Goal: Task Accomplishment & Management: Use online tool/utility

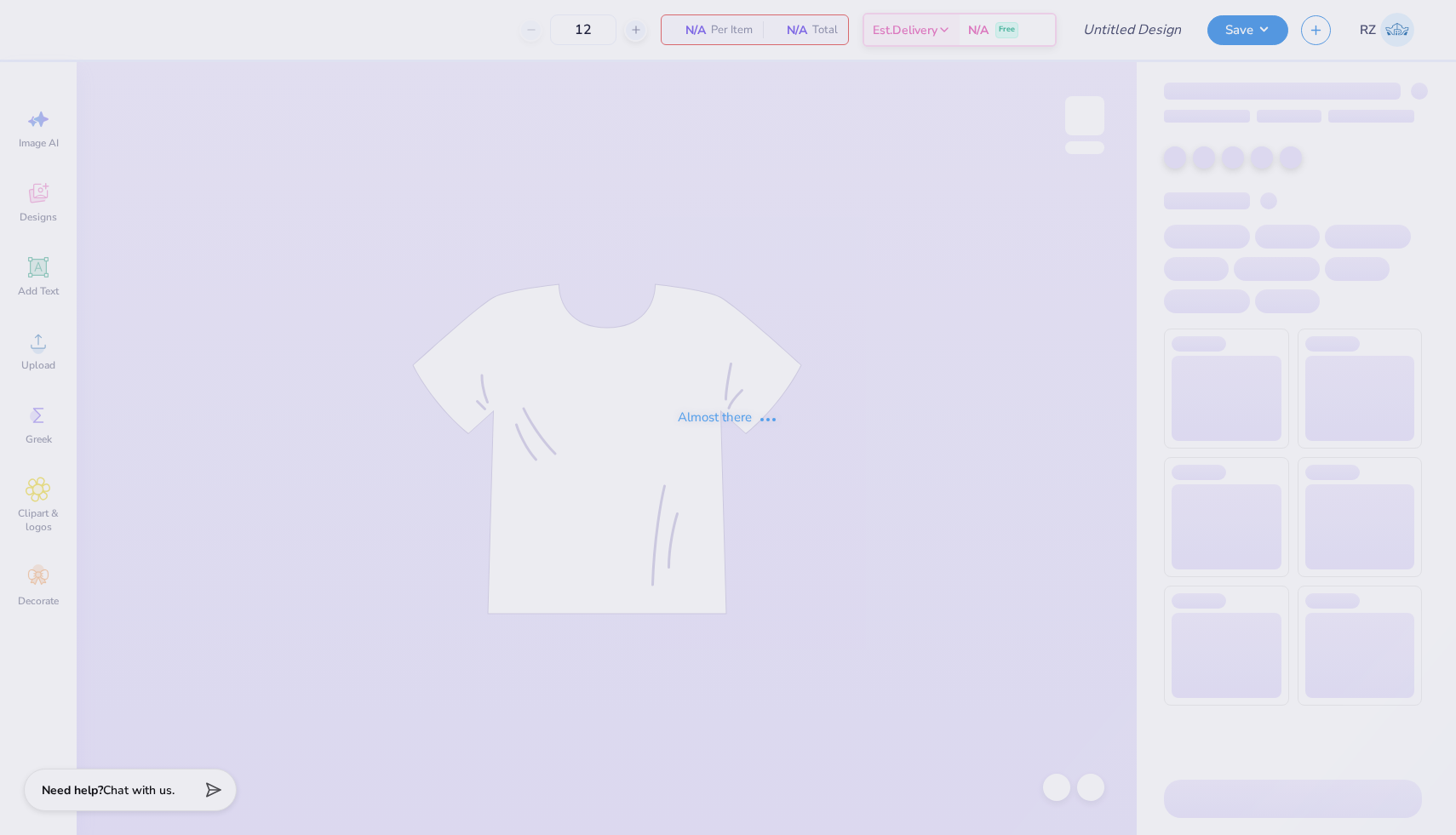
type input "SK Sisterhood Retreat"
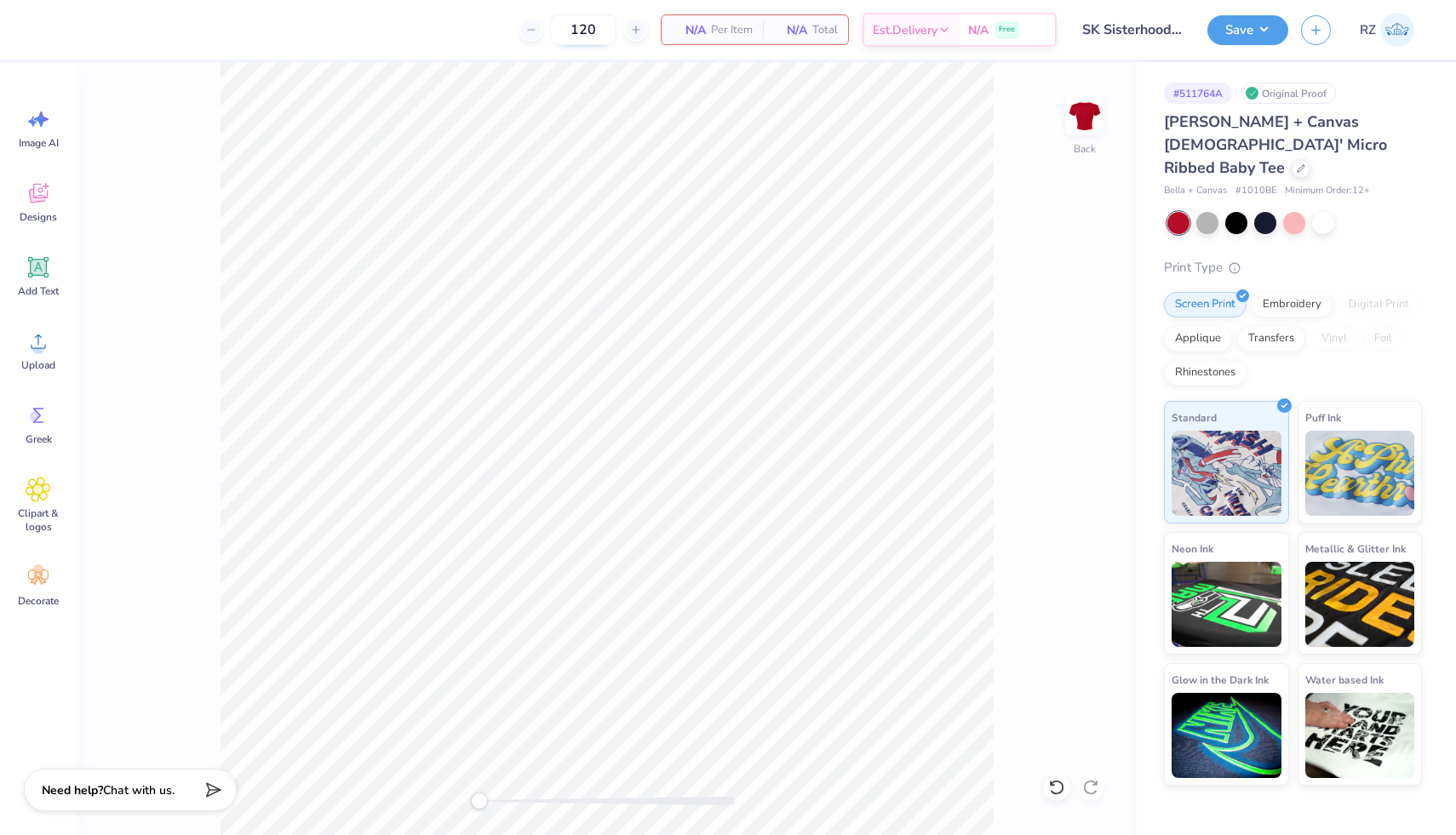
drag, startPoint x: 599, startPoint y: 29, endPoint x: 576, endPoint y: 28, distance: 23.0
click at [577, 29] on input "120" at bounding box center [583, 29] width 67 height 30
type input "130"
click at [26, 190] on icon at bounding box center [39, 194] width 26 height 26
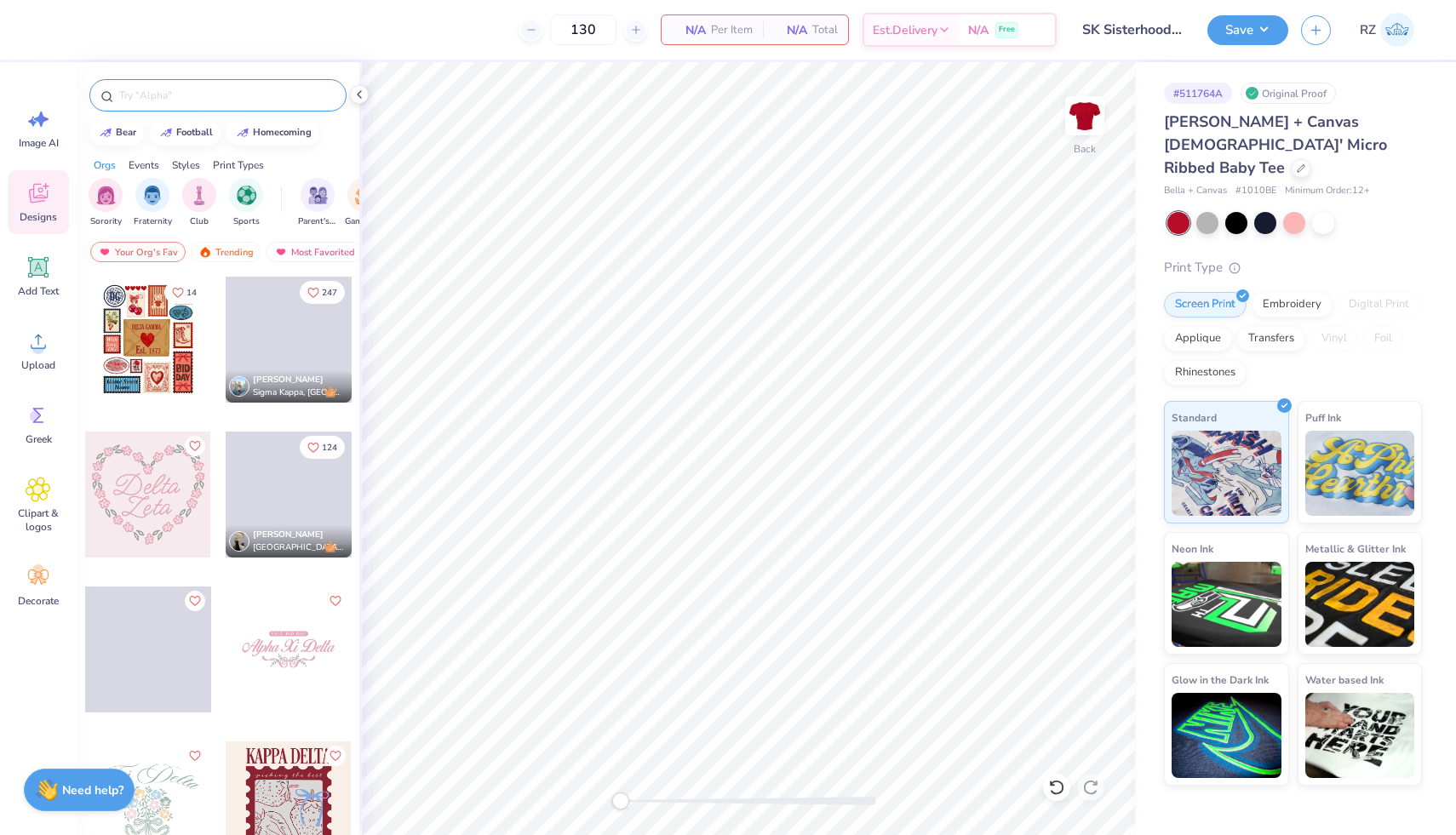
click at [225, 89] on input "text" at bounding box center [227, 95] width 218 height 17
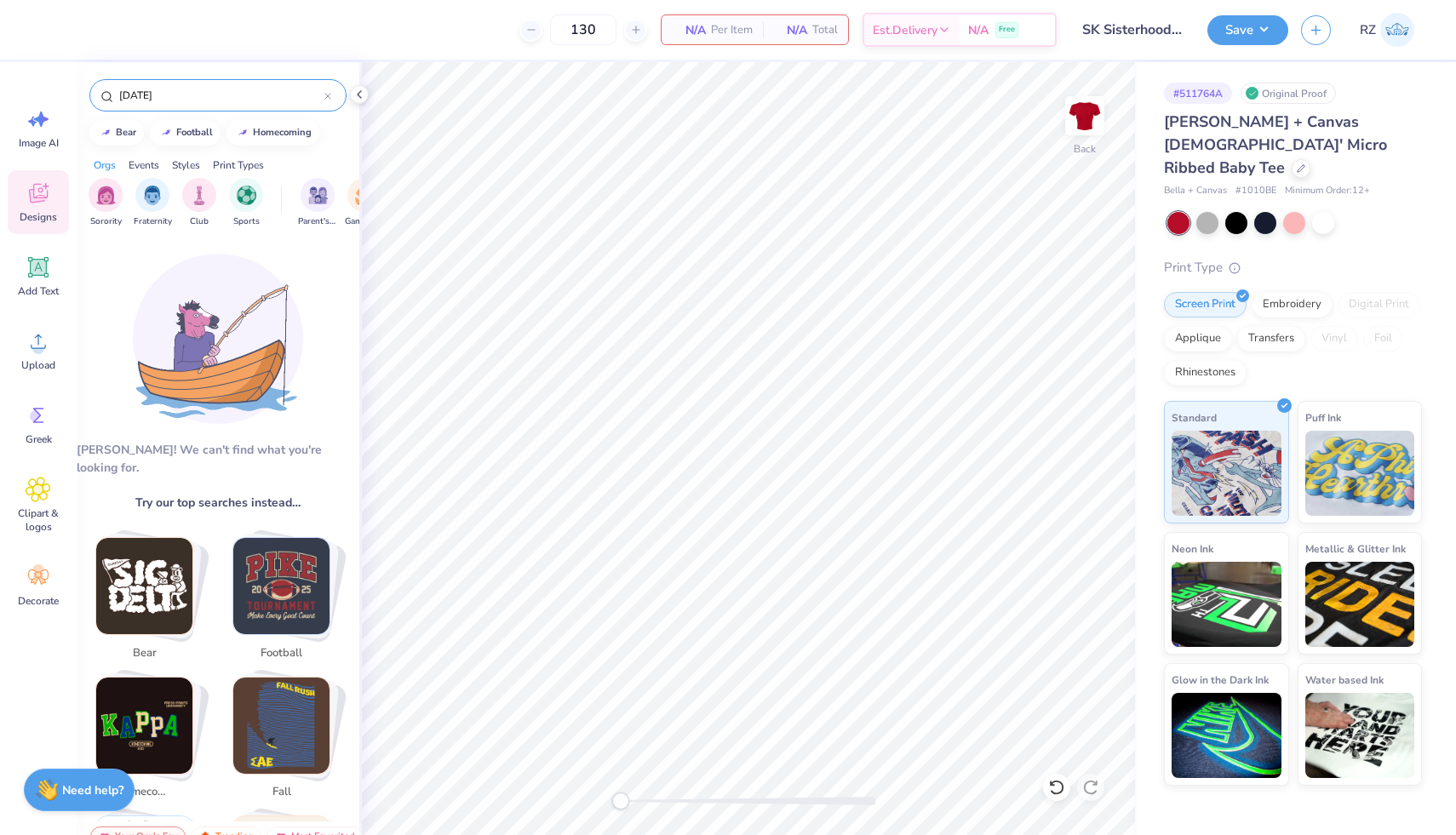
type input "[DATE]"
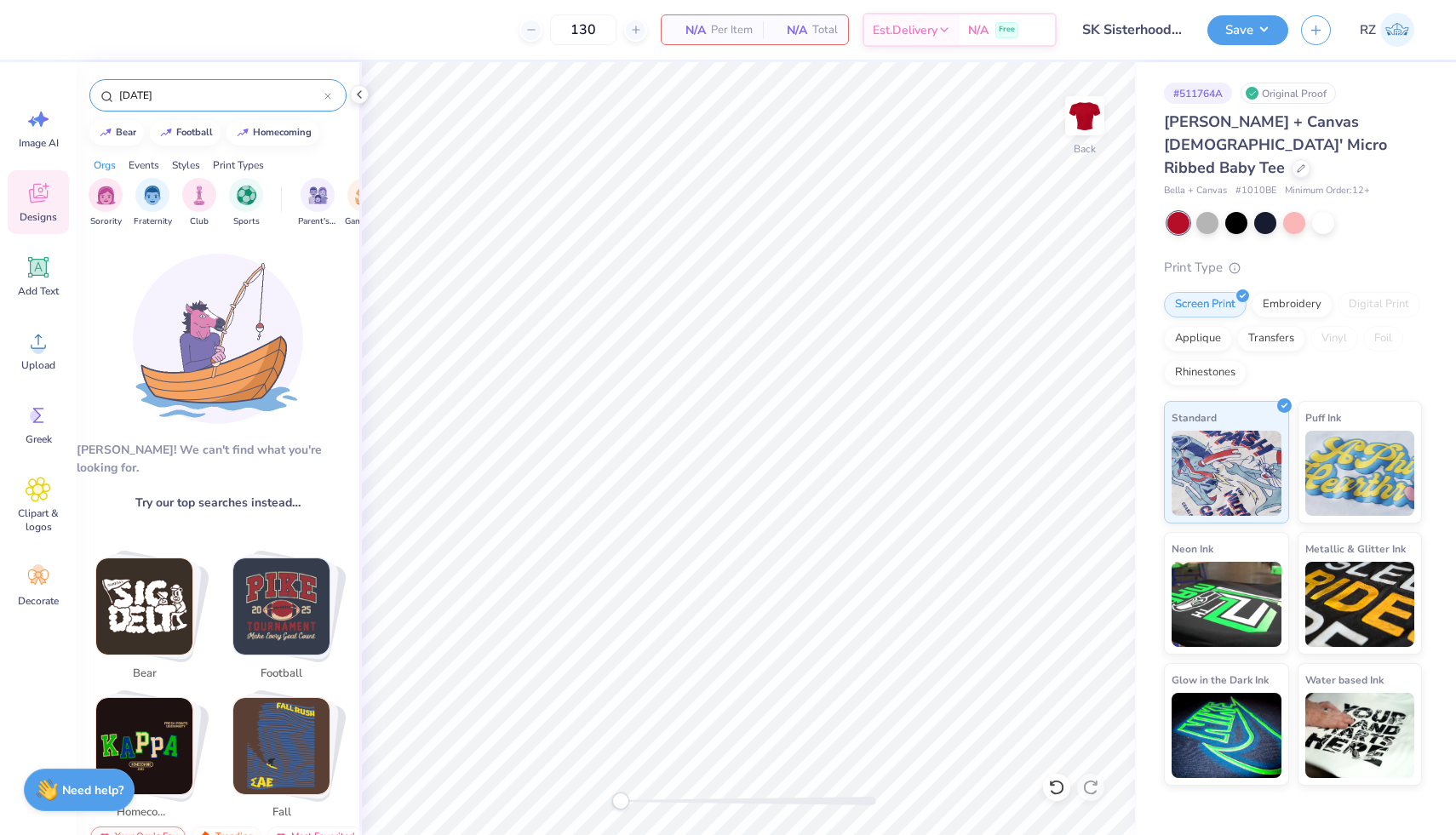
drag, startPoint x: 187, startPoint y: 97, endPoint x: 0, endPoint y: 97, distance: 187.0
click at [0, 97] on div "130 N/A Per Item N/A Total Est. Delivery N/A Free Design Title SK Sisterhood Re…" at bounding box center [728, 417] width 1456 height 835
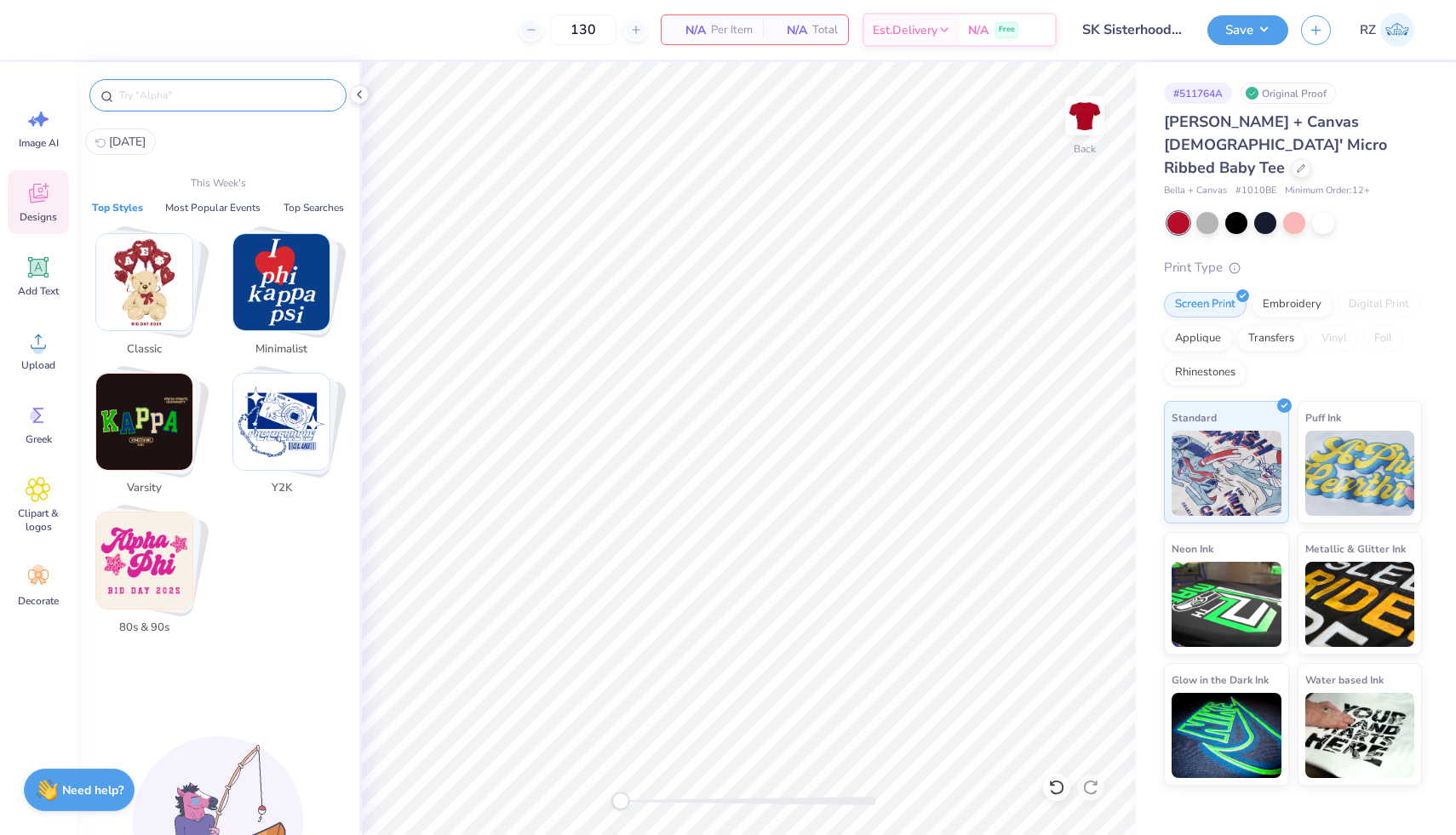
click at [300, 279] on img "Stack Card Button Minimalist" at bounding box center [281, 282] width 96 height 96
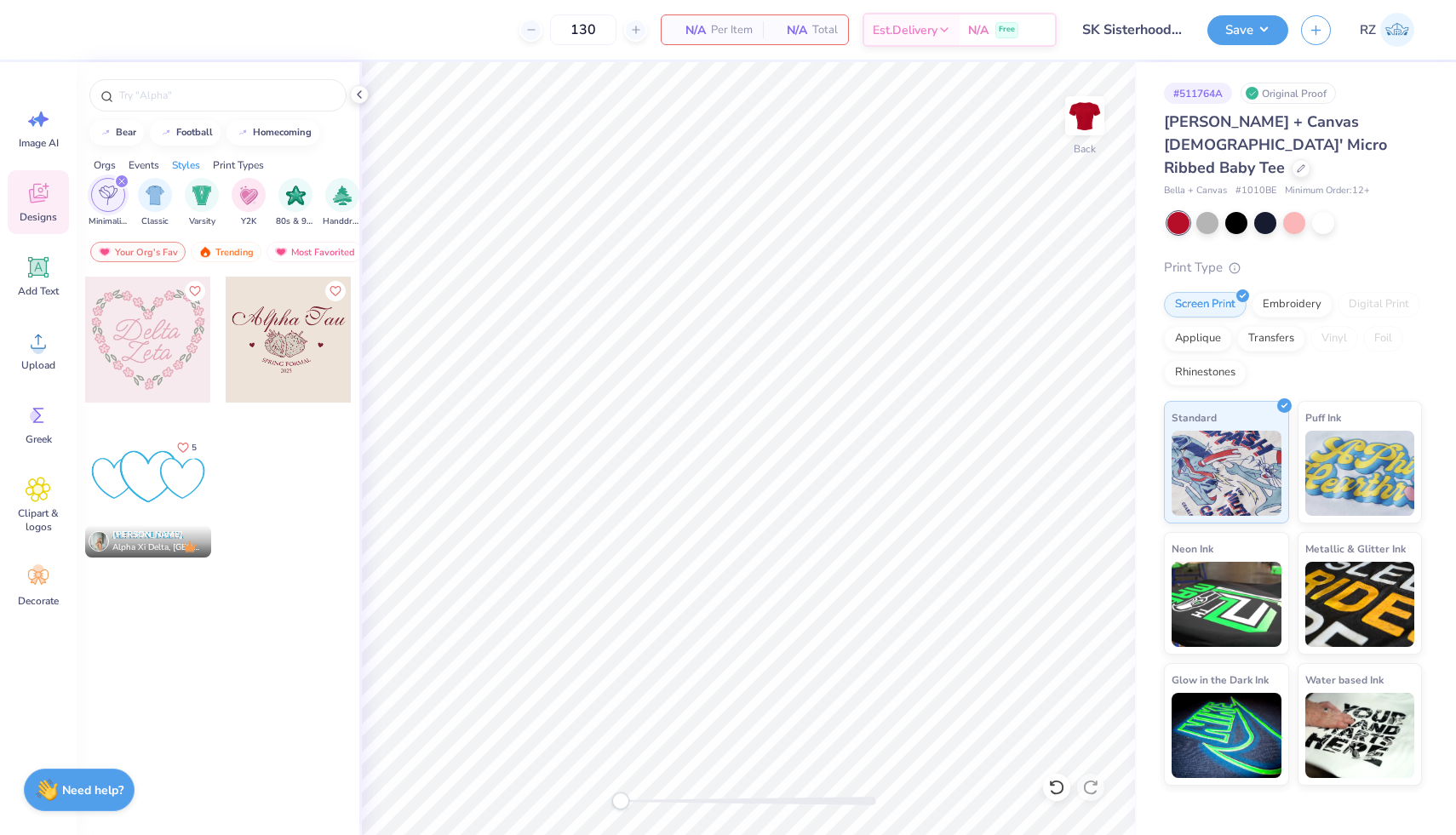
scroll to position [0, 892]
click at [239, 246] on div "Trending" at bounding box center [226, 252] width 71 height 21
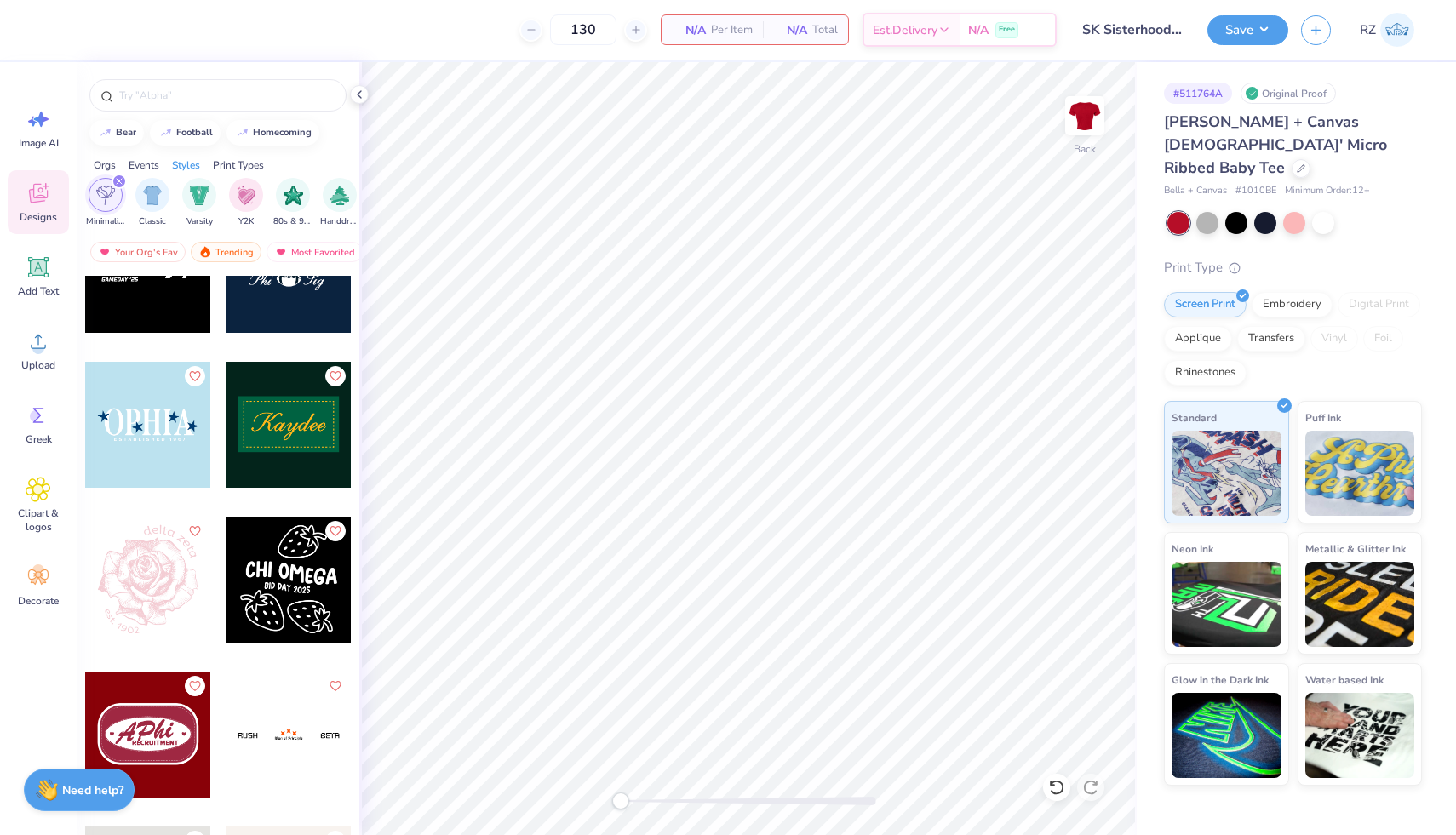
scroll to position [14967, 0]
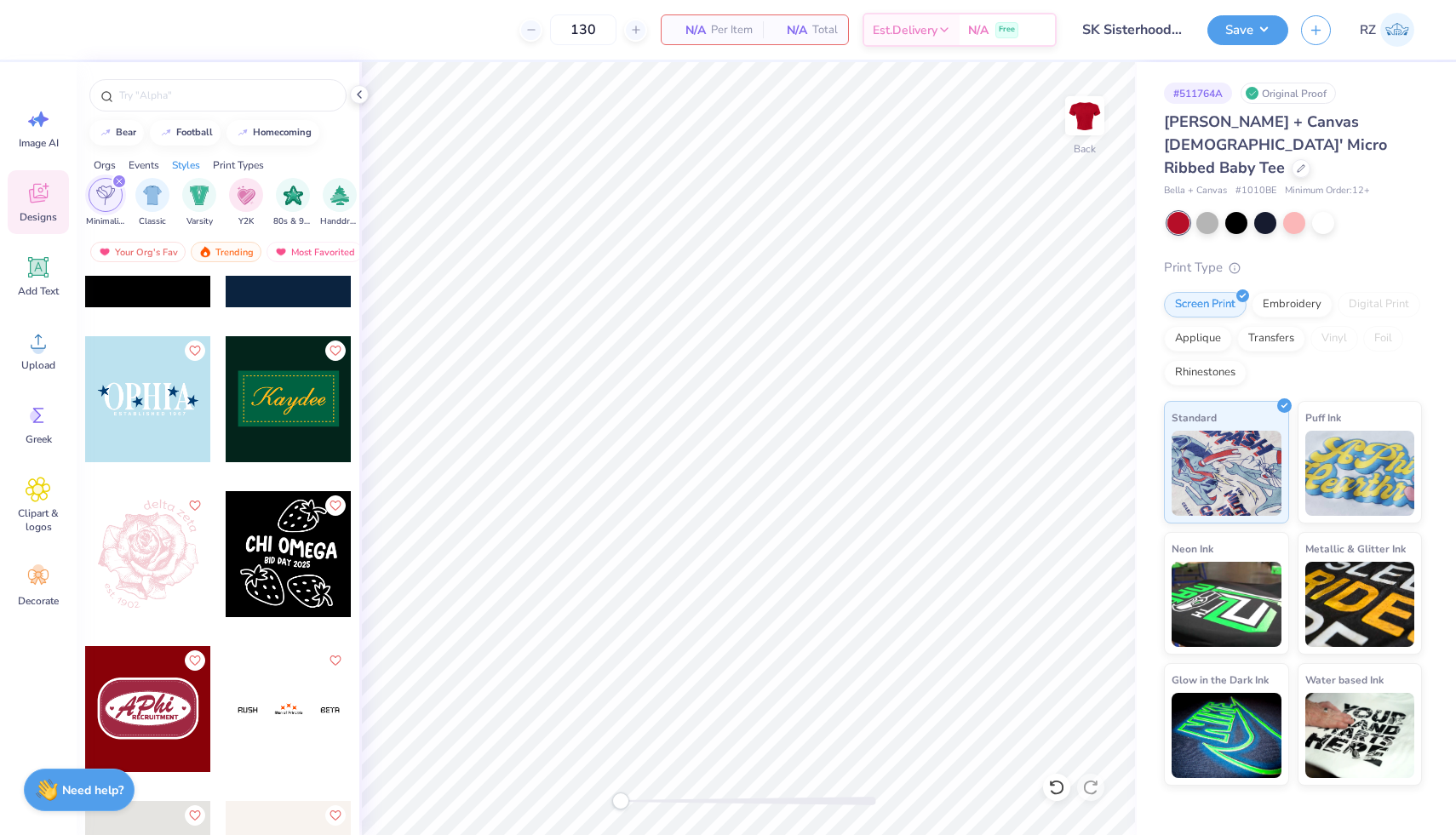
click at [171, 404] on div at bounding box center [148, 400] width 126 height 126
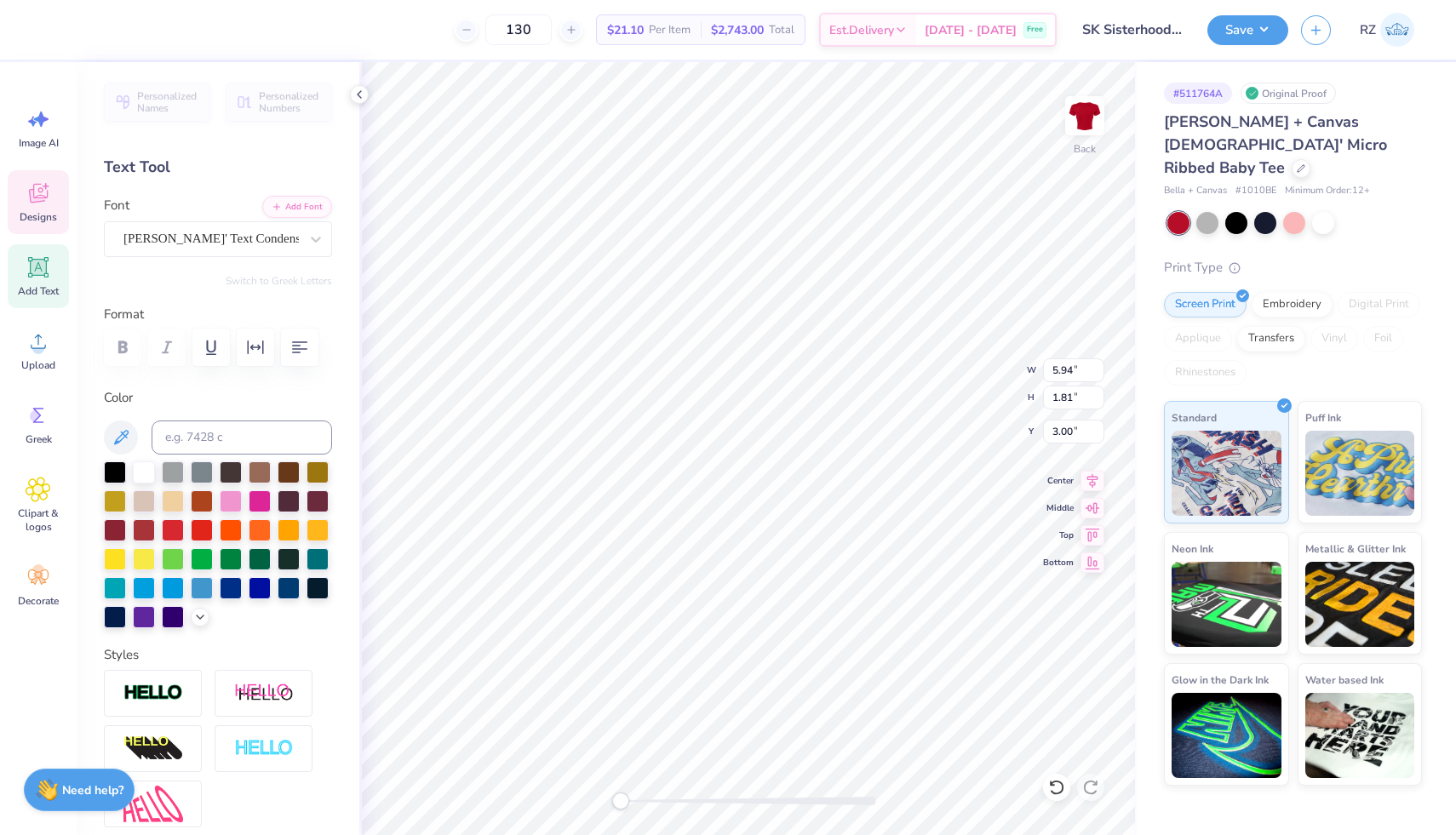
scroll to position [14, 2]
type textarea "SIGKAP"
type textarea "E"
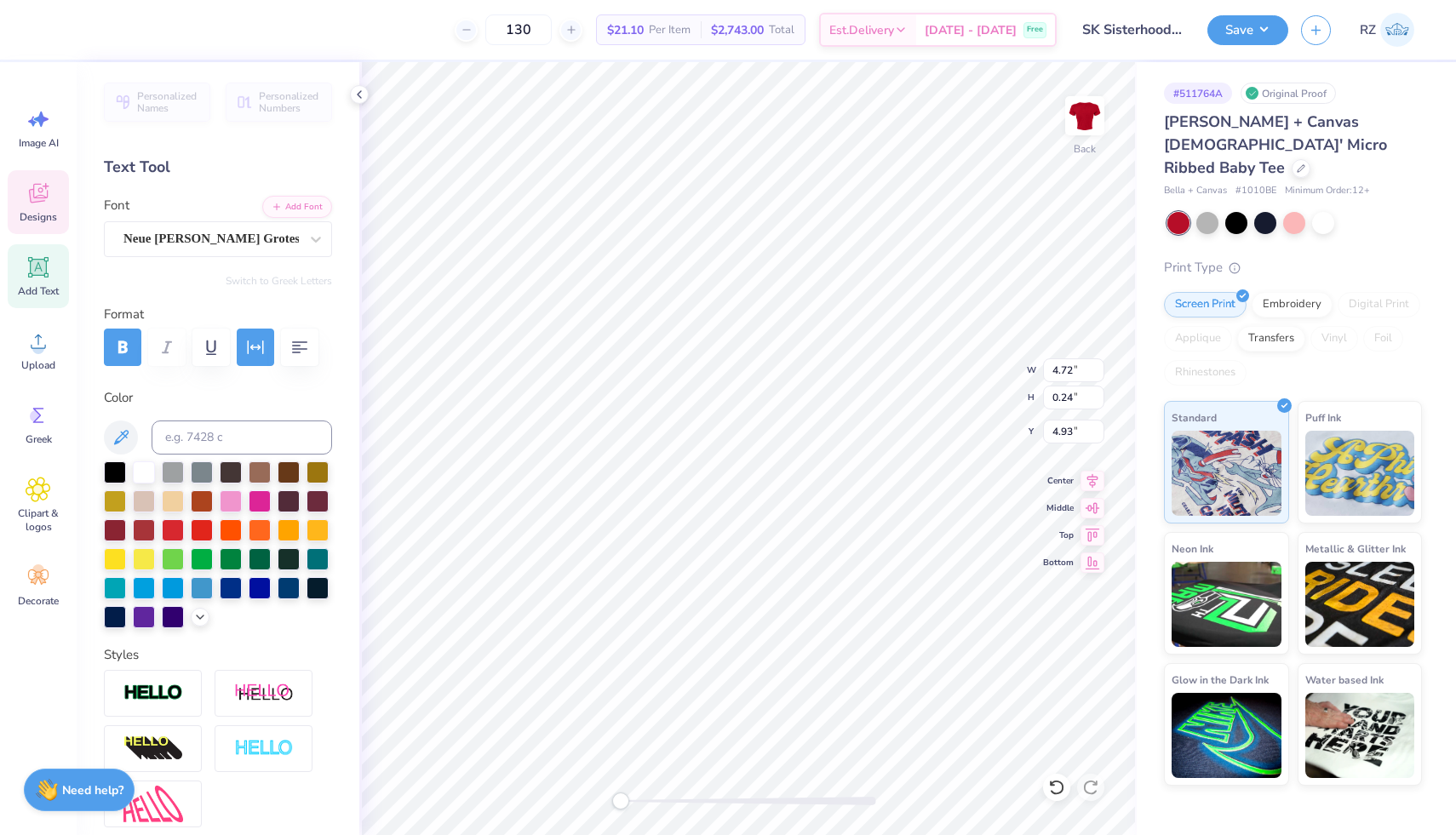
type textarea "s"
type textarea "Sisterhood Retreat"
click at [74, 29] on div at bounding box center [77, 29] width 24 height 24
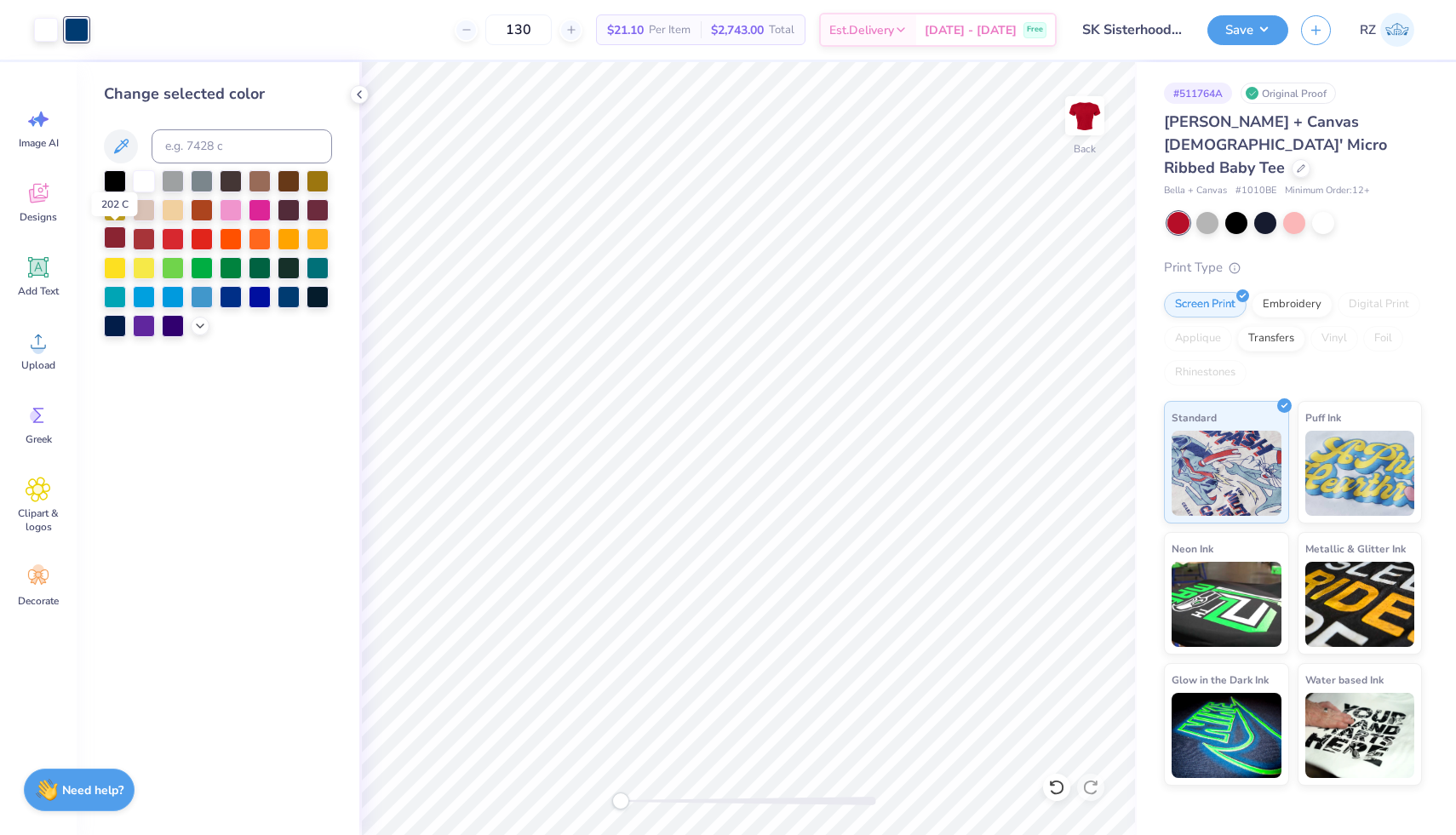
click at [106, 235] on div at bounding box center [115, 238] width 23 height 22
click at [355, 89] on icon at bounding box center [359, 94] width 14 height 14
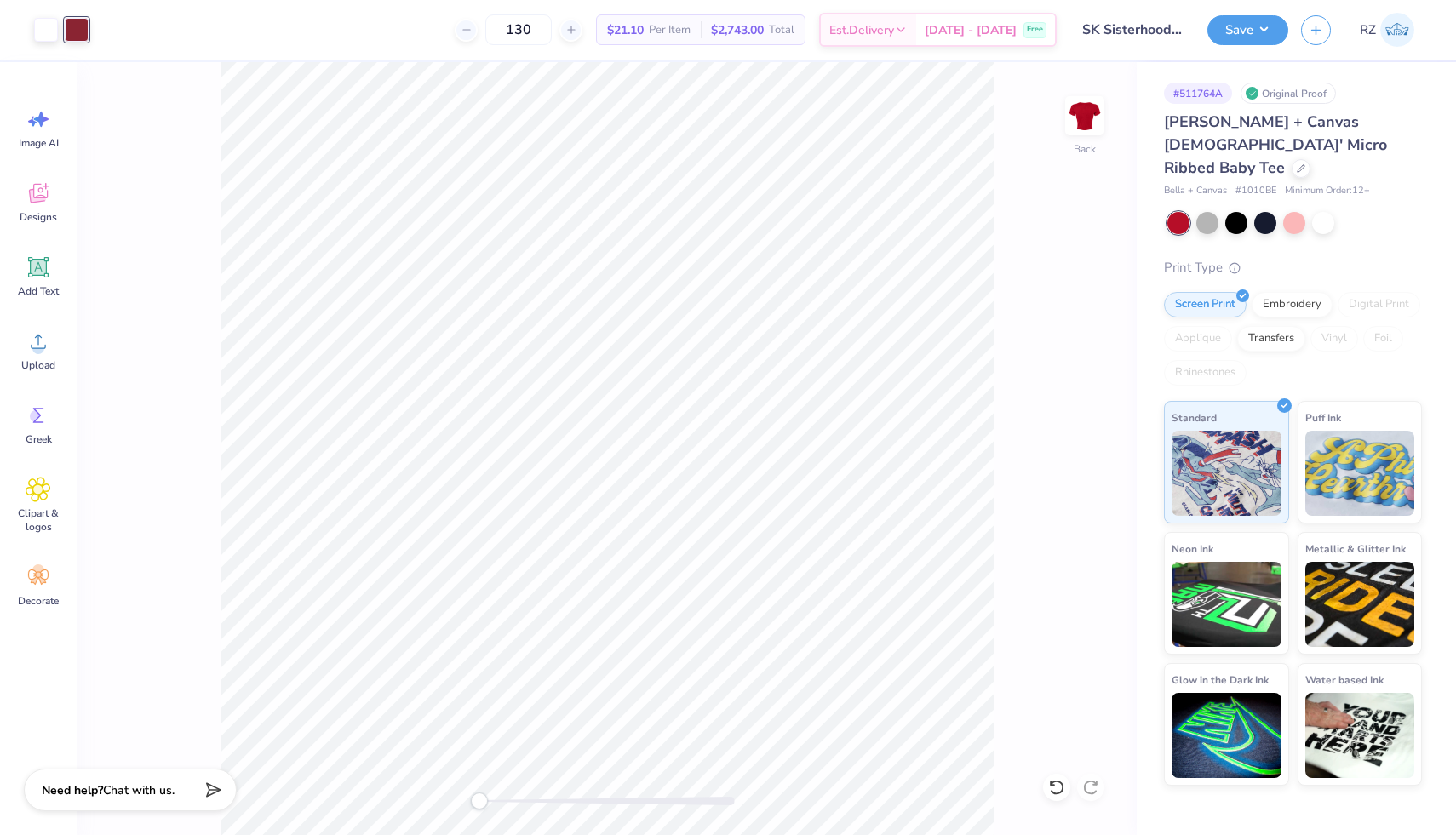
click at [81, 28] on div at bounding box center [77, 30] width 24 height 24
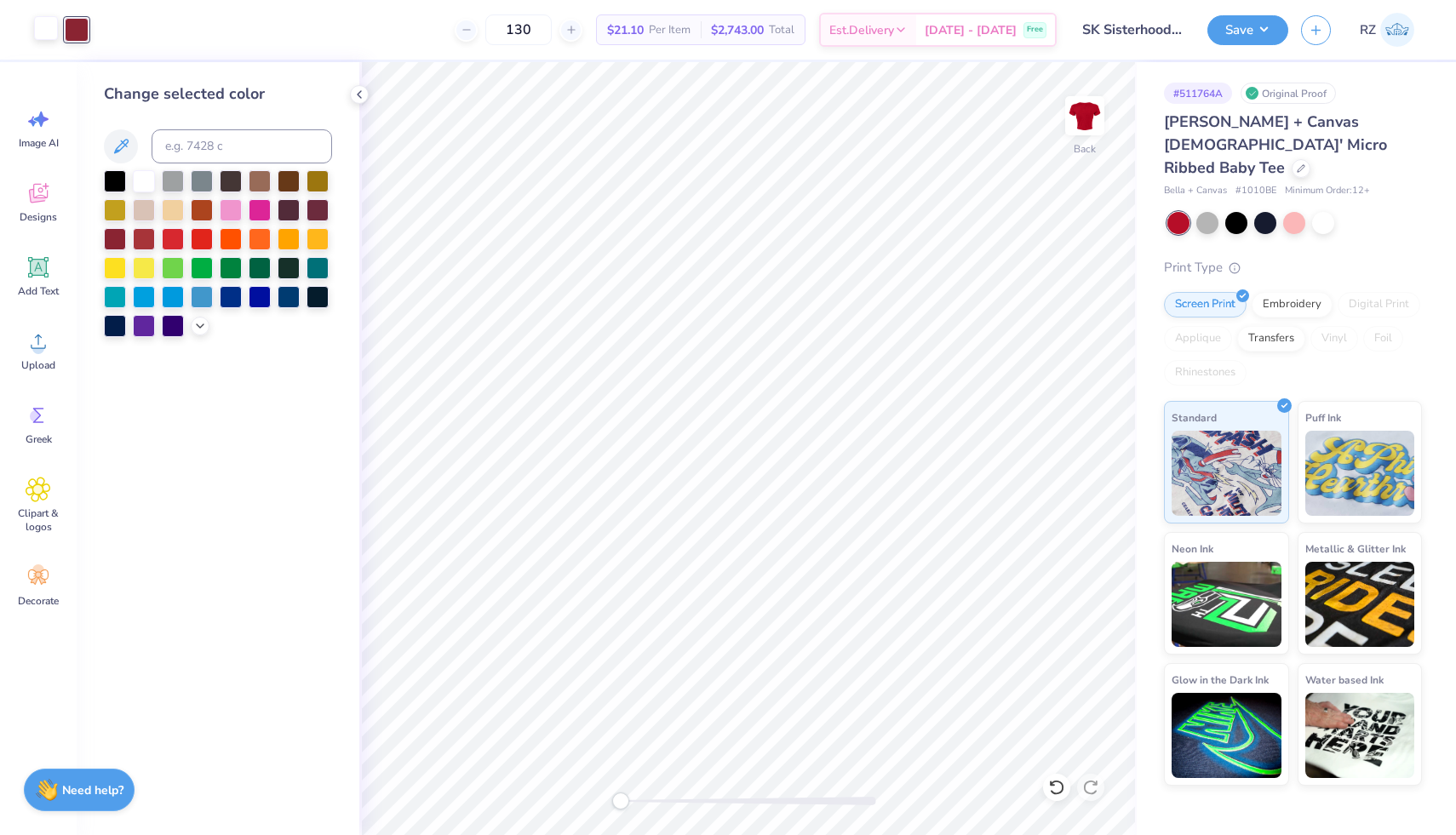
click at [50, 28] on div at bounding box center [46, 29] width 24 height 24
click at [87, 29] on div at bounding box center [77, 29] width 24 height 24
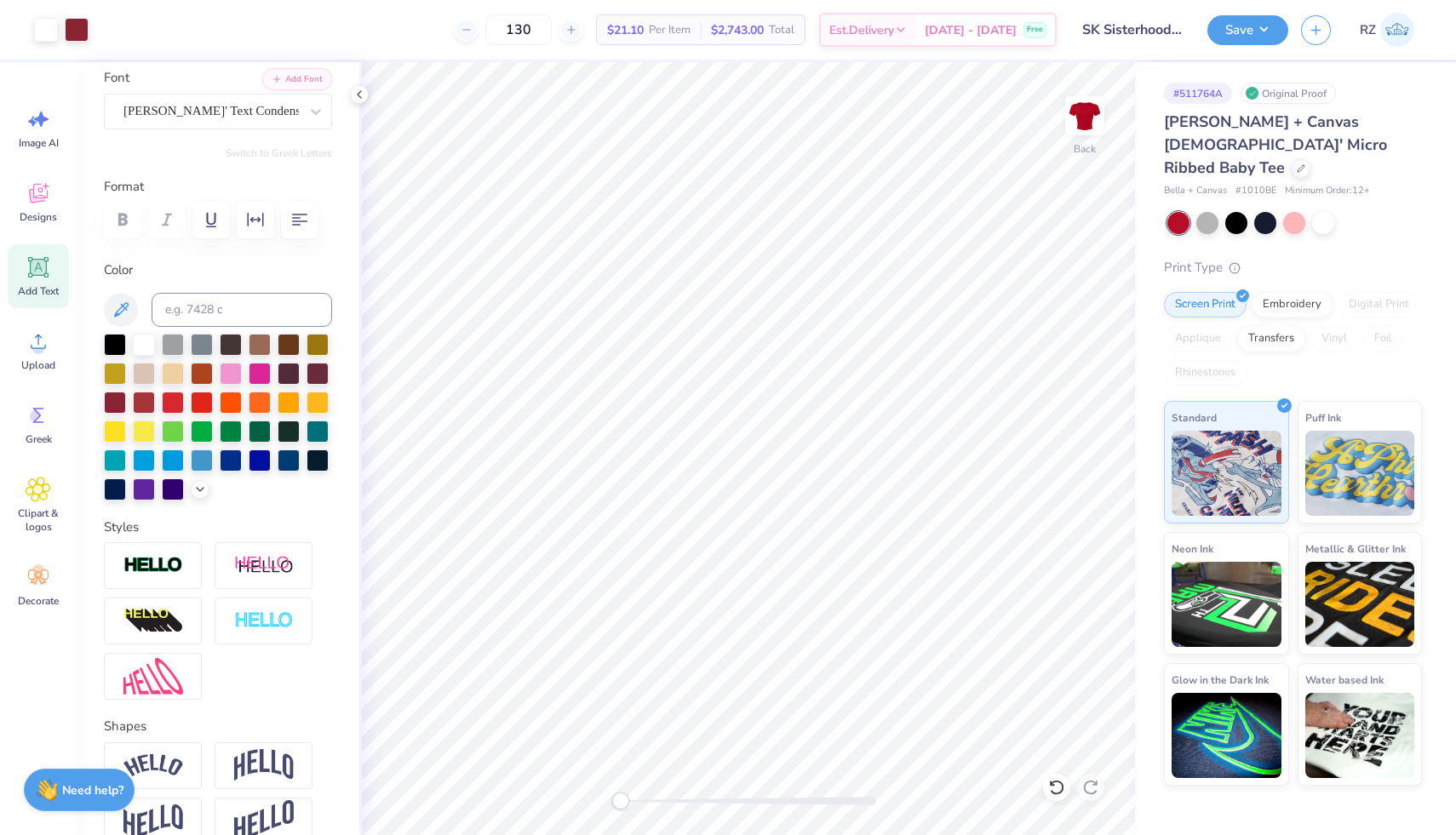
scroll to position [132, 0]
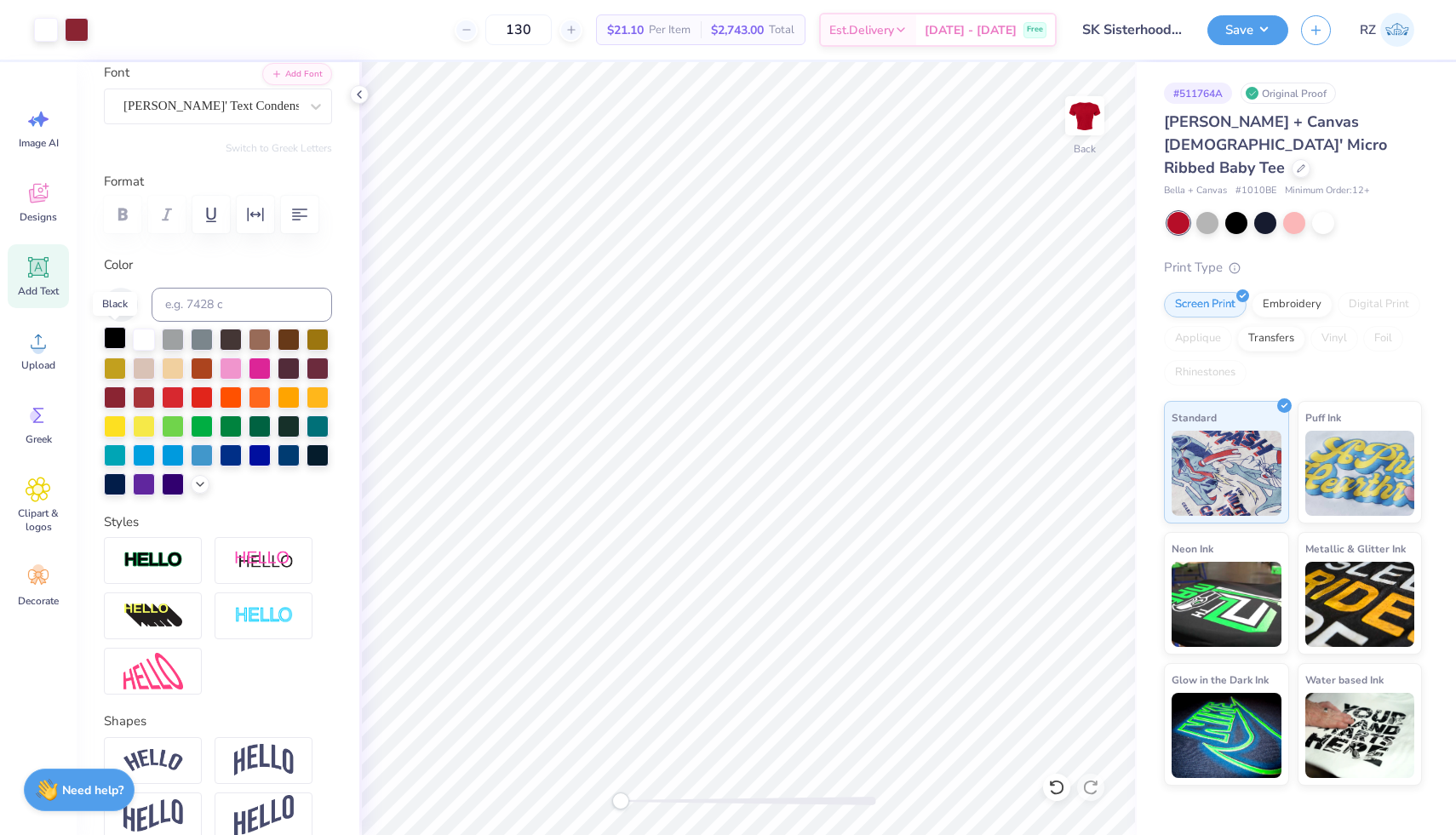
click at [119, 337] on div at bounding box center [115, 338] width 23 height 22
click at [1057, 787] on icon at bounding box center [1057, 787] width 17 height 17
click at [67, 30] on div at bounding box center [77, 29] width 24 height 24
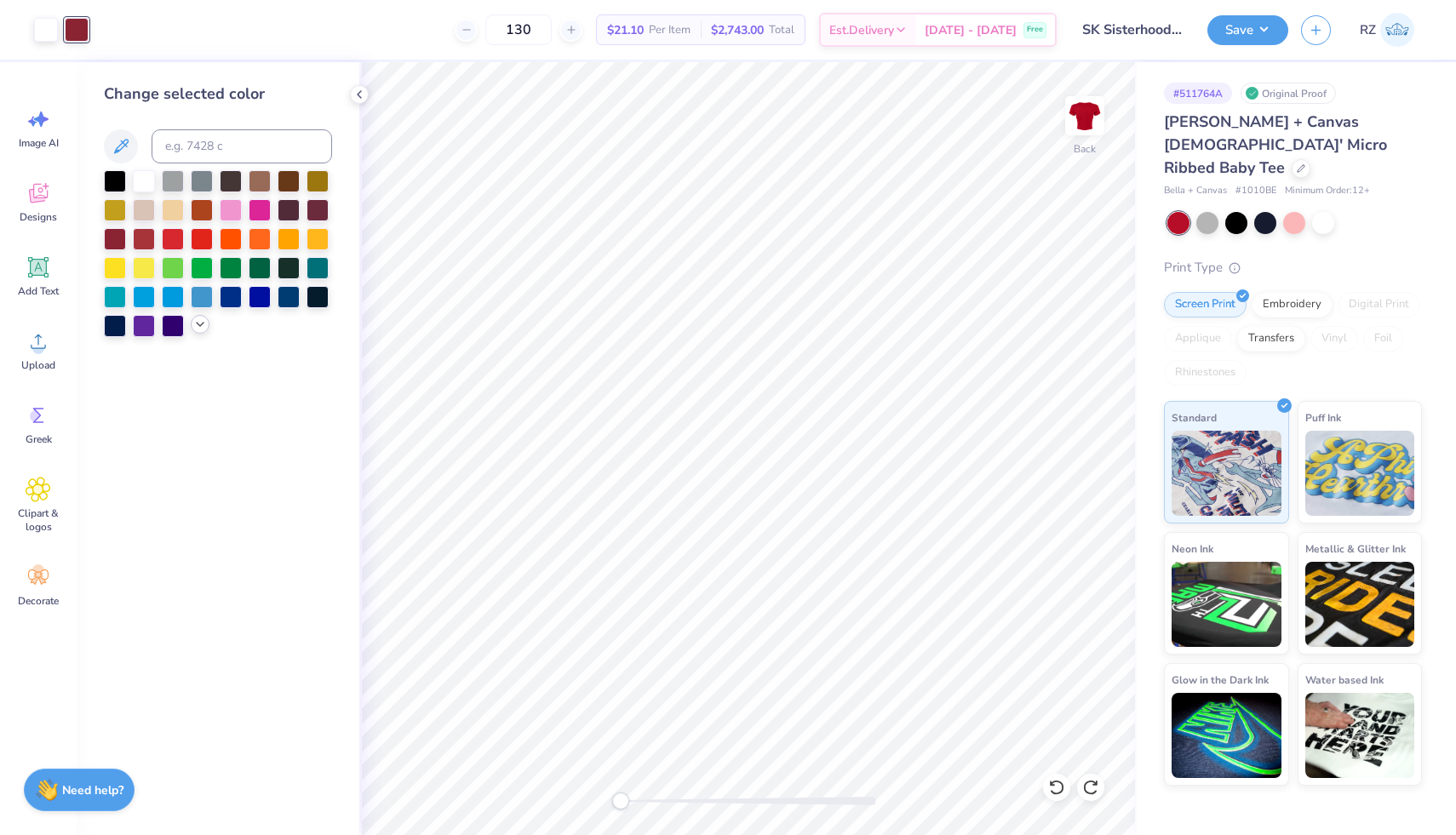
click at [207, 322] on div at bounding box center [200, 324] width 19 height 19
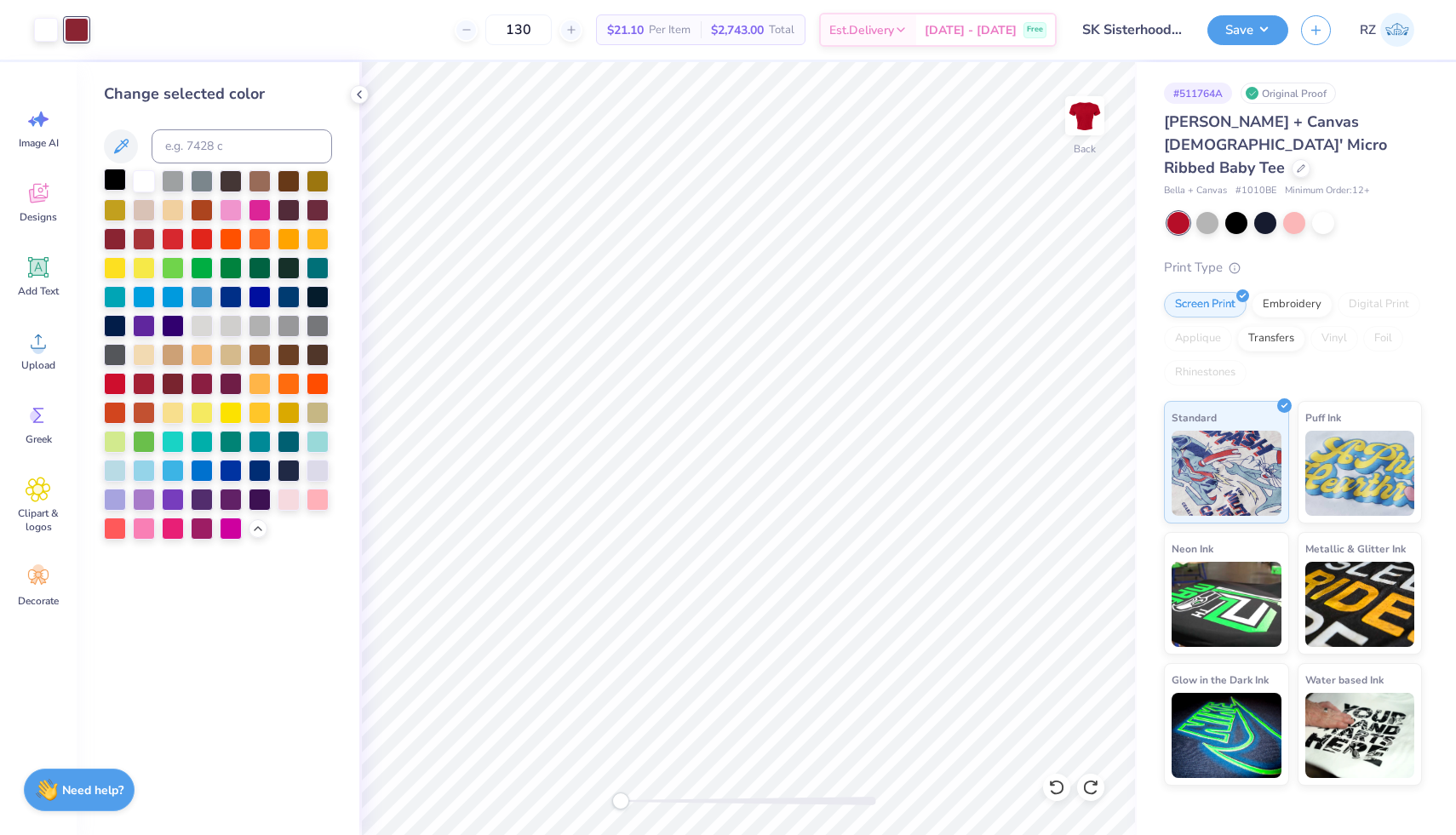
click at [113, 181] on div at bounding box center [115, 180] width 23 height 22
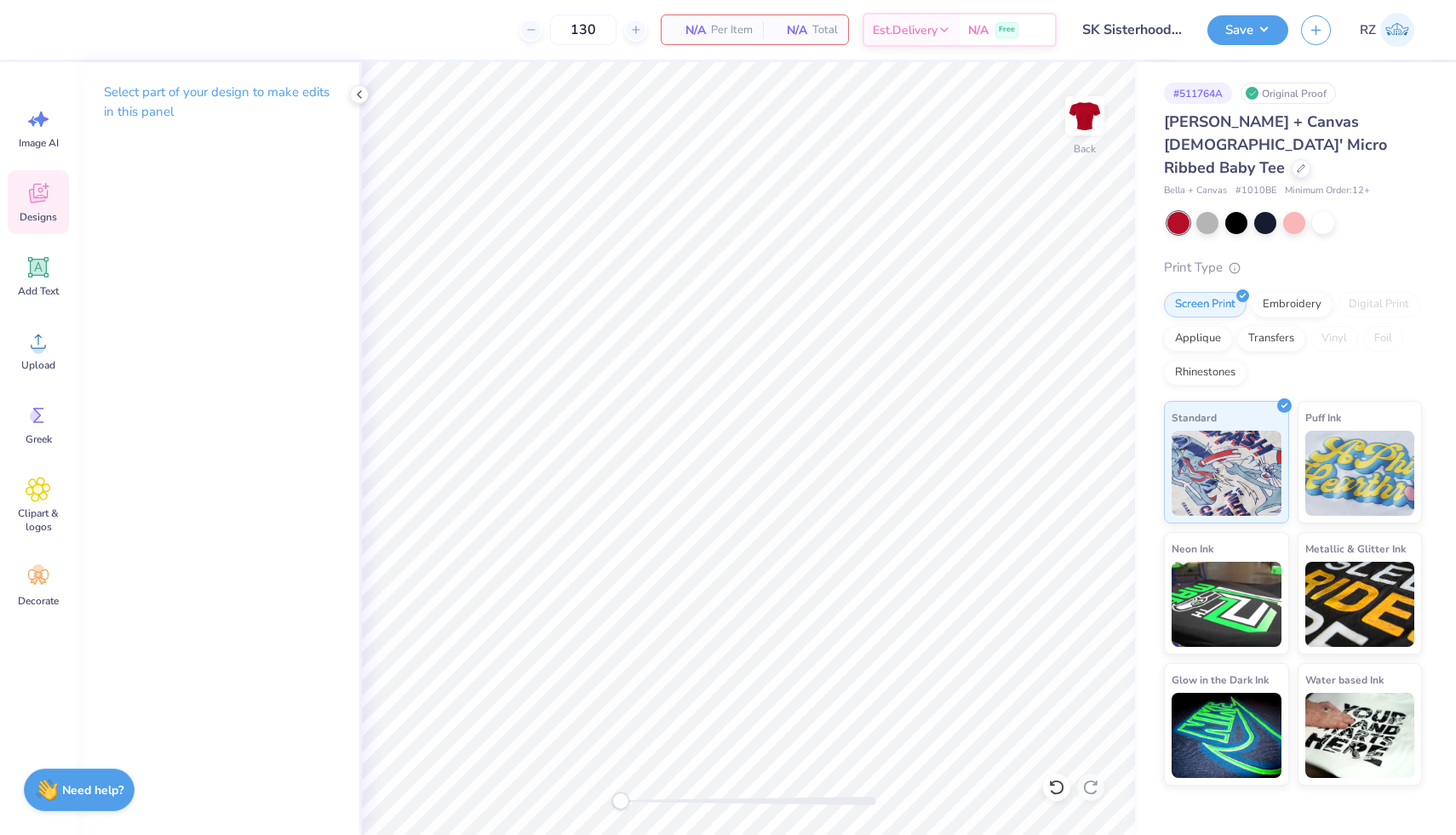
click at [42, 191] on icon at bounding box center [39, 194] width 26 height 26
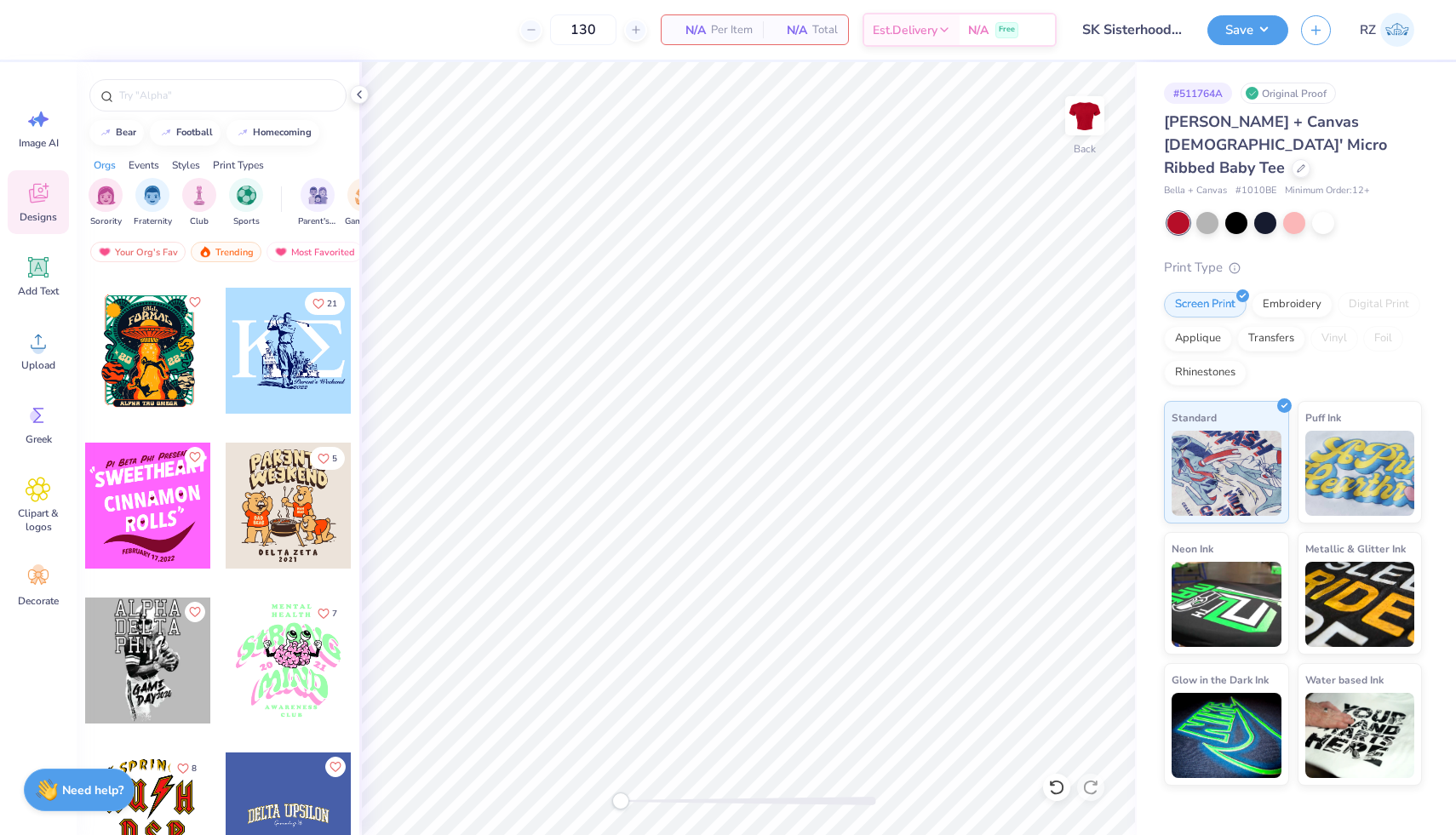
scroll to position [16512, 0]
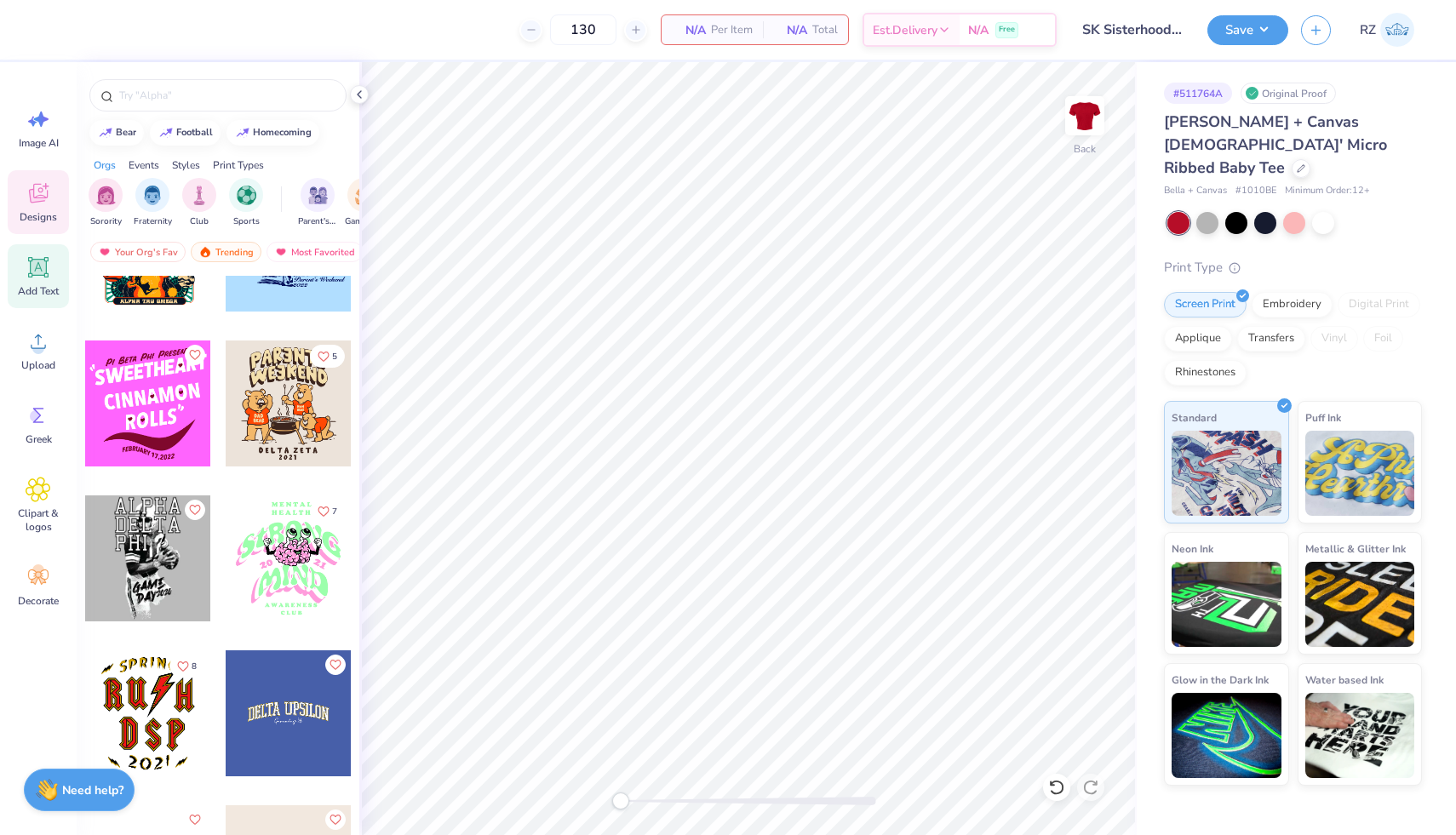
click at [48, 289] on span "Add Text" at bounding box center [38, 292] width 41 height 14
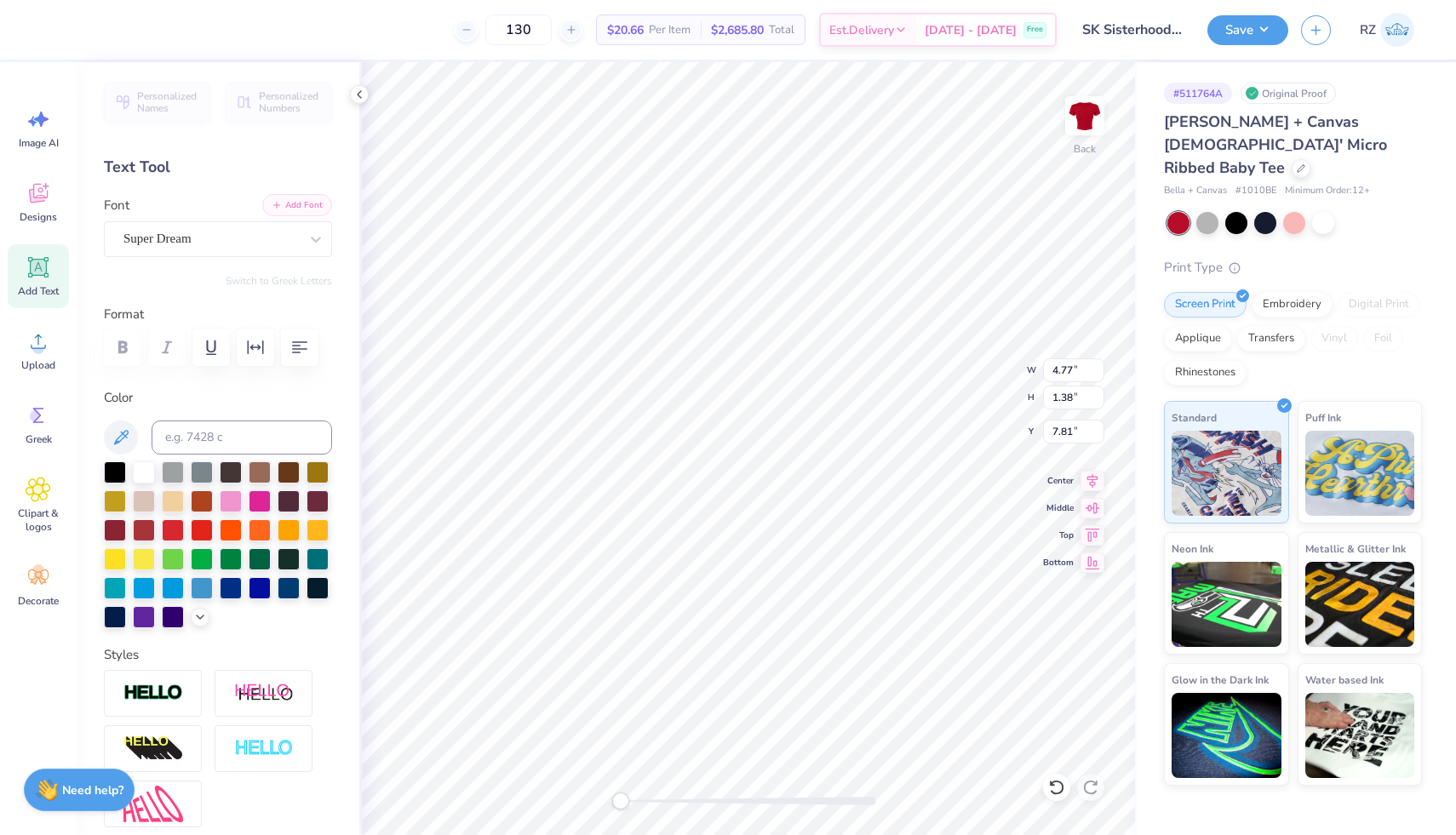
click at [298, 205] on button "Add Font" at bounding box center [297, 205] width 70 height 22
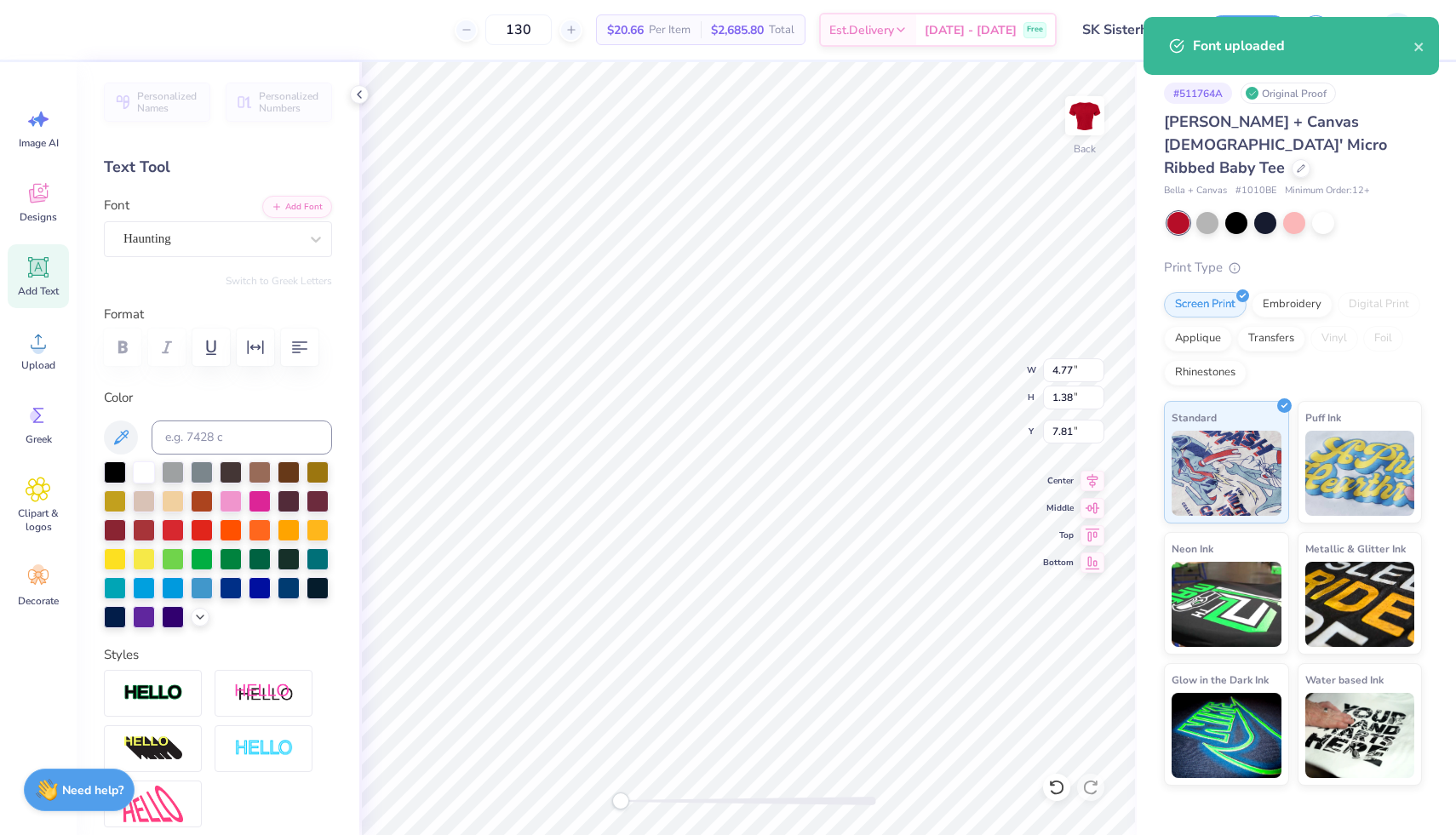
type textarea "T"
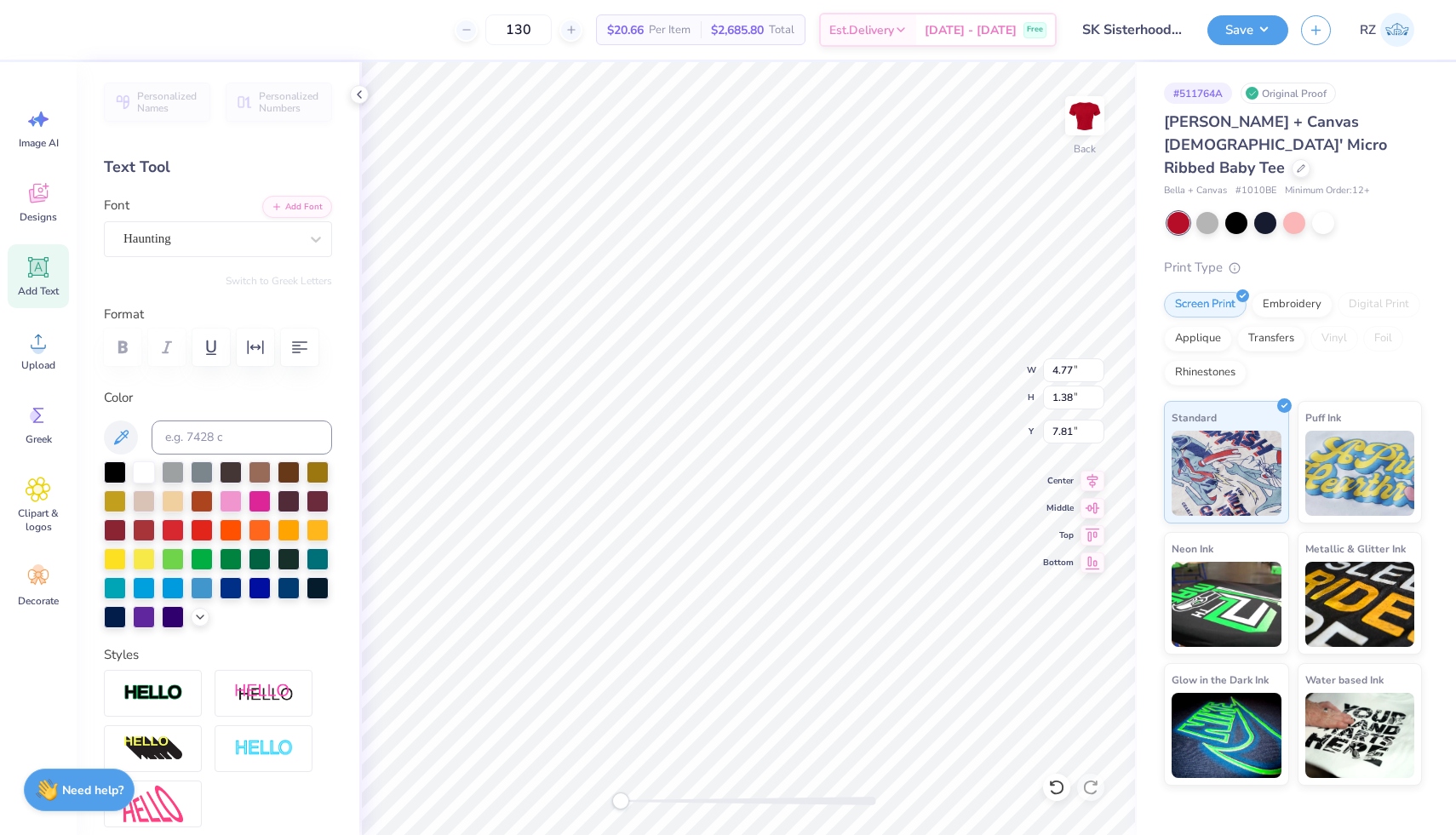
type textarea "Sigma Kappa"
click at [359, 97] on polyline at bounding box center [359, 94] width 3 height 7
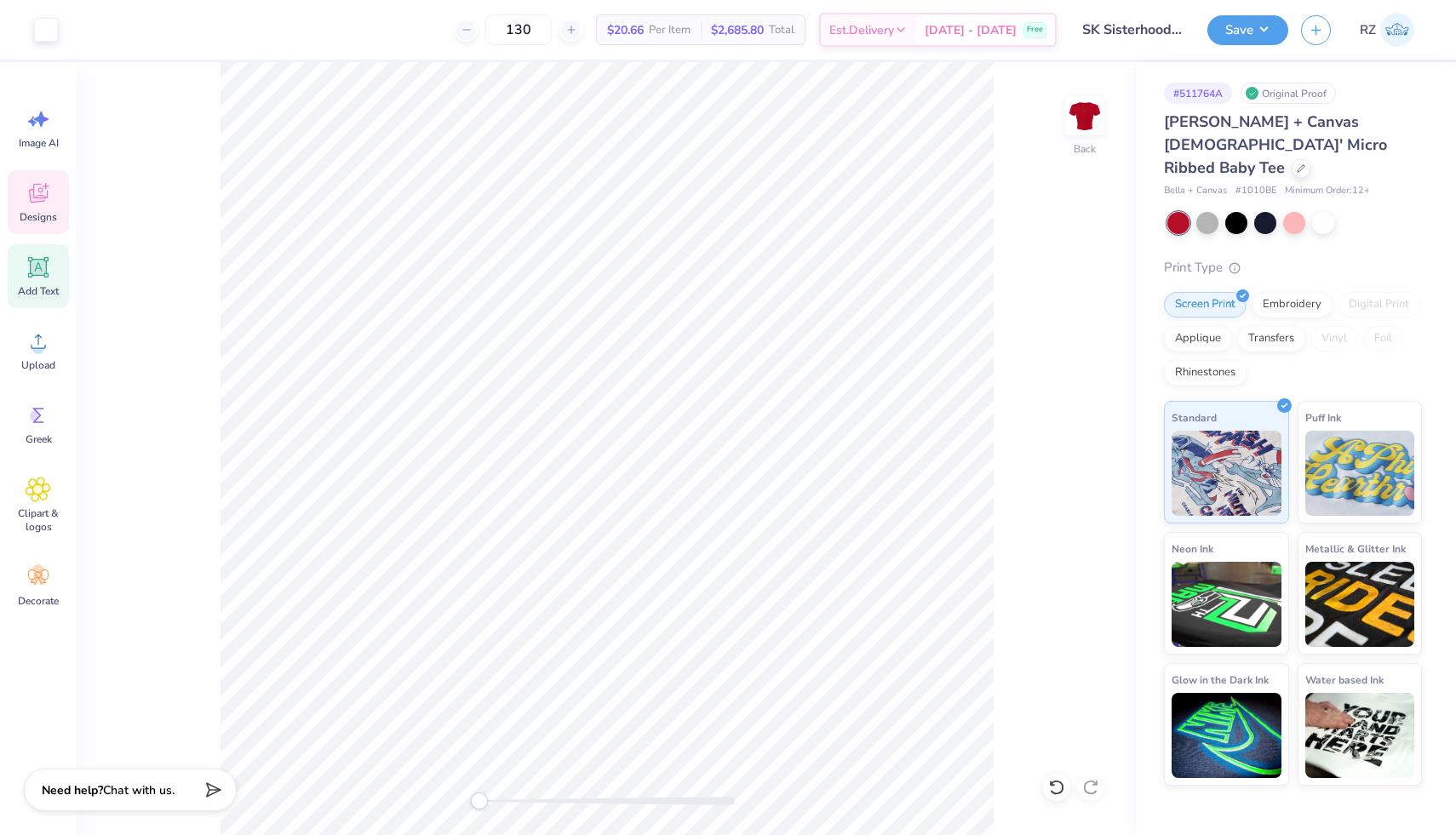
click at [38, 209] on div "Designs" at bounding box center [38, 202] width 61 height 64
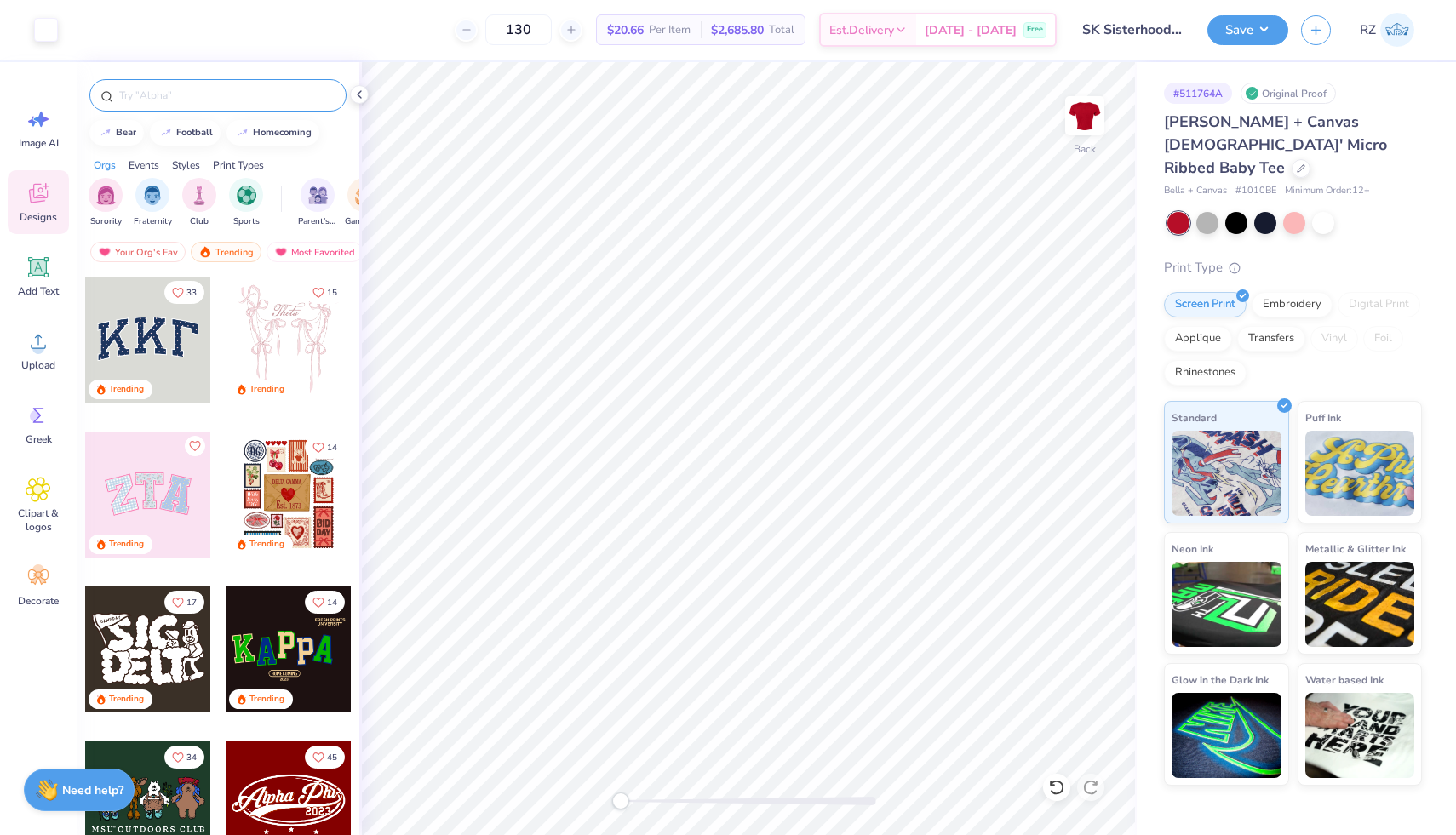
click at [262, 85] on div at bounding box center [217, 94] width 257 height 32
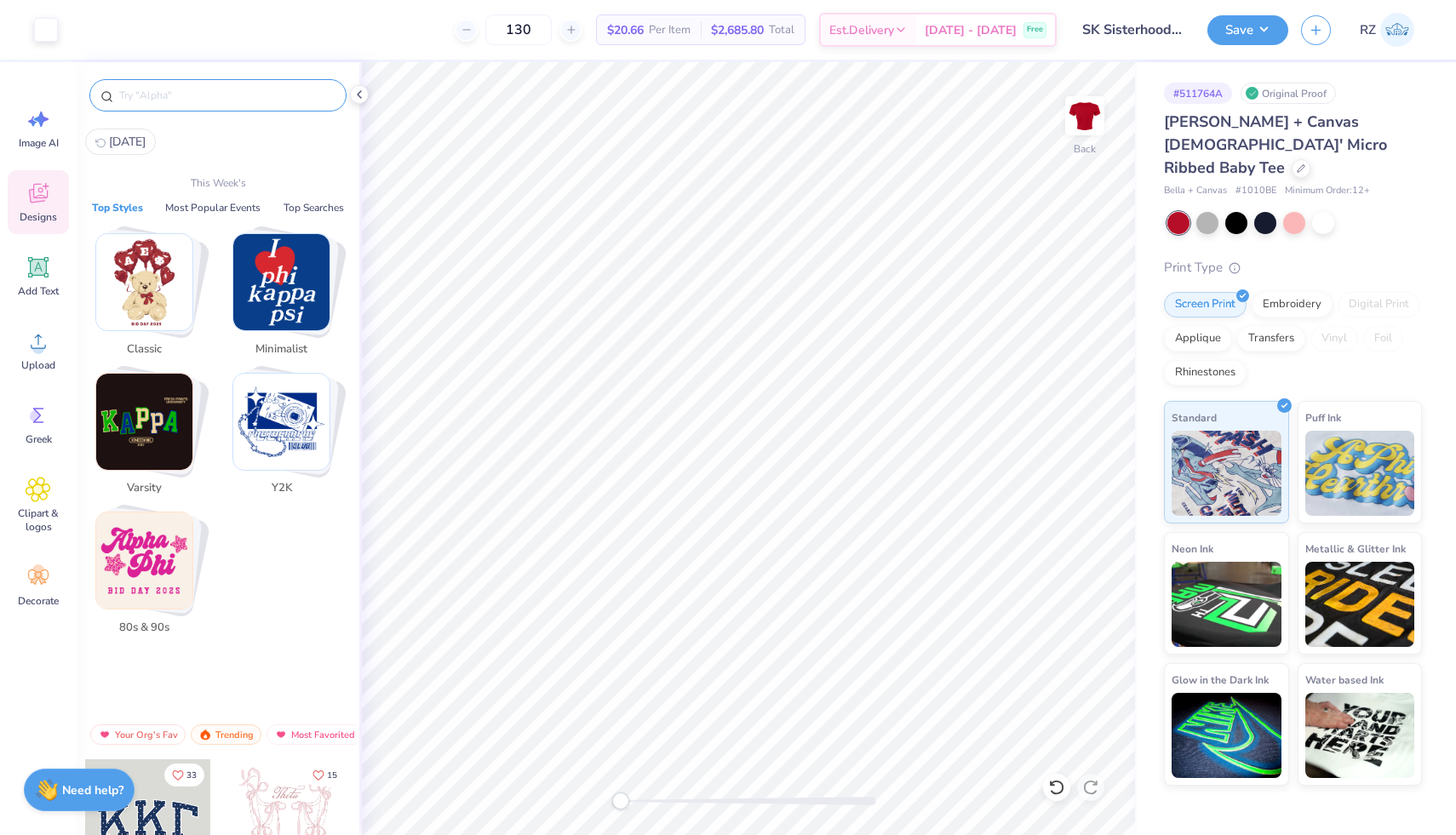
click at [254, 103] on input "text" at bounding box center [227, 95] width 218 height 17
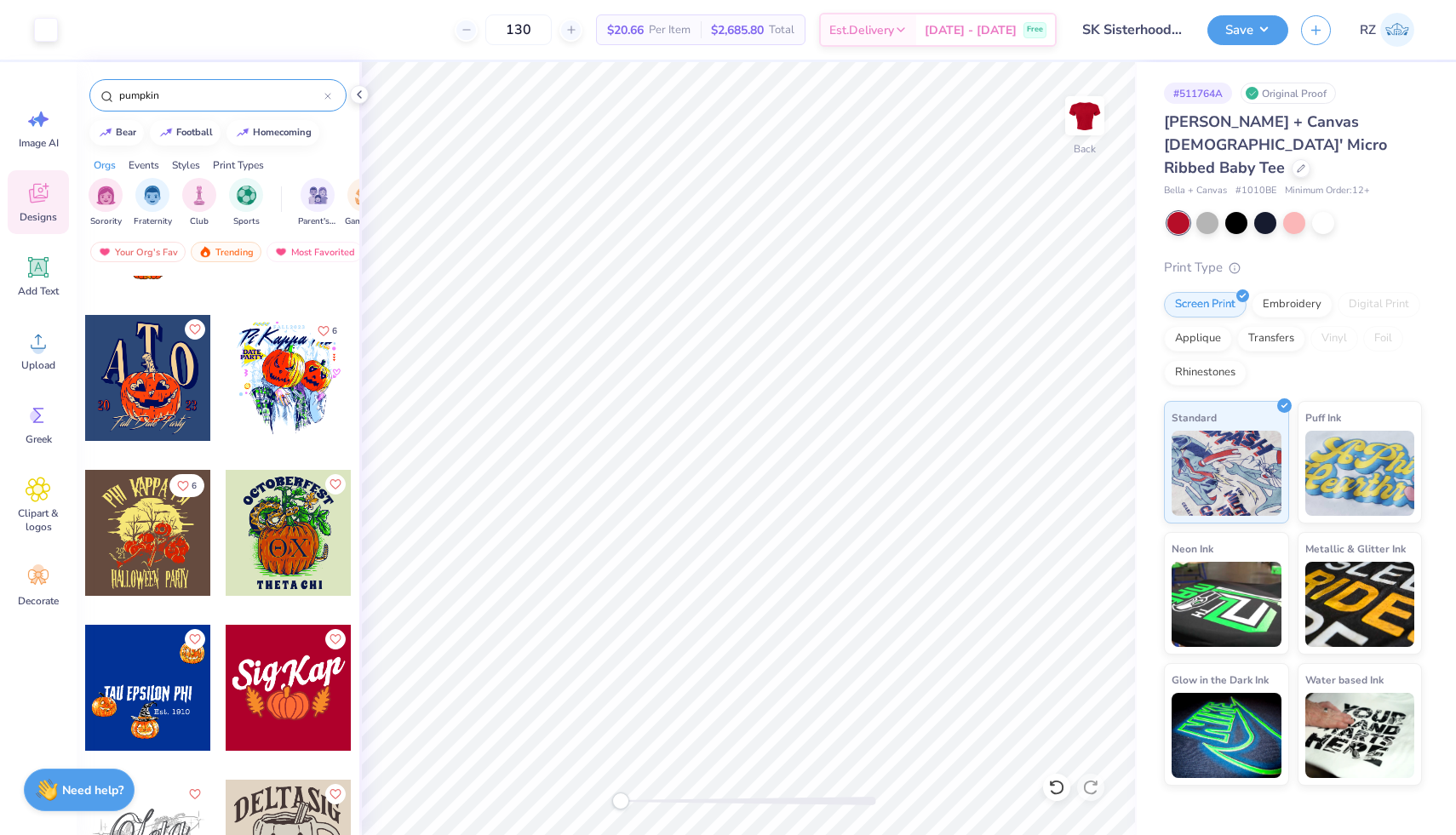
scroll to position [1354, 0]
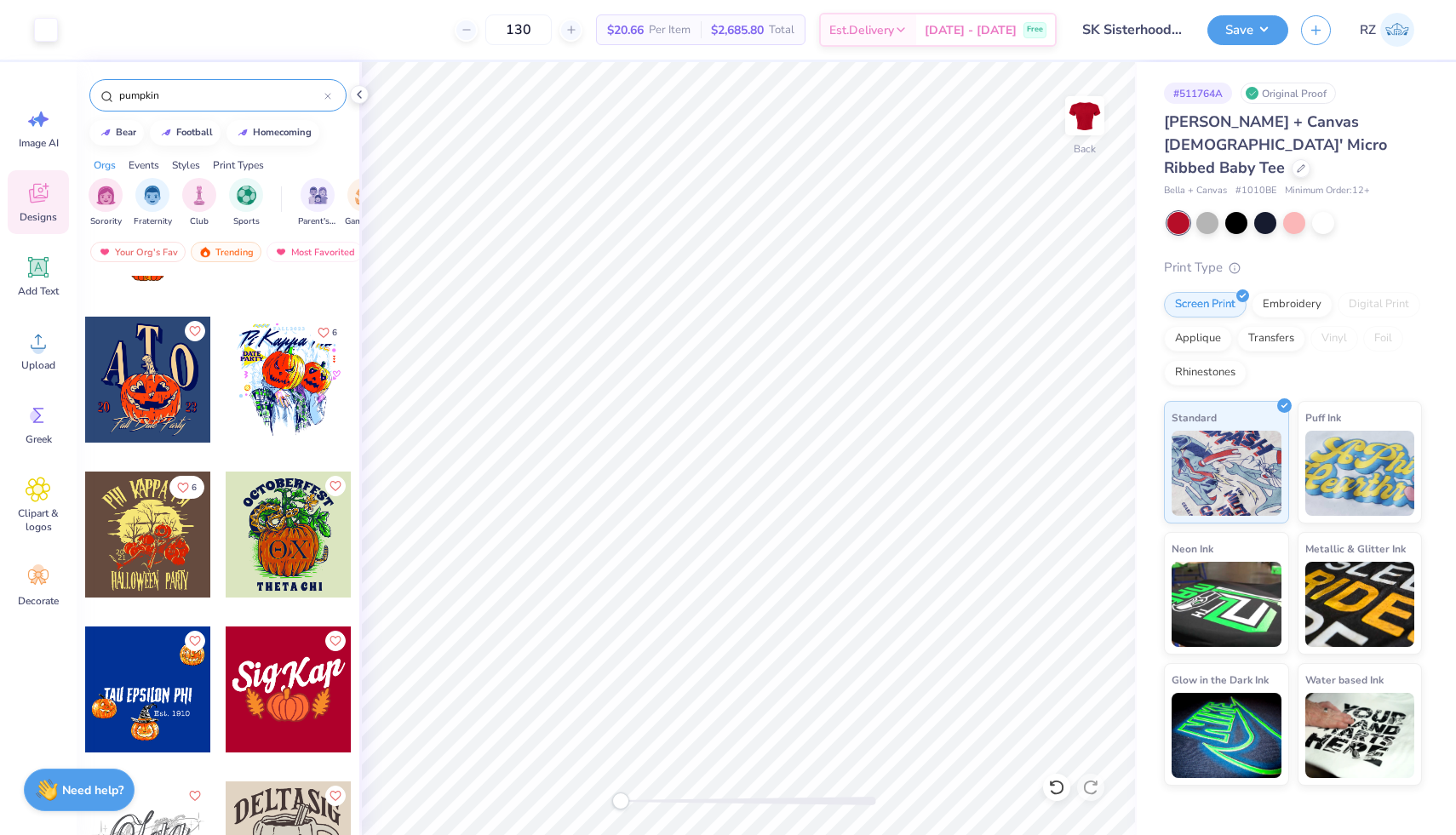
type input "pumpkin"
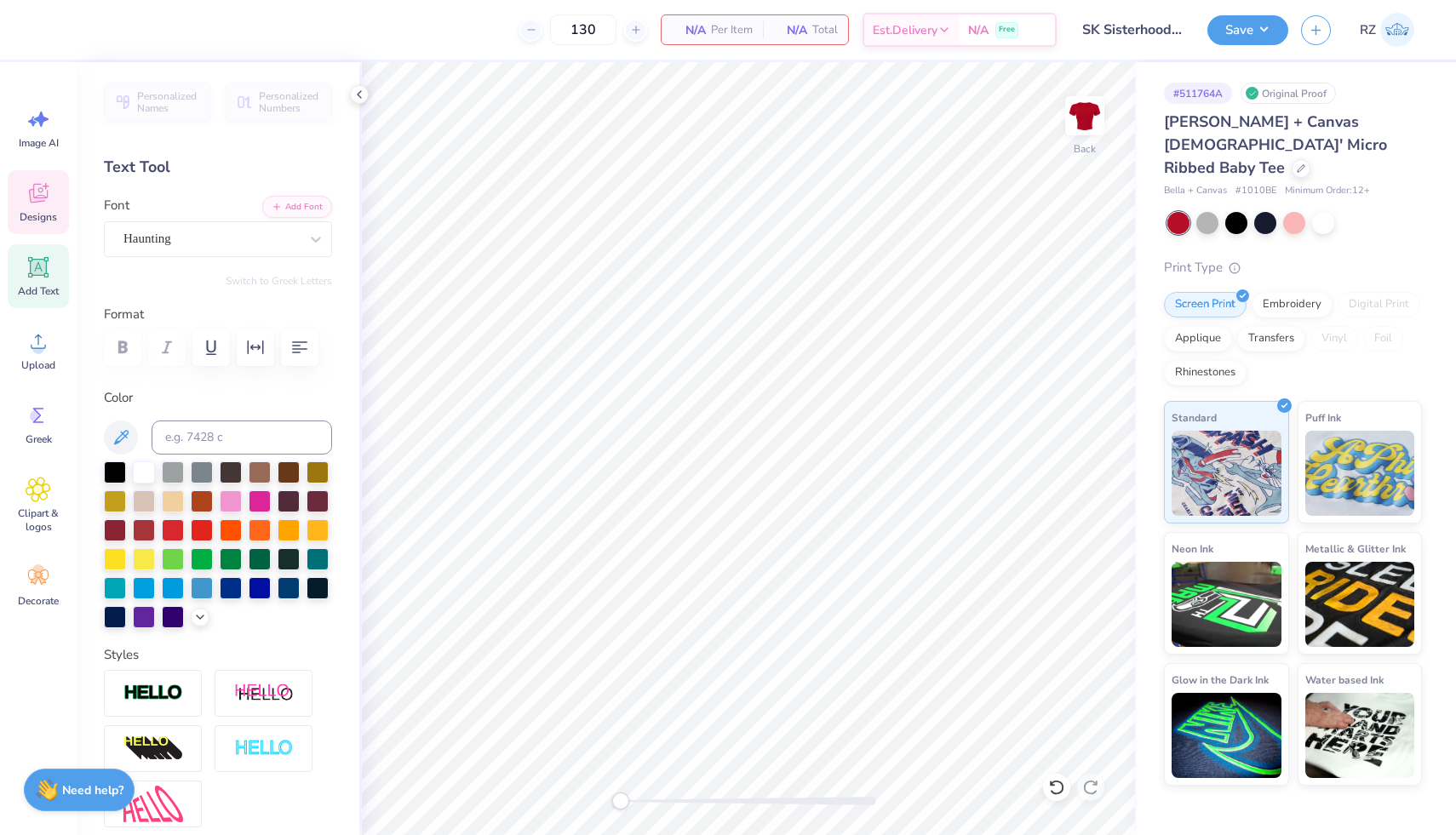
click at [42, 201] on icon at bounding box center [39, 194] width 26 height 26
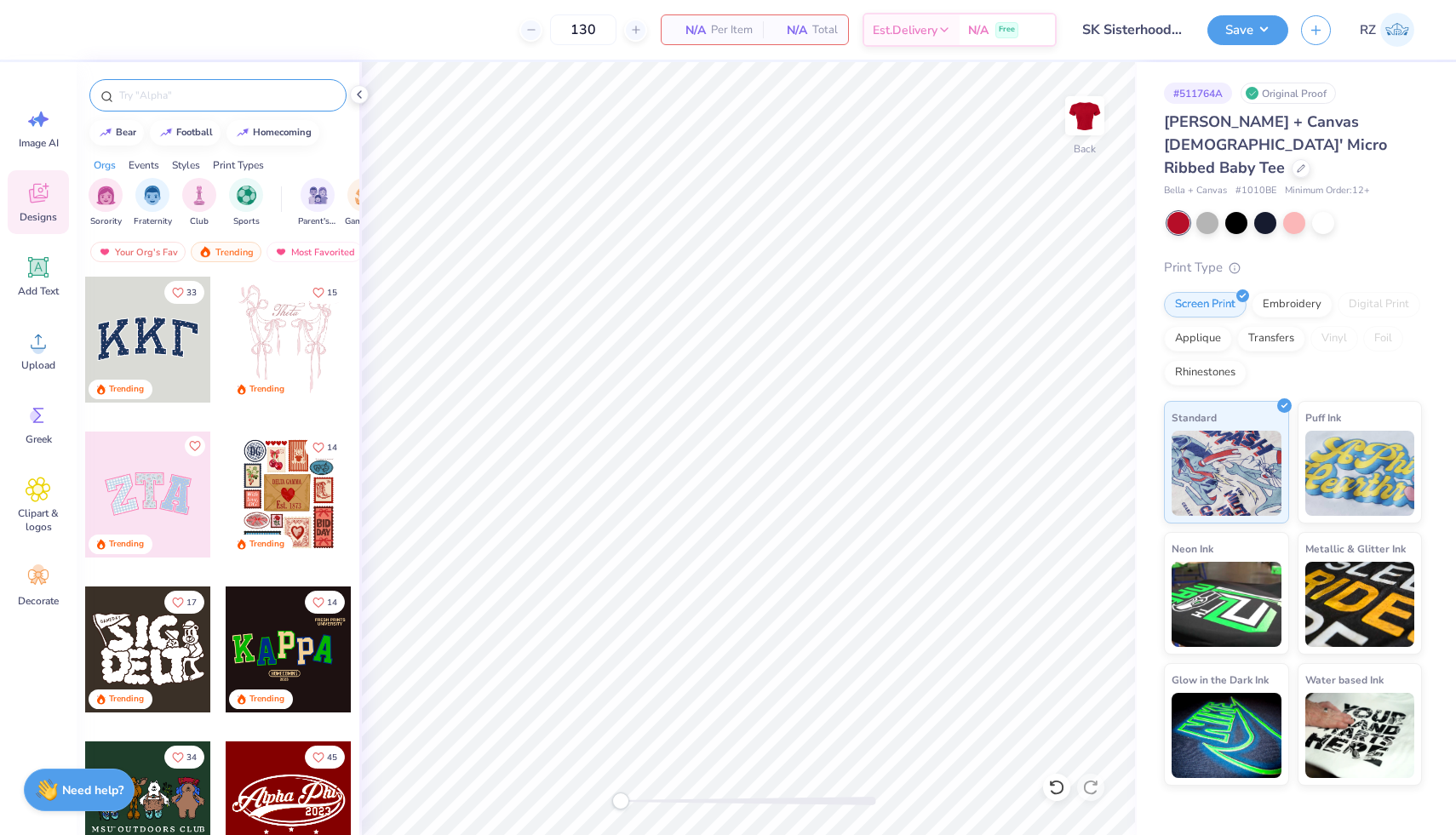
click at [241, 94] on input "text" at bounding box center [227, 95] width 218 height 17
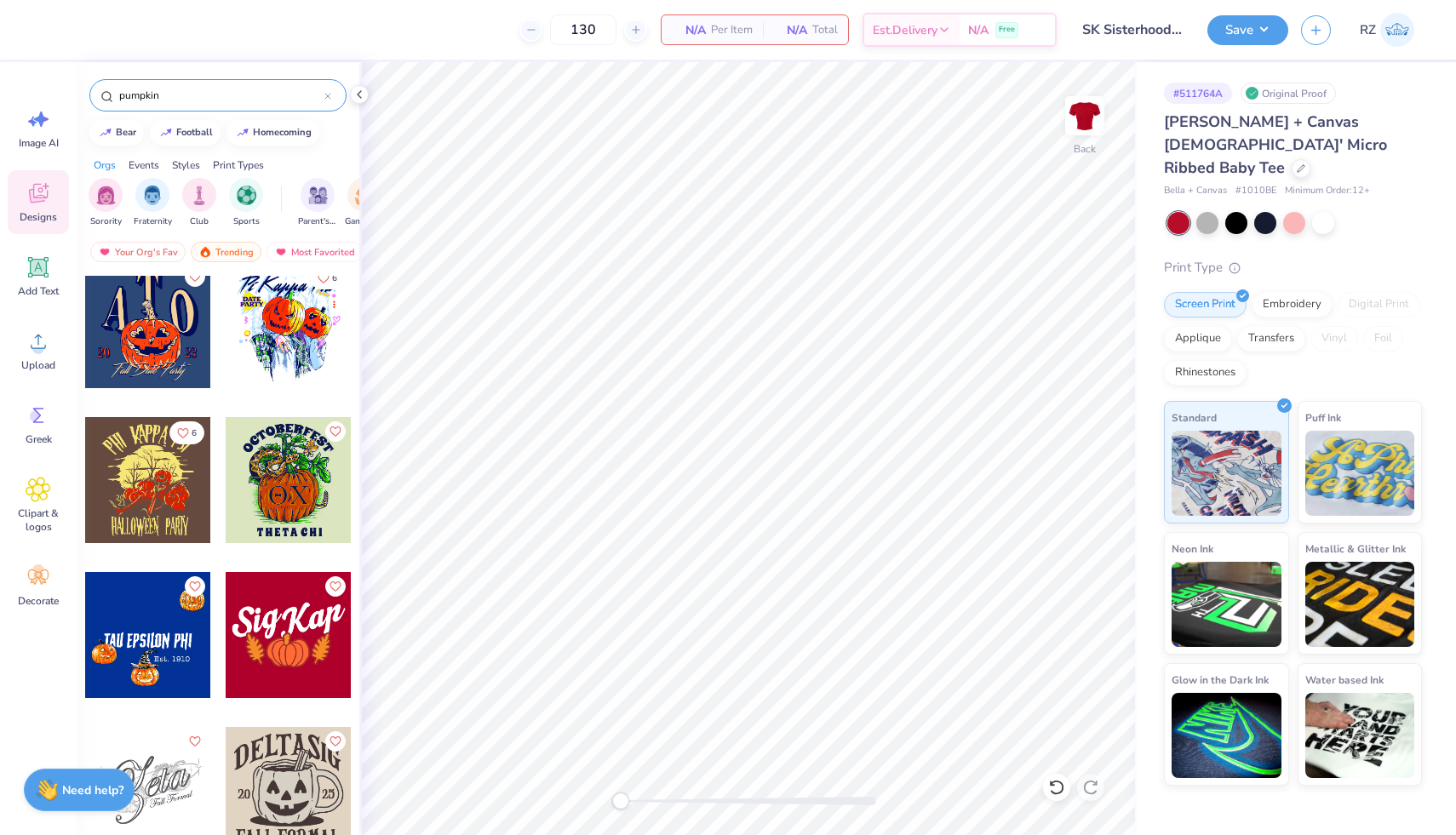
scroll to position [1407, 0]
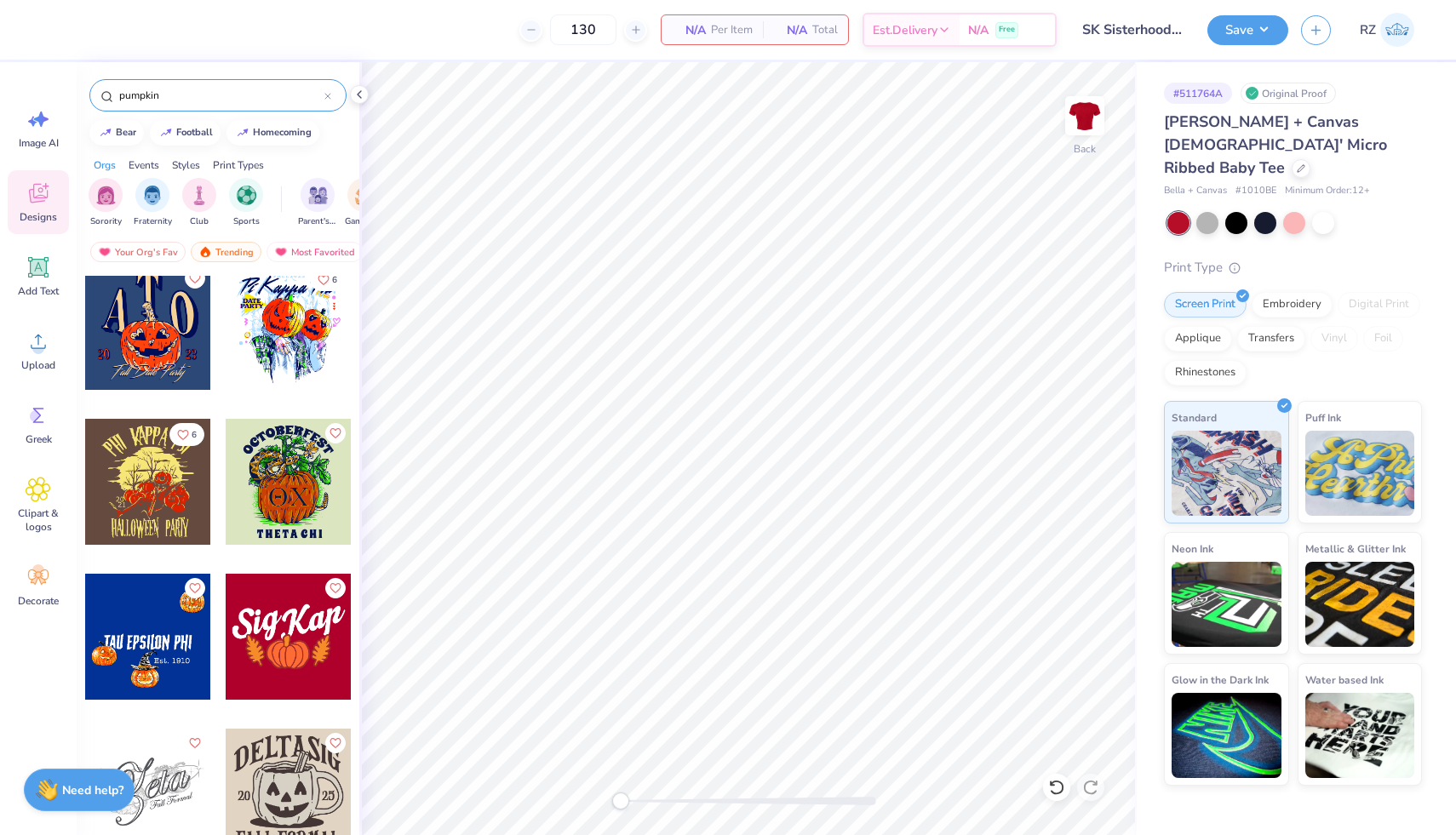
type input "pumpkin"
click at [250, 660] on div at bounding box center [289, 637] width 126 height 126
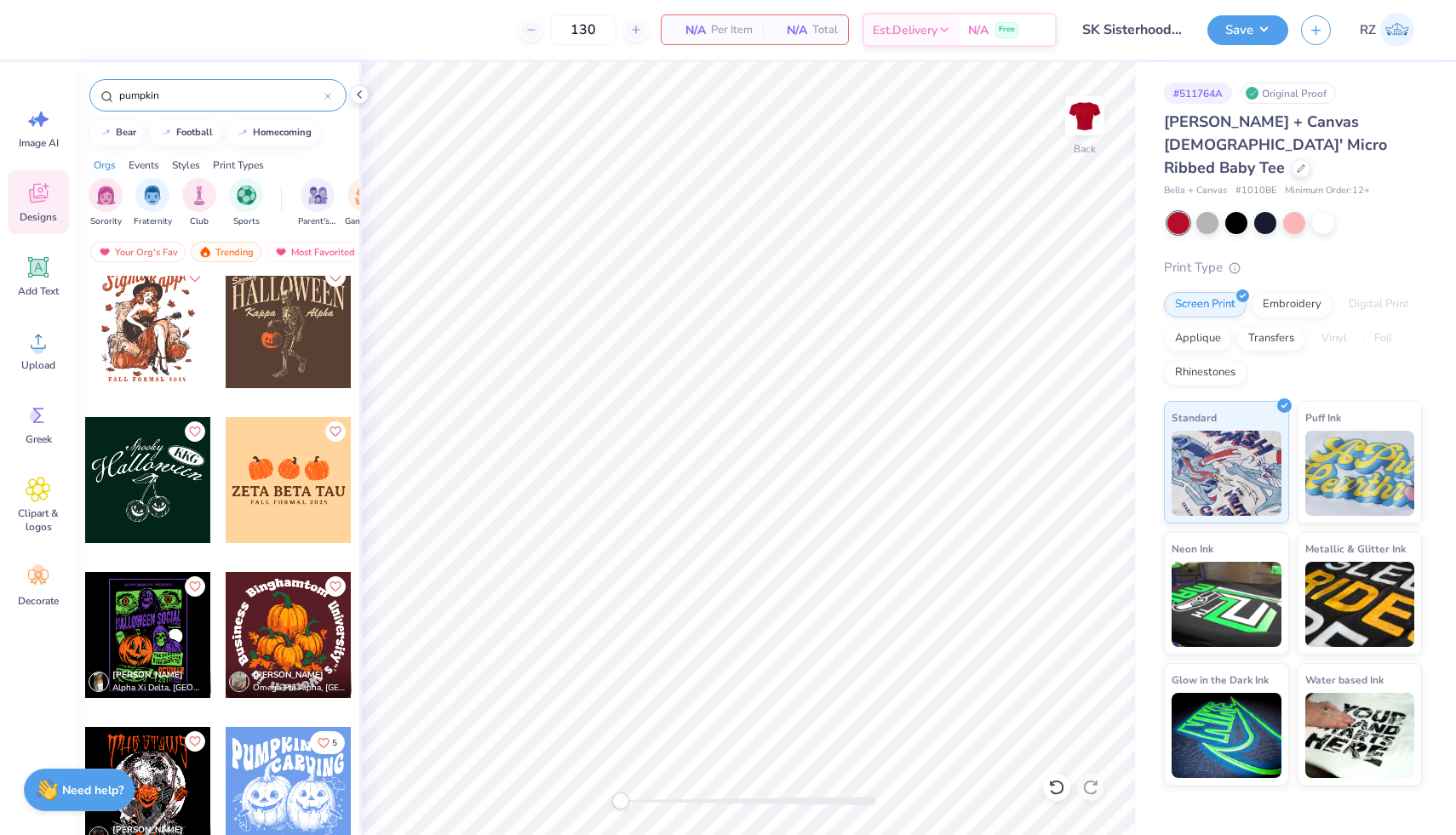
scroll to position [612, 0]
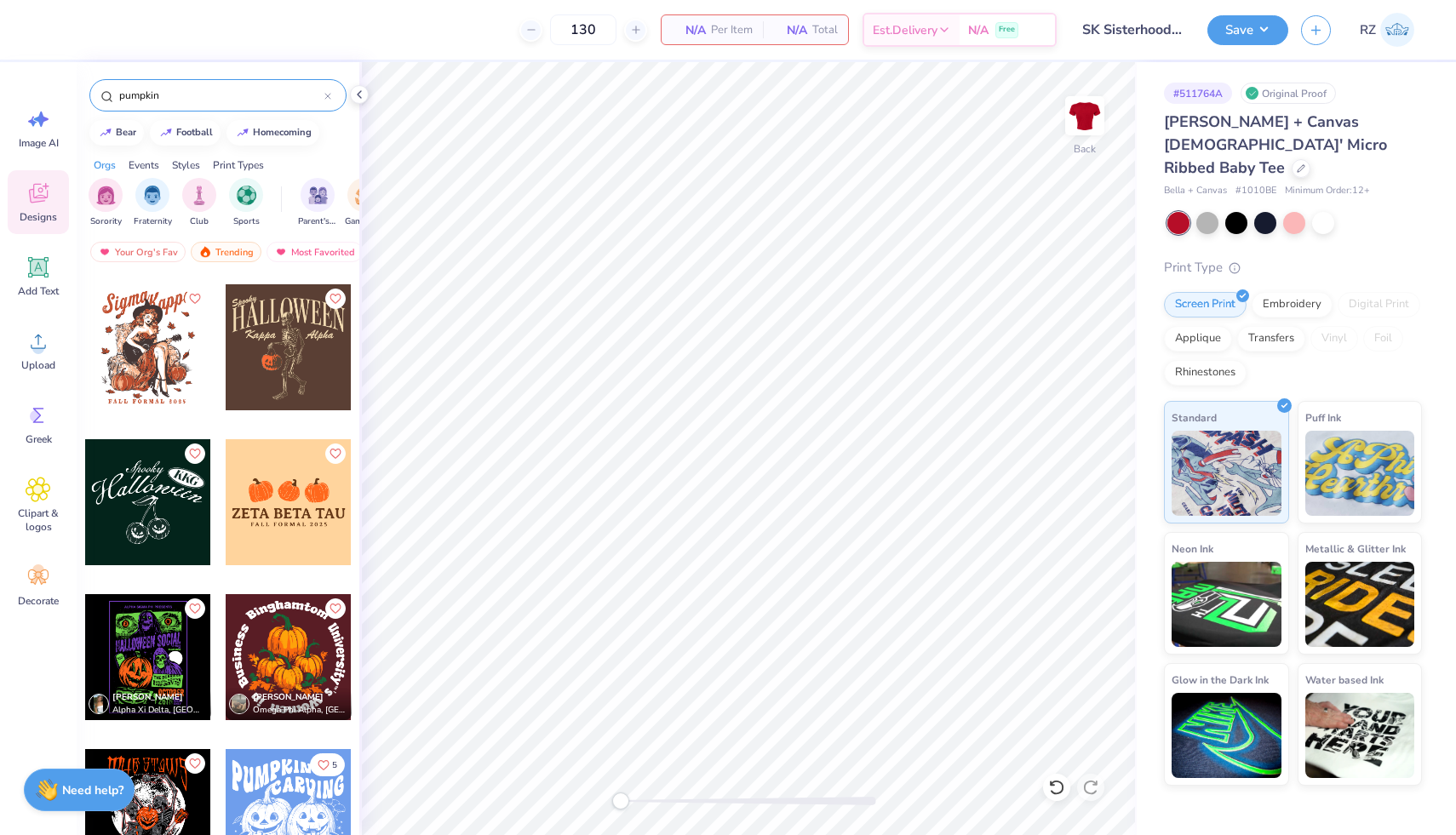
click at [294, 515] on div at bounding box center [289, 503] width 126 height 126
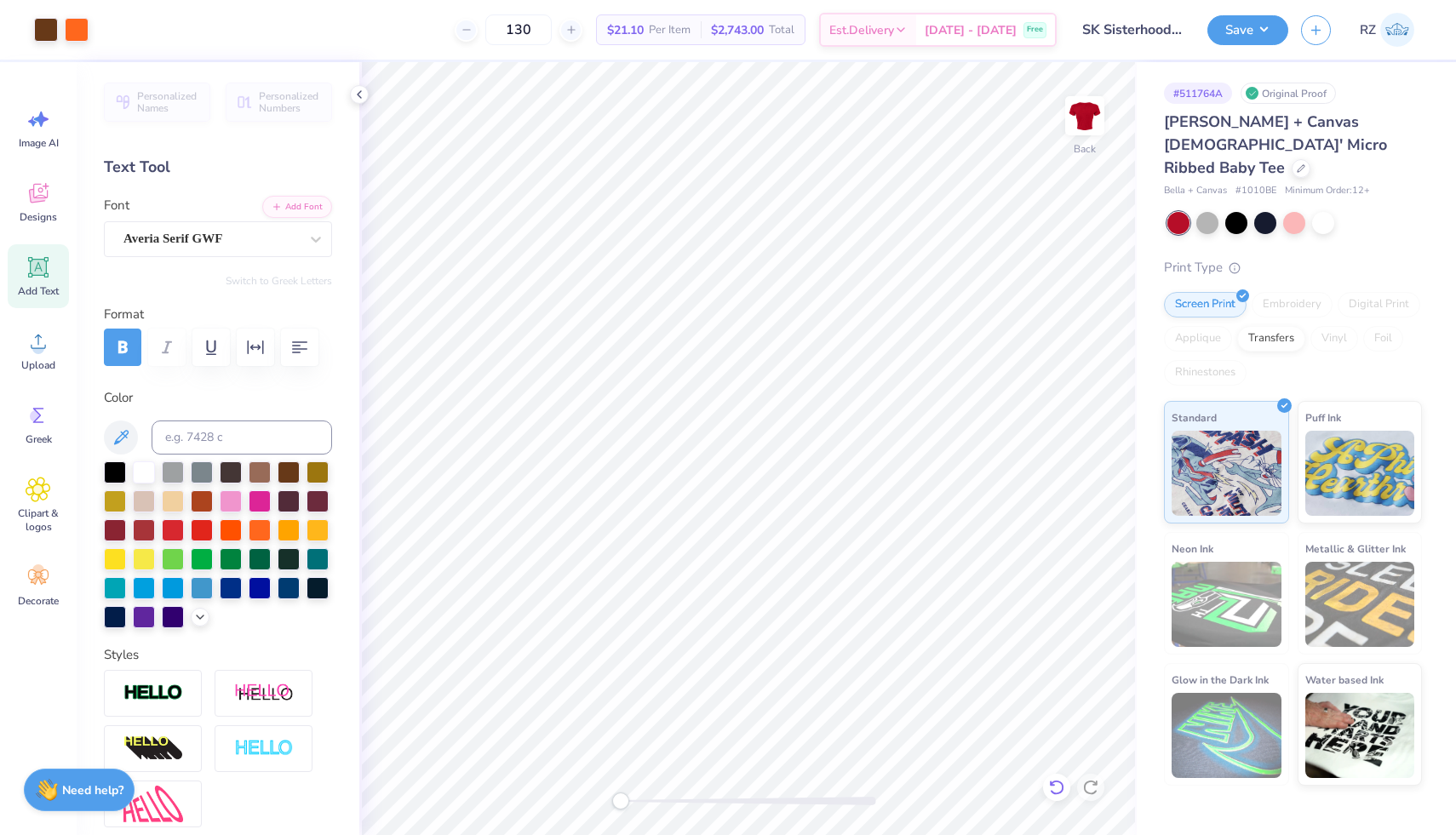
click at [1051, 777] on div at bounding box center [1056, 787] width 27 height 27
type textarea "Z"
type textarea "Sigma Kappa"
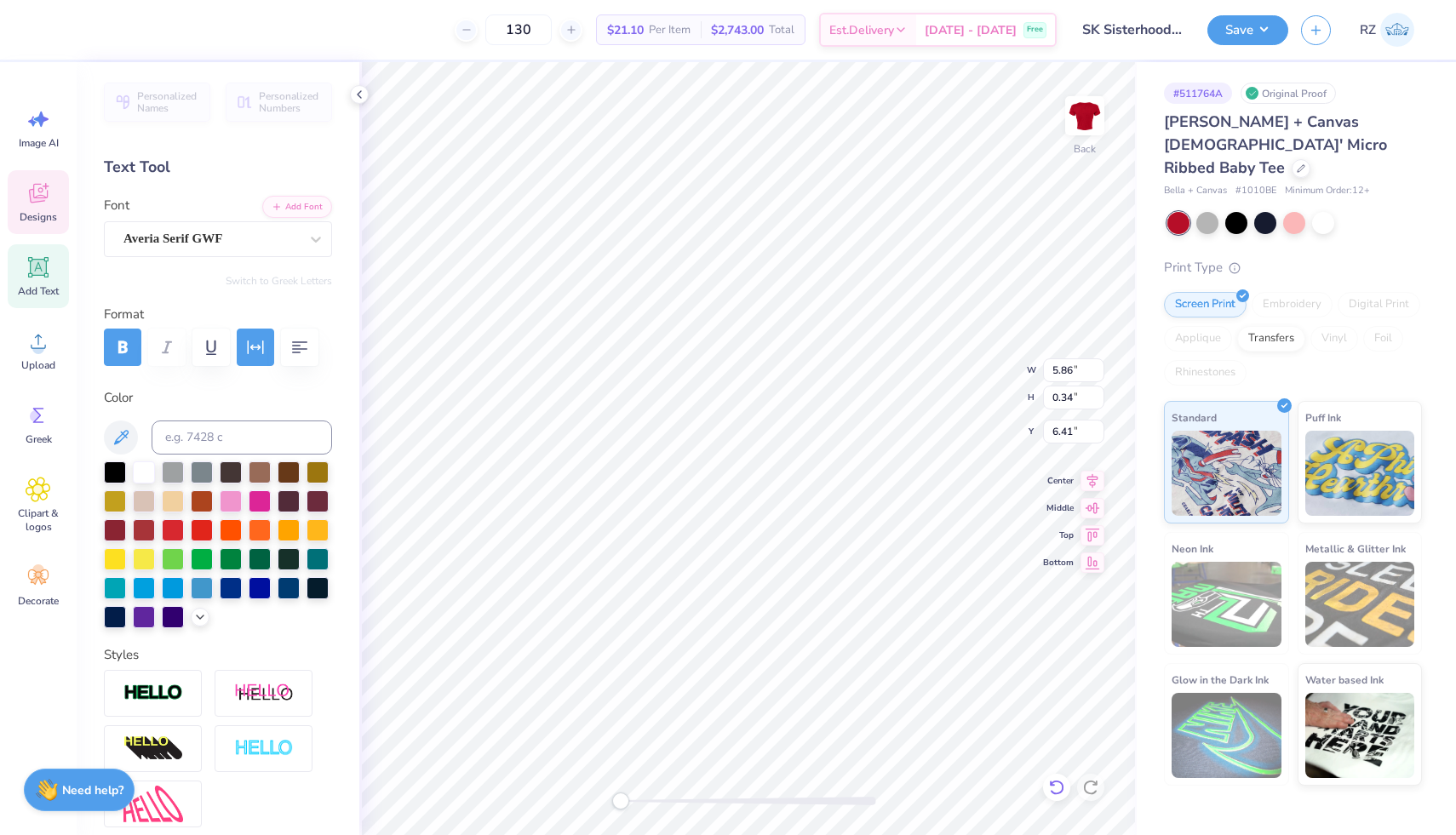
type textarea "F"
type textarea "Sisterhood Retreat"
click at [1246, 210] on div at bounding box center [1237, 222] width 23 height 22
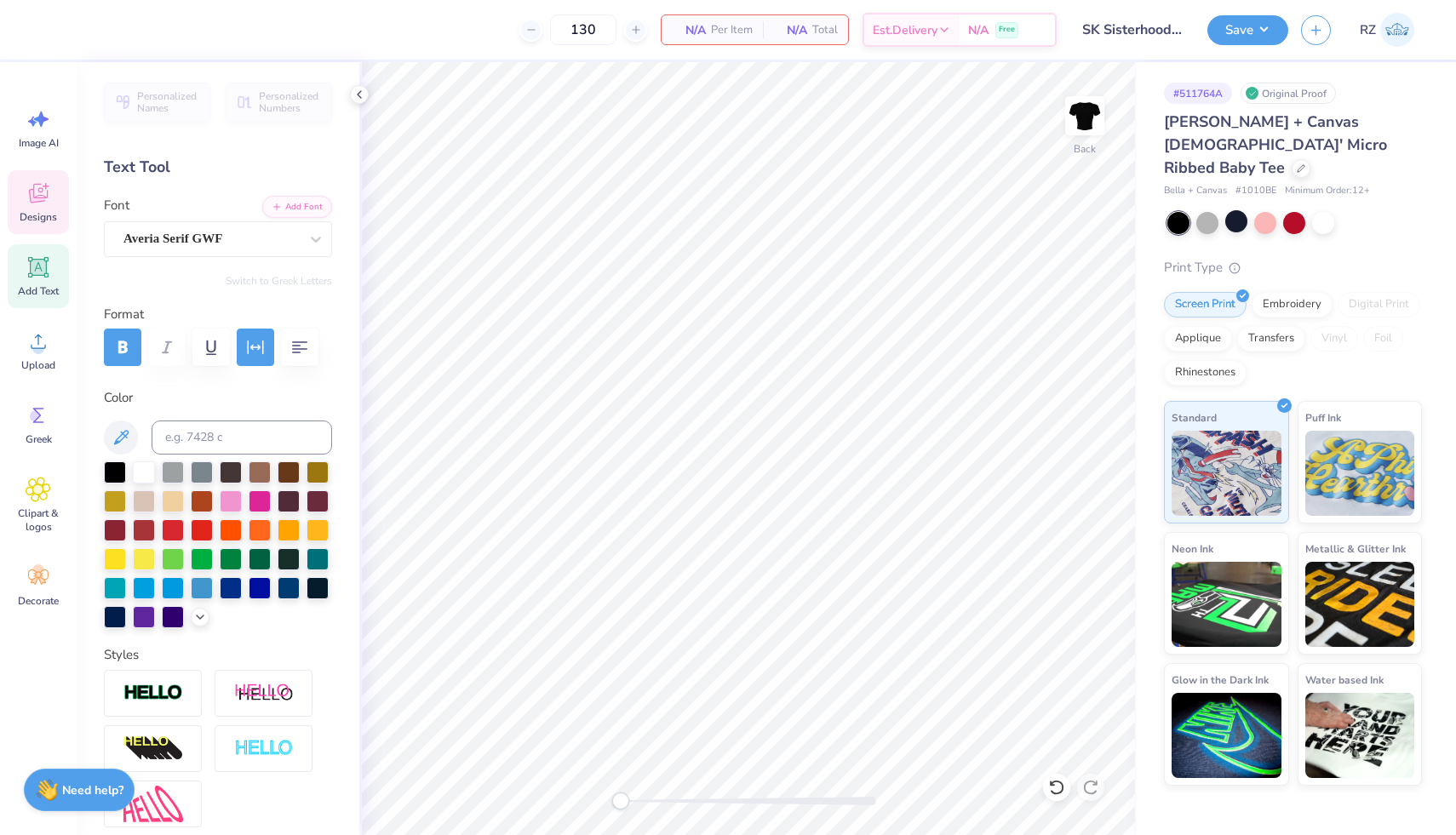
click at [35, 196] on icon at bounding box center [39, 194] width 26 height 26
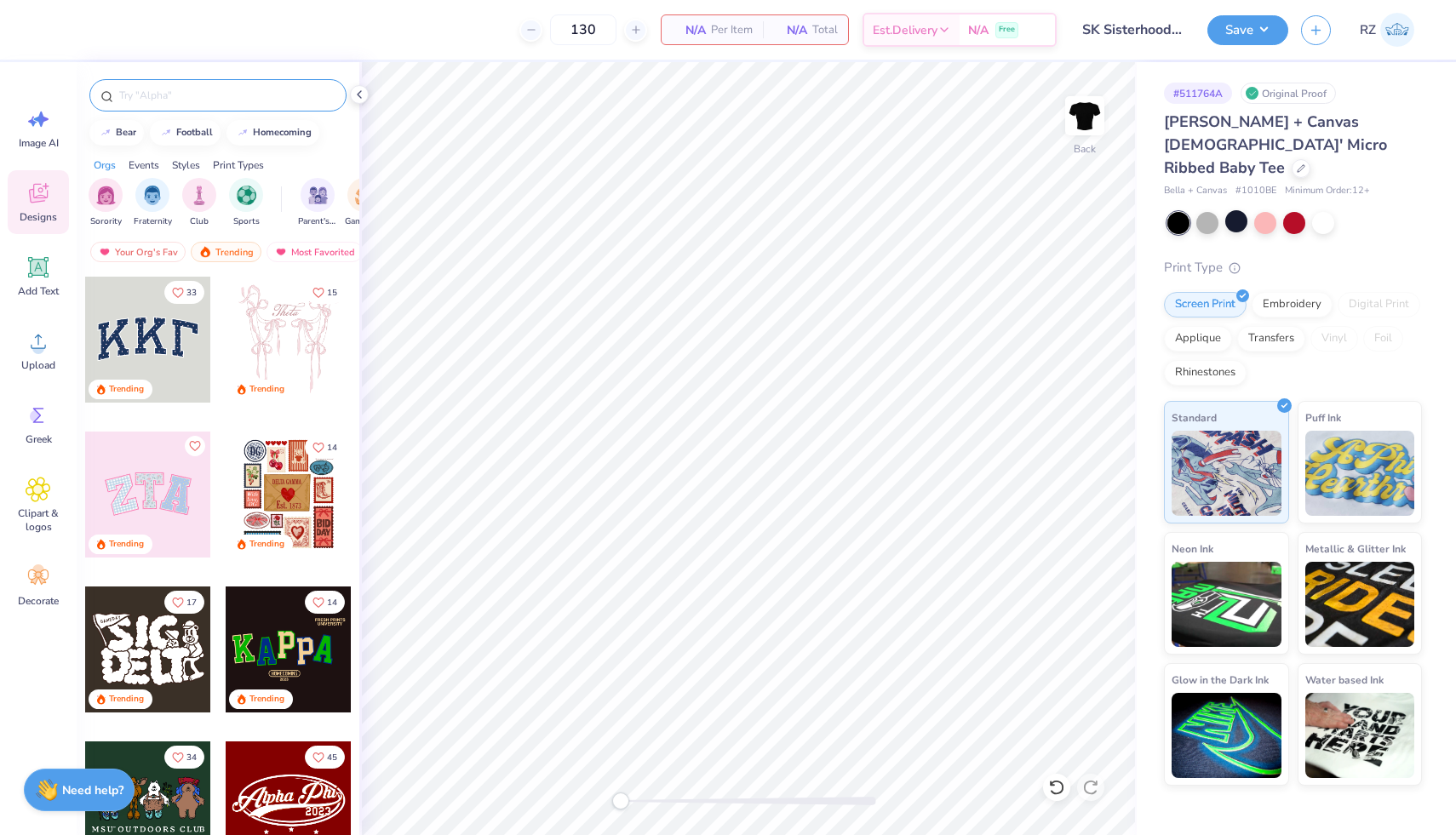
click at [222, 95] on input "text" at bounding box center [227, 95] width 218 height 17
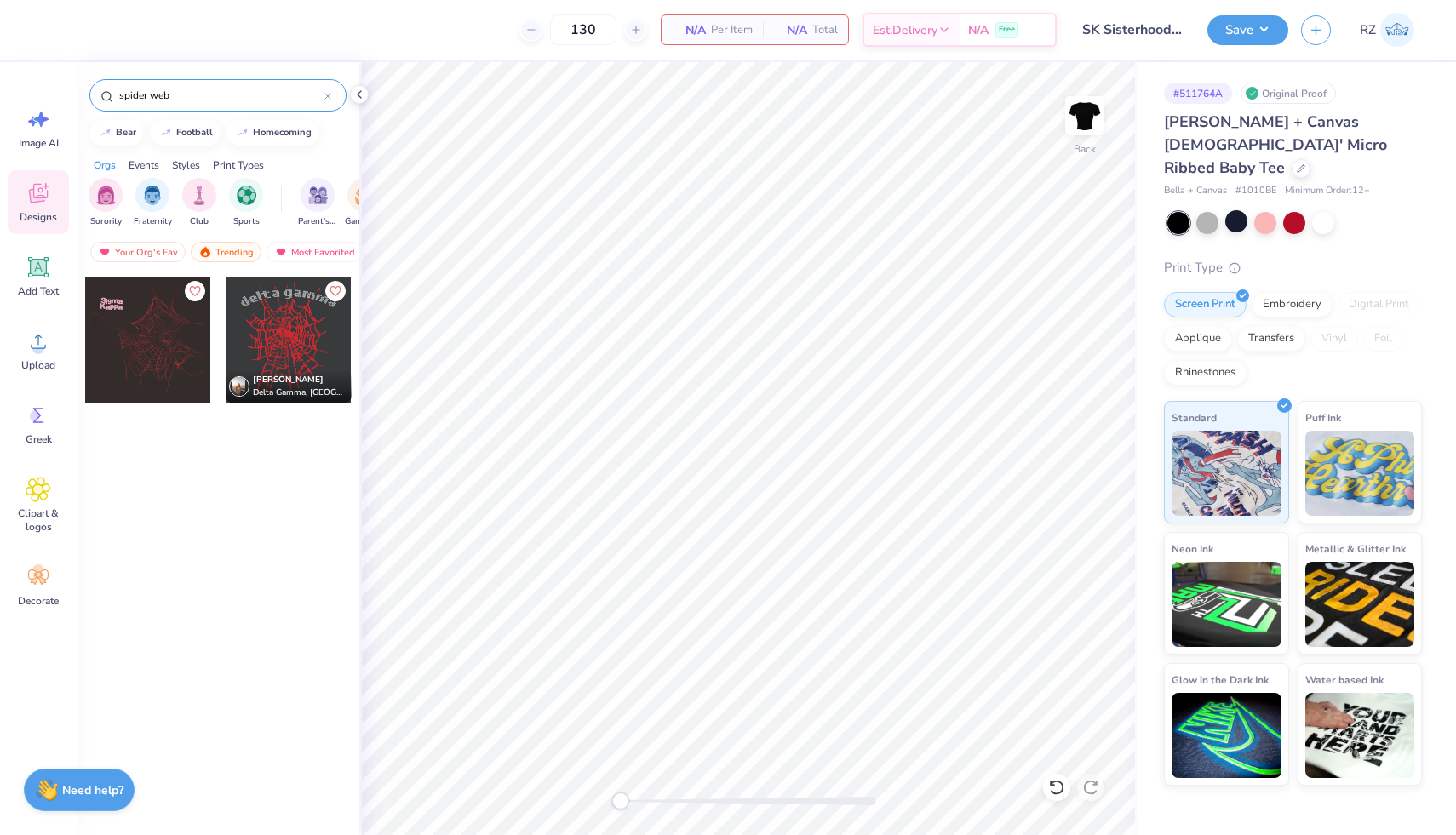
type input "spider web"
click at [156, 344] on div at bounding box center [148, 340] width 126 height 126
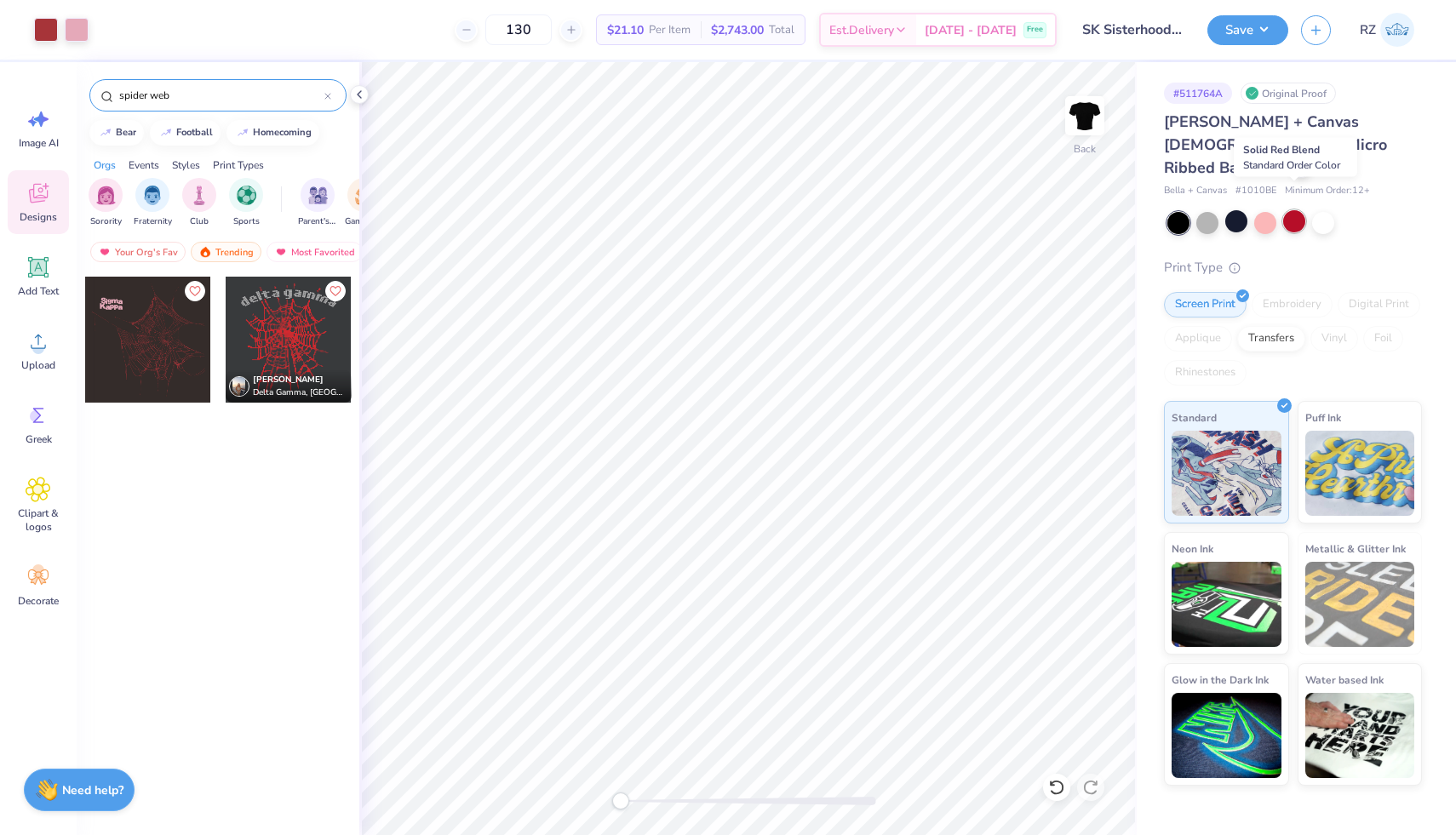
click at [1293, 210] on div at bounding box center [1294, 222] width 23 height 22
click at [50, 31] on div at bounding box center [46, 29] width 24 height 24
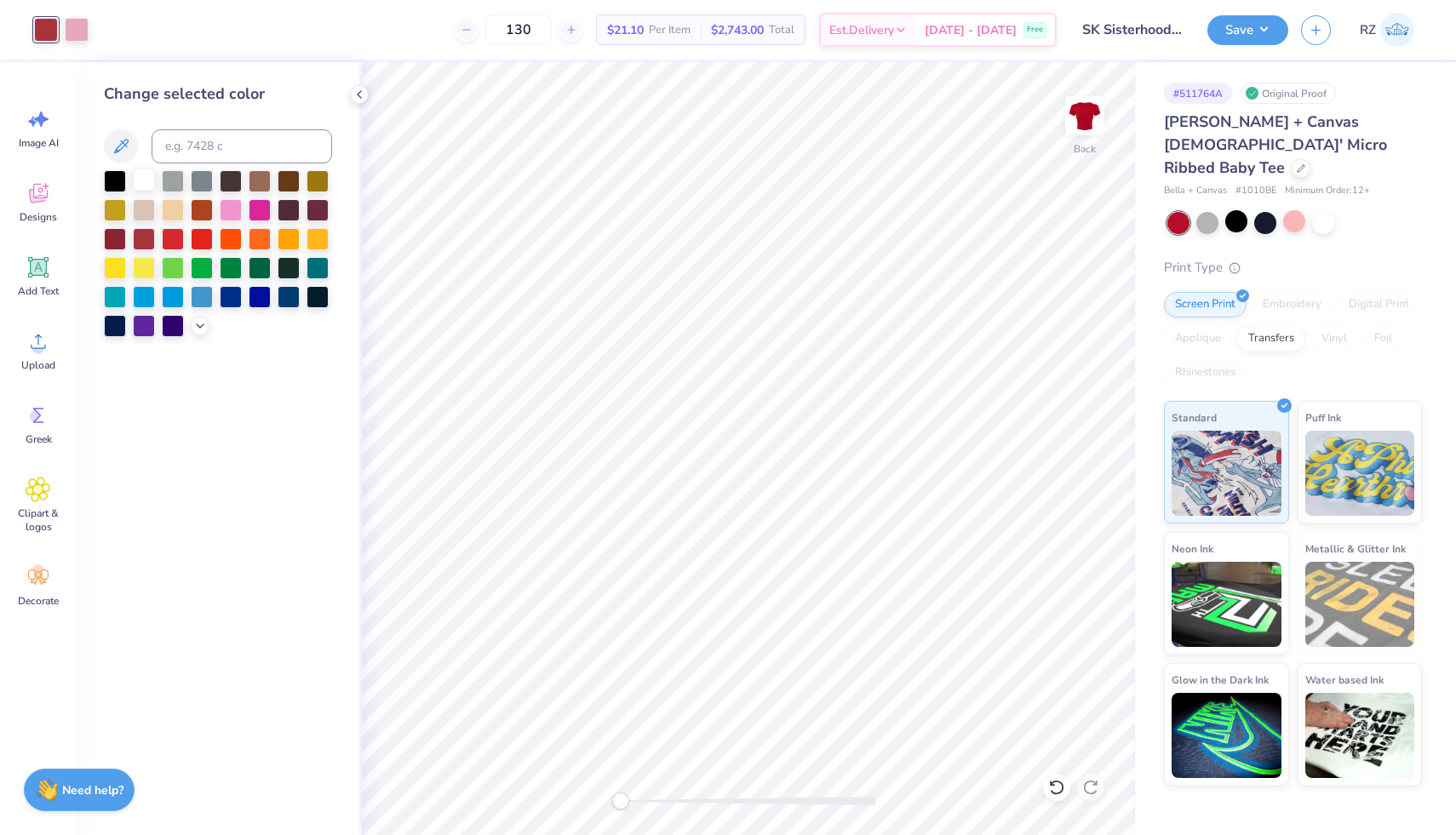
click at [148, 180] on div at bounding box center [144, 180] width 23 height 22
click at [81, 37] on div at bounding box center [77, 29] width 24 height 24
click at [142, 184] on div at bounding box center [144, 180] width 23 height 22
click at [1244, 210] on div at bounding box center [1237, 222] width 23 height 22
click at [119, 241] on div at bounding box center [115, 238] width 23 height 22
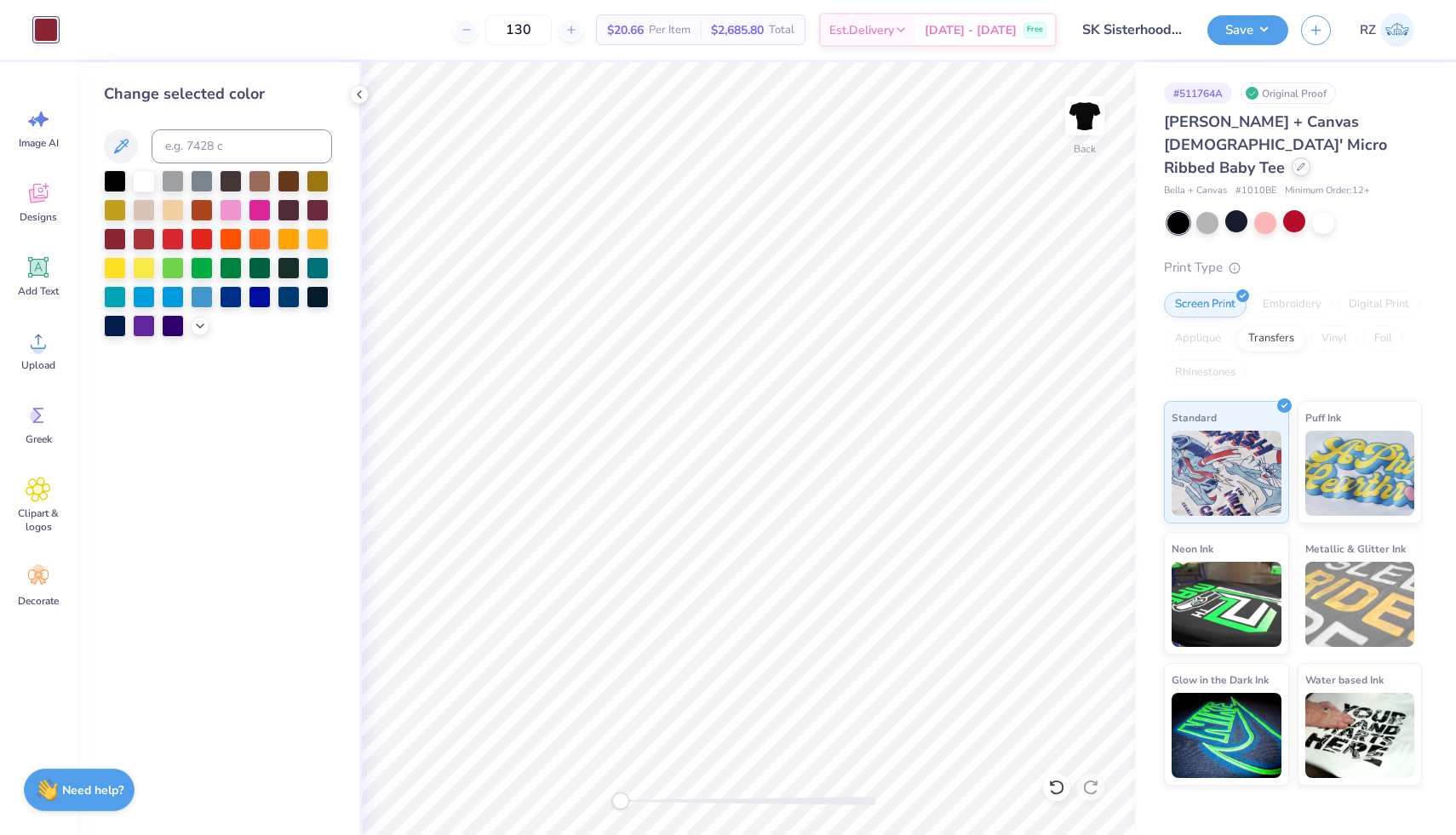
click at [1292, 157] on div at bounding box center [1301, 167] width 19 height 19
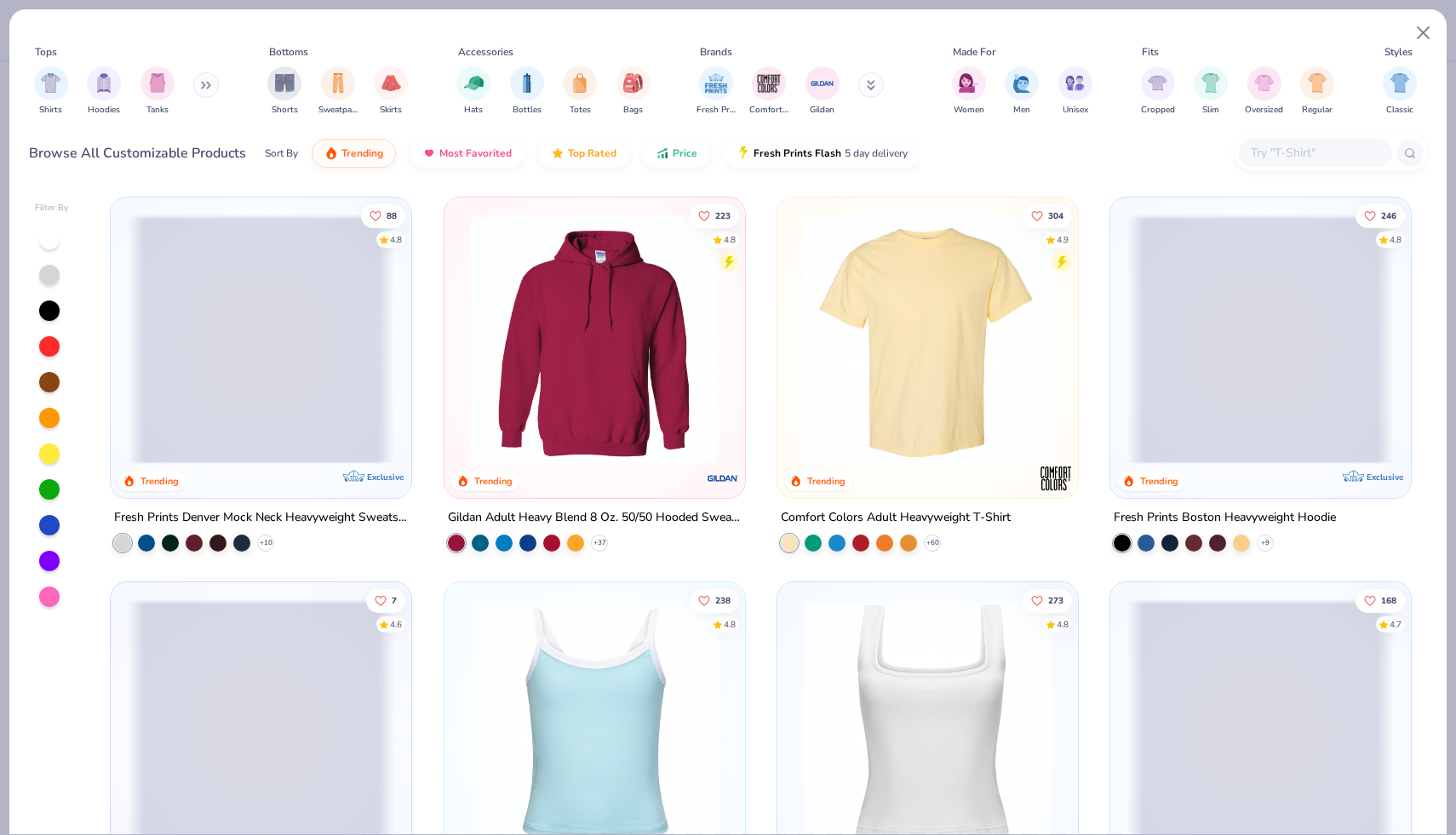
click at [1310, 151] on input "text" at bounding box center [1314, 152] width 131 height 20
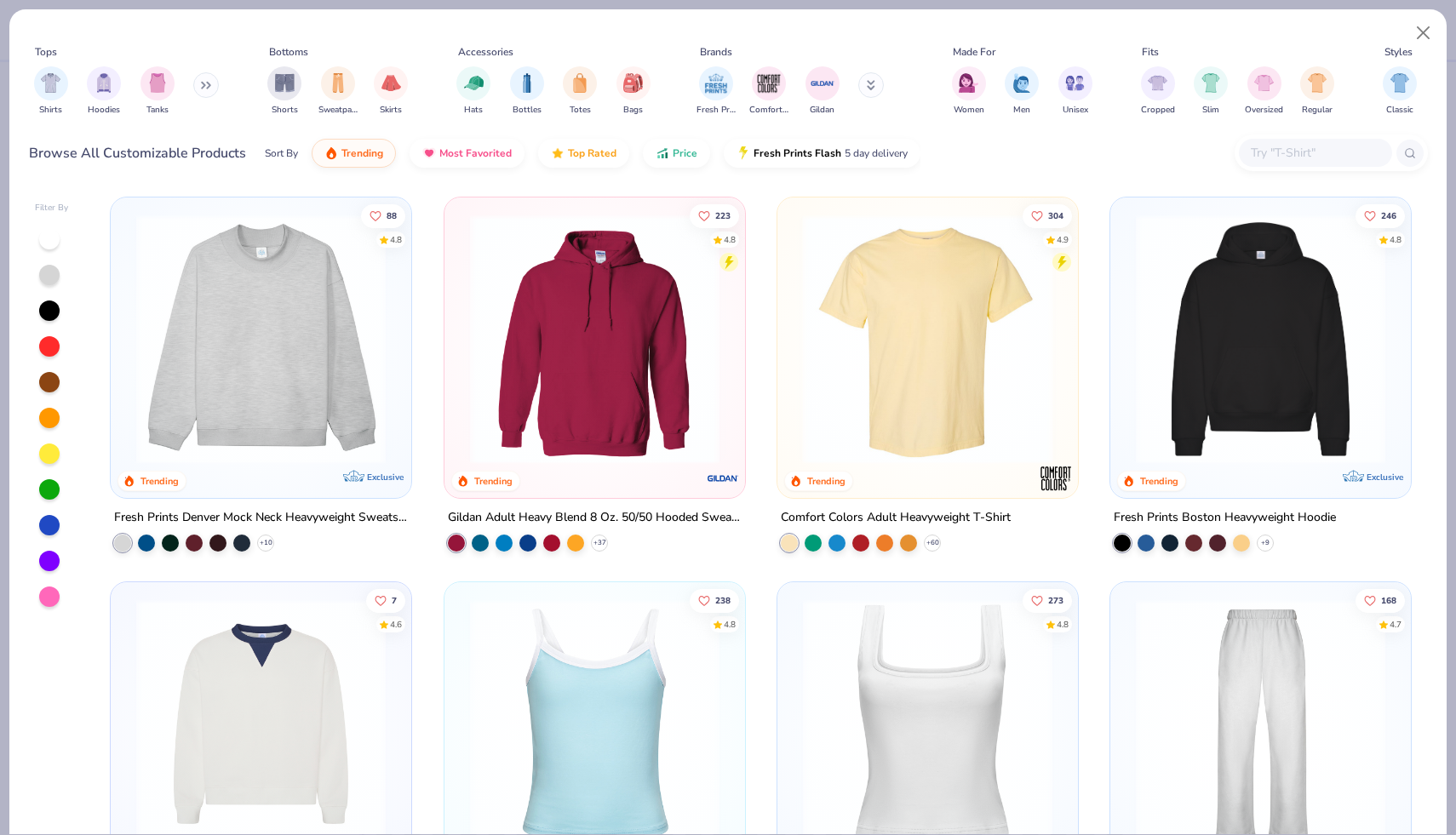
click at [928, 357] on div at bounding box center [660, 339] width 801 height 249
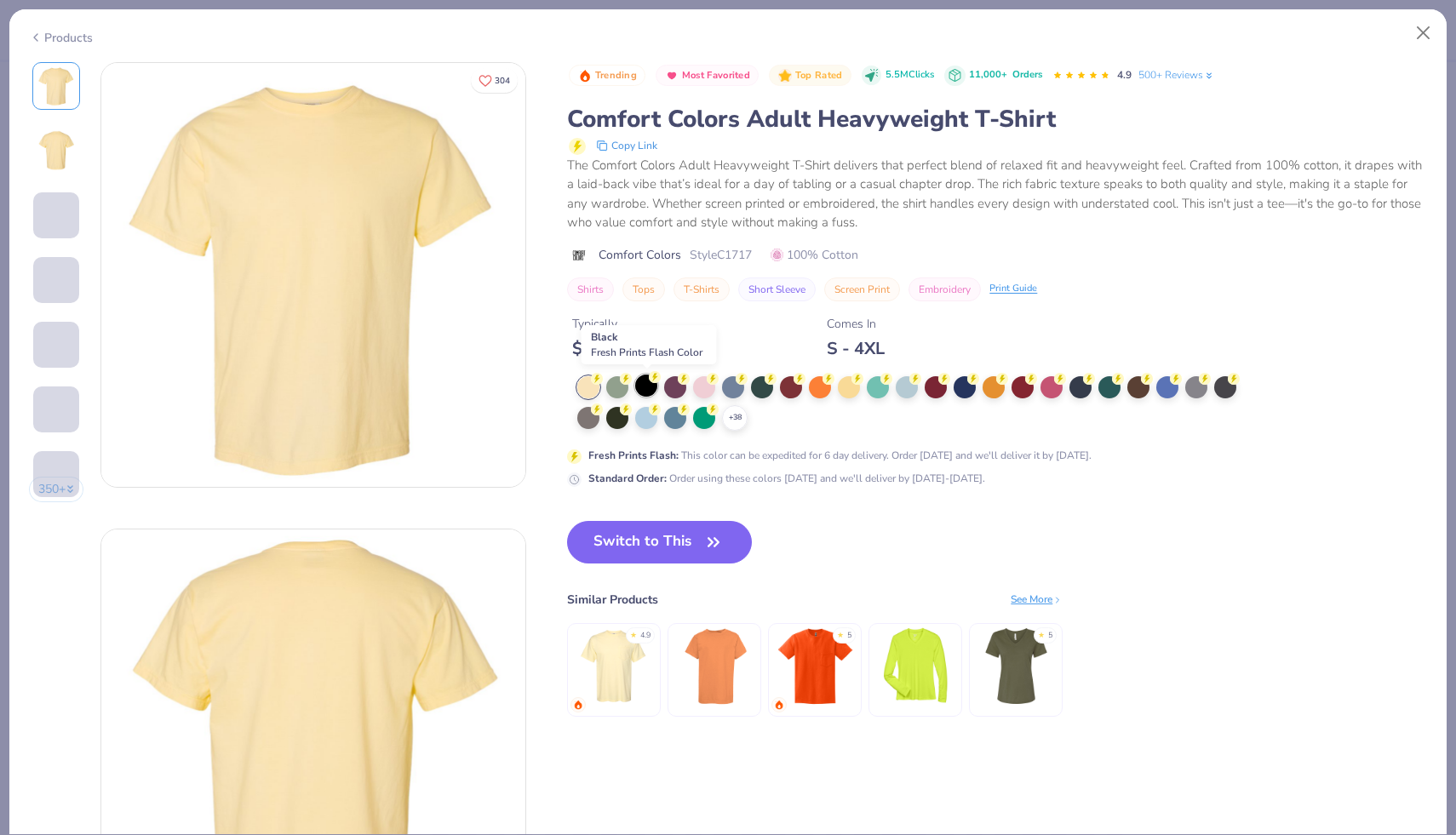
click at [642, 387] on div at bounding box center [647, 386] width 23 height 22
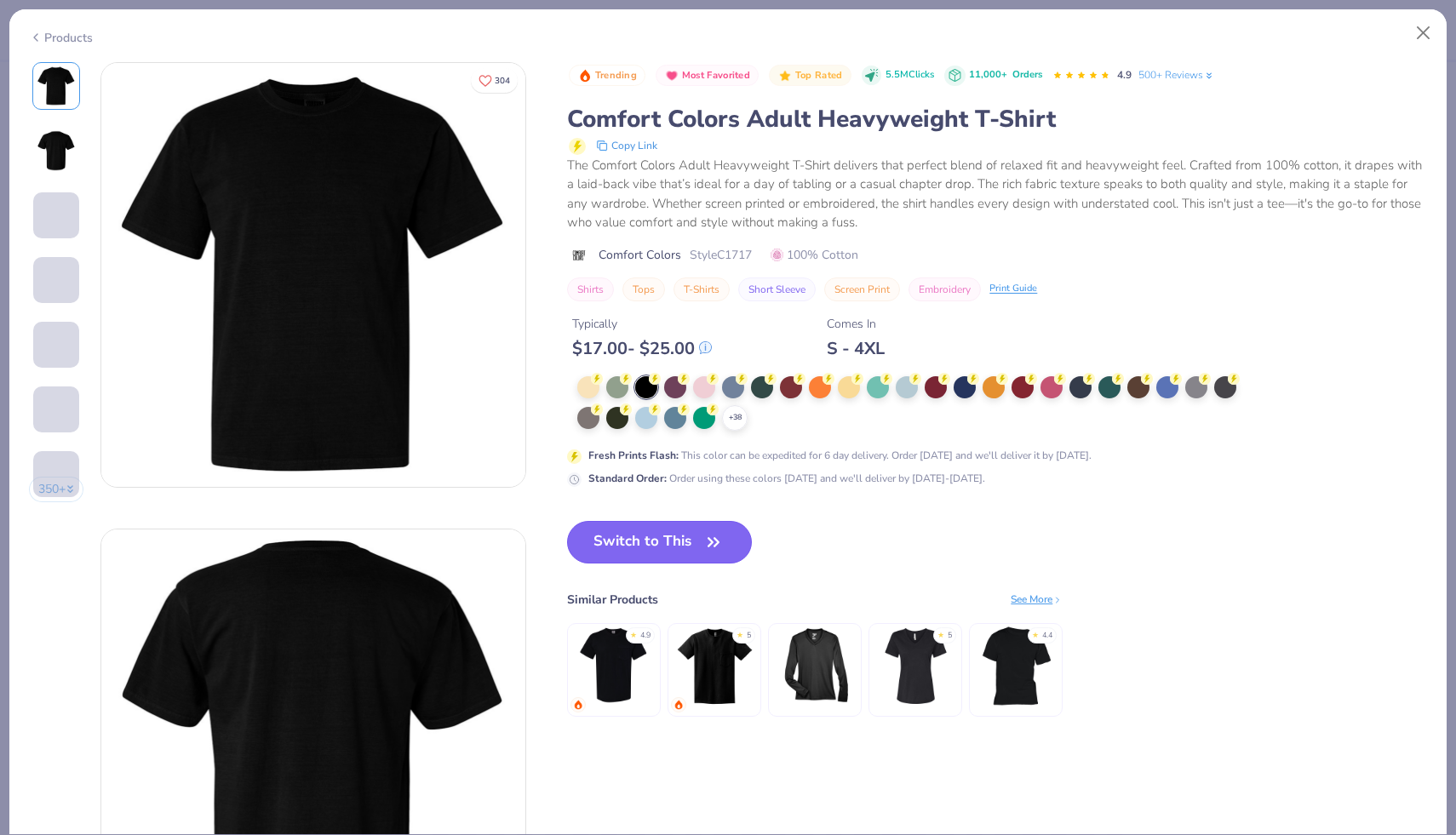
click at [634, 527] on button "Switch to This" at bounding box center [659, 542] width 184 height 42
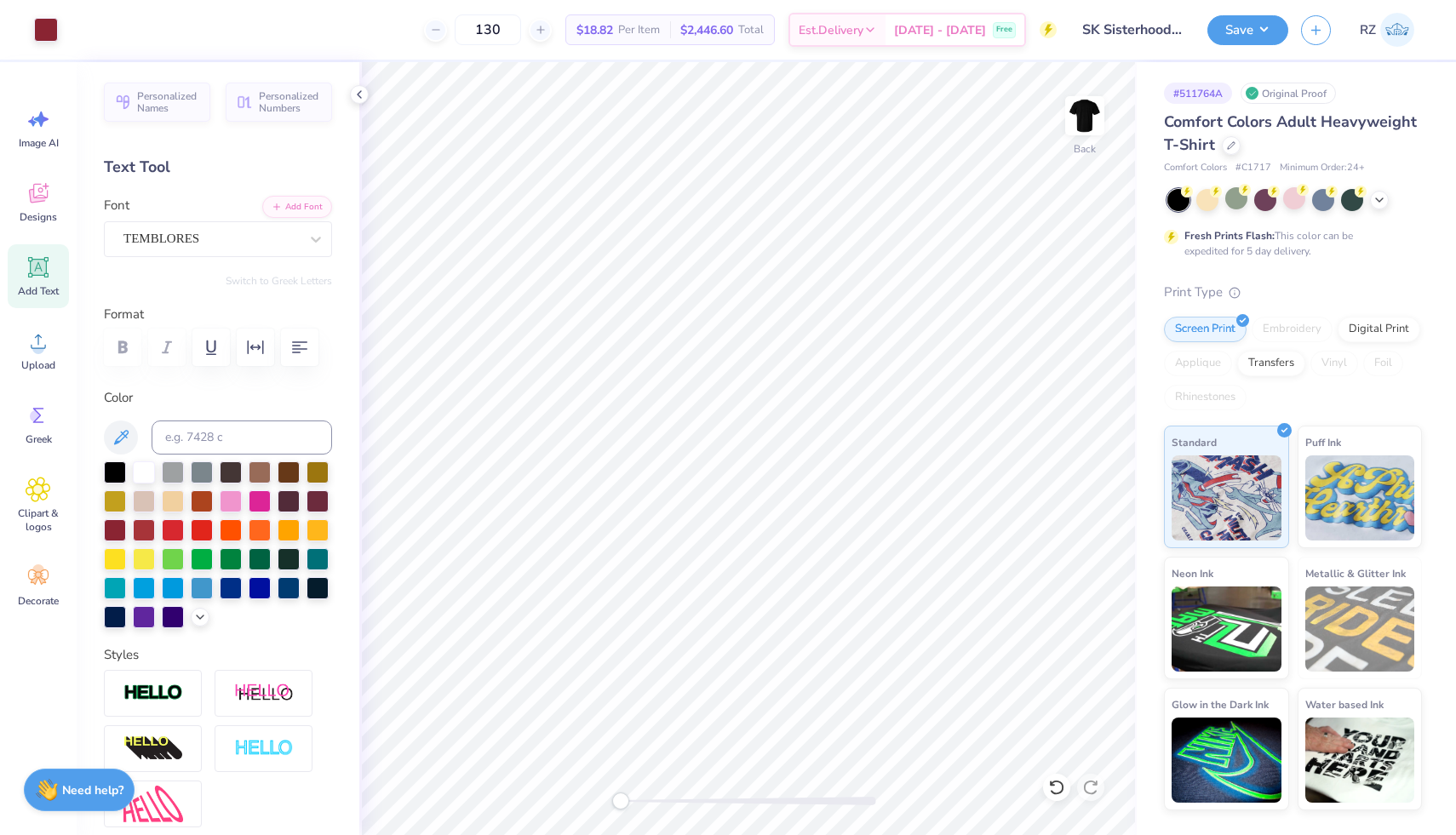
click at [43, 285] on span "Add Text" at bounding box center [38, 292] width 41 height 14
click at [307, 245] on icon at bounding box center [316, 240] width 17 height 17
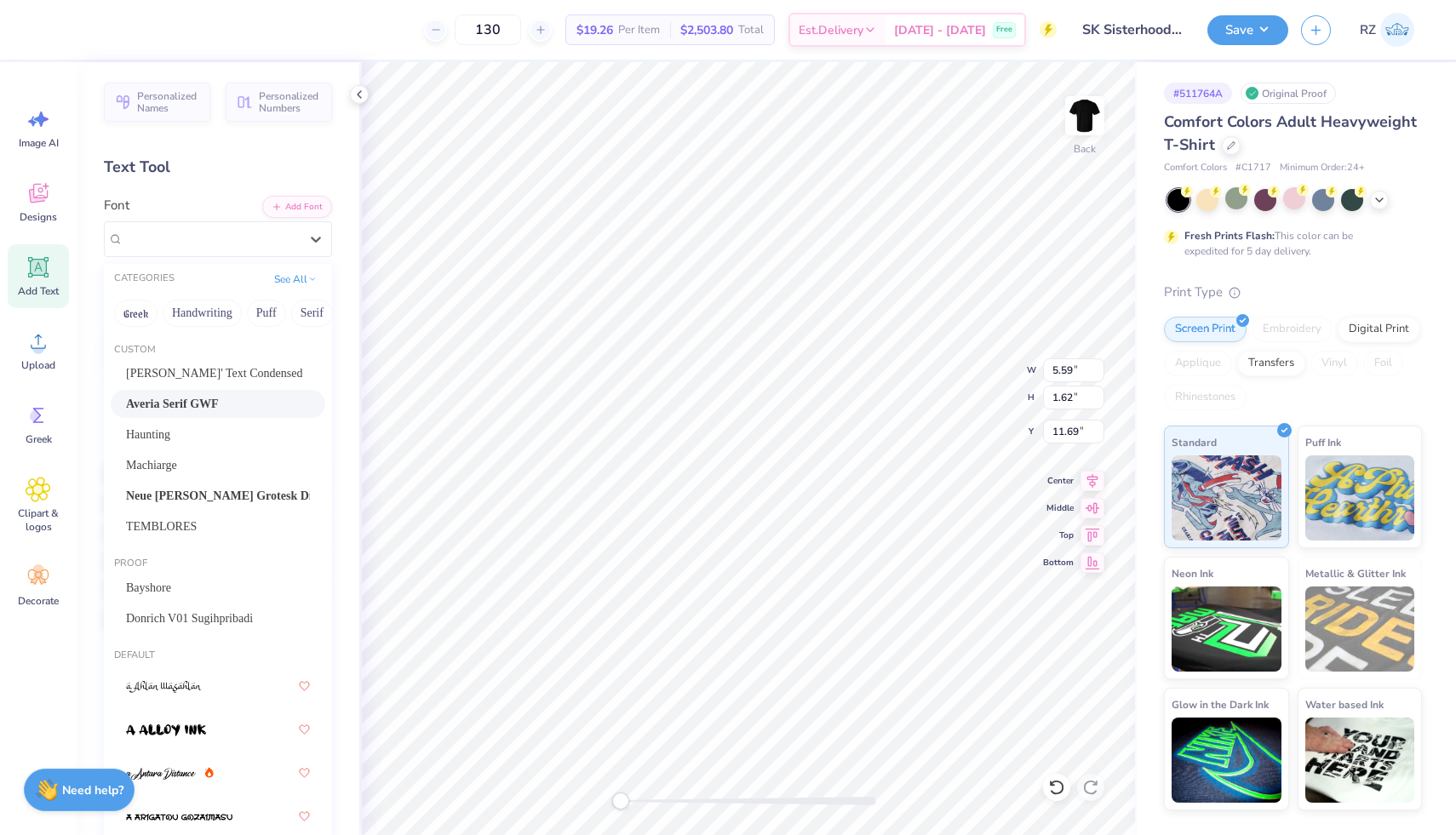
click at [192, 407] on span "Averia Serif GWF" at bounding box center [172, 403] width 93 height 18
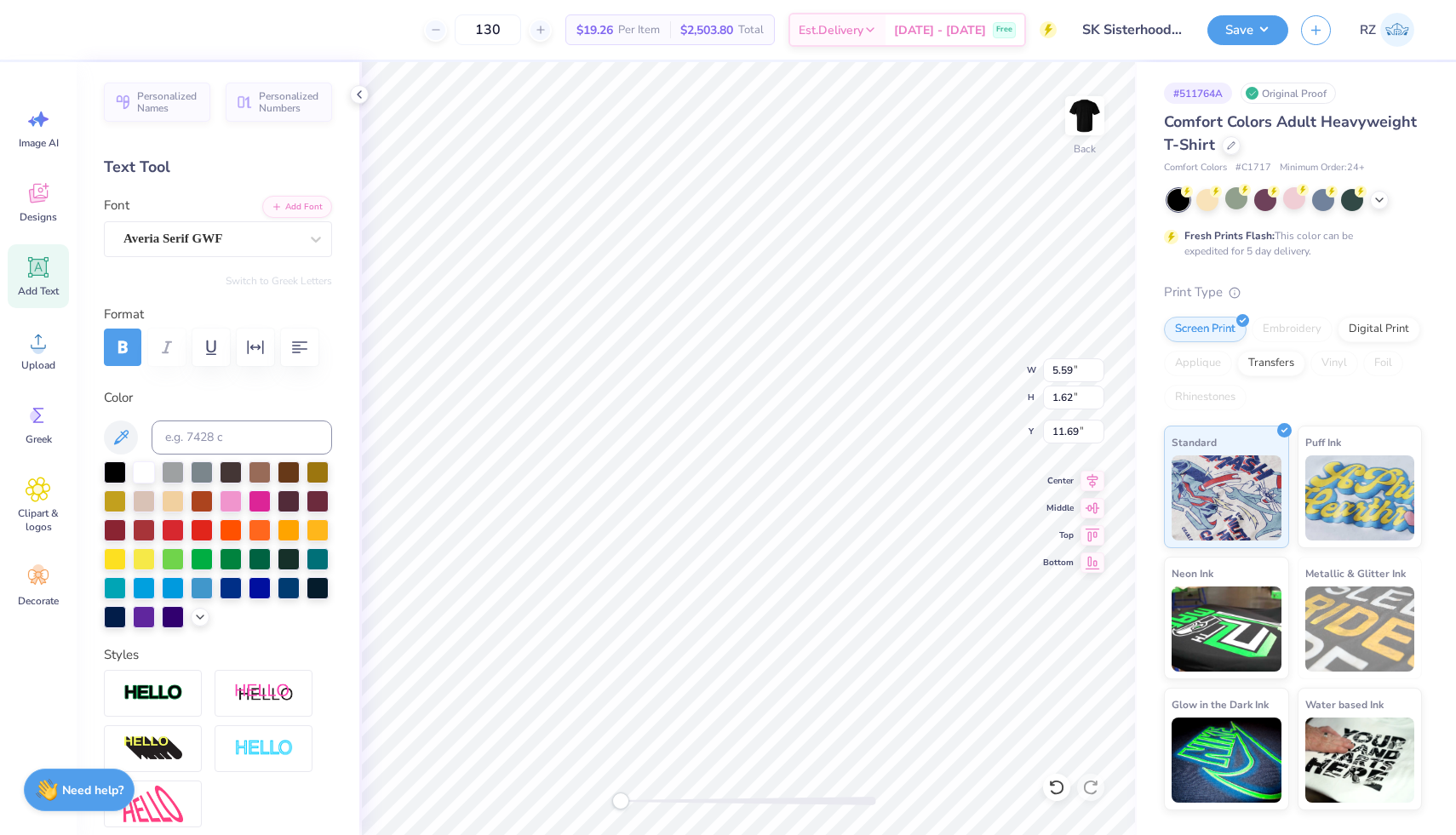
scroll to position [14, 2]
type textarea "T"
type textarea "Sisterhood Retreat"
click at [126, 528] on div at bounding box center [115, 529] width 23 height 22
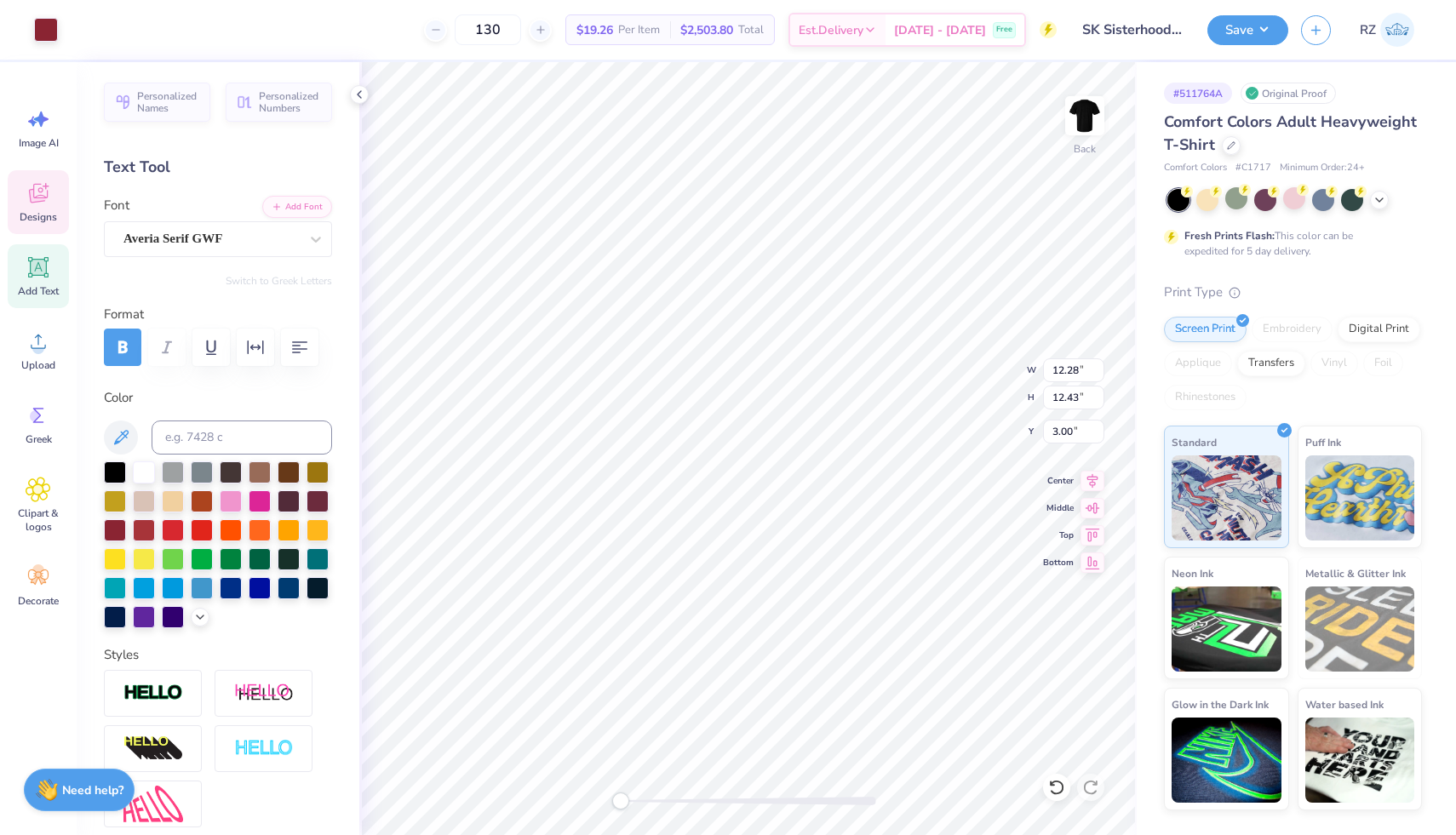
type input "12.28"
type input "12.43"
type input "3.00"
type input "14.17"
type input "1.20"
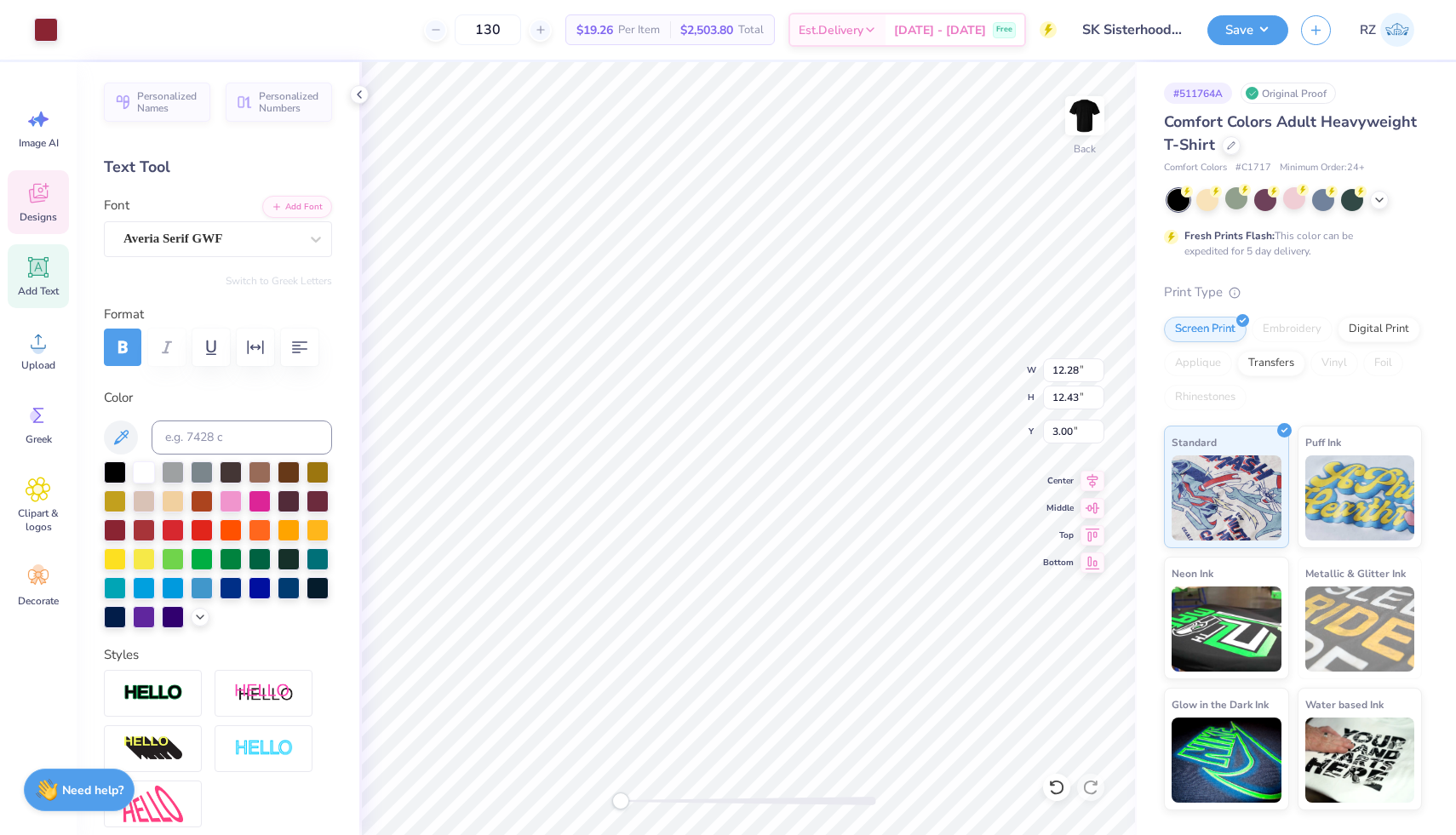
type input "11.90"
click at [306, 511] on div at bounding box center [318, 500] width 23 height 22
click at [126, 530] on div at bounding box center [115, 529] width 23 height 22
type input "12.28"
type input "12.43"
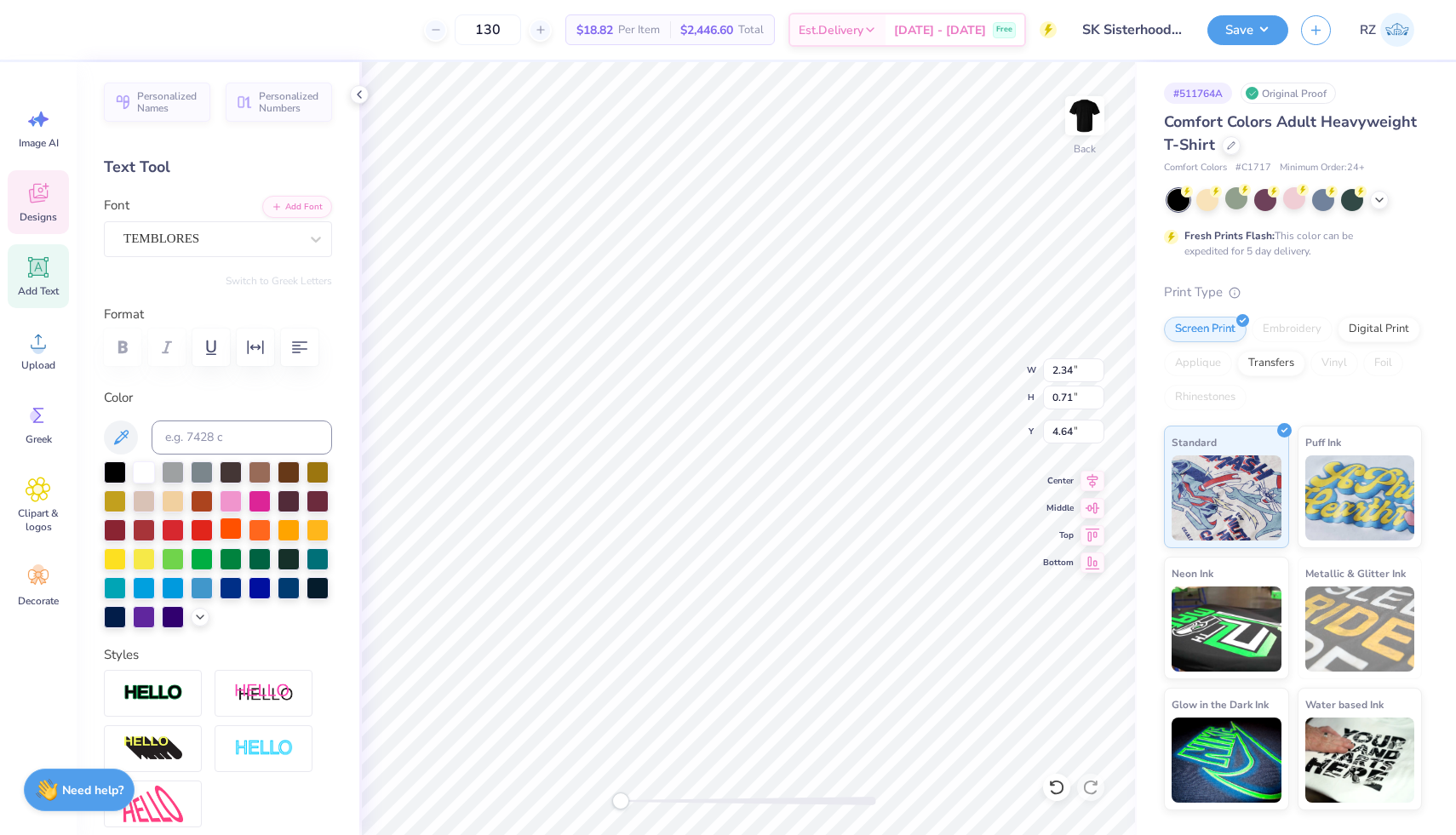
type input "3.00"
click at [1228, 145] on icon at bounding box center [1231, 144] width 7 height 7
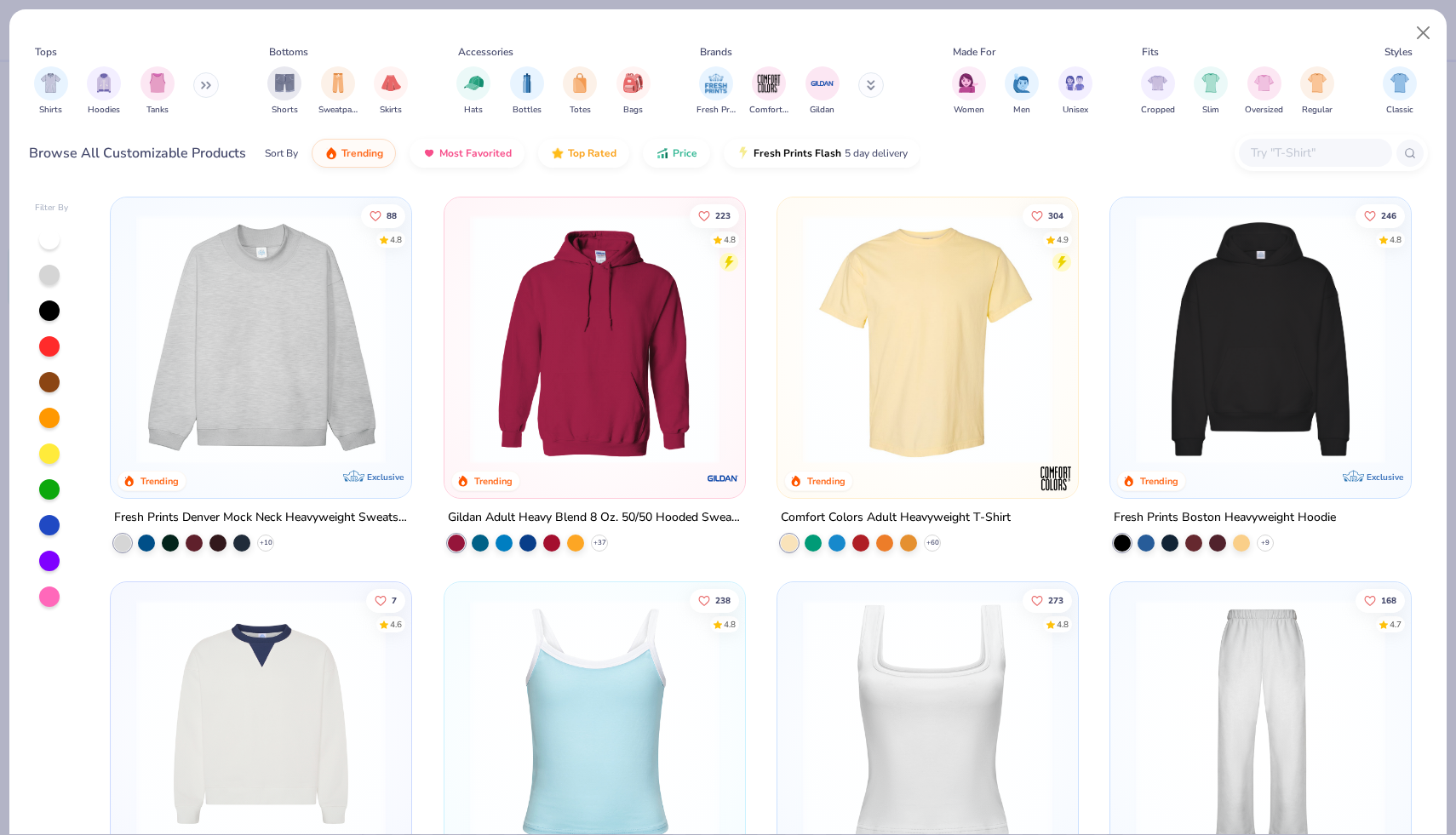
click at [1249, 157] on input "text" at bounding box center [1314, 152] width 131 height 20
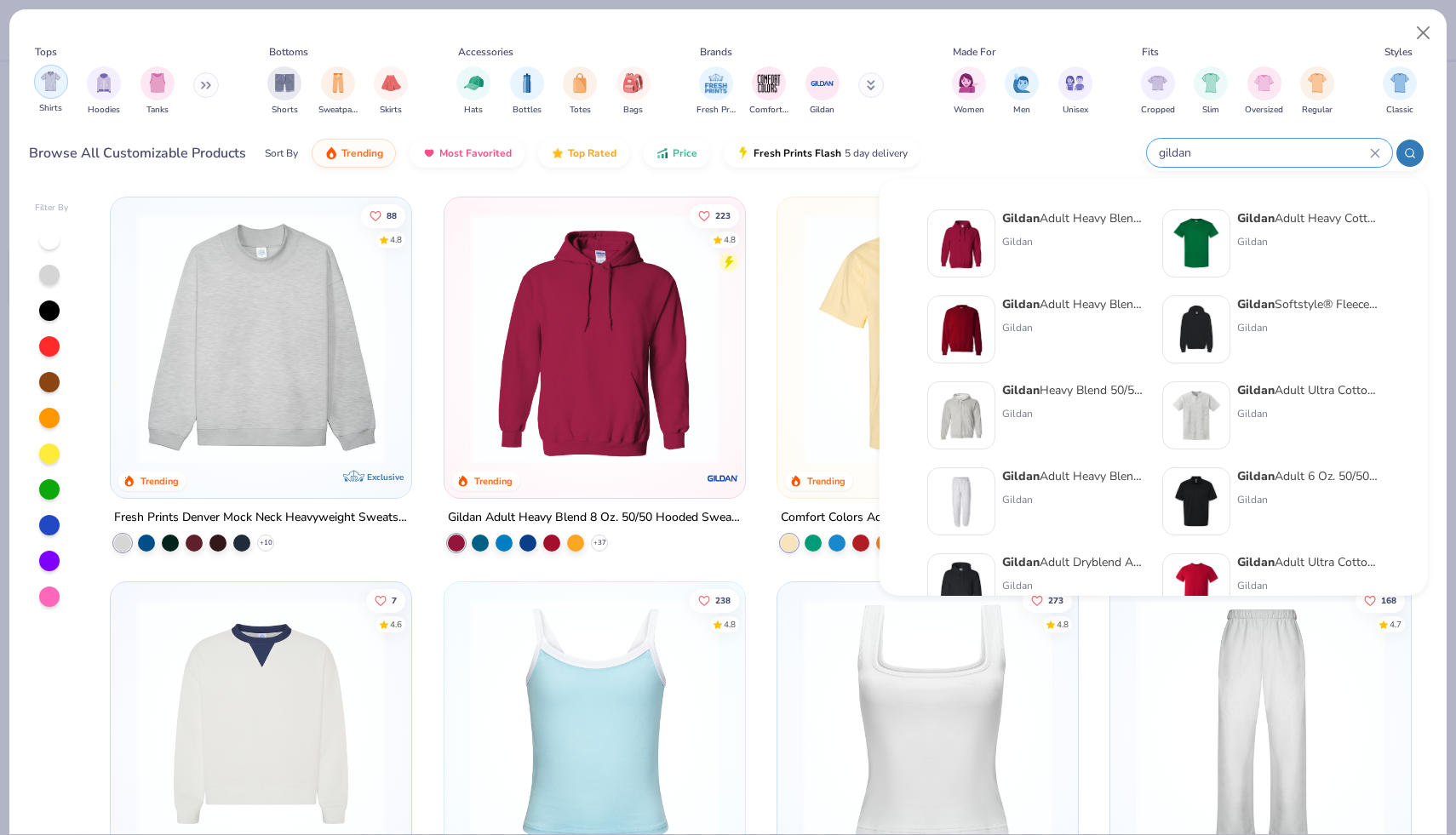
type input "gildan"
click at [55, 82] on img "filter for Shirts" at bounding box center [50, 81] width 20 height 20
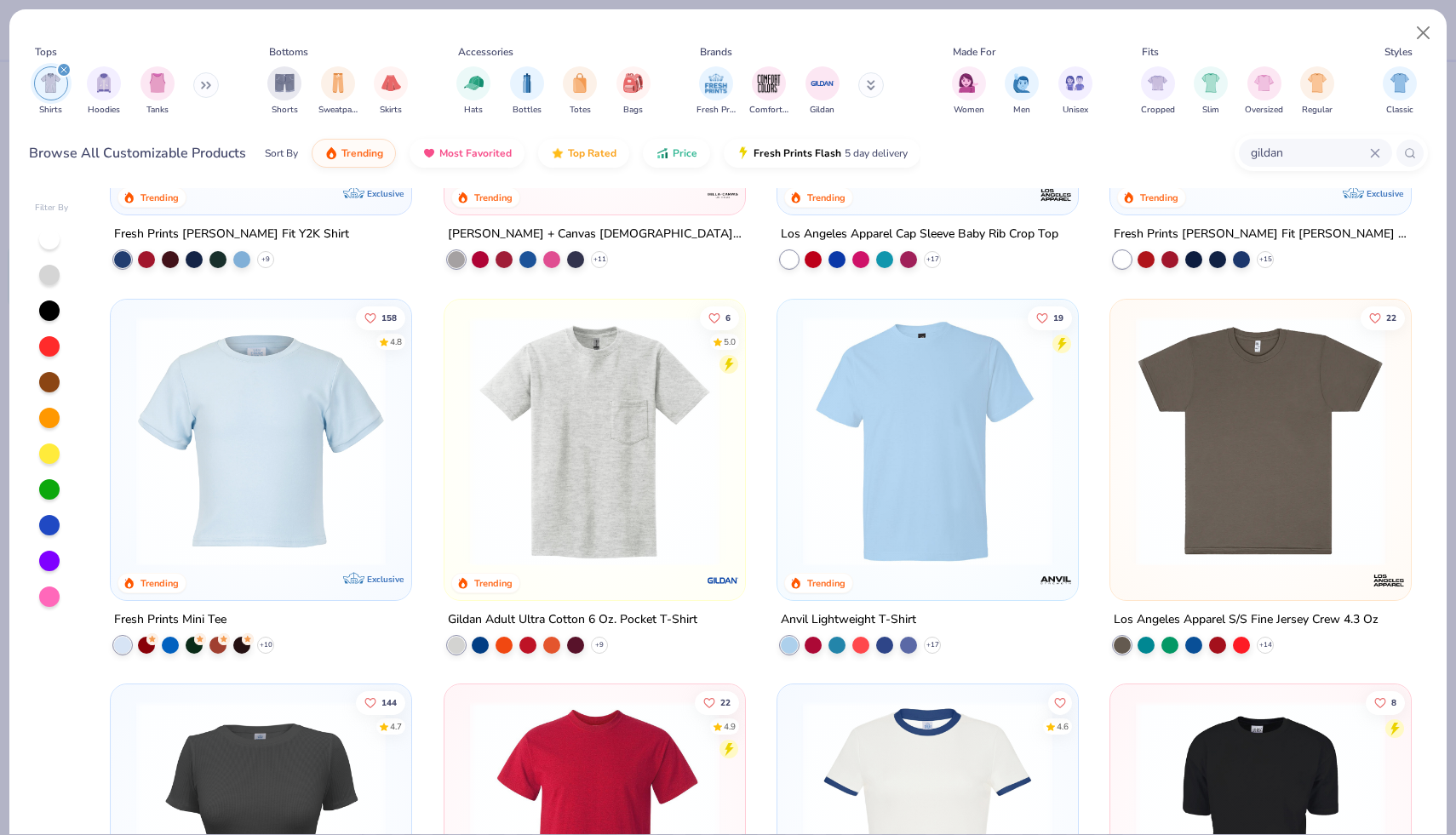
scroll to position [678, 0]
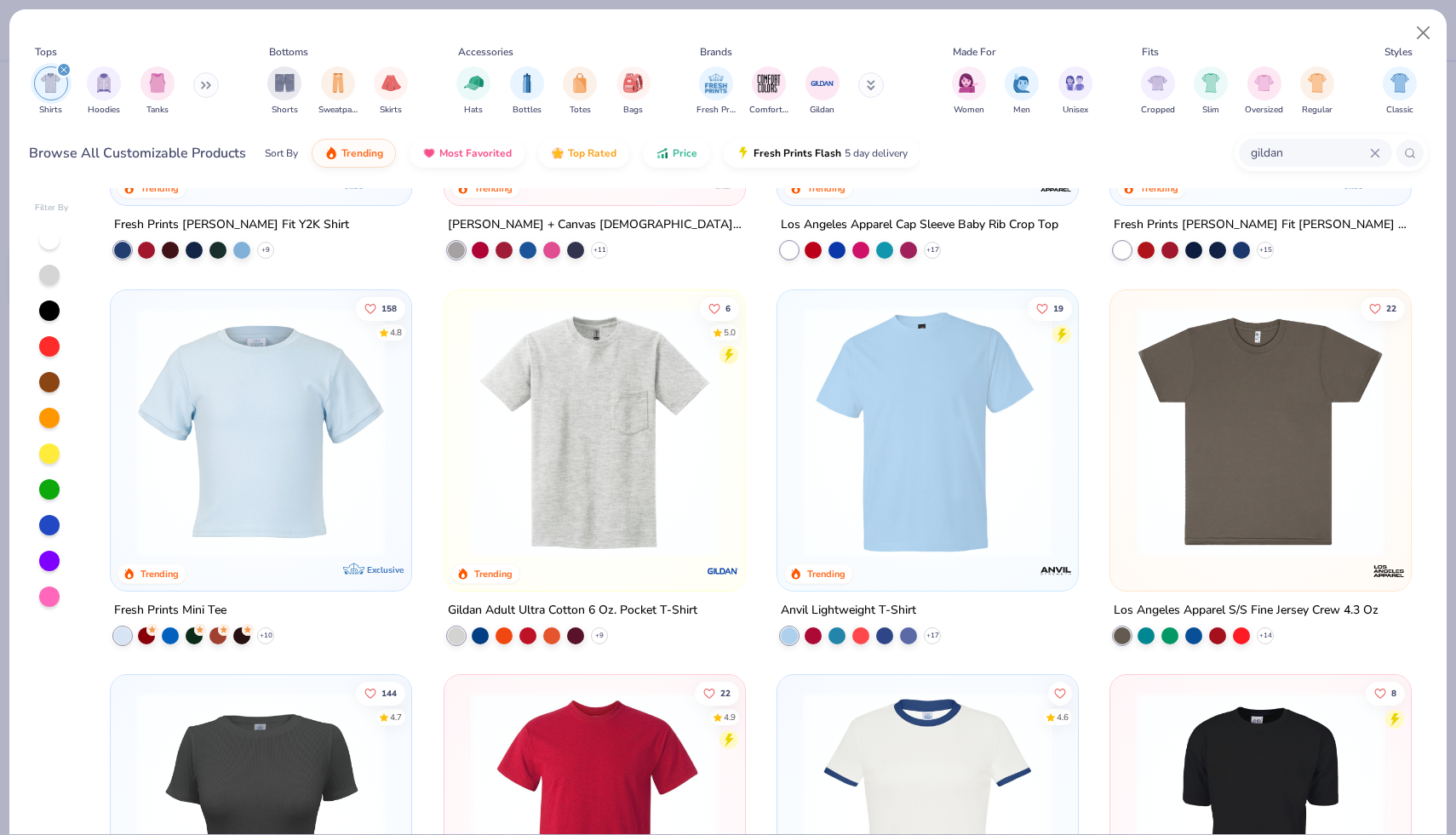
click at [312, 489] on img at bounding box center [261, 431] width 267 height 249
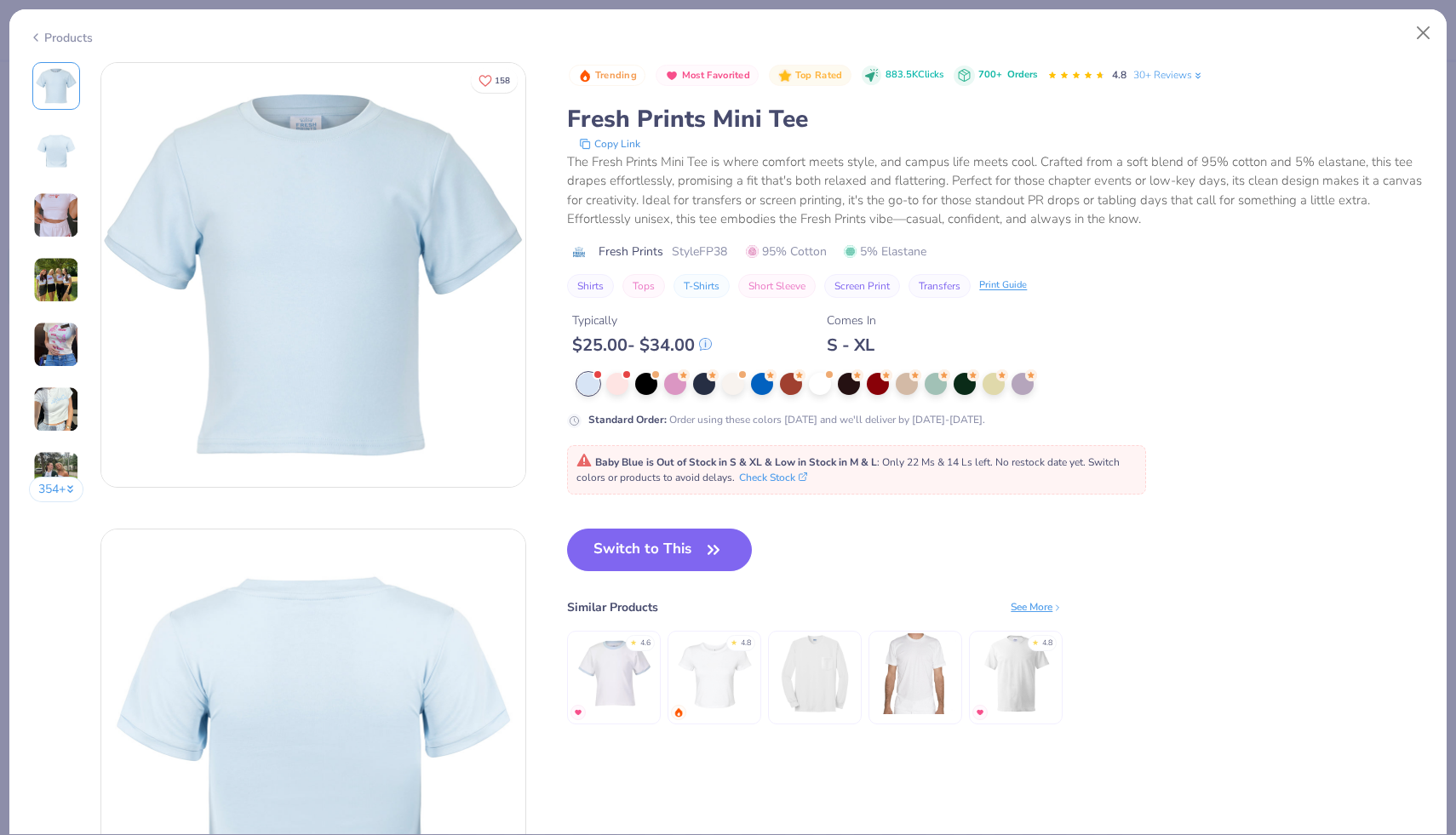
click at [81, 211] on div "354 +" at bounding box center [56, 288] width 55 height 453
click at [55, 217] on img at bounding box center [55, 215] width 46 height 46
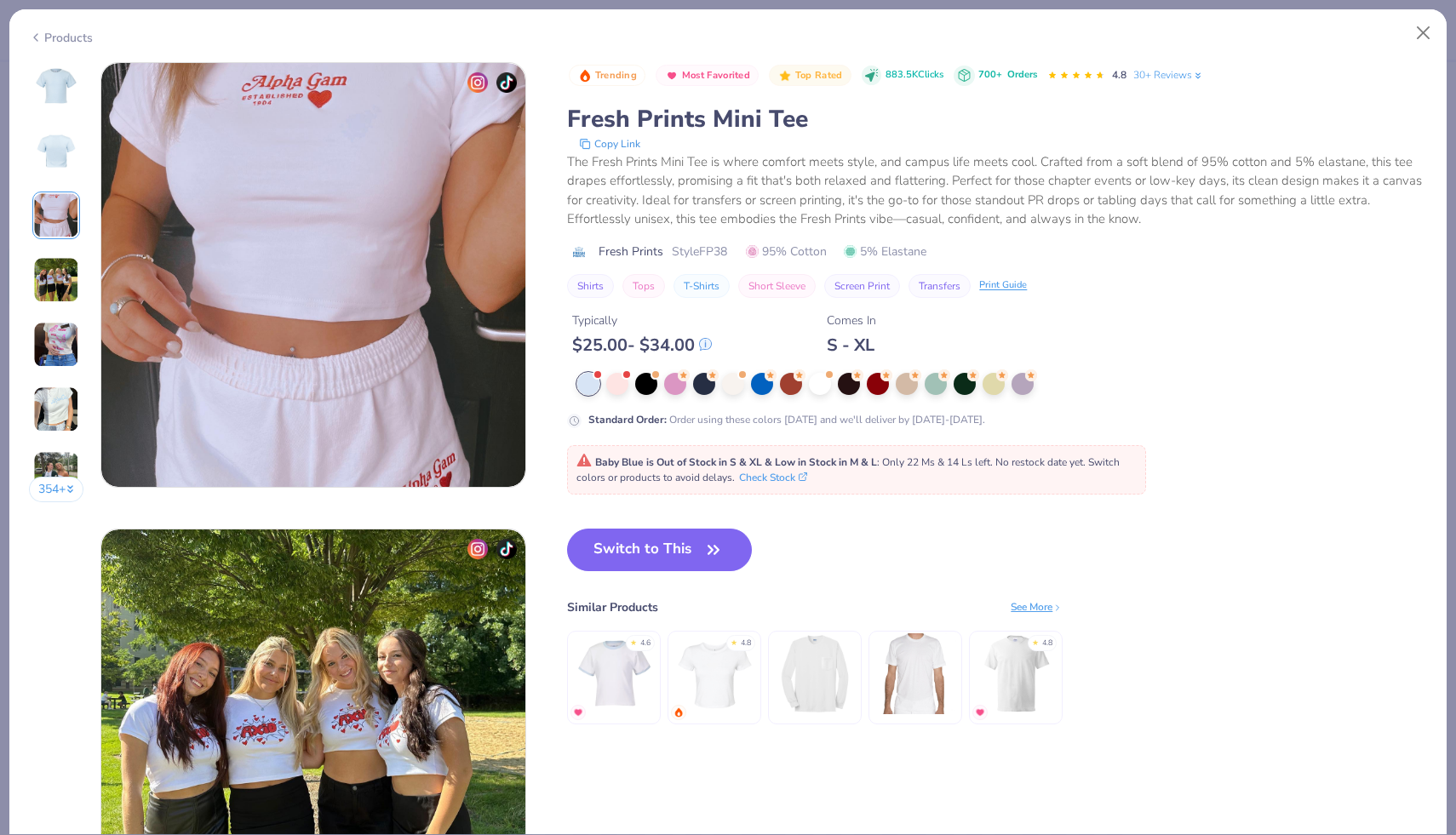
click at [64, 287] on img at bounding box center [55, 279] width 46 height 46
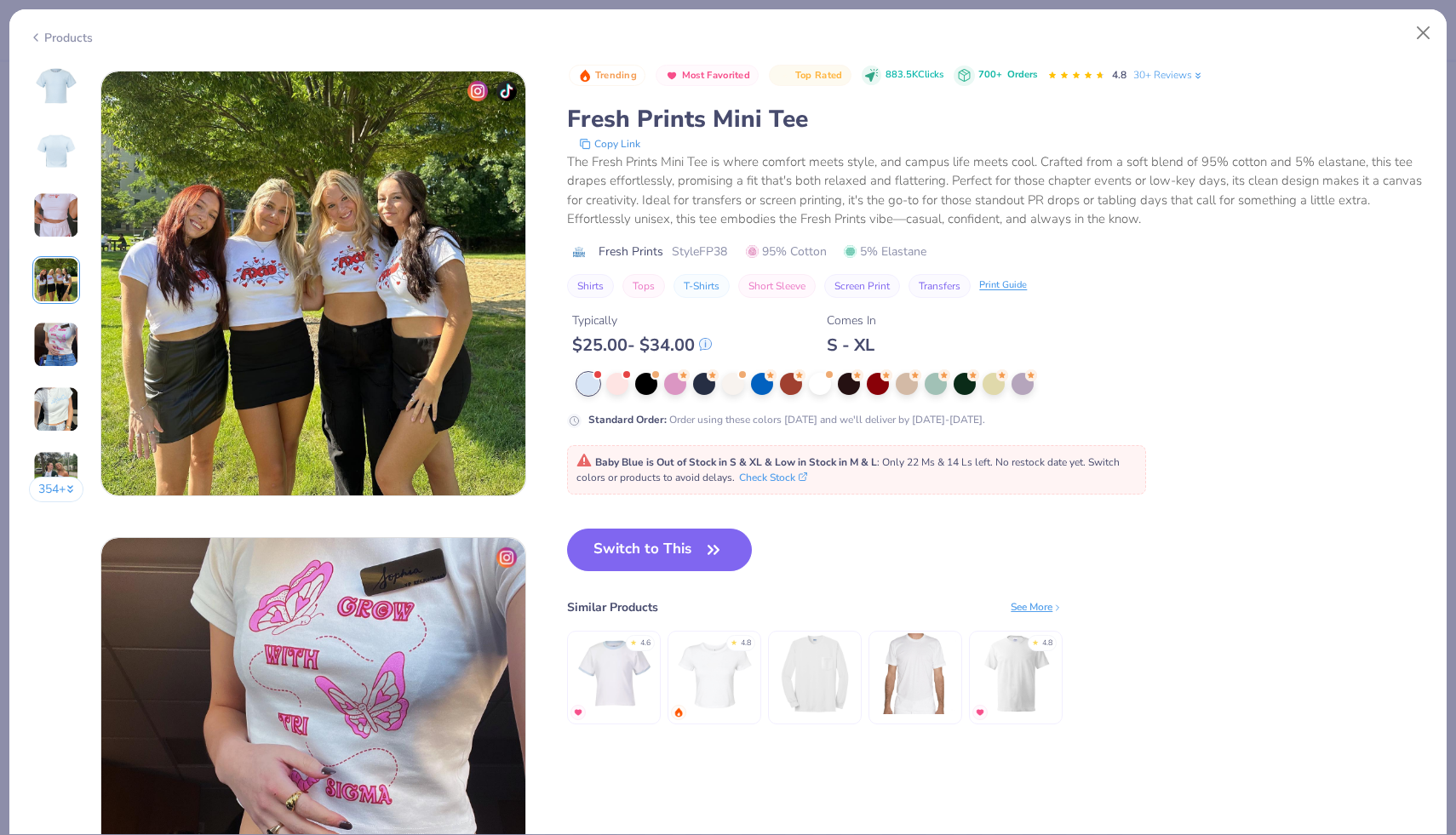
scroll to position [1399, 0]
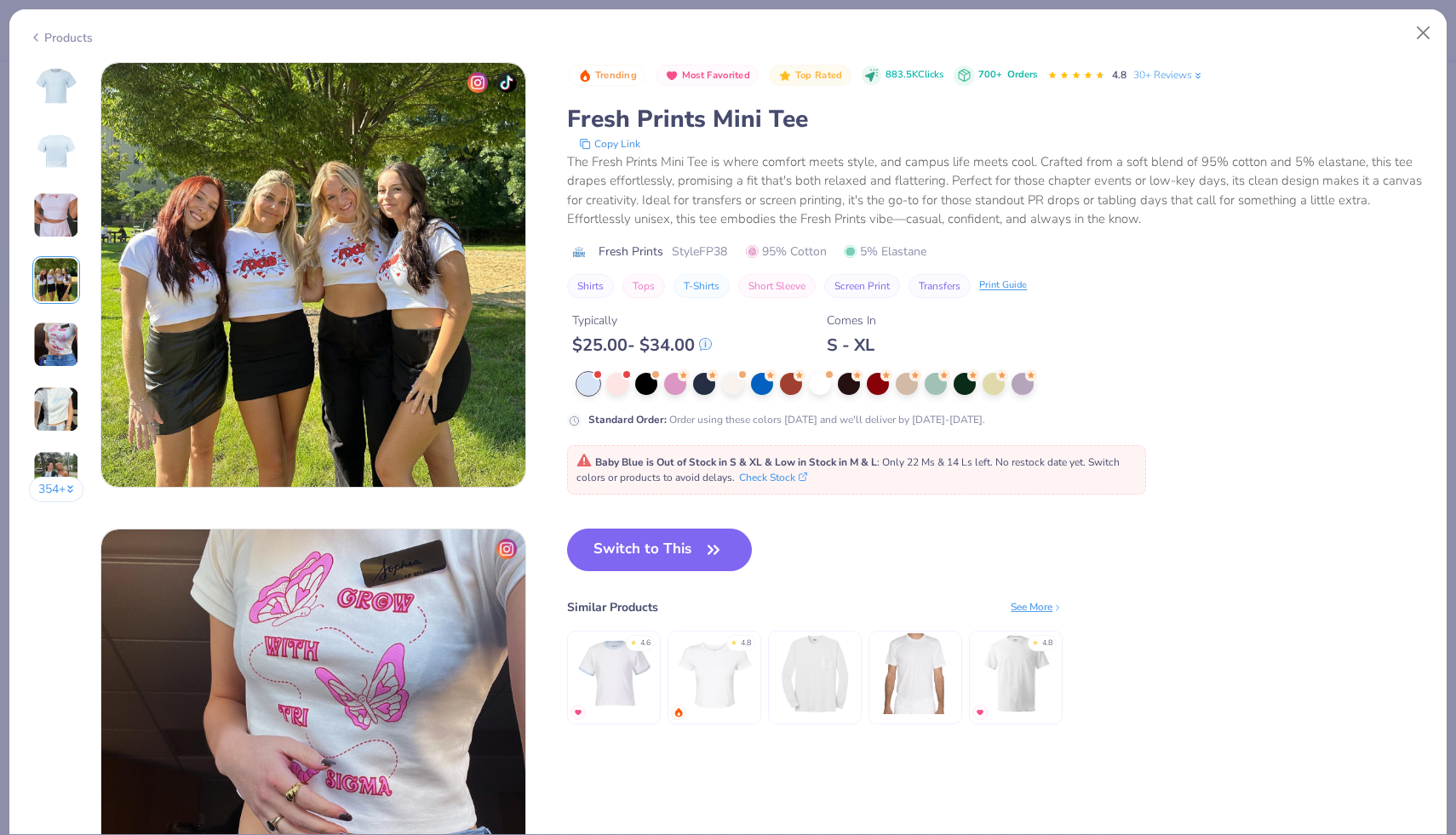
click at [55, 356] on img at bounding box center [55, 344] width 46 height 46
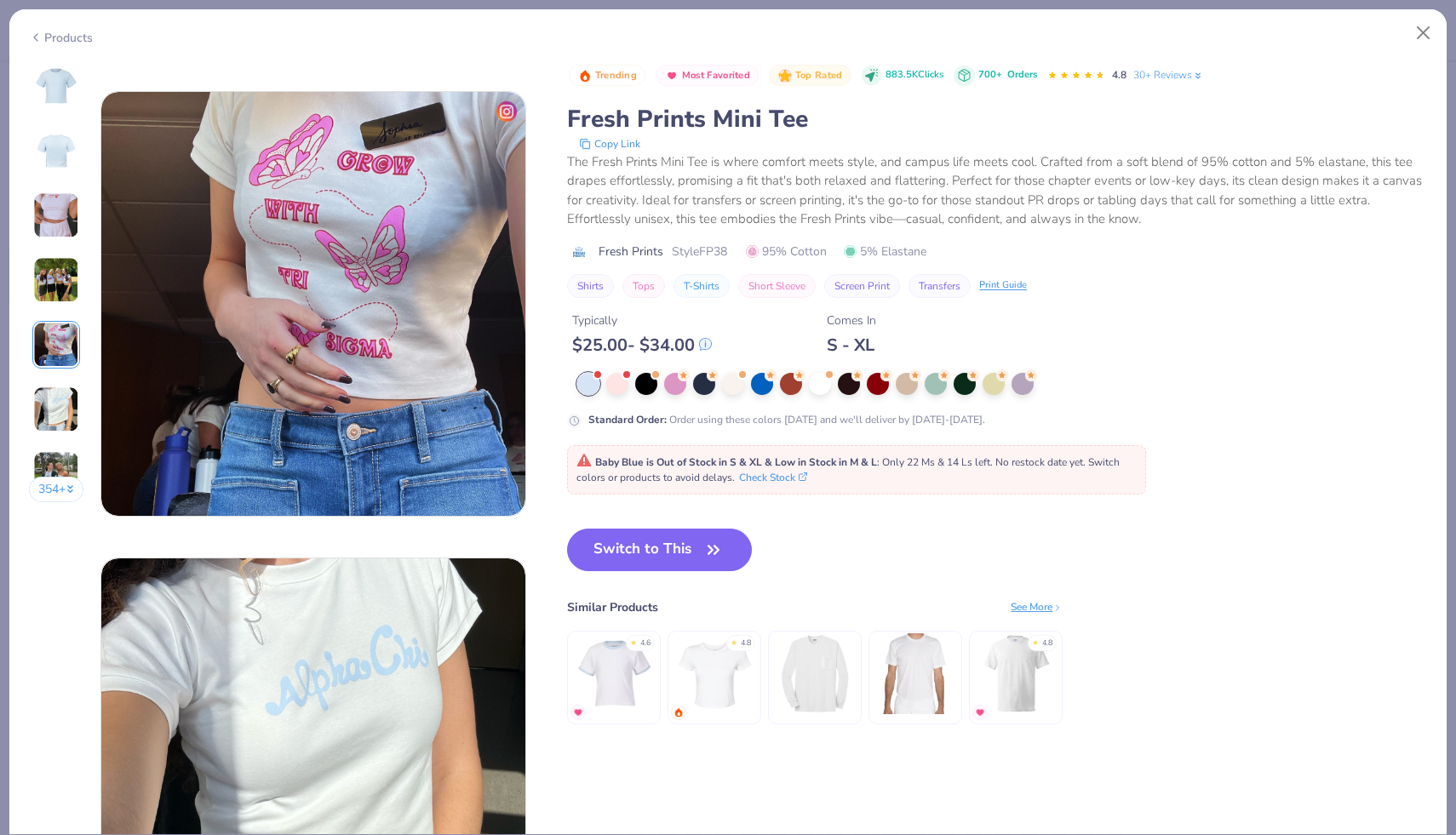
scroll to position [1866, 0]
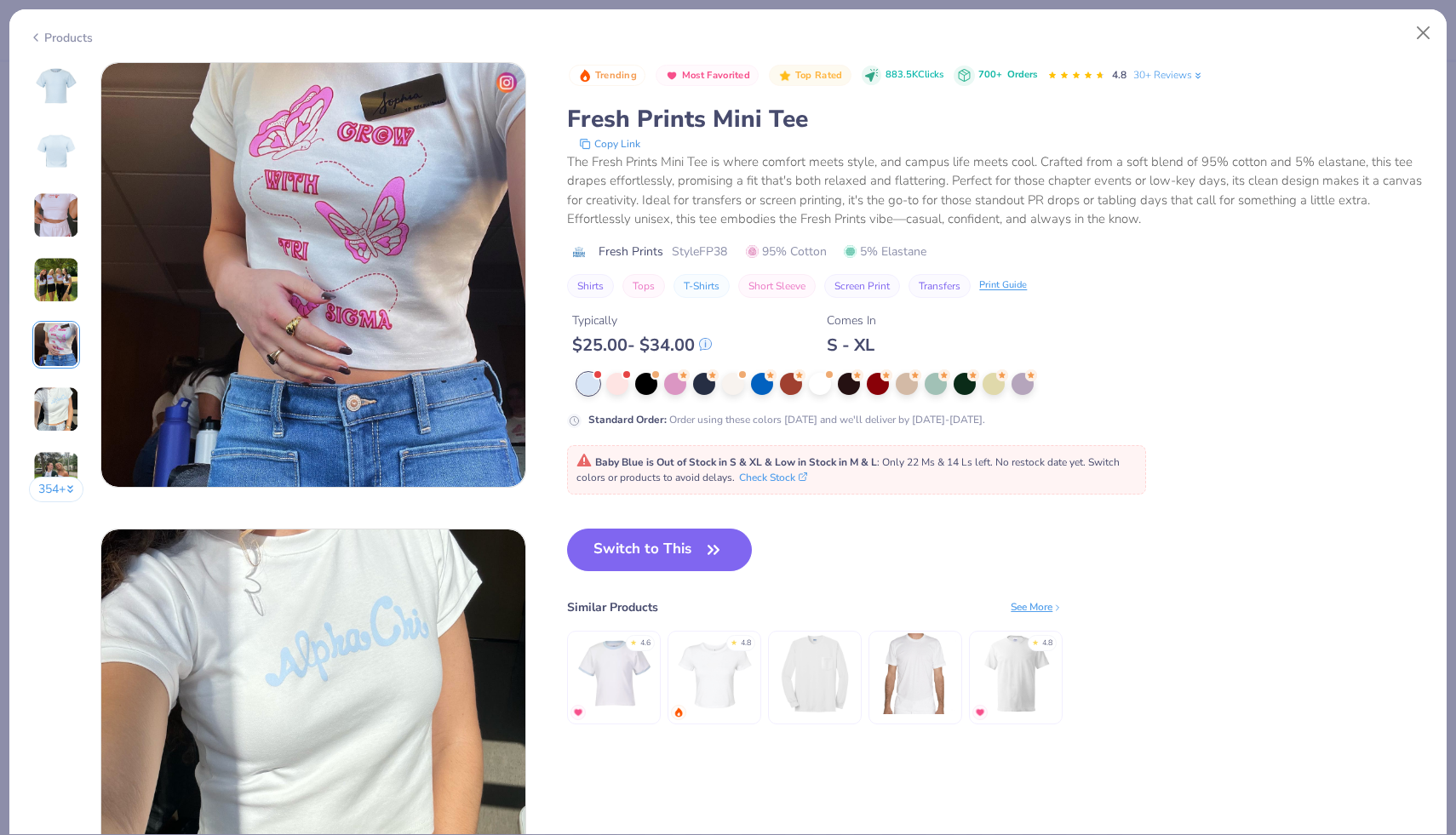
click at [34, 30] on icon at bounding box center [35, 37] width 14 height 21
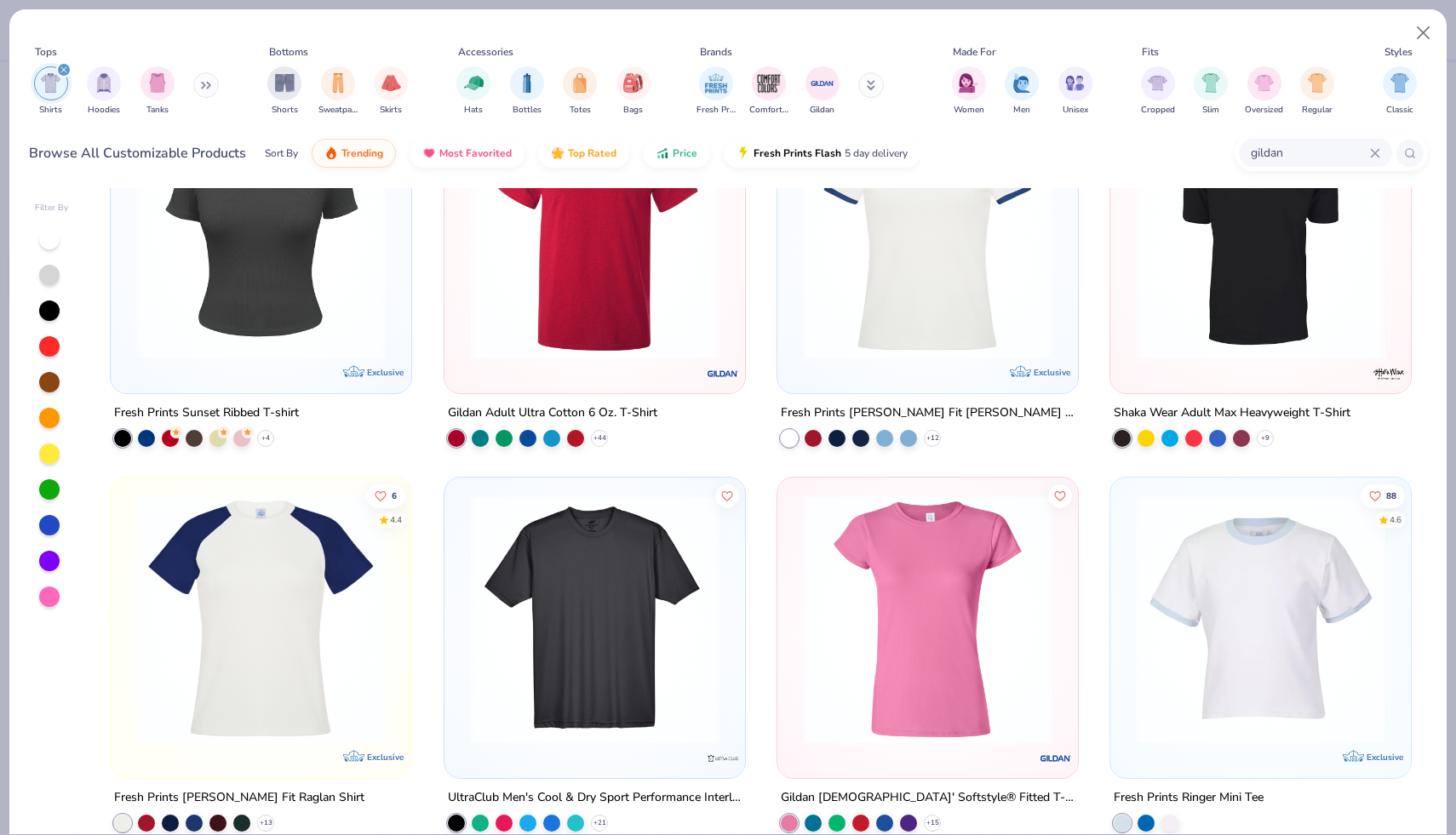
scroll to position [1192, 0]
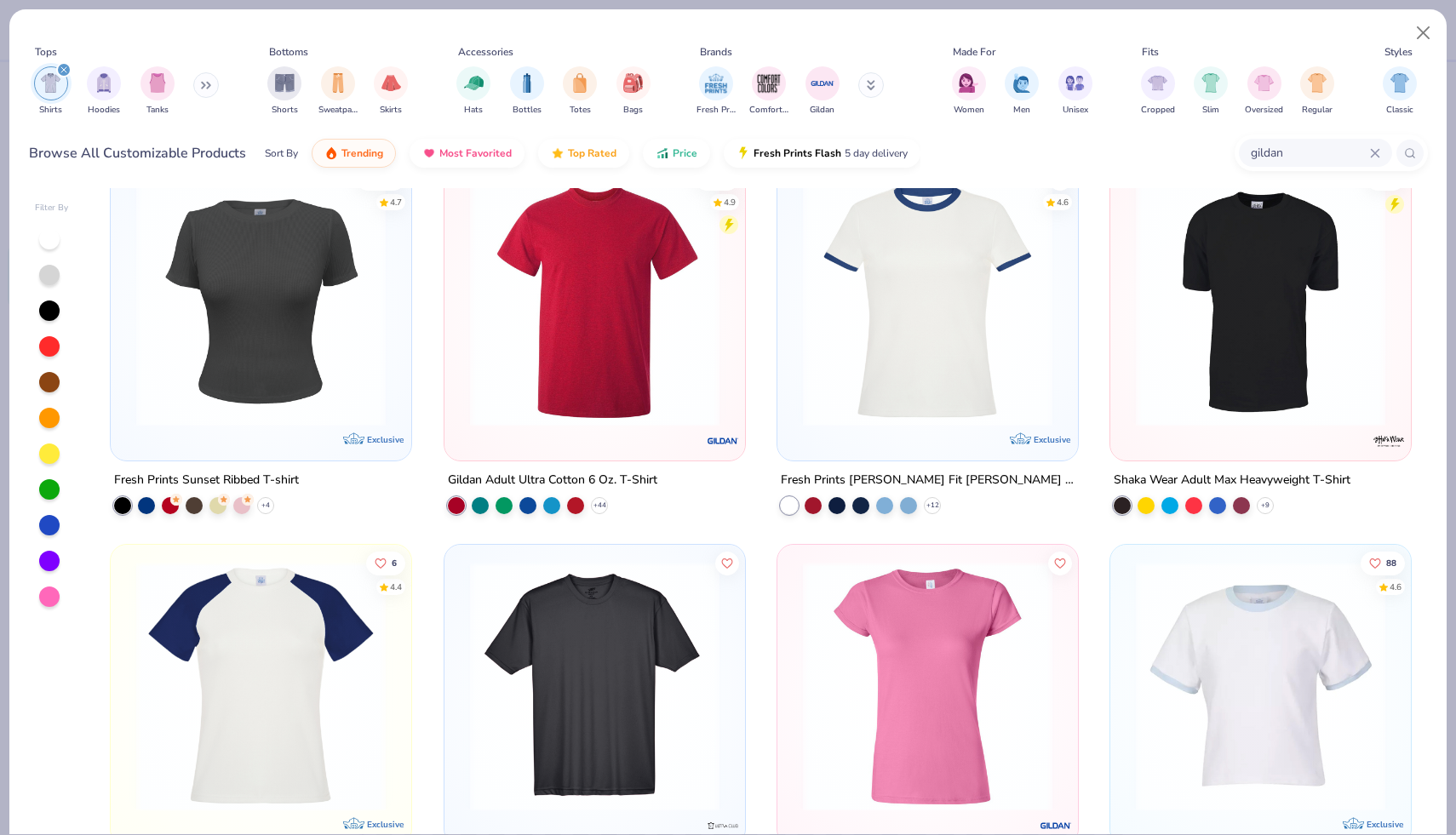
click at [541, 210] on img at bounding box center [595, 302] width 267 height 249
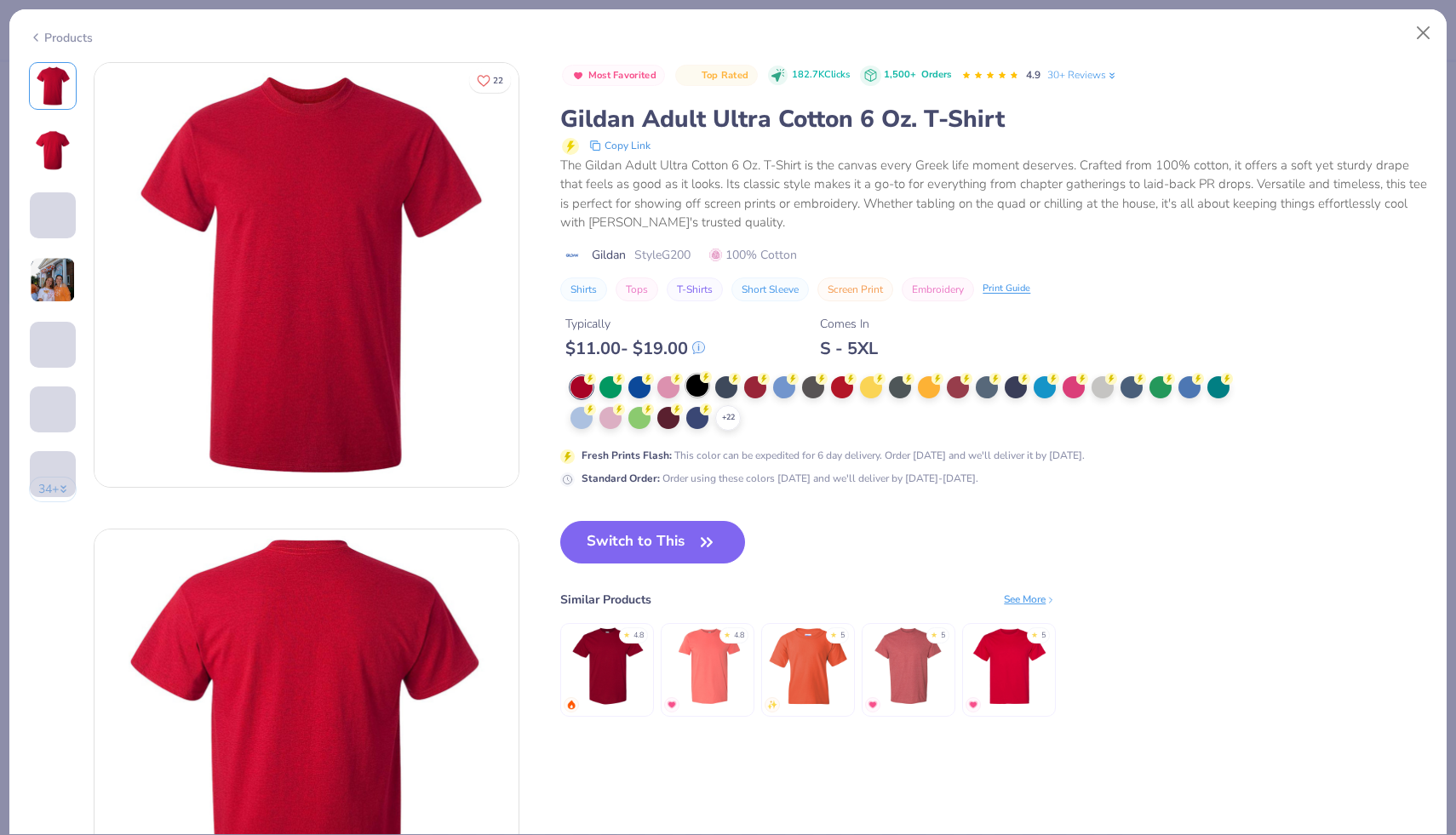
click at [695, 389] on div at bounding box center [698, 386] width 23 height 22
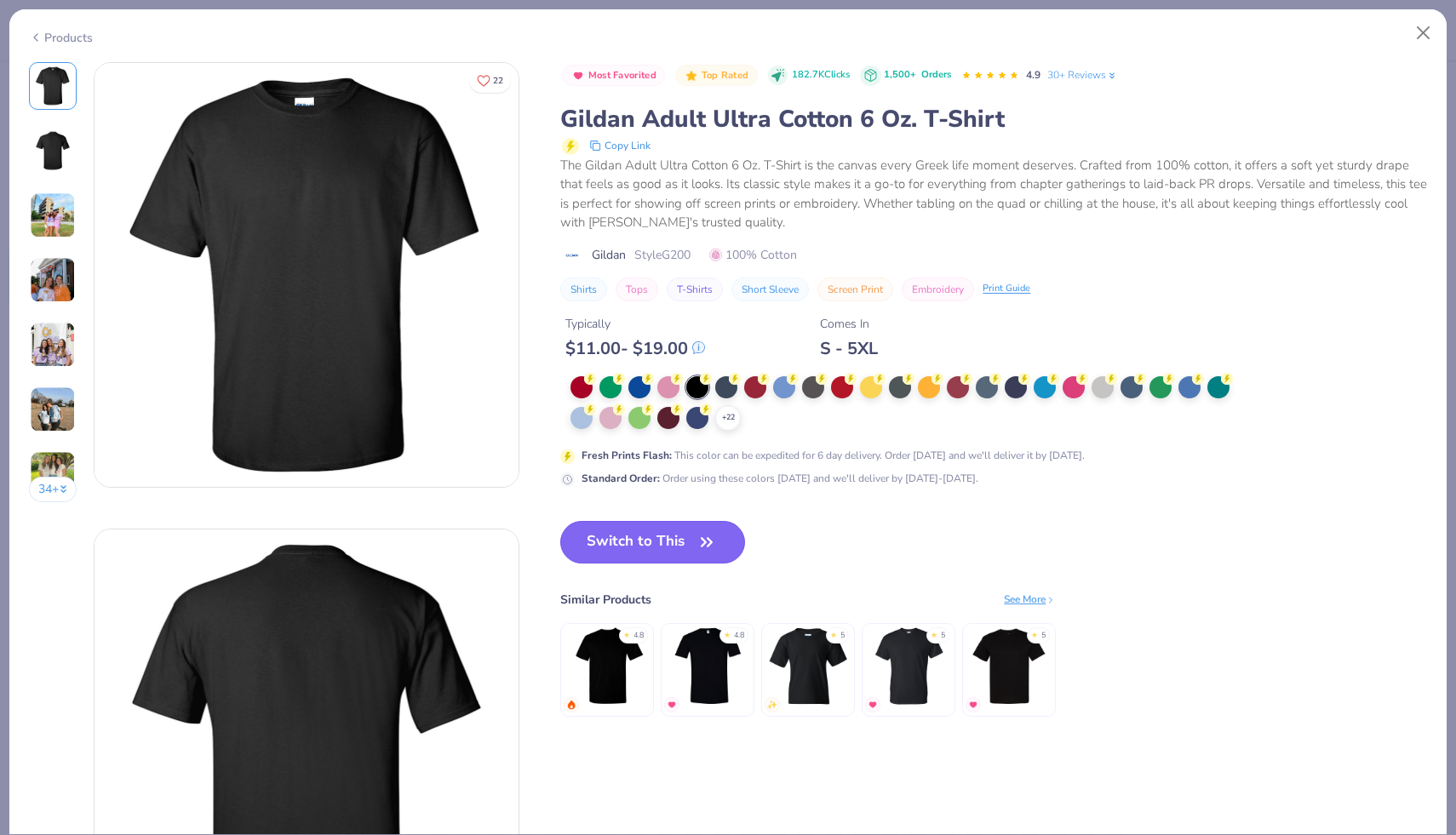
click at [658, 530] on button "Switch to This" at bounding box center [652, 542] width 184 height 42
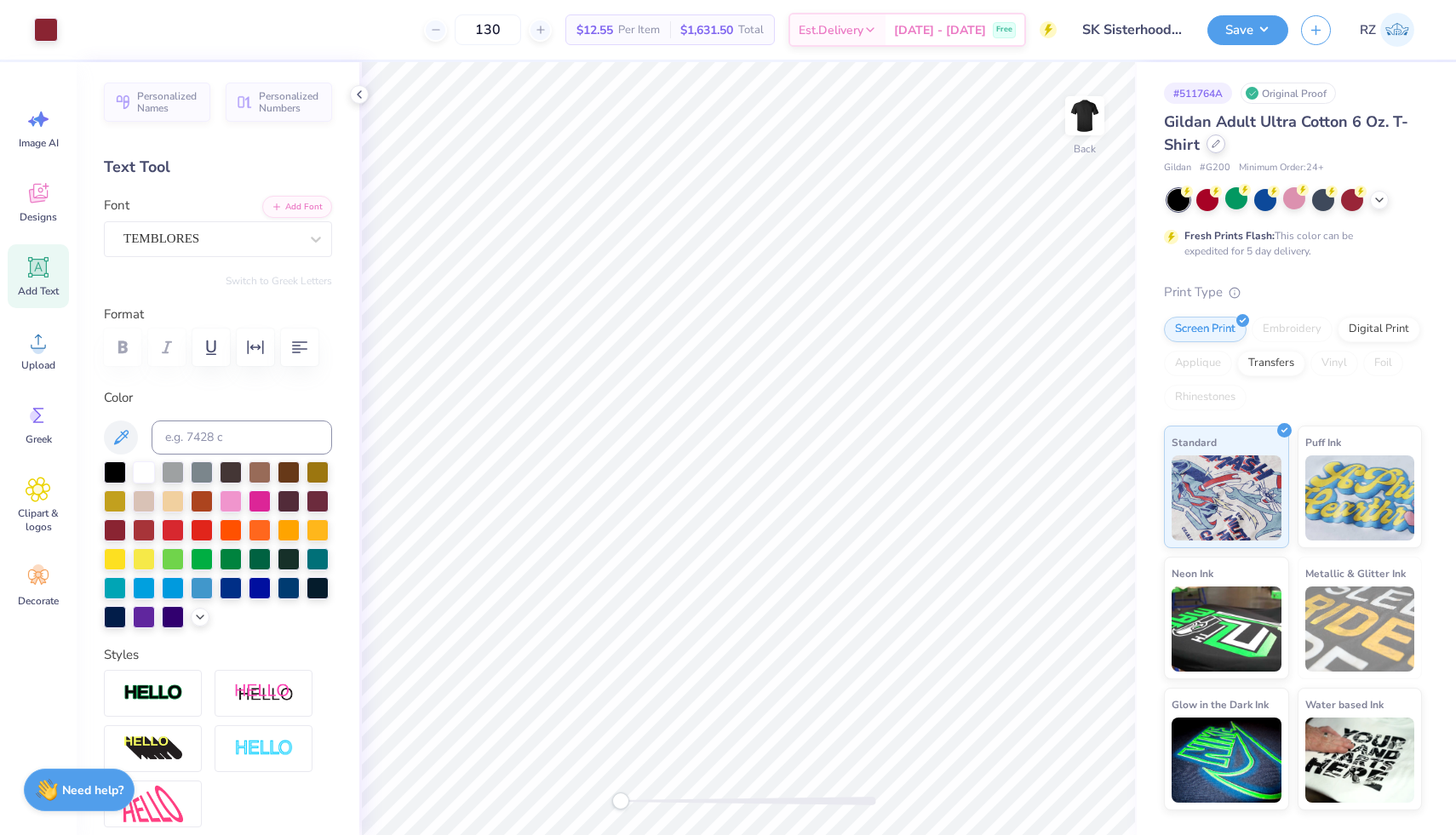
click at [1213, 138] on div at bounding box center [1216, 144] width 19 height 19
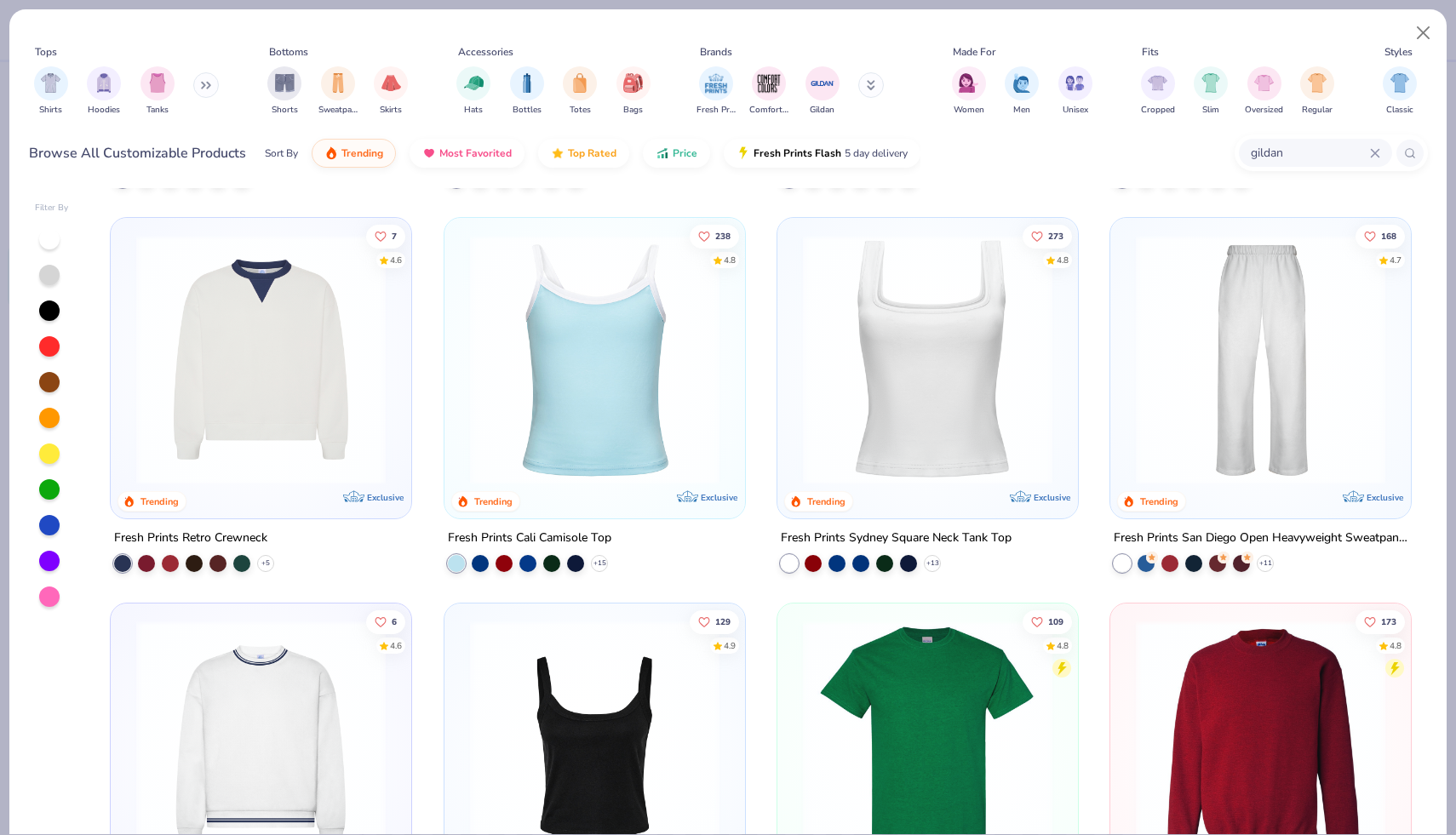
scroll to position [585, 0]
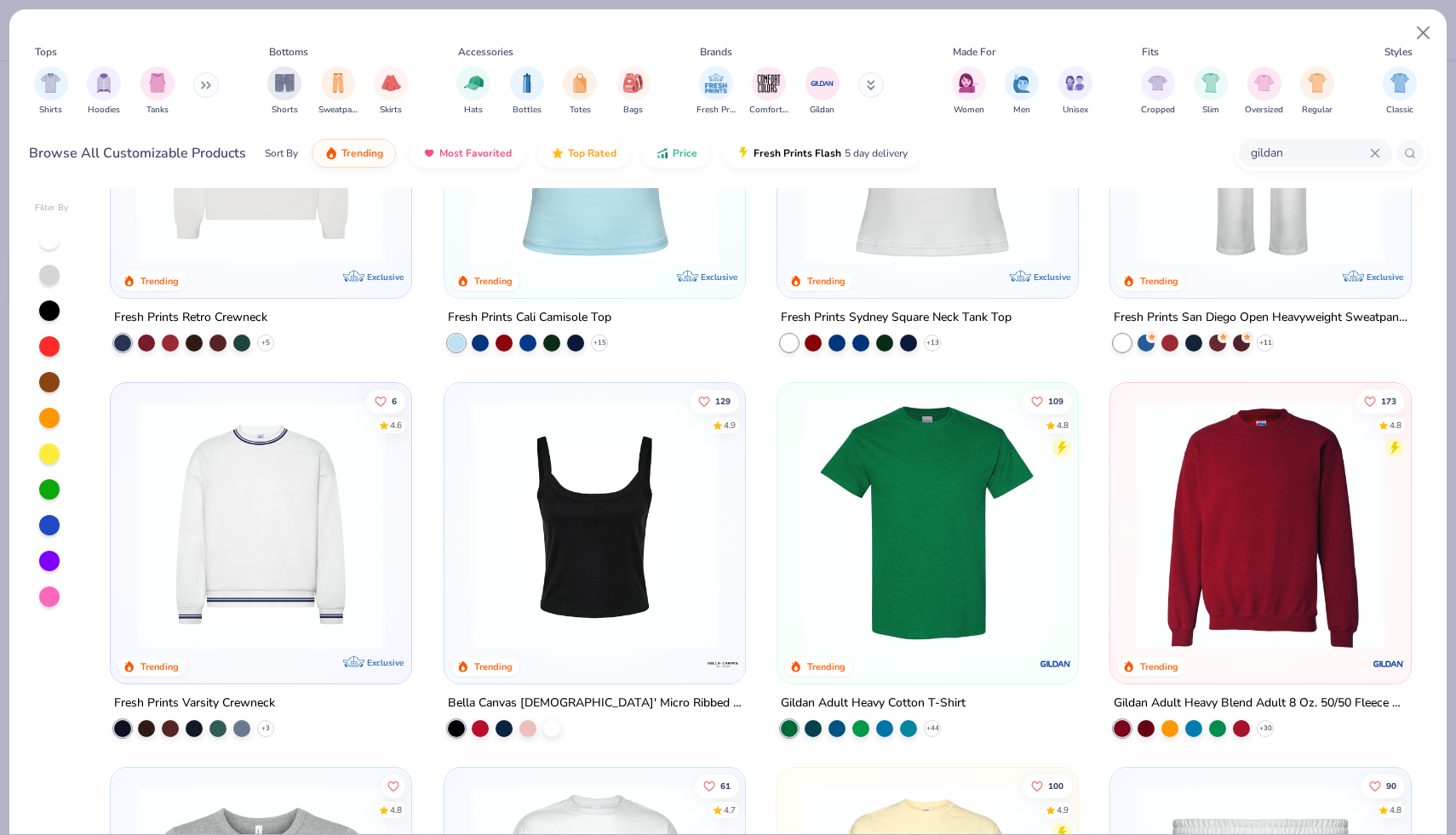
click at [980, 540] on img at bounding box center [928, 523] width 267 height 249
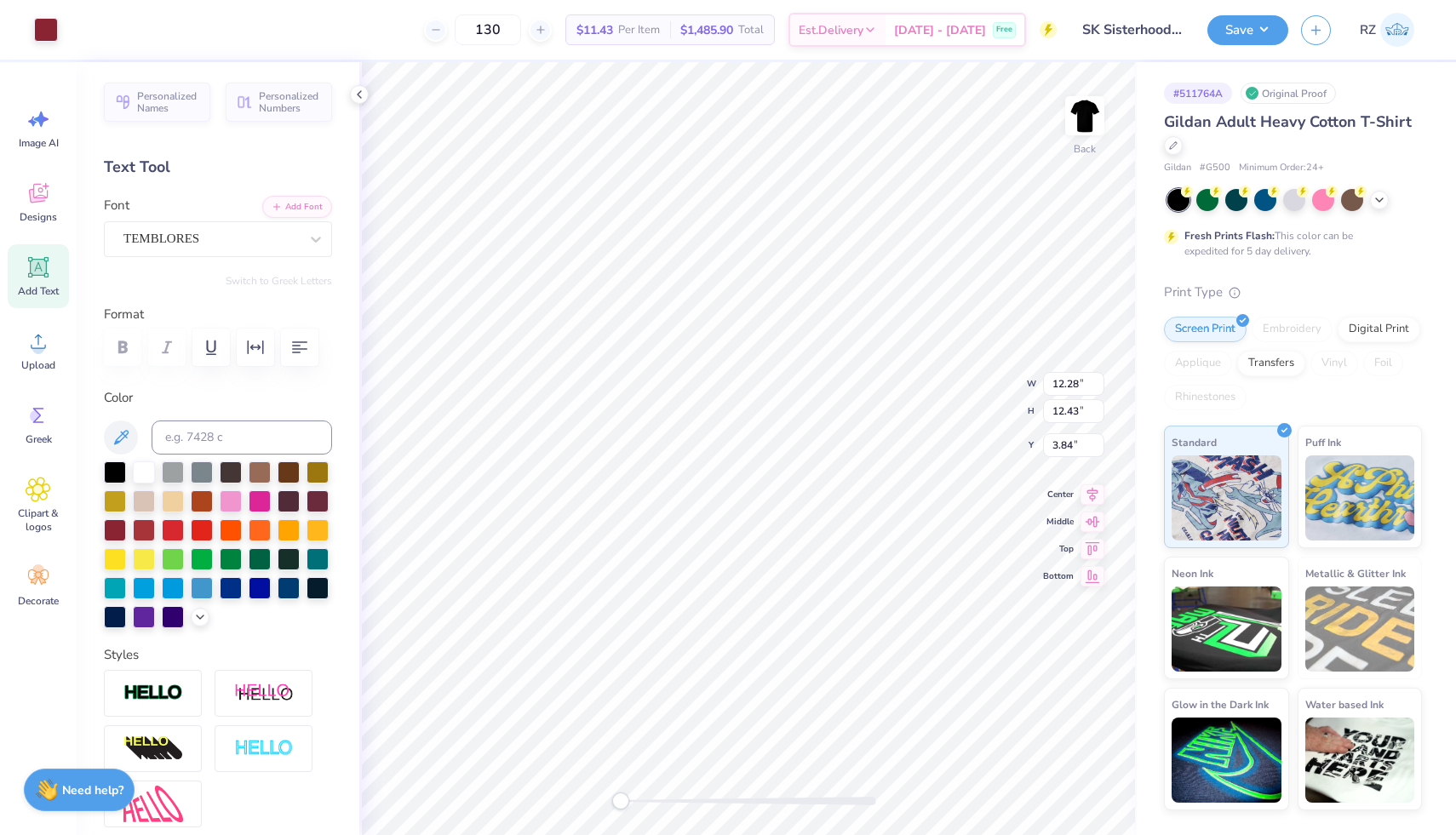
type input "3.00"
click at [343, 99] on div "Personalized Names Personalized Numbers Text Tool Add Font Font TEMBLORES Switc…" at bounding box center [218, 448] width 283 height 773
click at [364, 95] on icon at bounding box center [359, 94] width 14 height 14
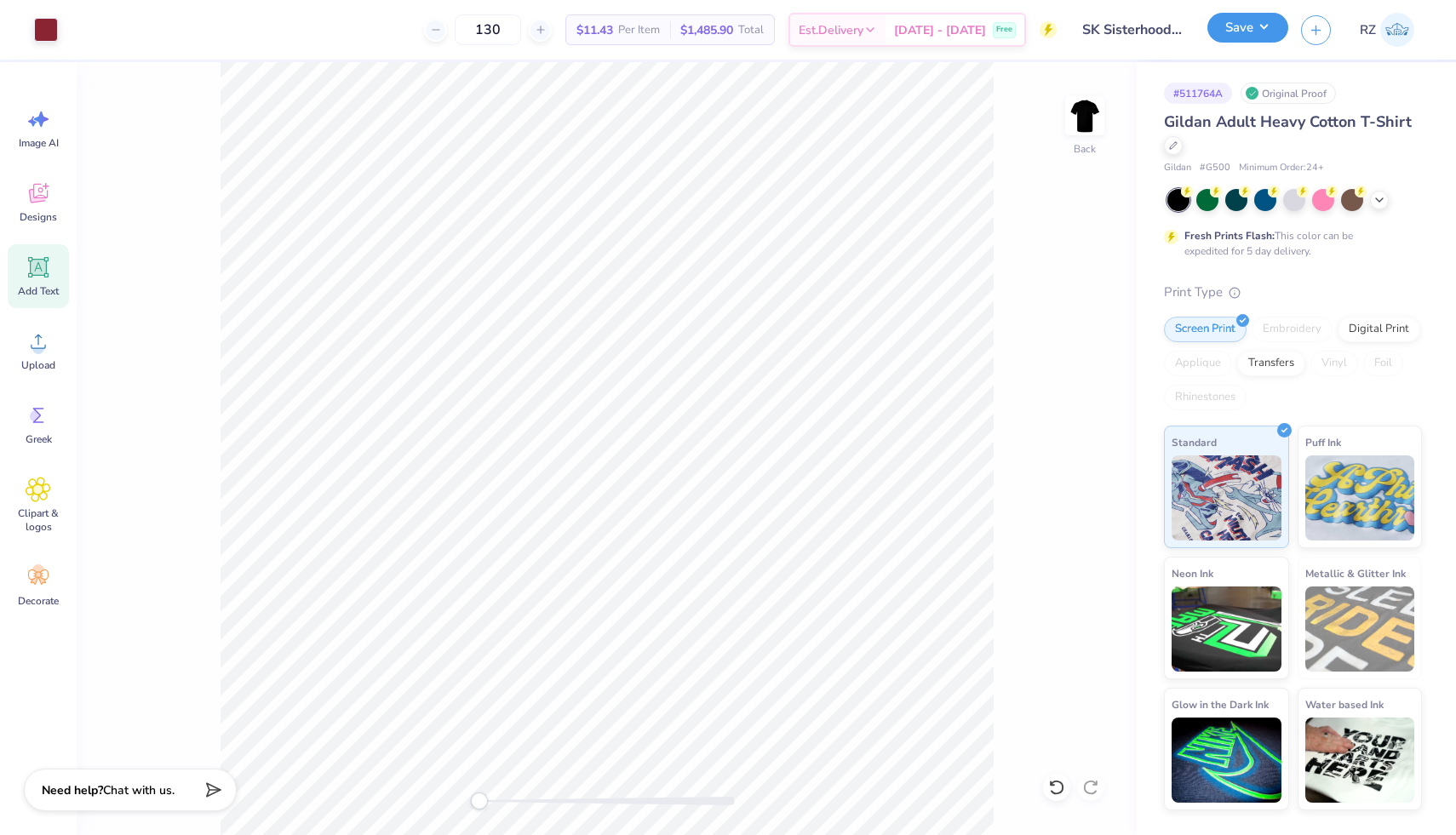
click at [1227, 35] on button "Save" at bounding box center [1247, 28] width 81 height 29
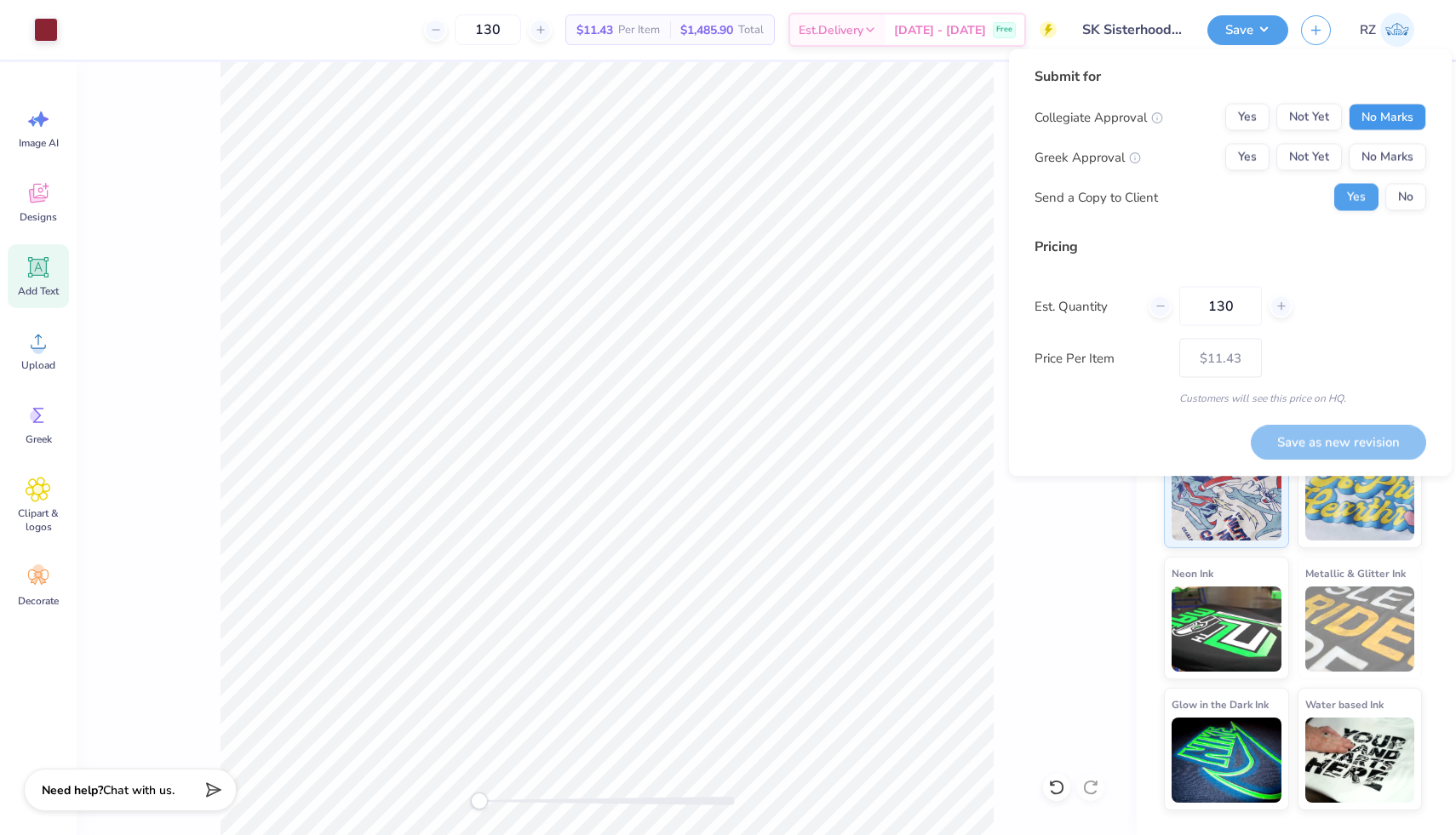
click at [1408, 104] on button "No Marks" at bounding box center [1388, 117] width 78 height 27
click at [1236, 159] on button "Yes" at bounding box center [1247, 157] width 44 height 27
click at [1419, 189] on button "No" at bounding box center [1405, 196] width 41 height 27
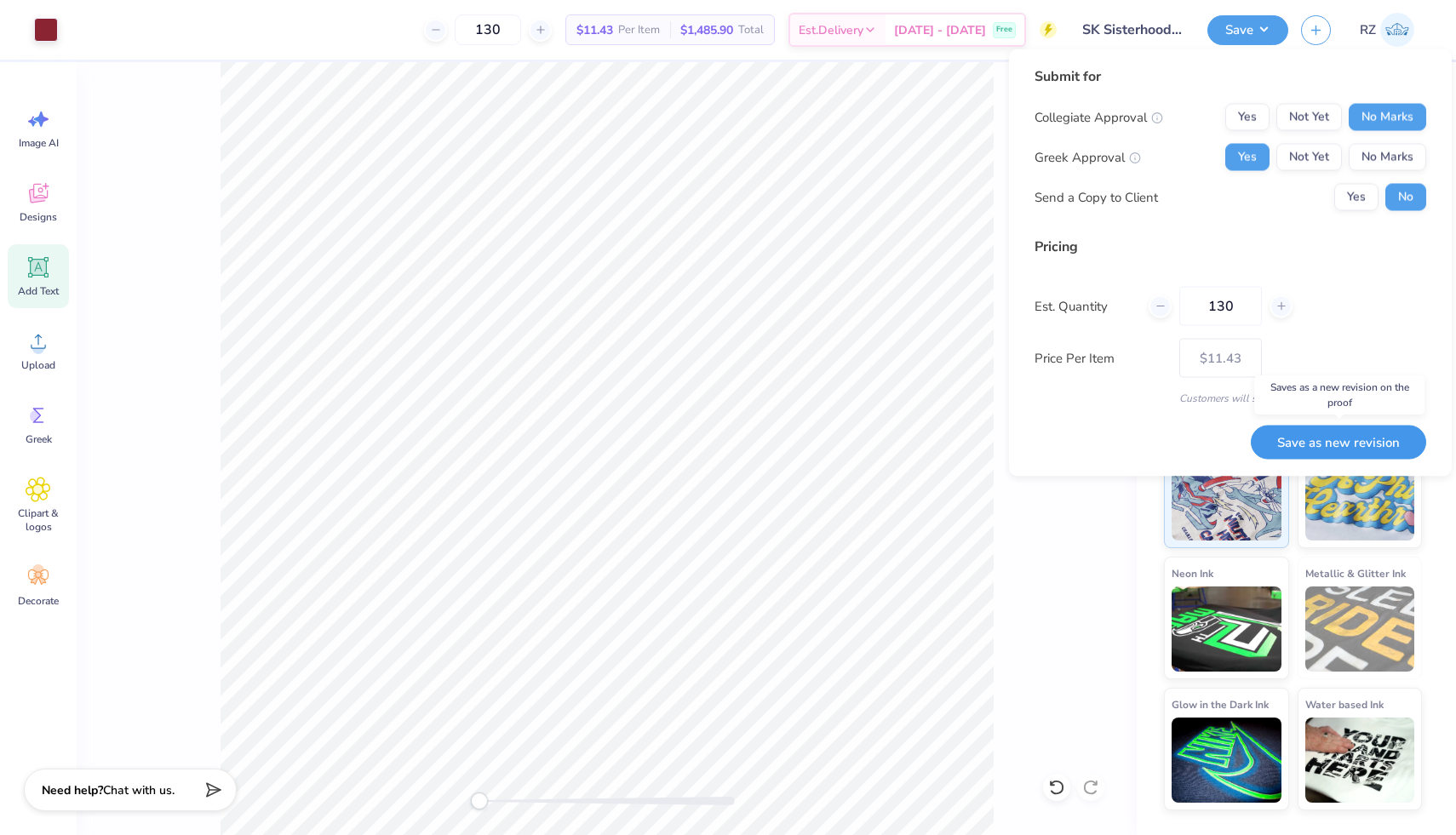
click at [1300, 443] on button "Save as new revision" at bounding box center [1338, 442] width 176 height 35
type input "$11.43"
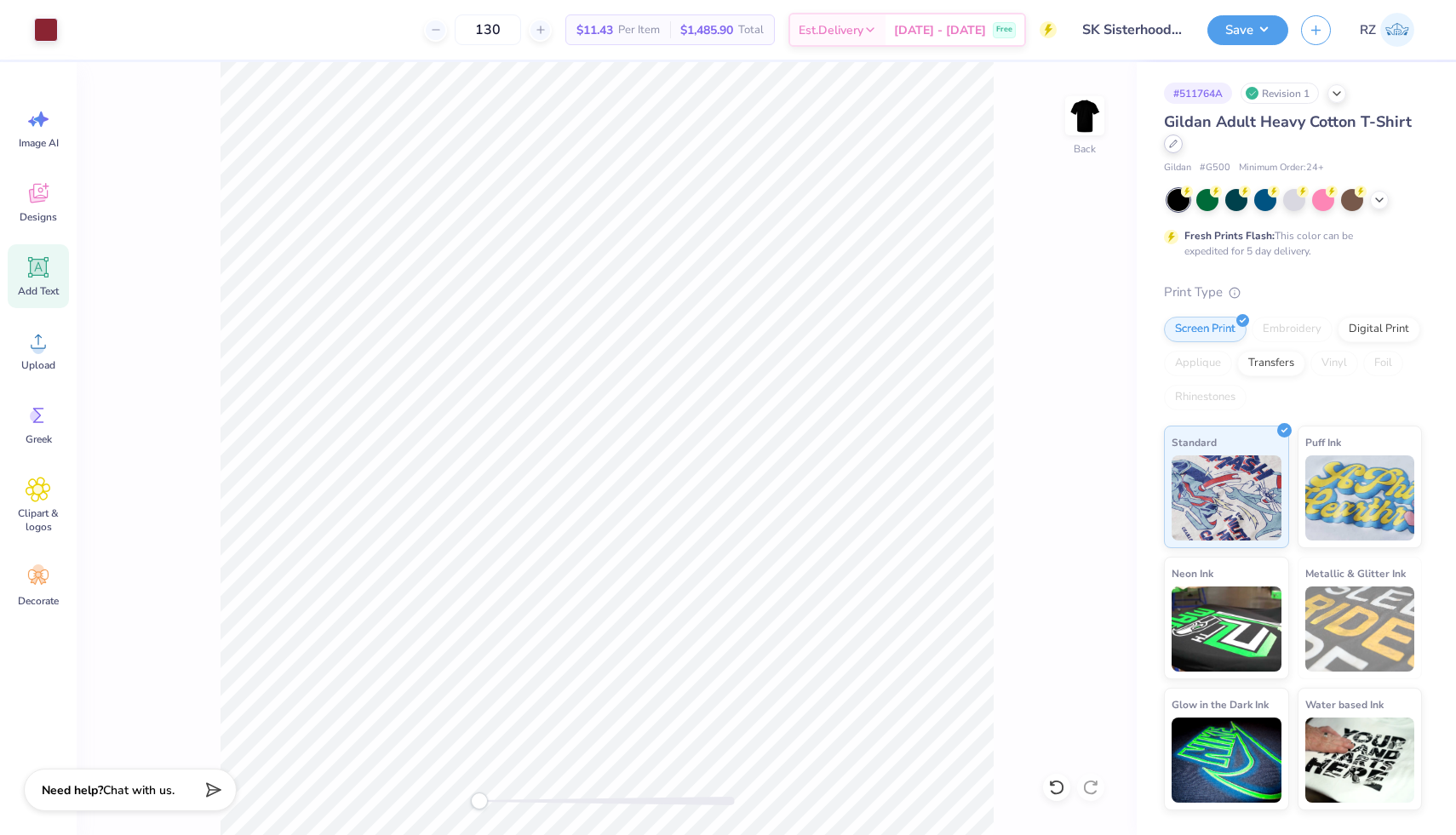
click at [1176, 153] on div "Gildan Adult Heavy Cotton T-Shirt" at bounding box center [1293, 133] width 258 height 46
click at [1170, 148] on div at bounding box center [1174, 144] width 19 height 19
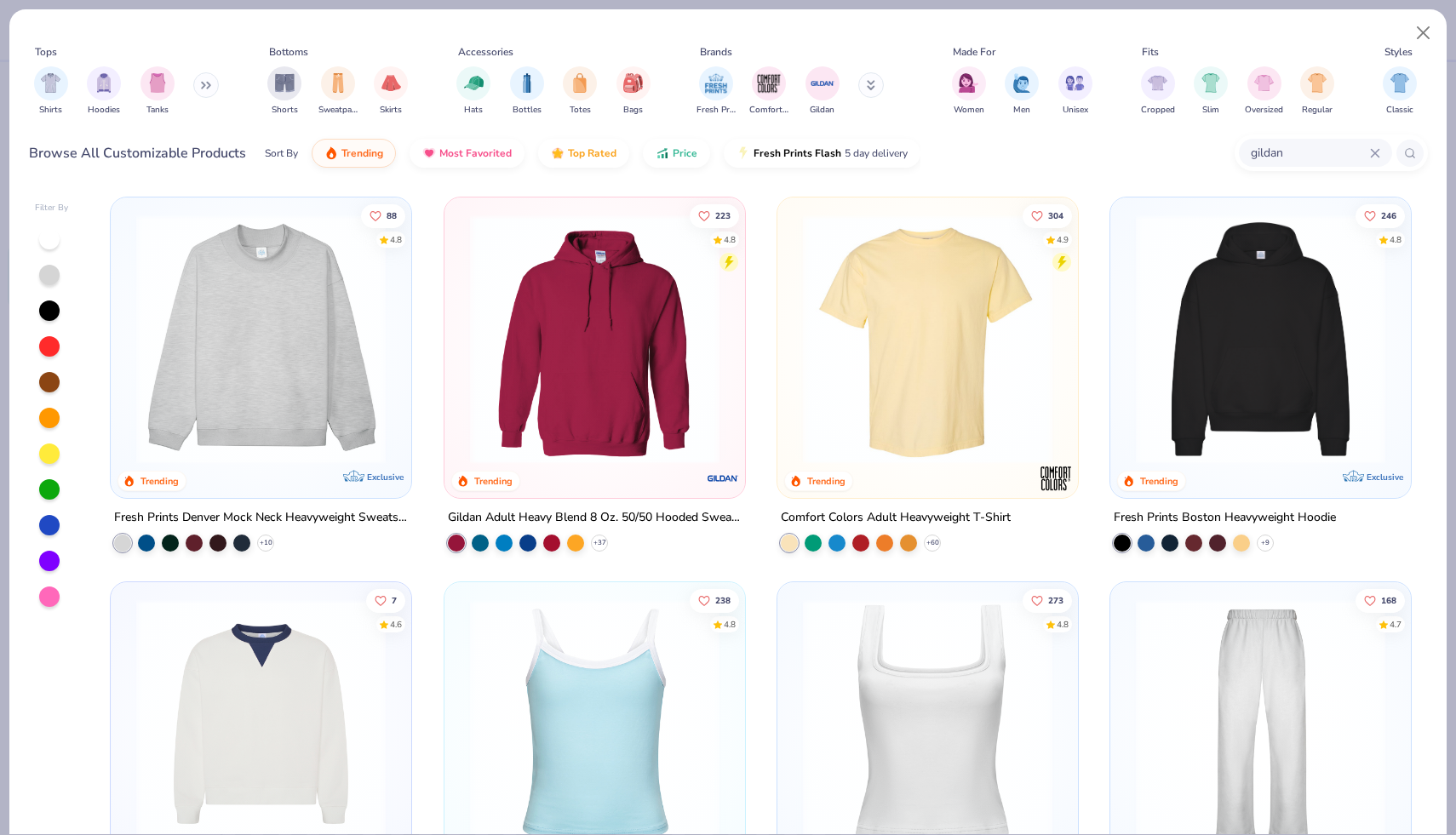
click at [1359, 159] on input "gildan" at bounding box center [1310, 152] width 121 height 20
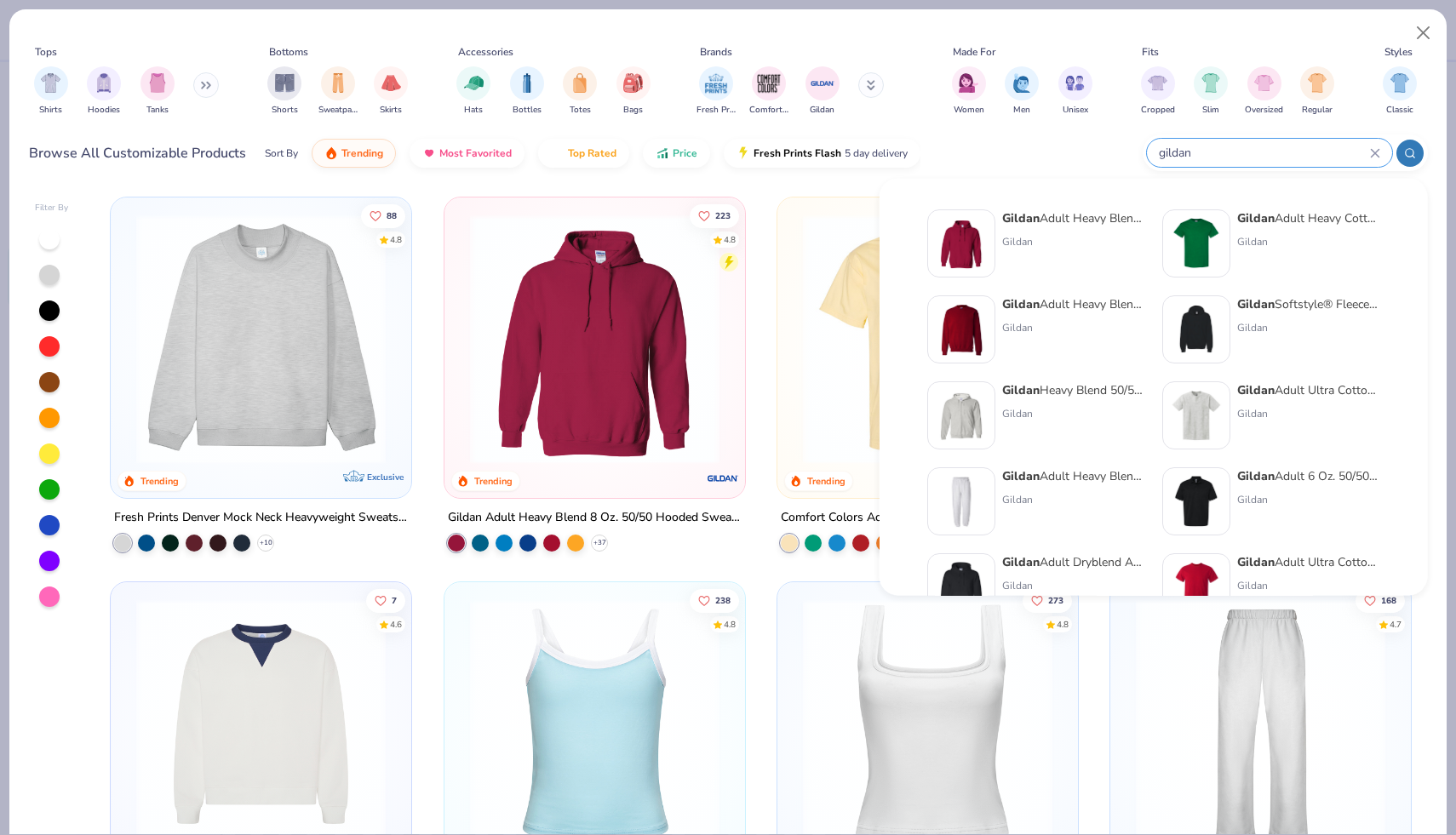
click at [1379, 149] on icon at bounding box center [1375, 152] width 8 height 8
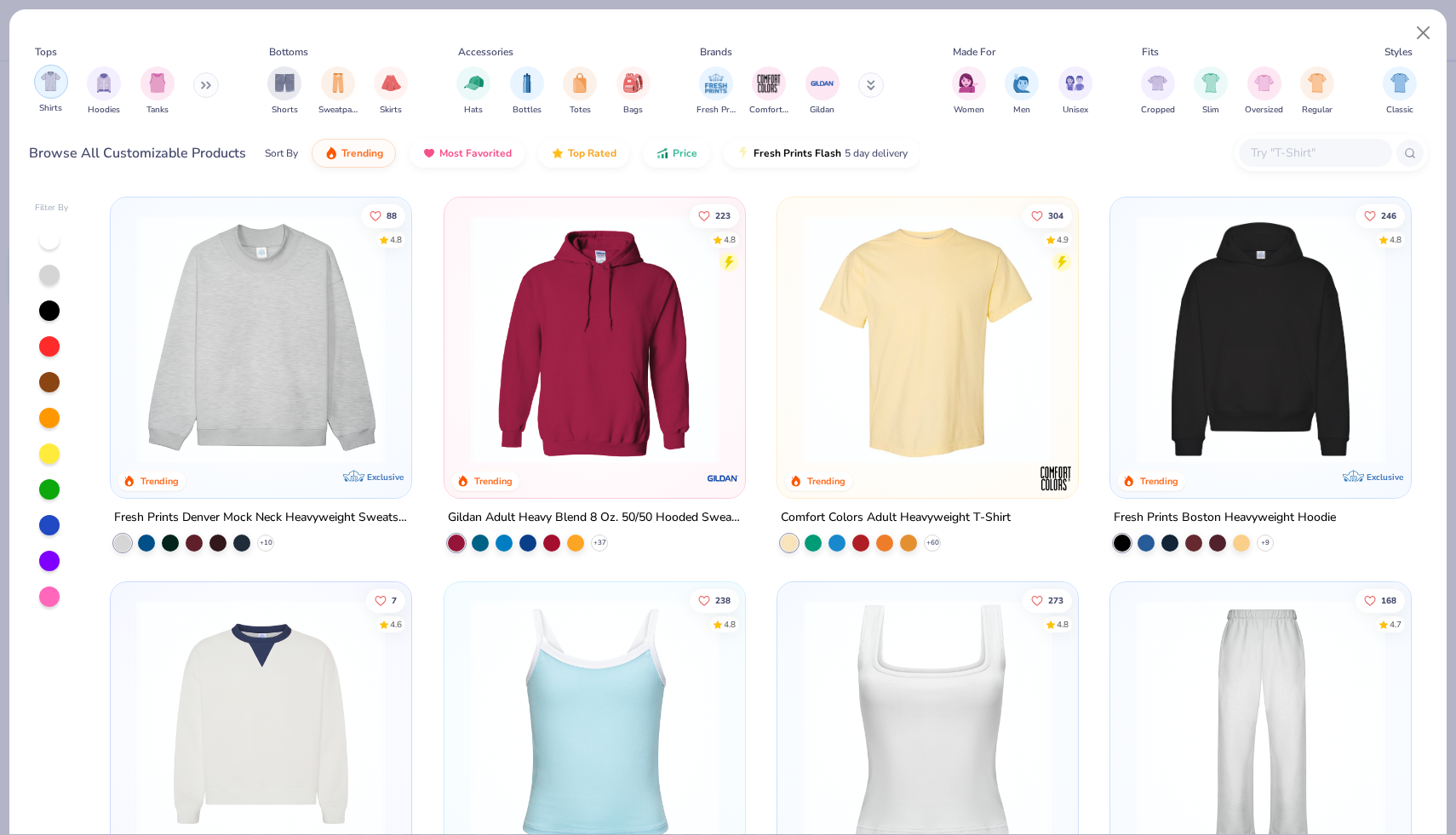
click at [55, 78] on img "filter for Shirts" at bounding box center [50, 81] width 20 height 20
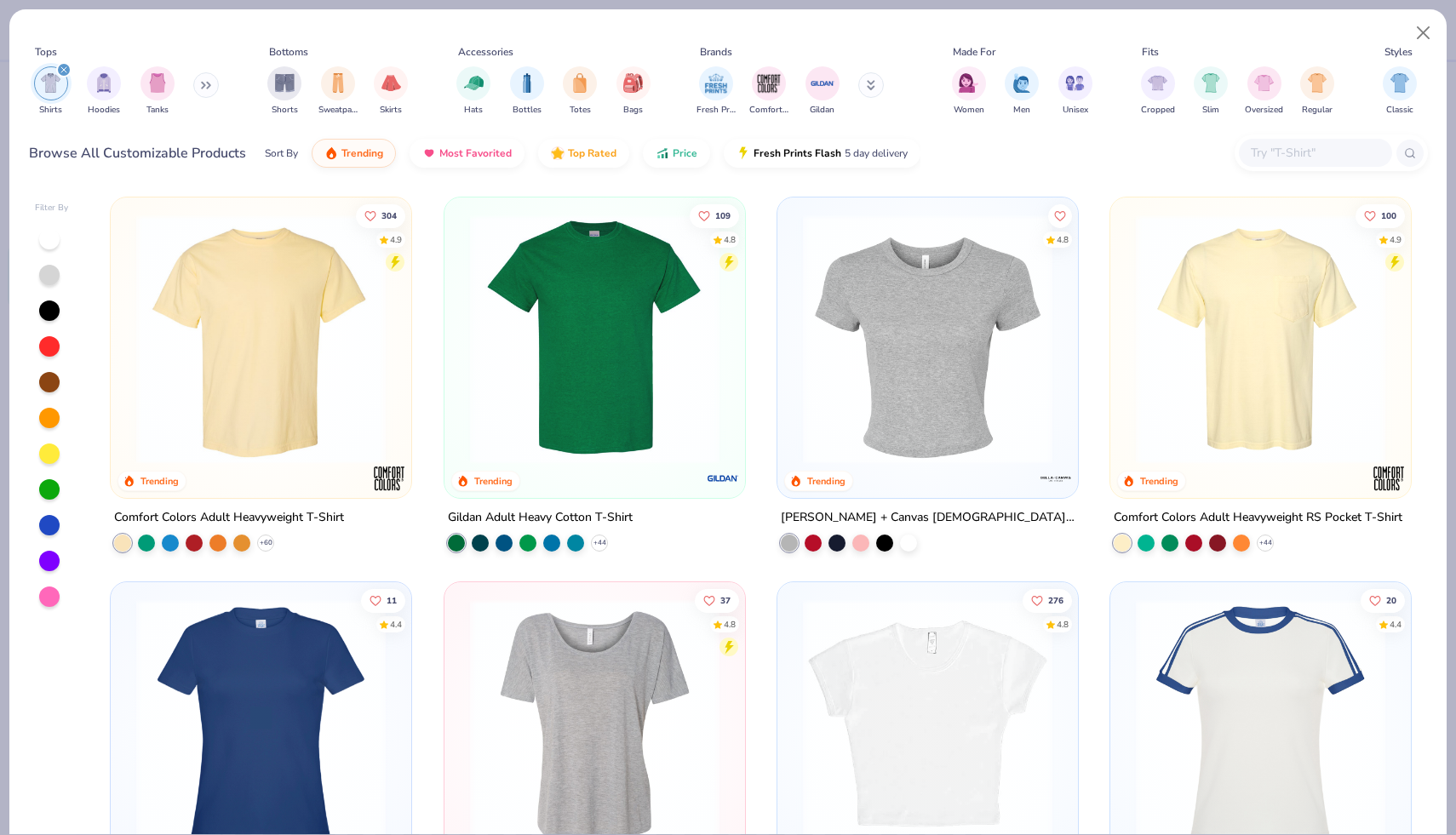
click at [989, 349] on img at bounding box center [928, 339] width 267 height 249
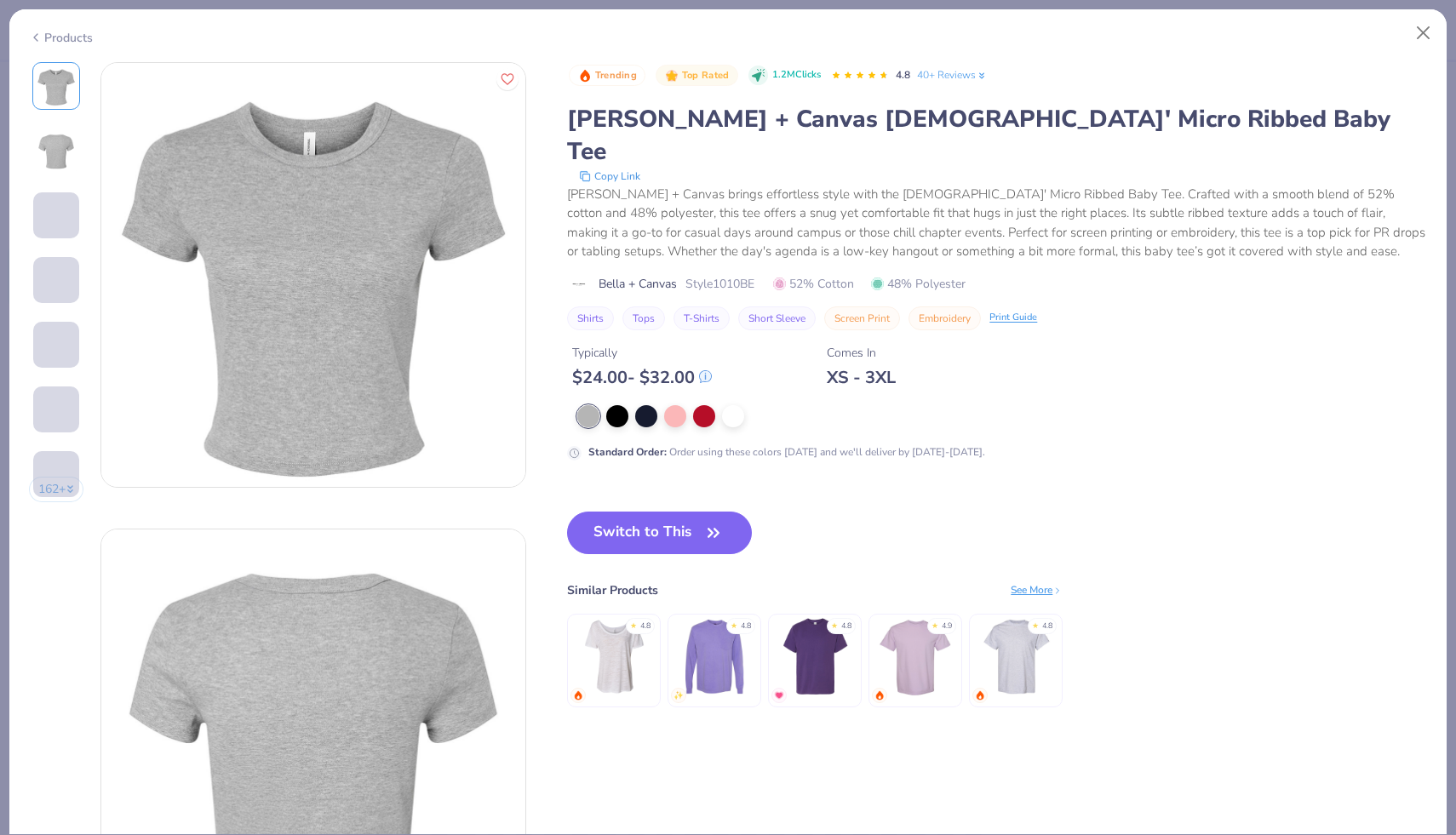
click at [693, 405] on div at bounding box center [912, 416] width 671 height 22
click at [698, 403] on div at bounding box center [705, 414] width 23 height 22
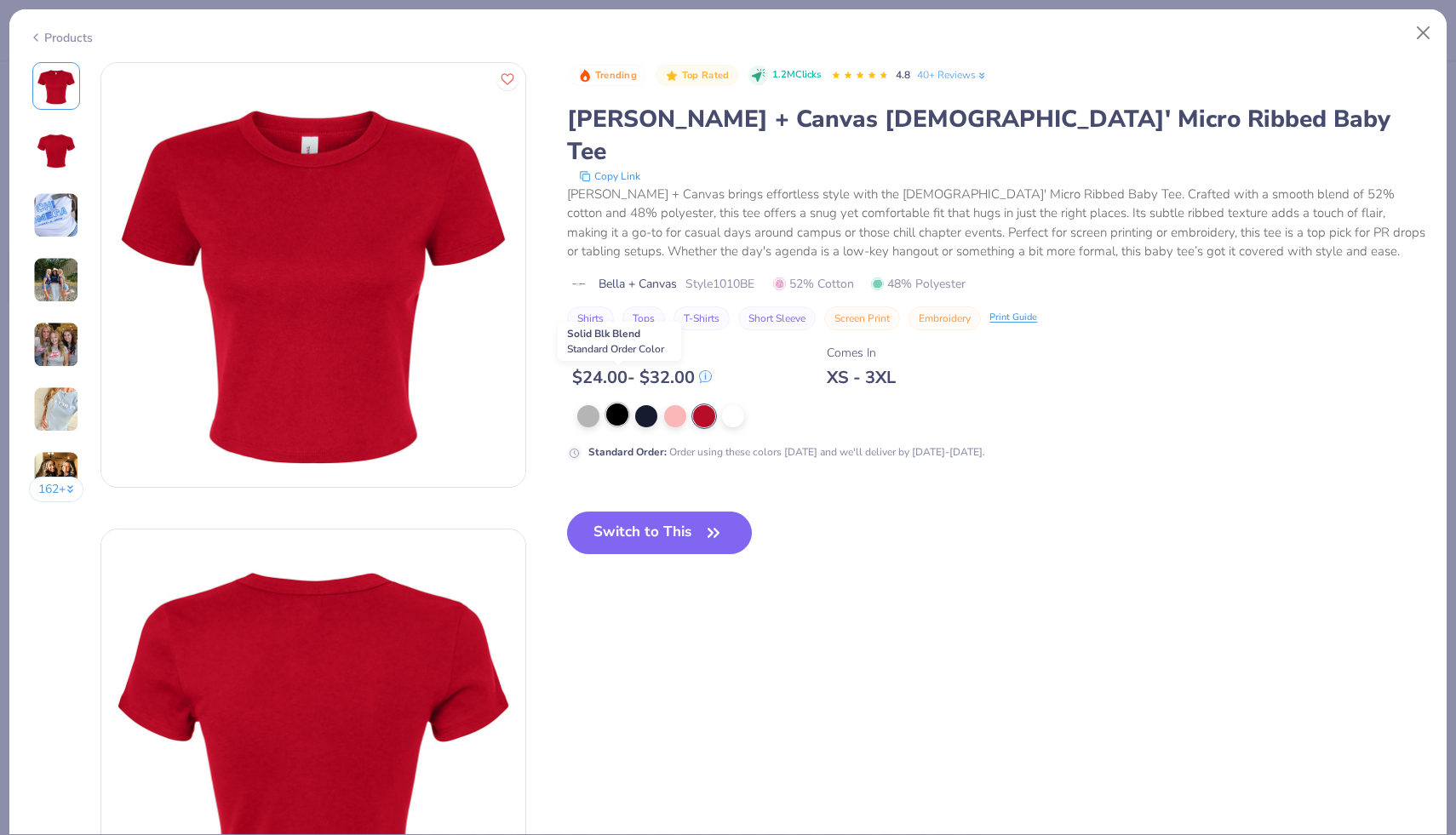
click at [619, 403] on div at bounding box center [617, 414] width 23 height 22
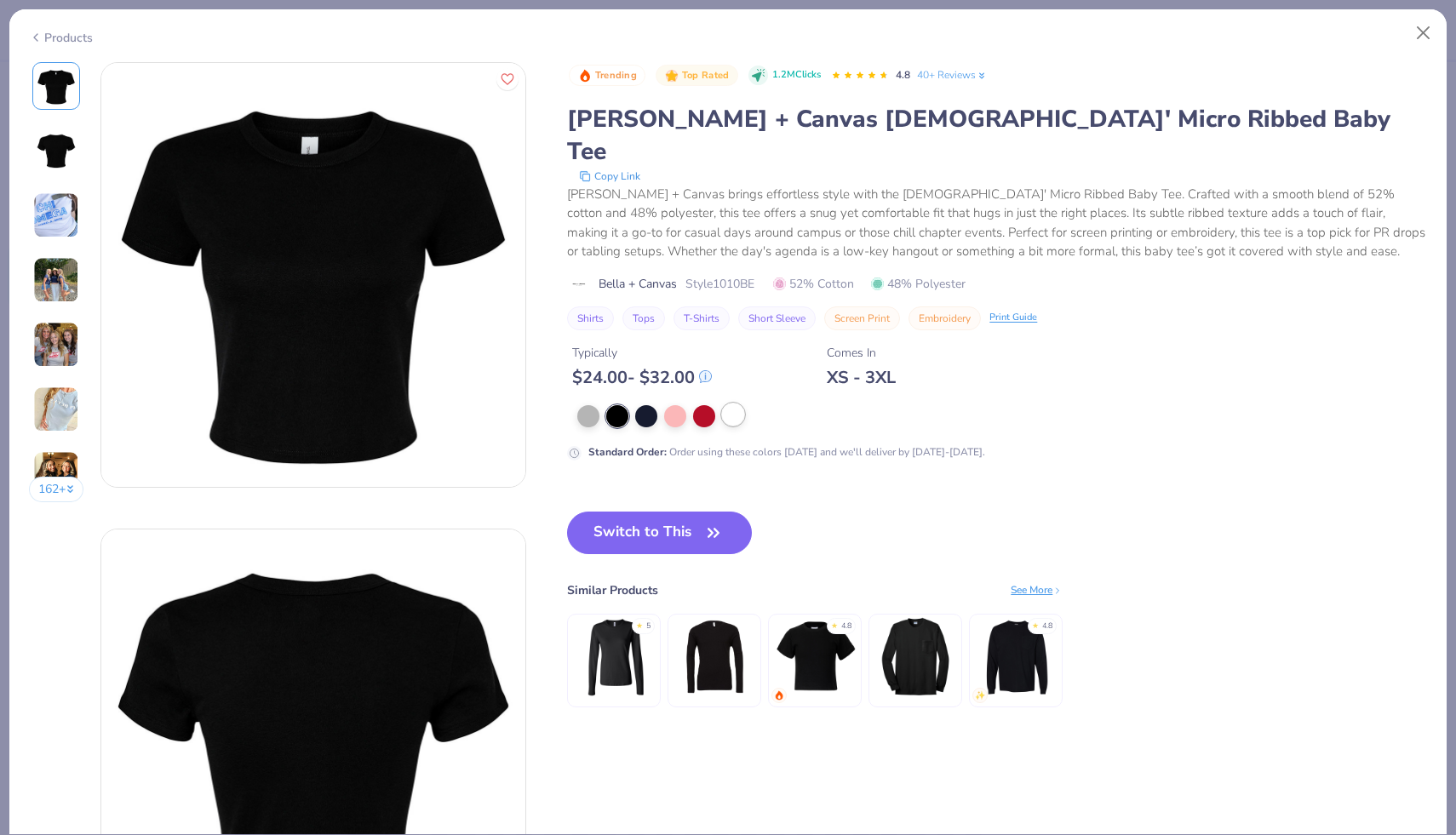
click at [628, 511] on button "Switch to This" at bounding box center [659, 532] width 184 height 42
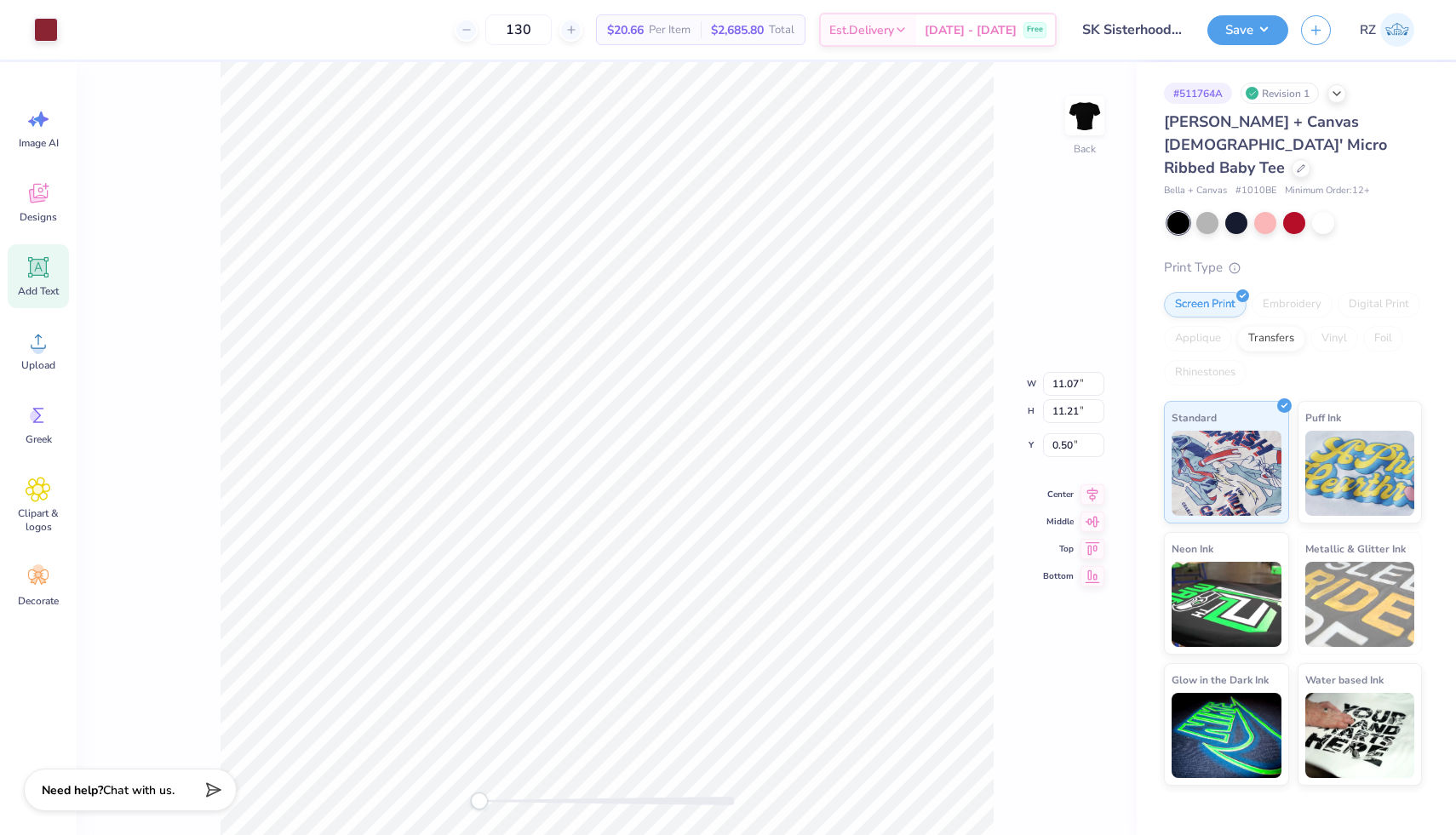
type input "7.66"
type input "6.97"
type input "3.00"
type input "9.52"
type input "8.10"
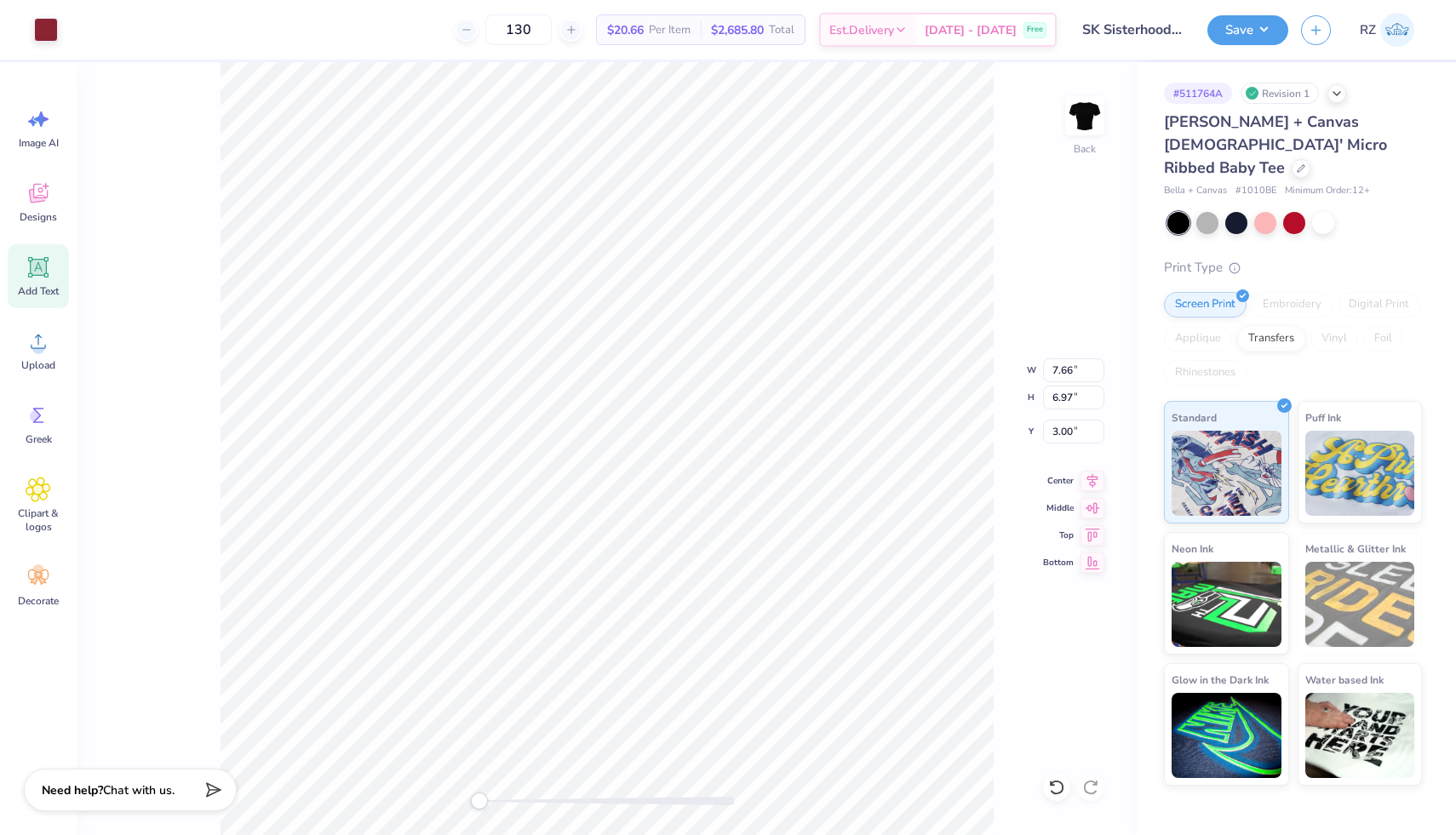
type input "3.21"
click at [1055, 782] on icon at bounding box center [1057, 787] width 17 height 17
type input "10.34"
type input "10.47"
type input "1.64"
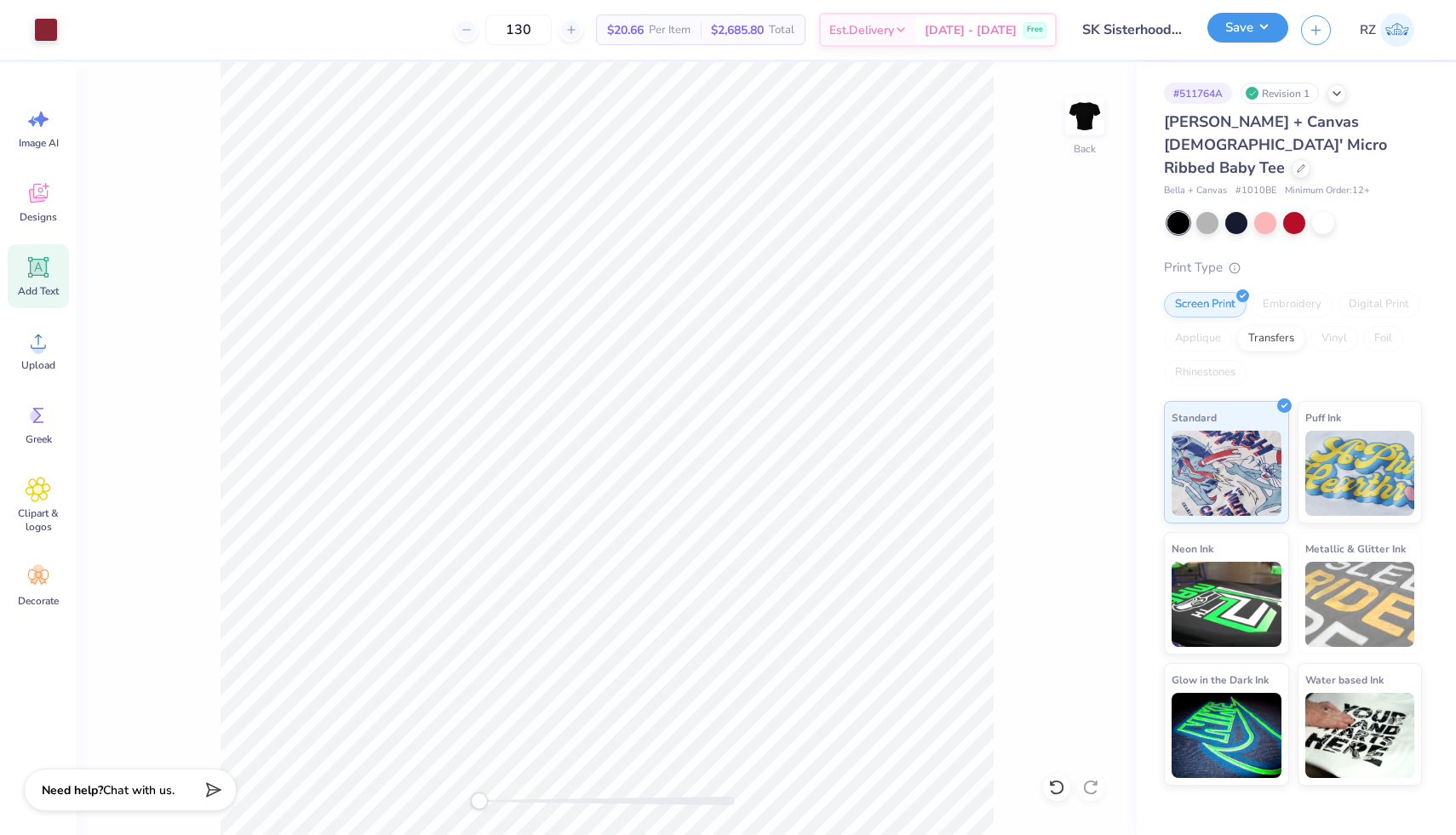
click at [1251, 27] on button "Save" at bounding box center [1247, 28] width 81 height 29
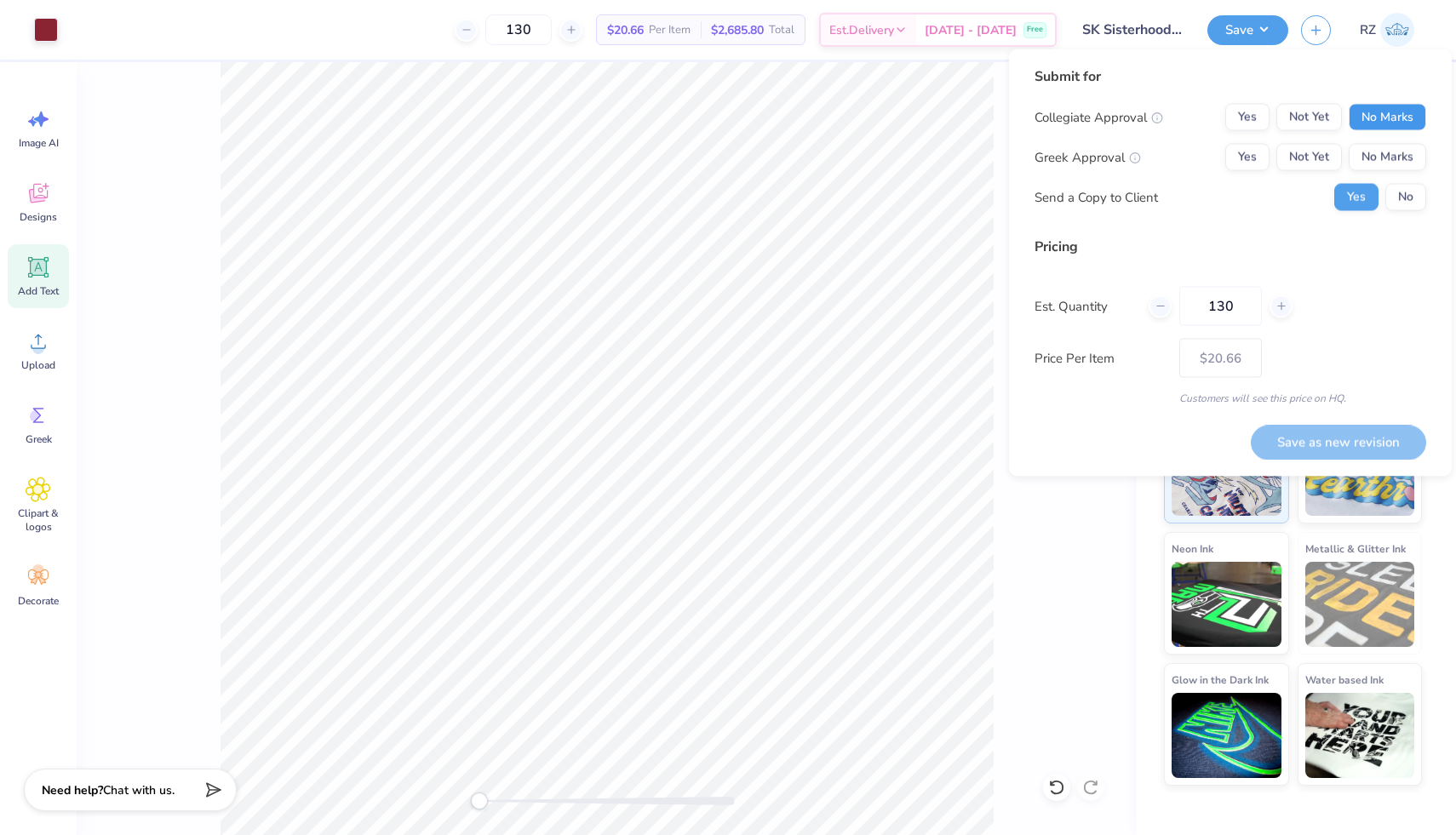
click at [1419, 123] on button "No Marks" at bounding box center [1388, 117] width 78 height 27
click at [1253, 158] on button "Yes" at bounding box center [1247, 157] width 44 height 27
click at [1390, 192] on button "No" at bounding box center [1405, 196] width 41 height 27
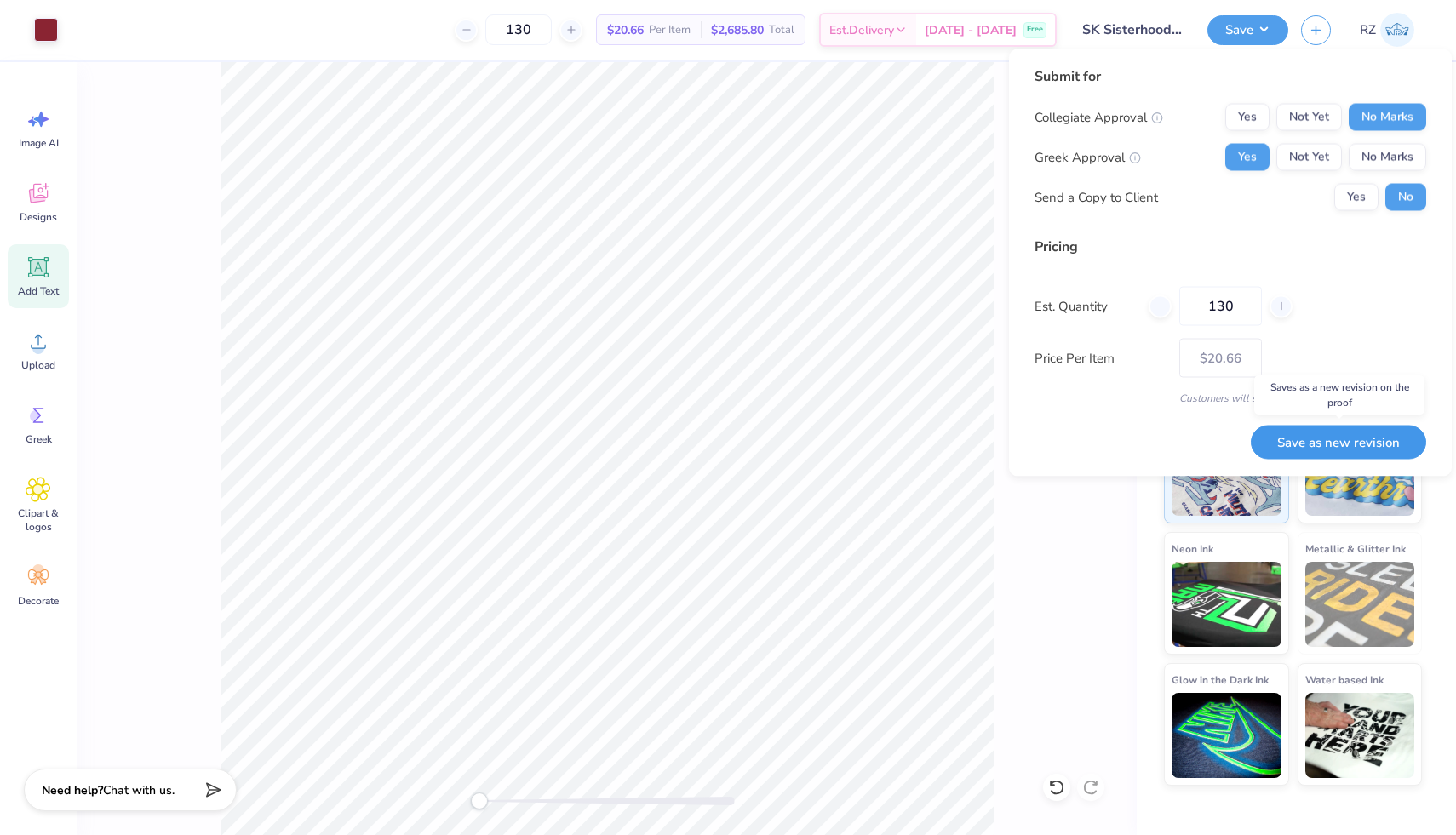
click at [1295, 449] on button "Save as new revision" at bounding box center [1338, 442] width 176 height 35
type input "$20.66"
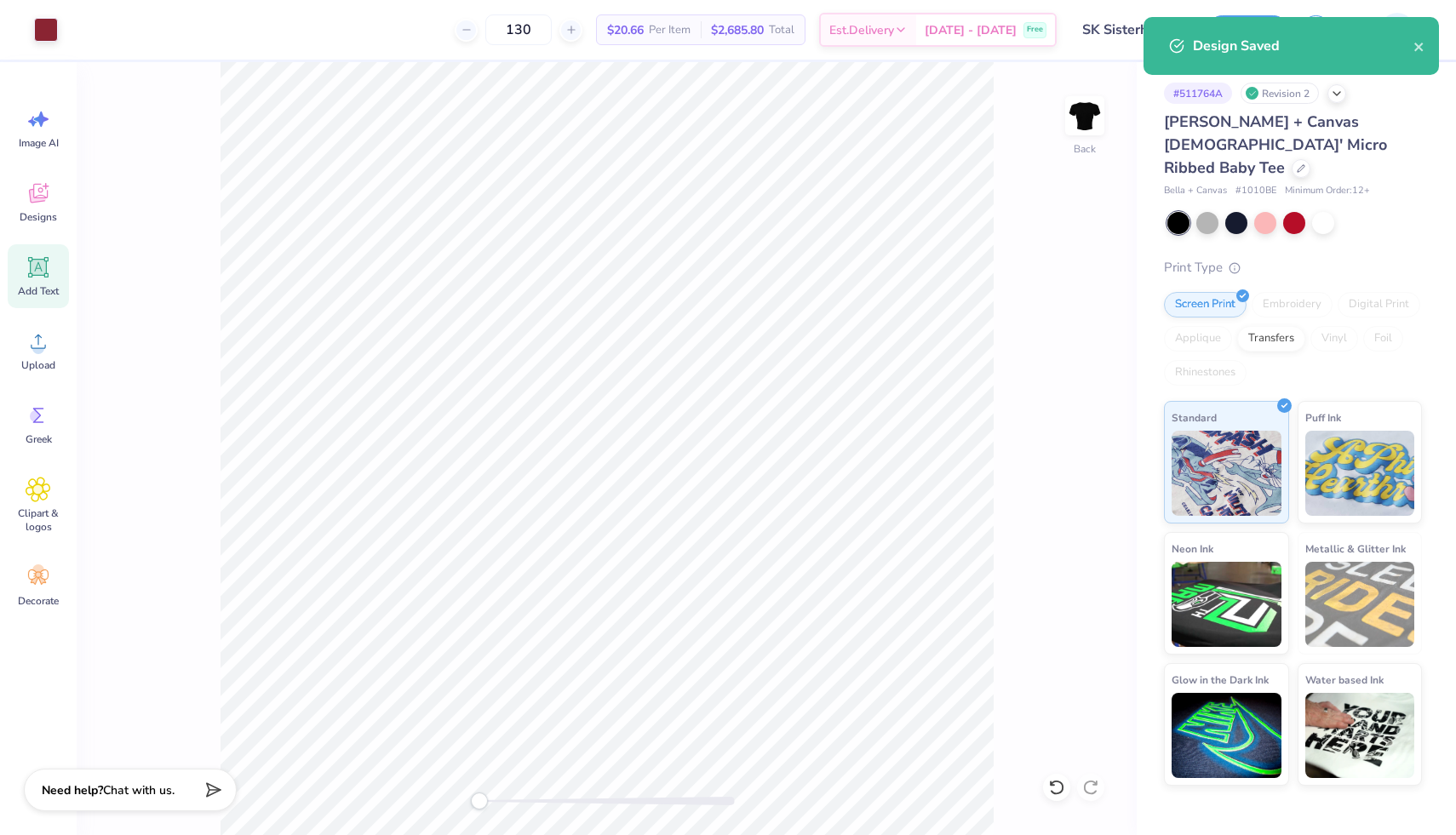
click at [1430, 48] on div "Design Saved" at bounding box center [1291, 46] width 295 height 58
click at [1421, 47] on icon "close" at bounding box center [1420, 47] width 12 height 14
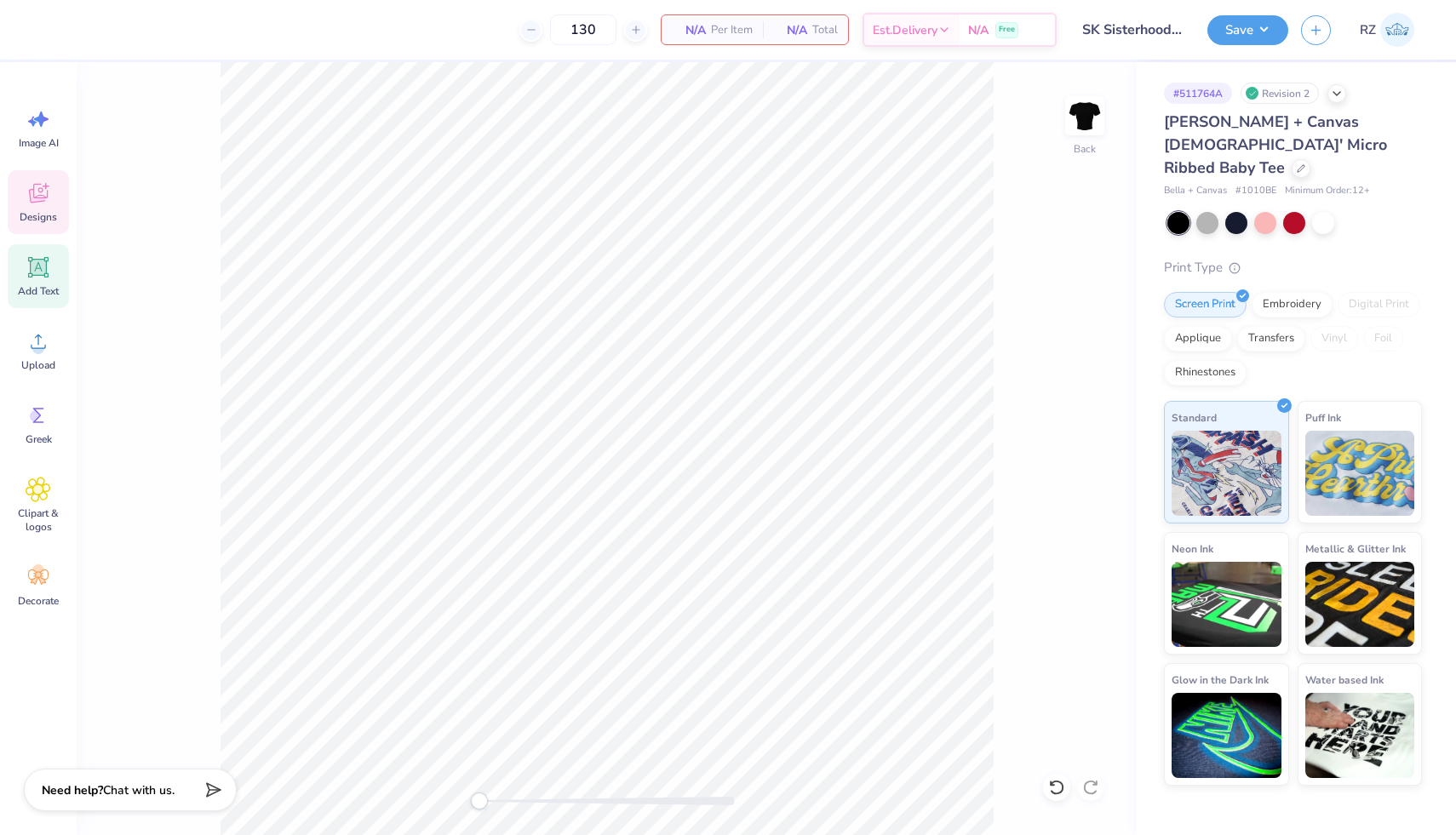
click at [38, 214] on span "Designs" at bounding box center [38, 217] width 37 height 14
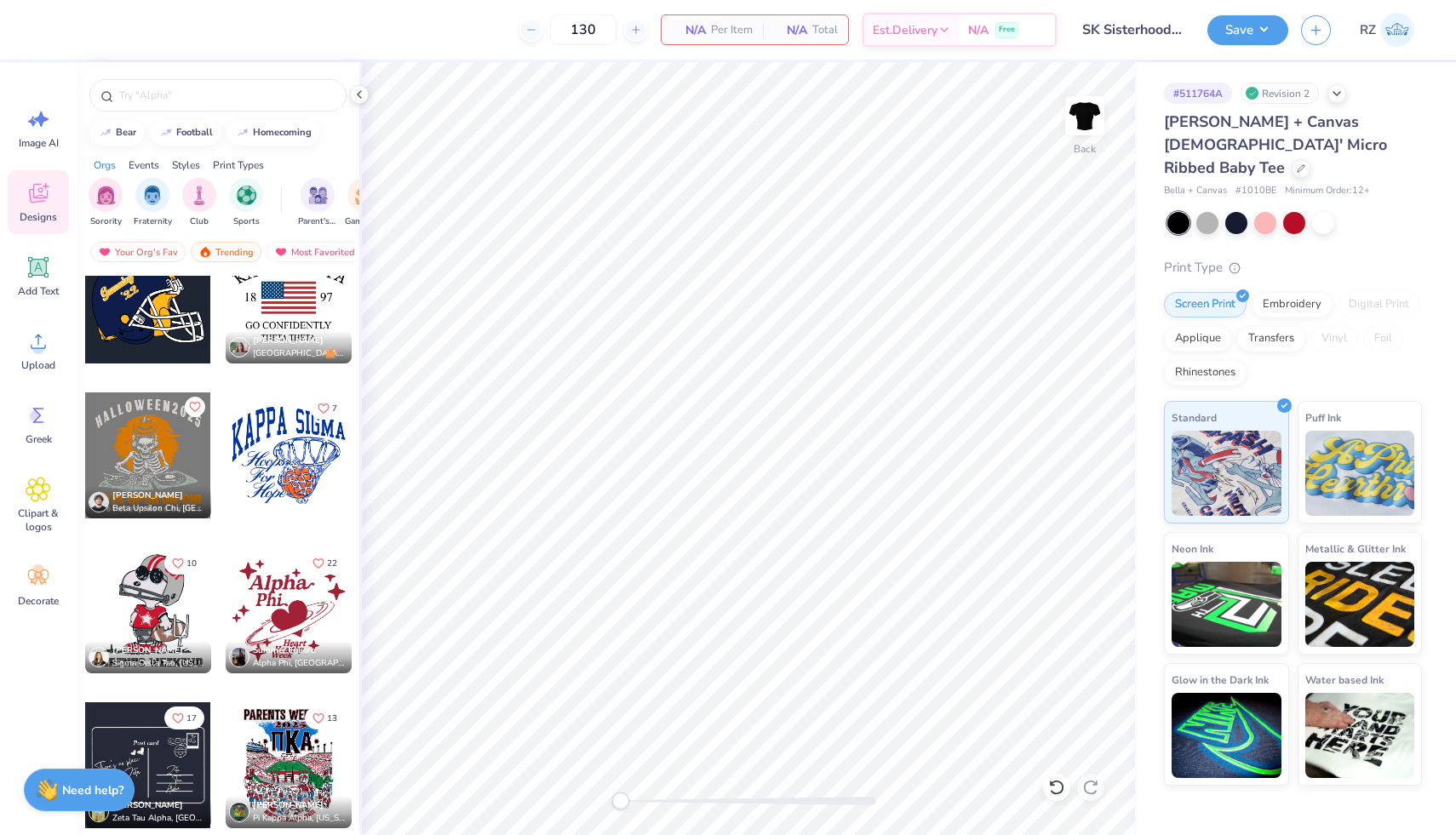
scroll to position [14325, 0]
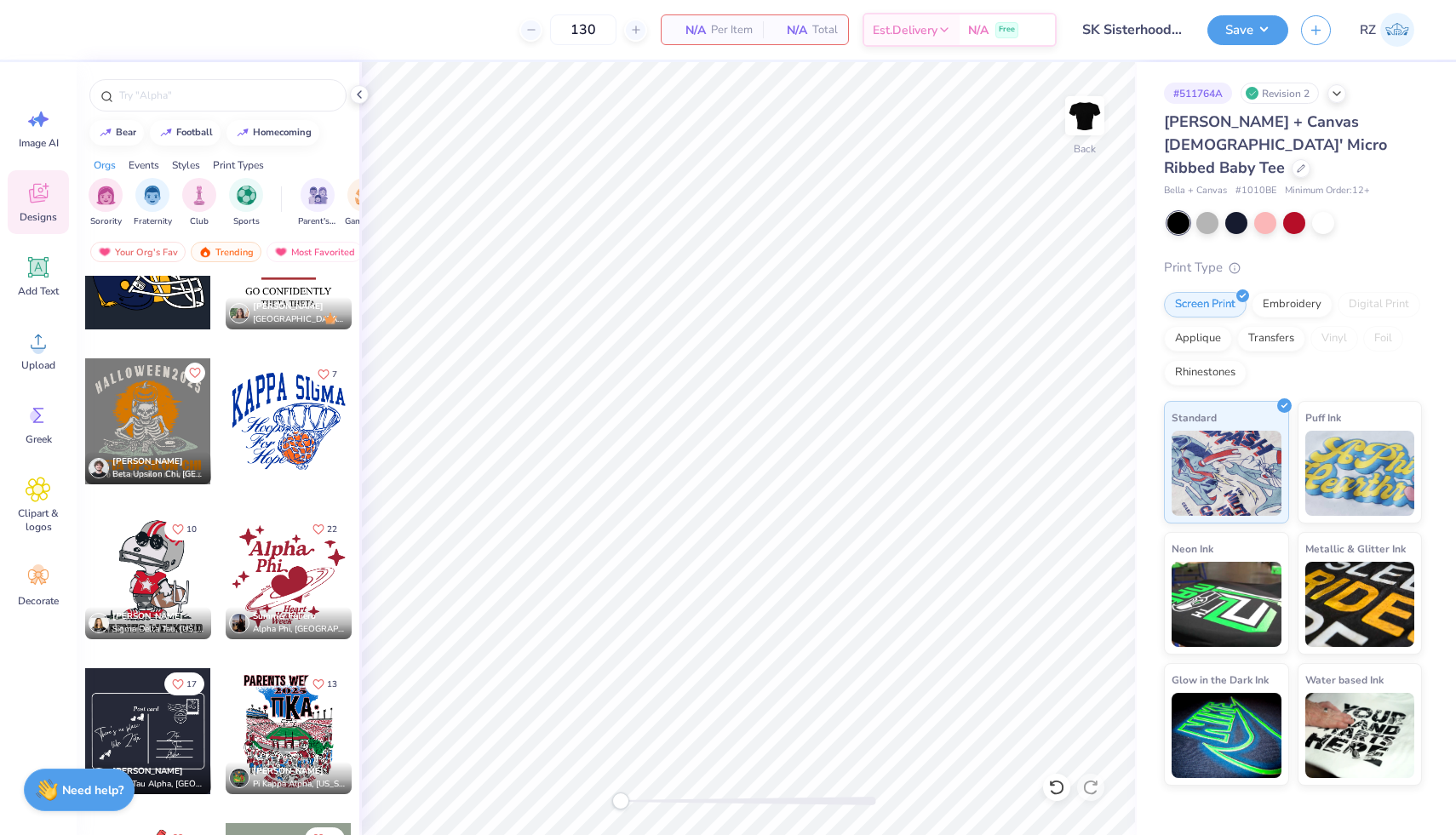
click at [276, 73] on div at bounding box center [218, 91] width 283 height 58
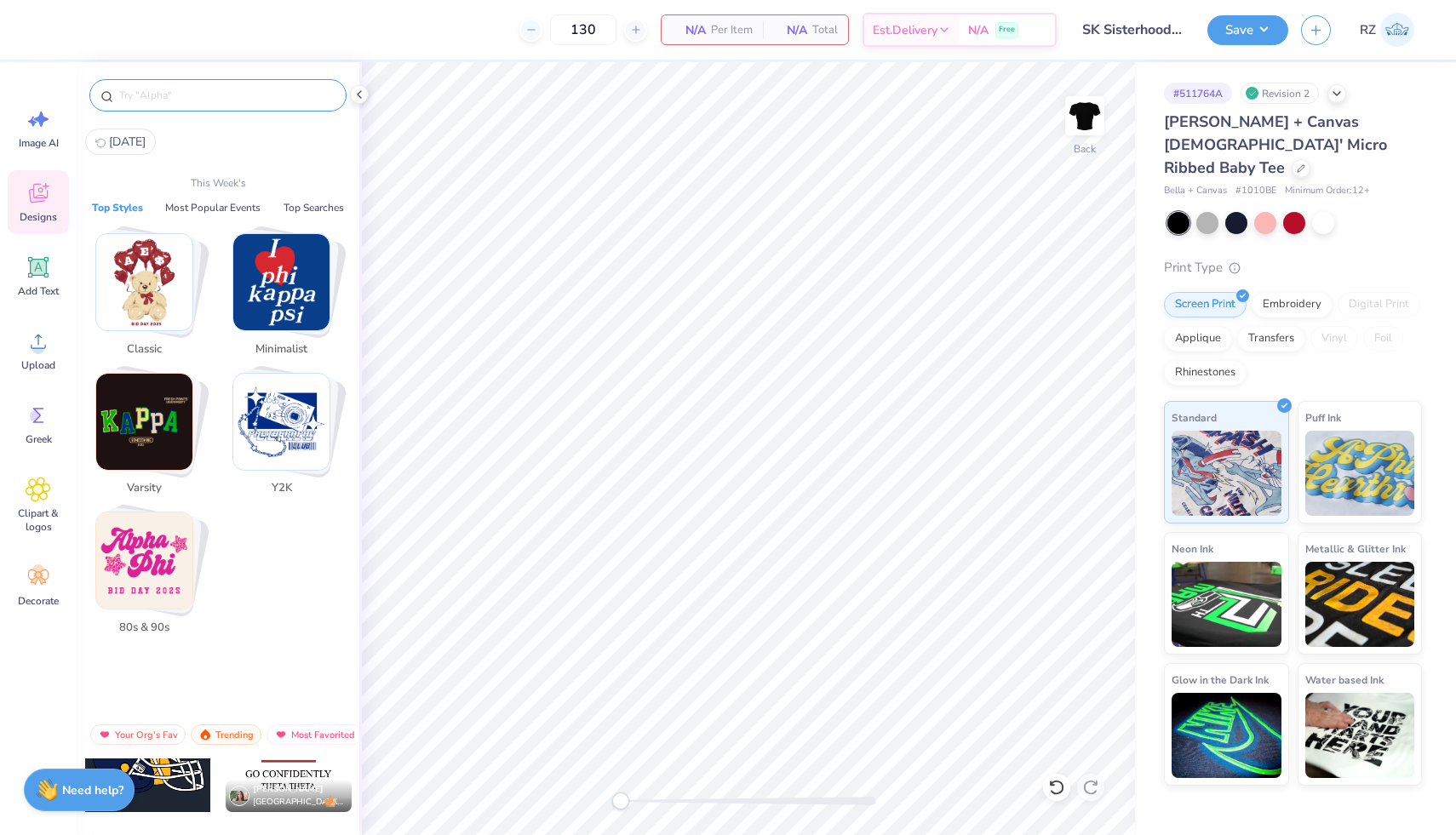
click at [279, 97] on input "text" at bounding box center [227, 95] width 218 height 17
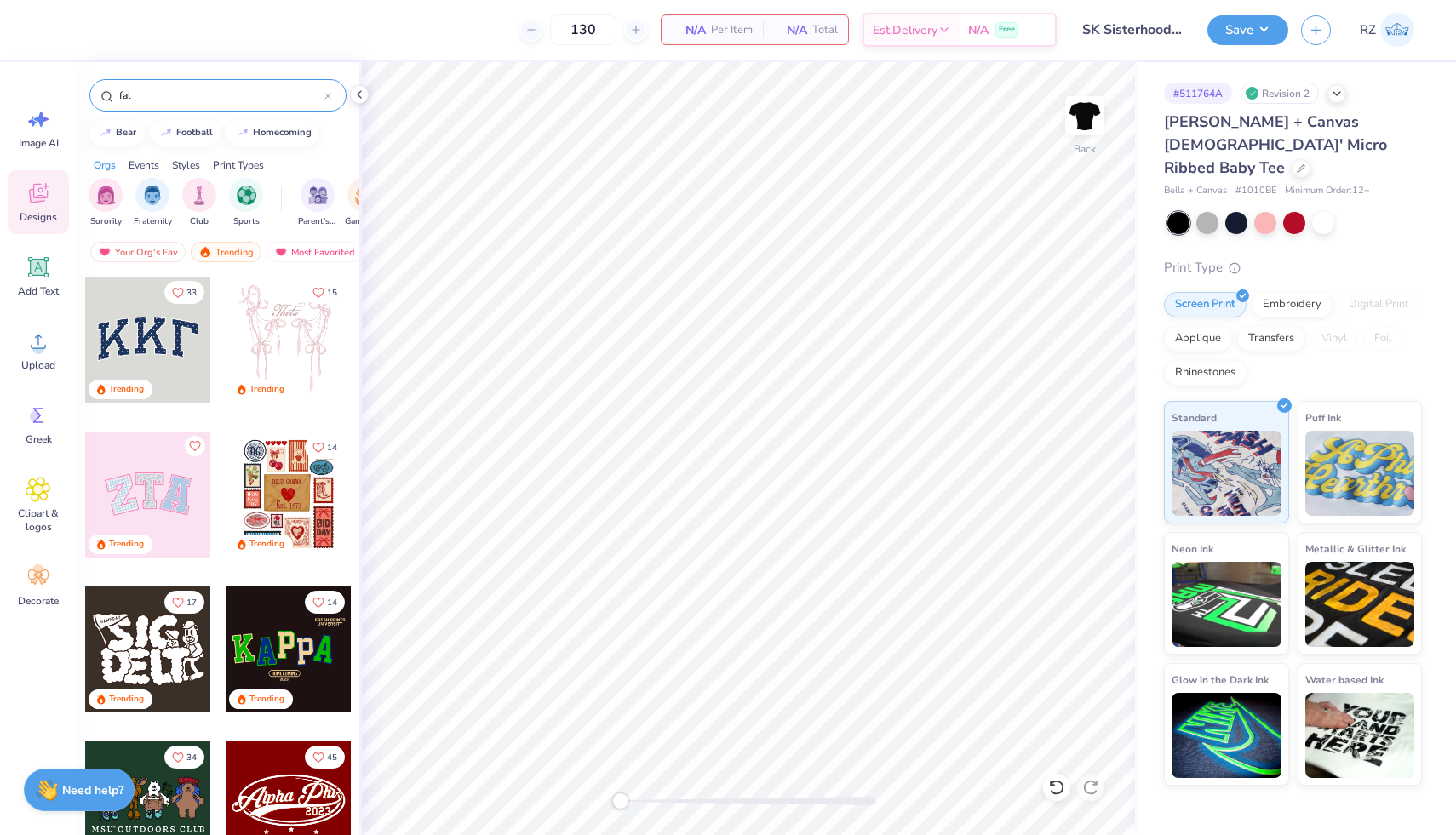
type input "fall"
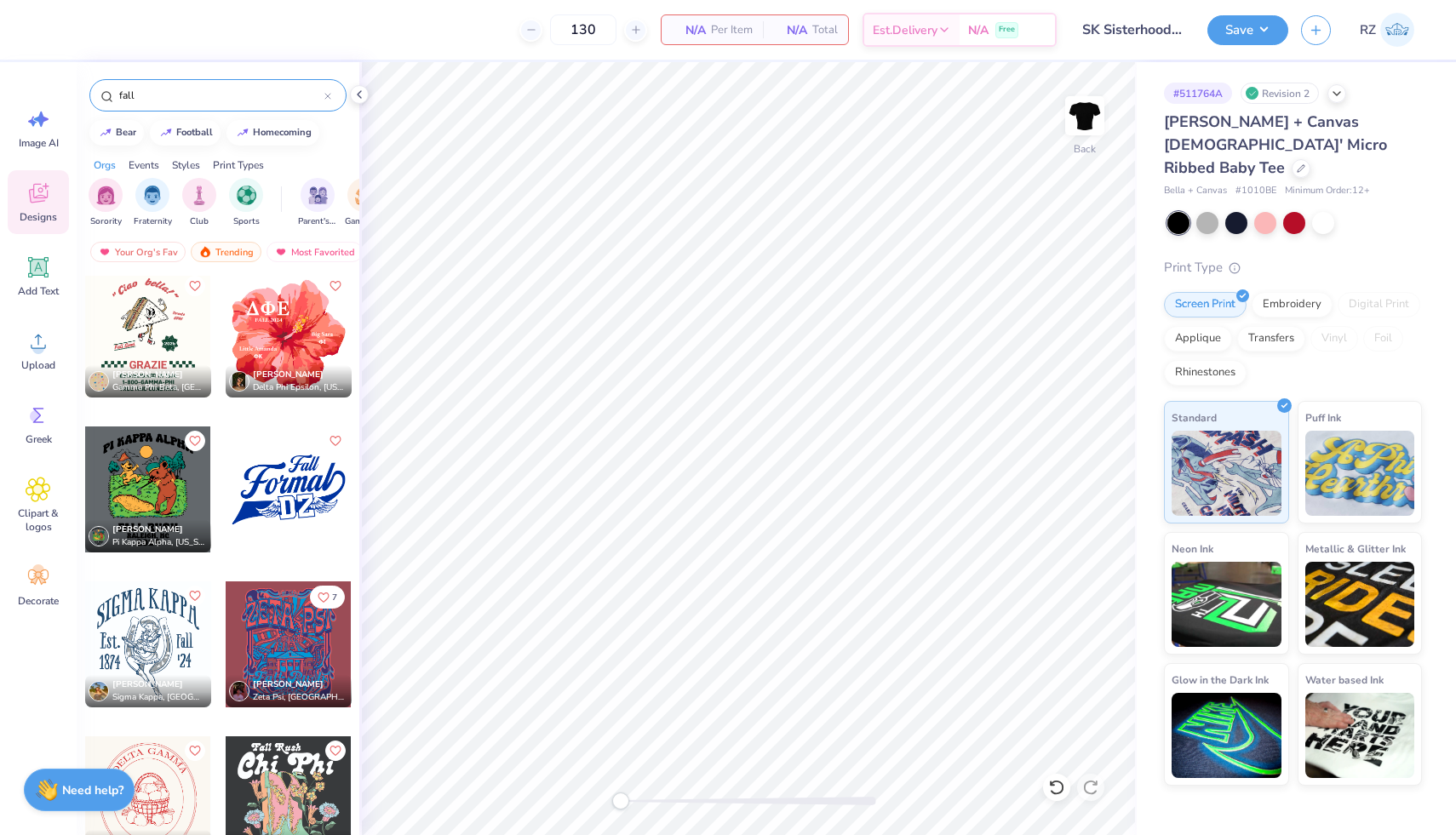
scroll to position [14380, 0]
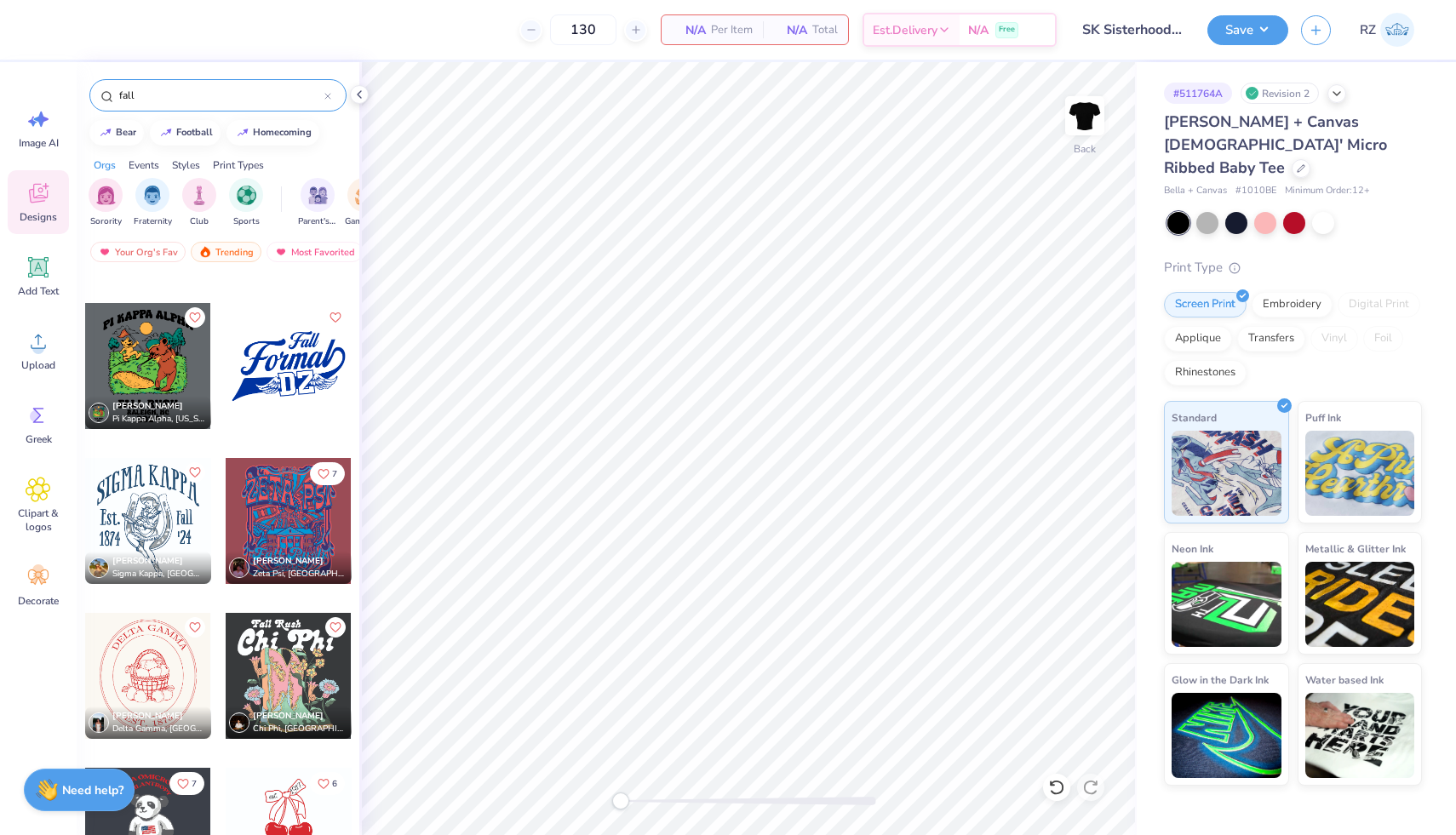
click at [327, 90] on div at bounding box center [328, 95] width 7 height 16
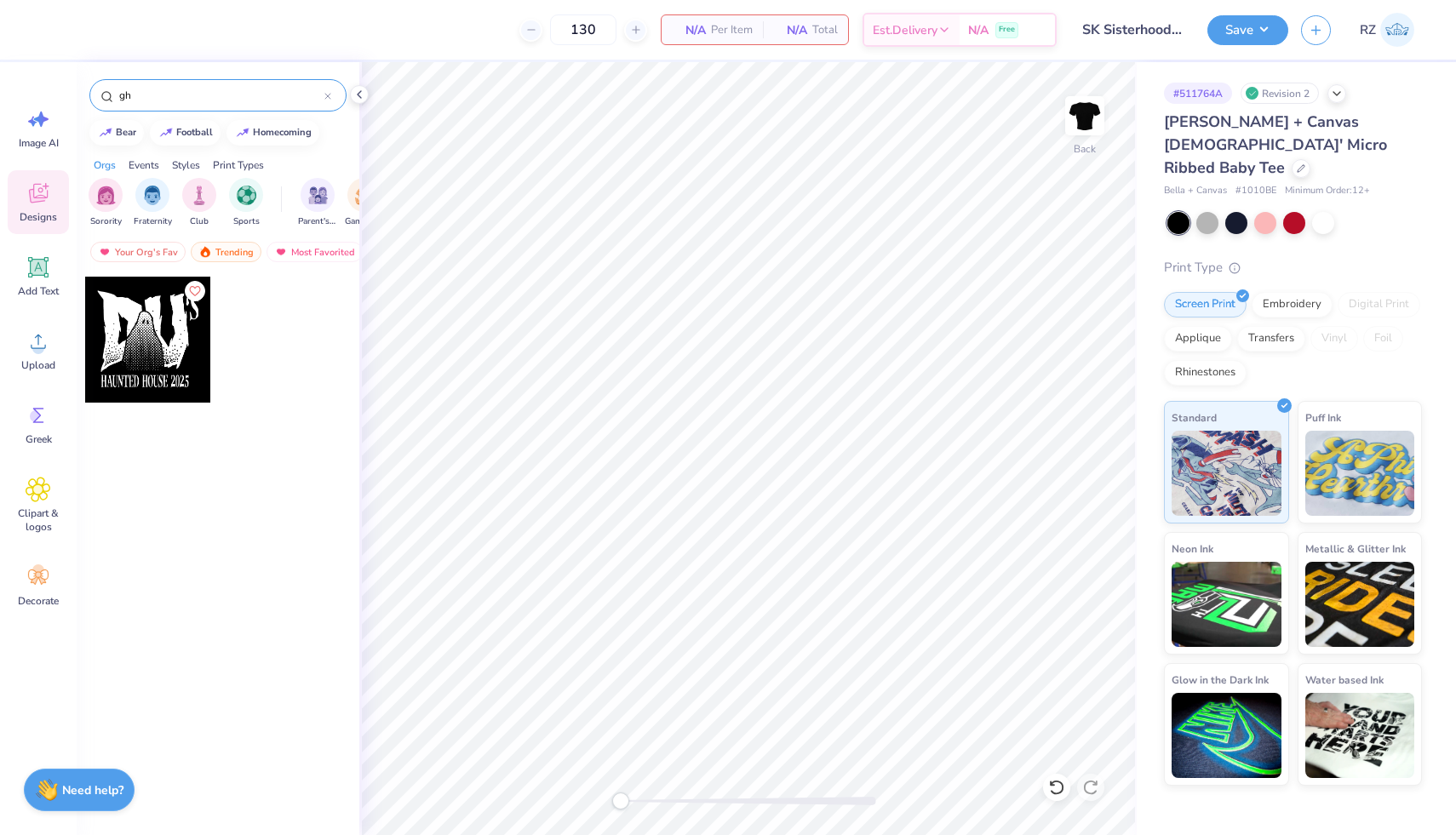
type input "g"
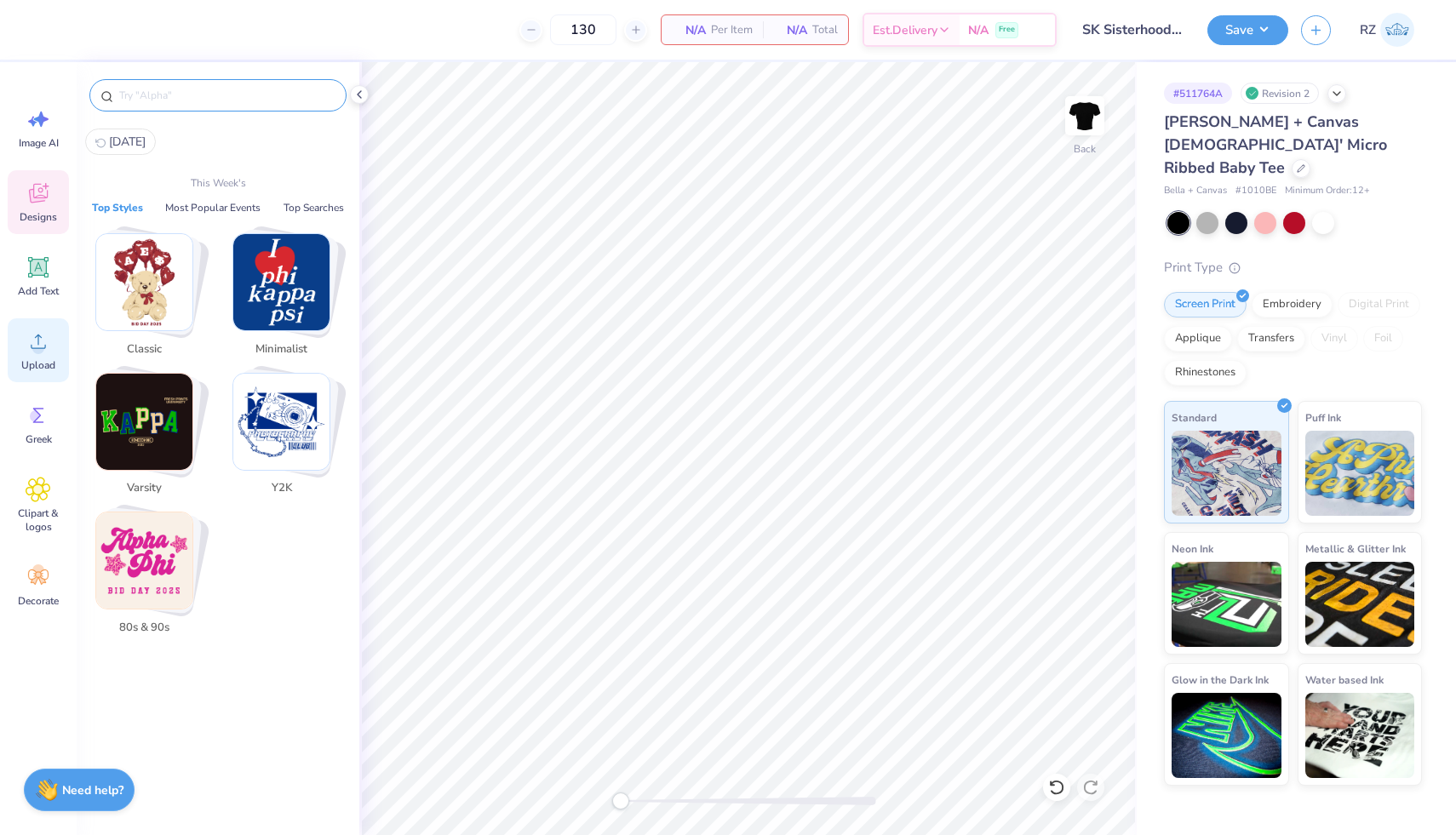
click at [29, 361] on span "Upload" at bounding box center [38, 365] width 34 height 14
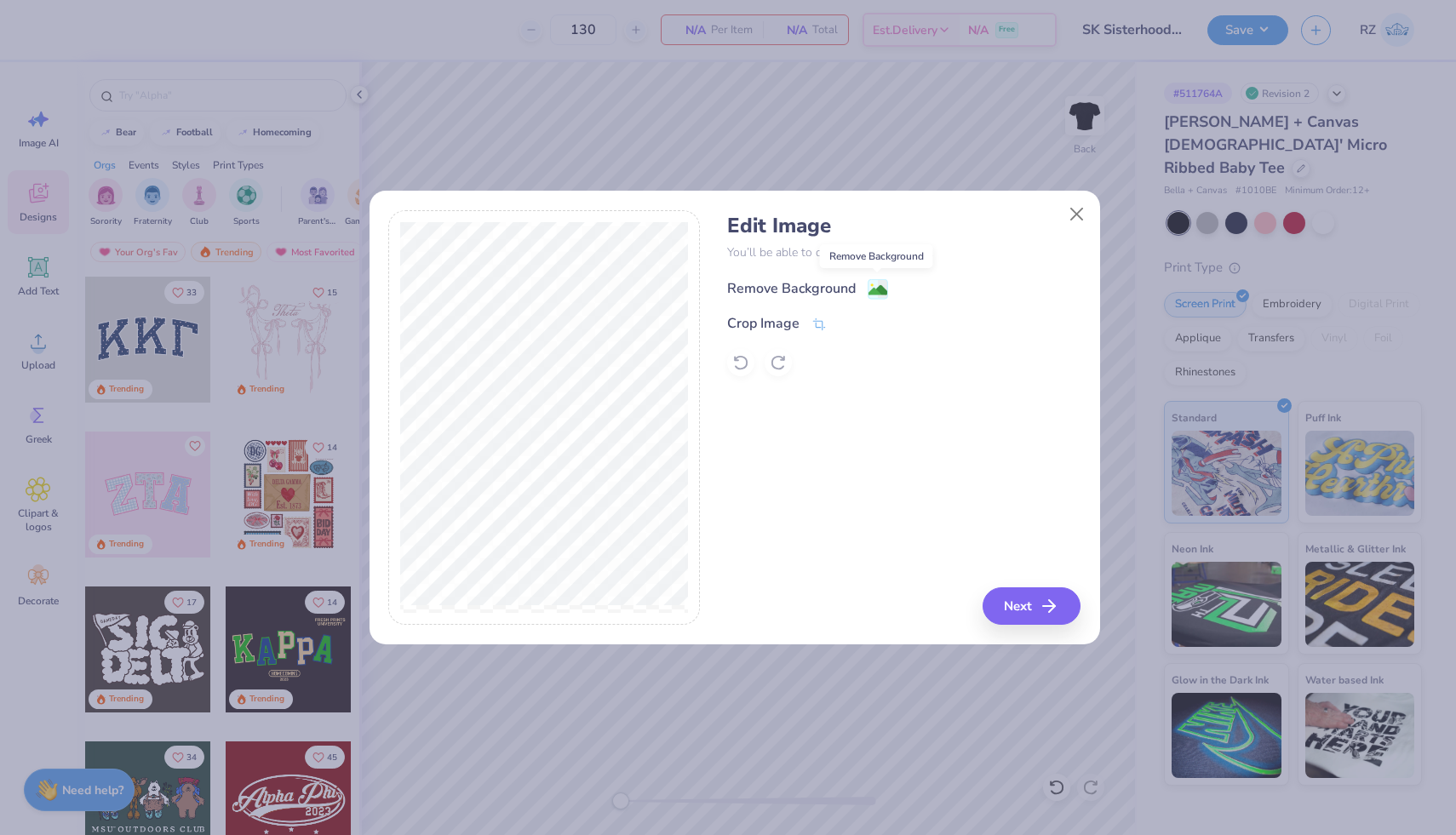
click at [885, 284] on image at bounding box center [878, 291] width 19 height 19
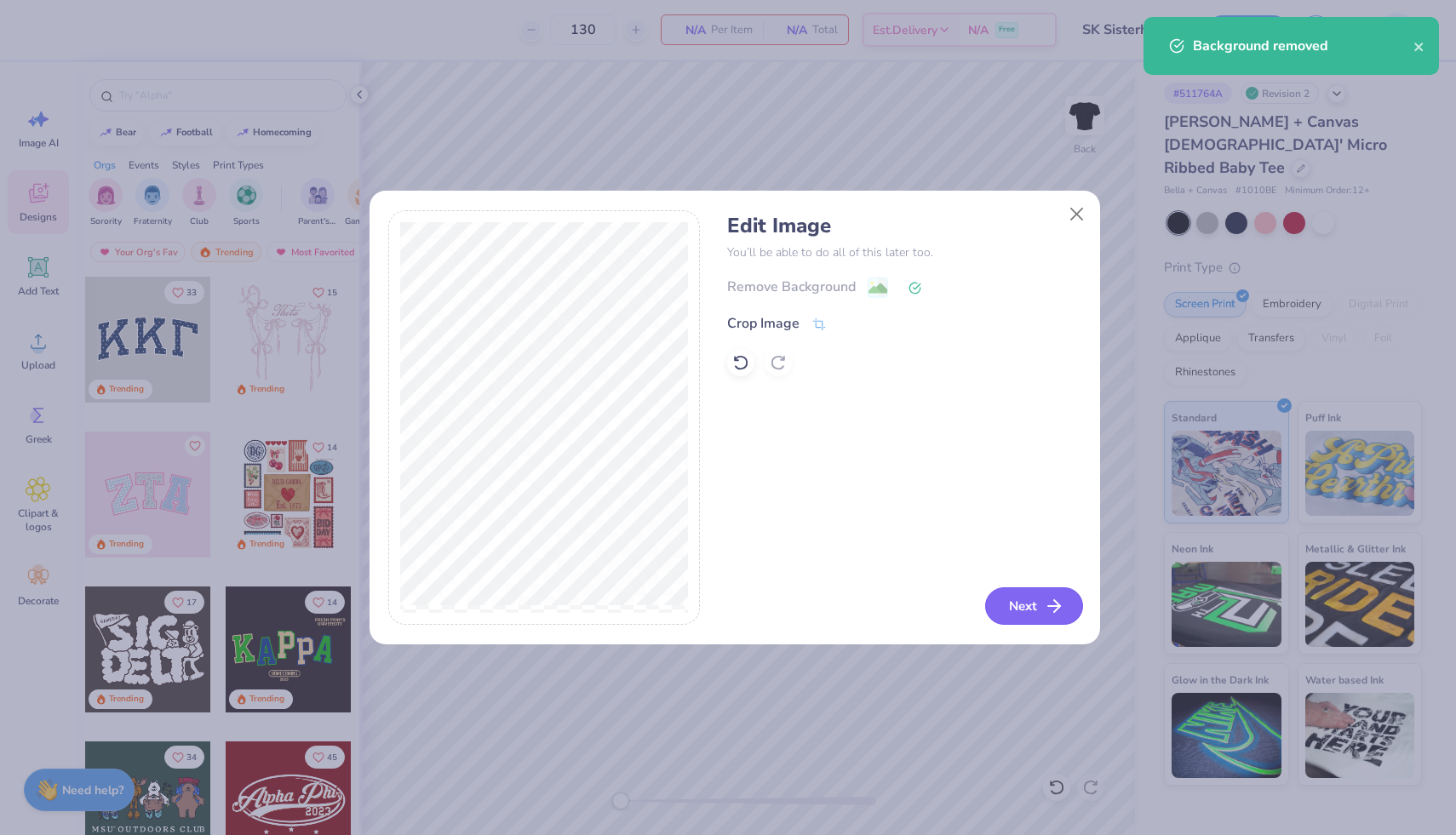
click at [1048, 598] on icon "button" at bounding box center [1054, 607] width 21 height 21
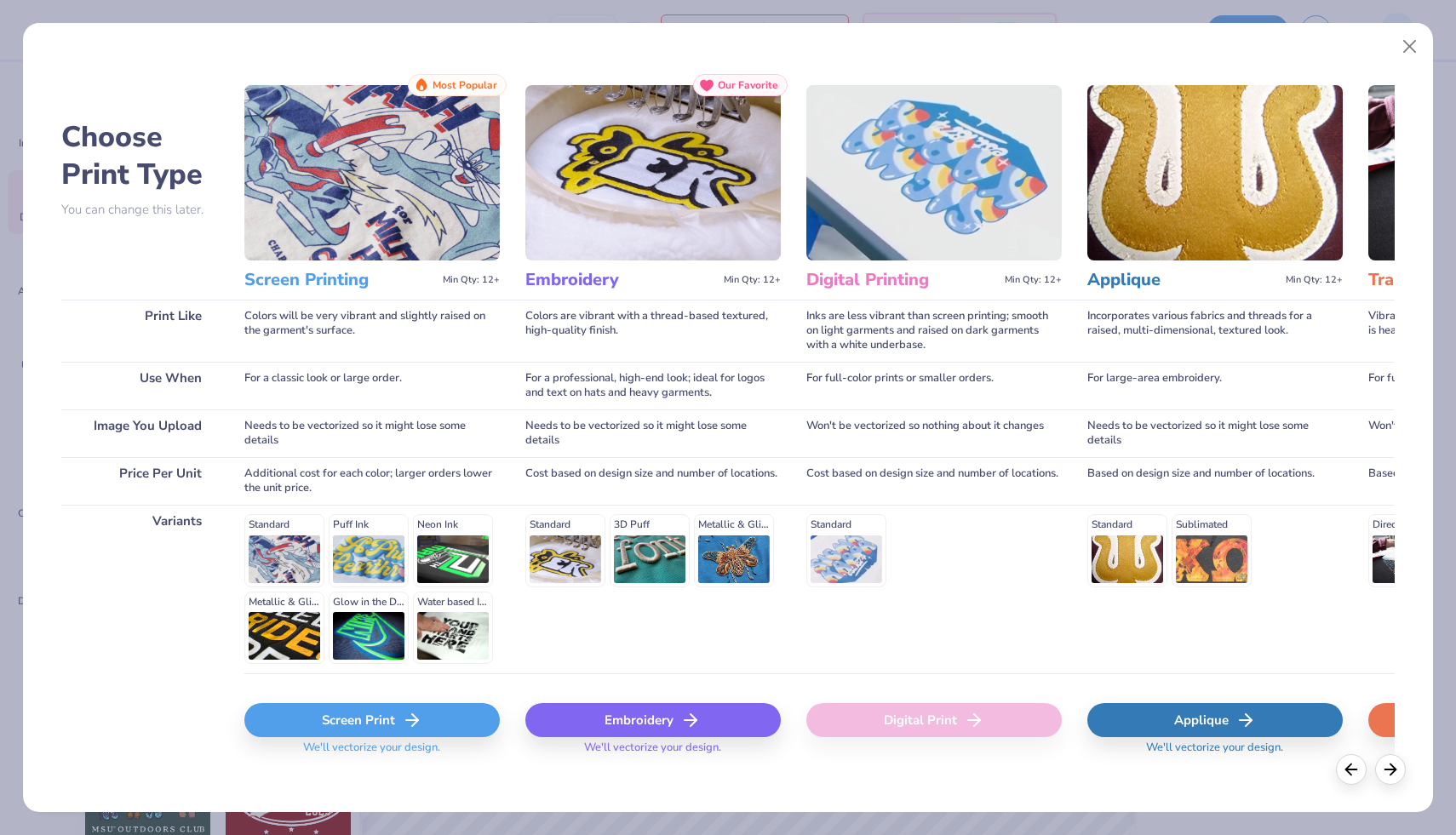
click at [378, 715] on div "Screen Print" at bounding box center [371, 720] width 255 height 34
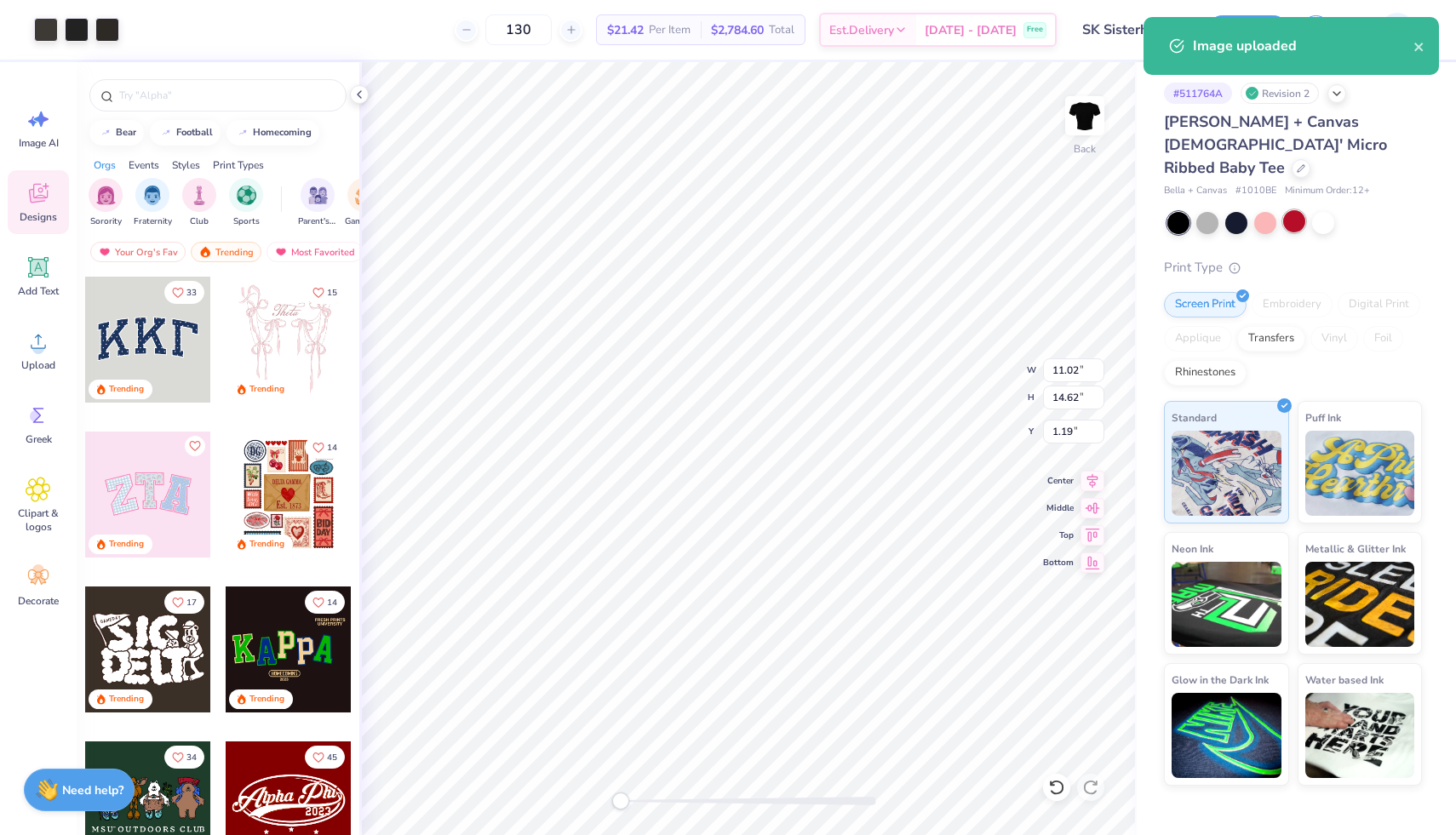
click at [1301, 210] on div at bounding box center [1294, 222] width 23 height 22
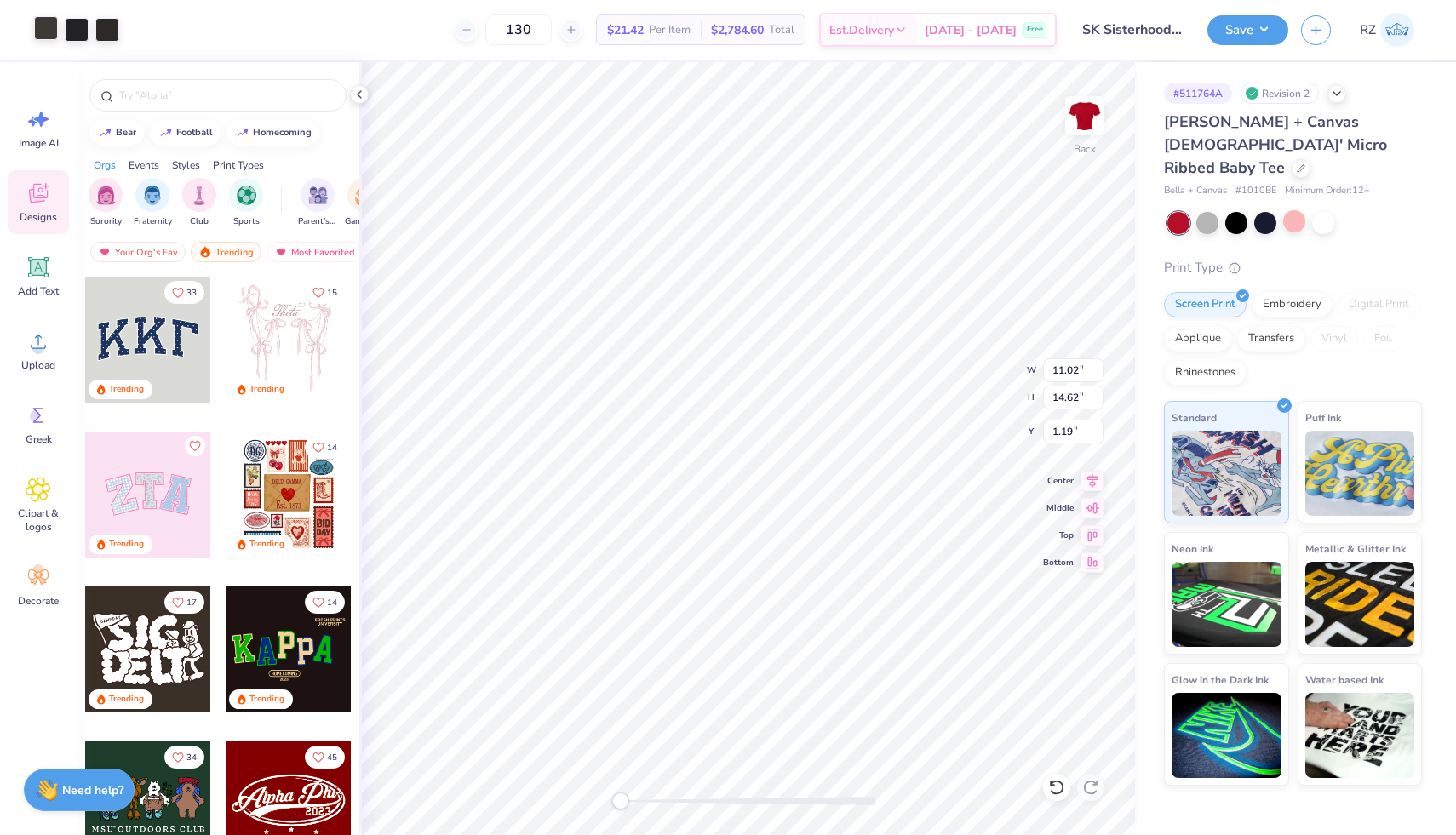
click at [50, 29] on div at bounding box center [46, 29] width 24 height 24
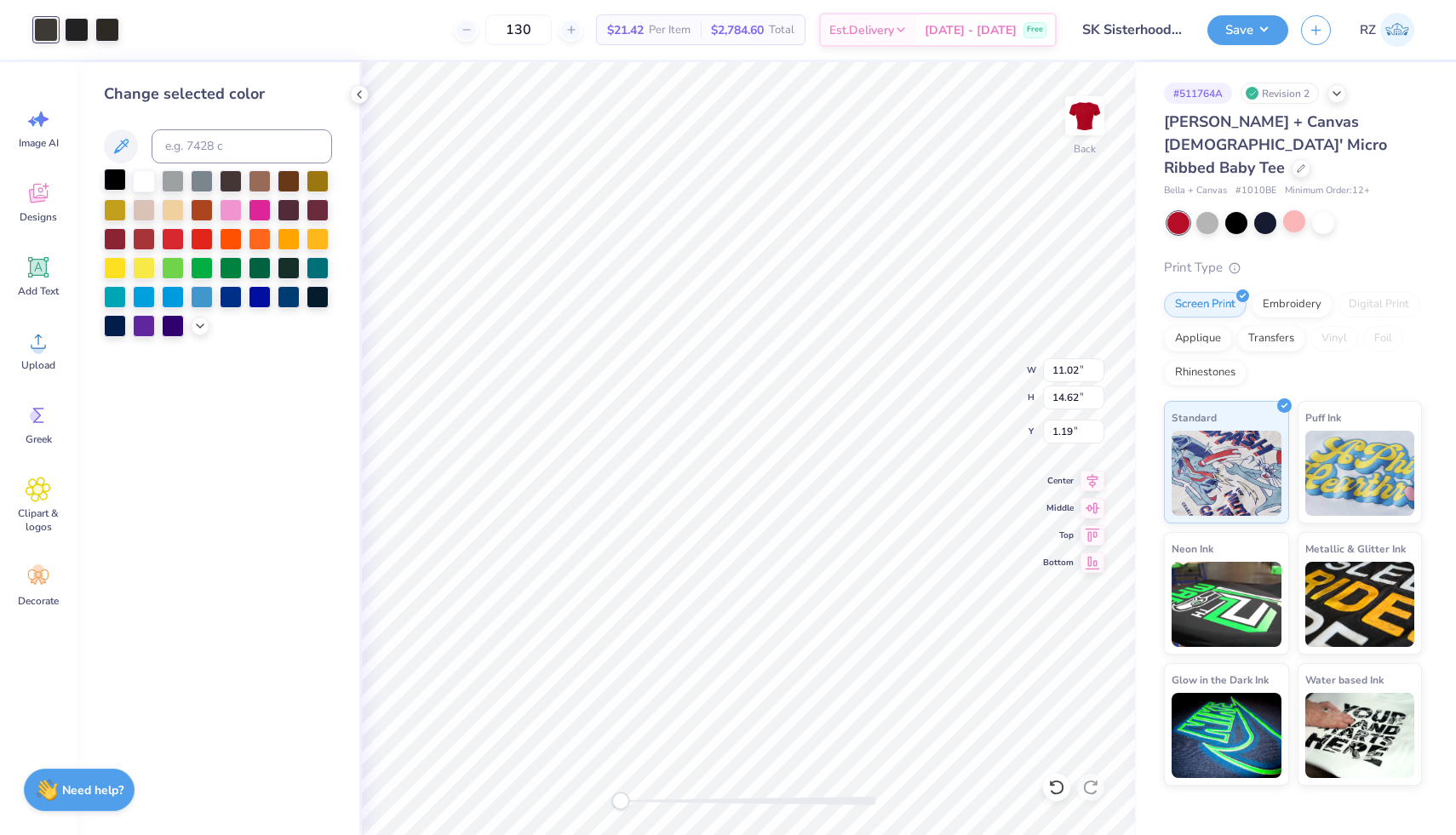
click at [117, 174] on div at bounding box center [115, 180] width 23 height 22
click at [81, 24] on div at bounding box center [77, 29] width 24 height 24
click at [119, 171] on div at bounding box center [115, 180] width 23 height 22
click at [81, 25] on div at bounding box center [77, 29] width 24 height 24
click at [119, 179] on div at bounding box center [115, 180] width 23 height 22
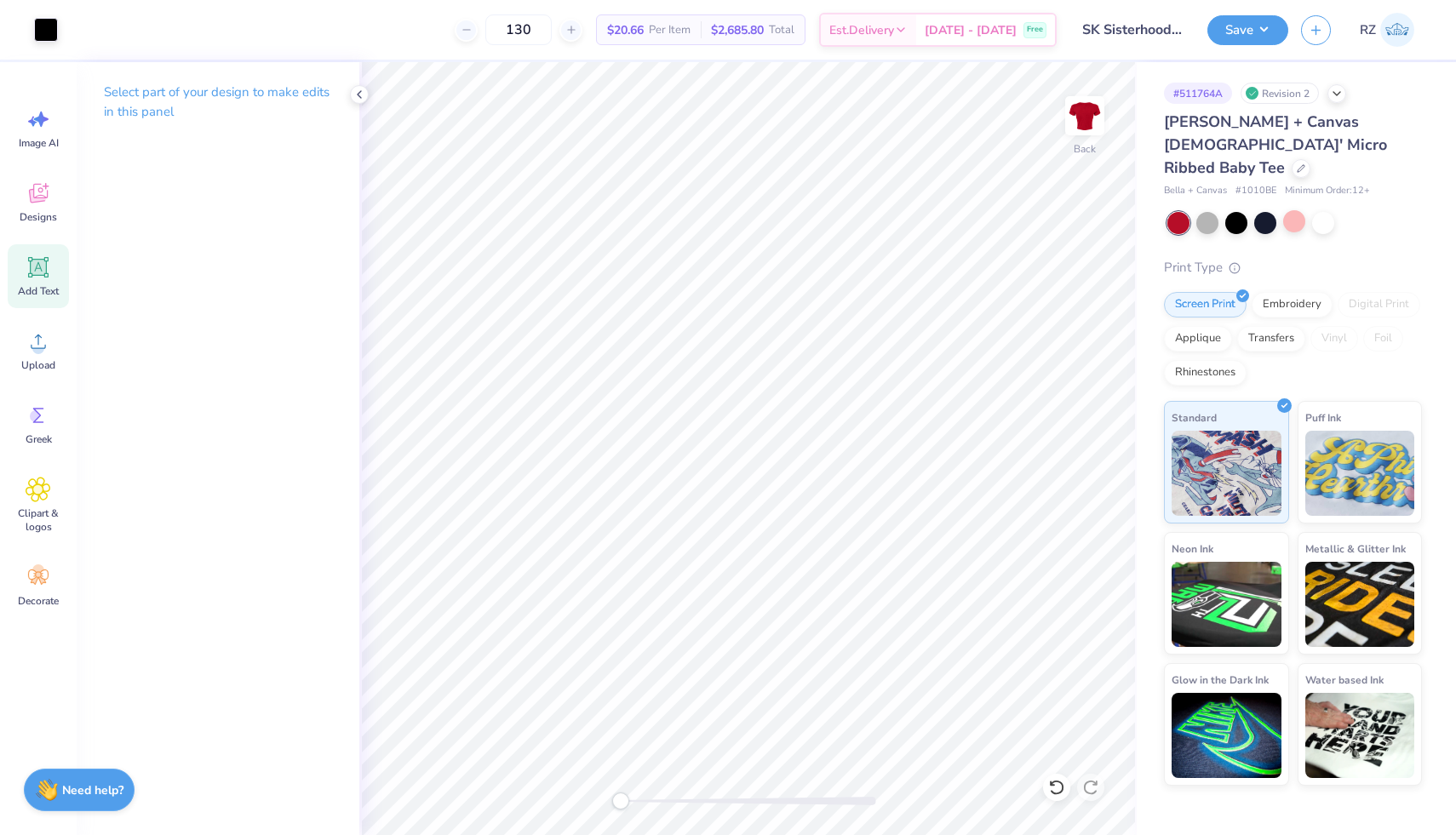
click at [40, 286] on span "Add Text" at bounding box center [38, 292] width 41 height 14
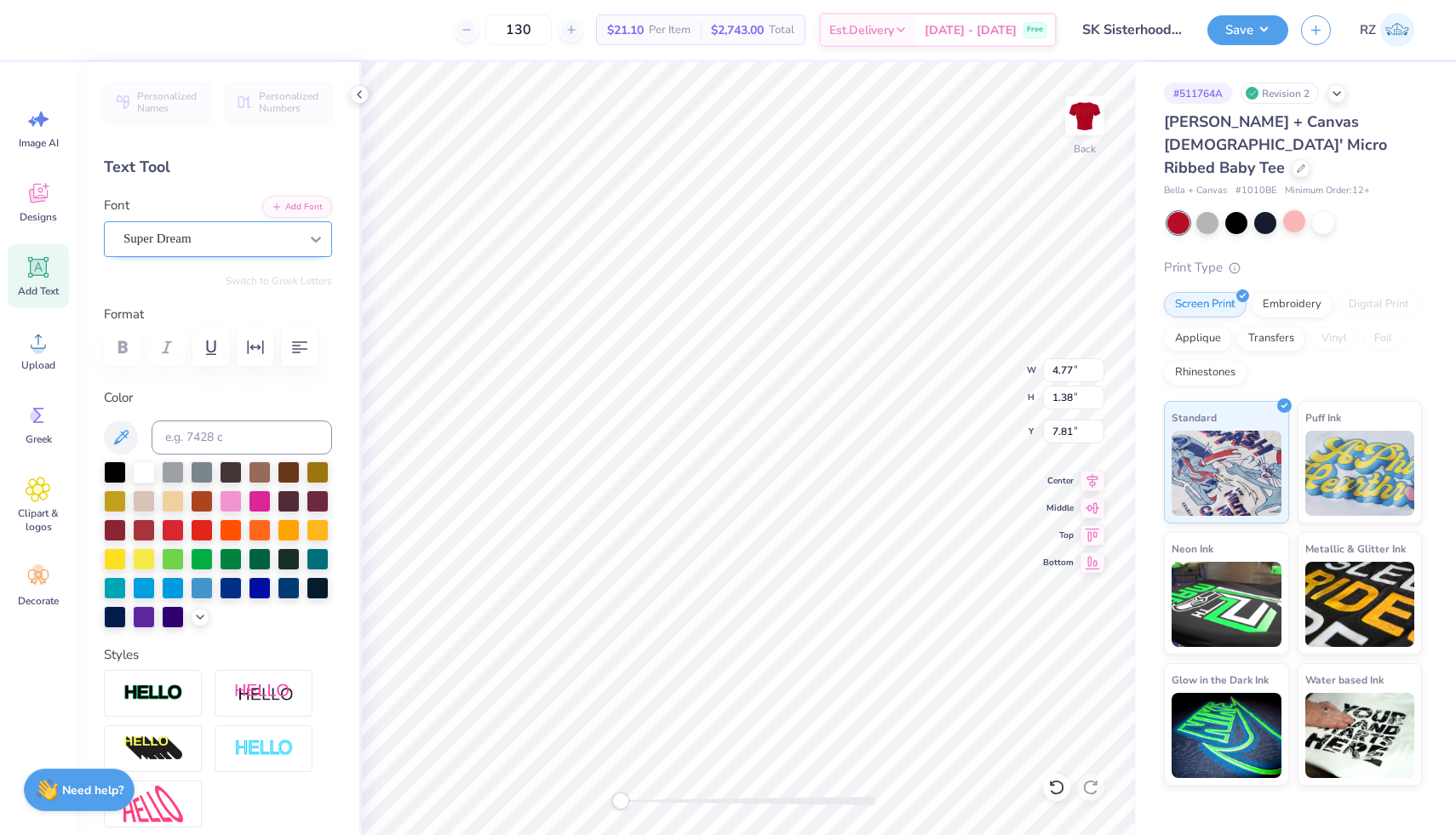
click at [307, 236] on icon at bounding box center [316, 240] width 17 height 17
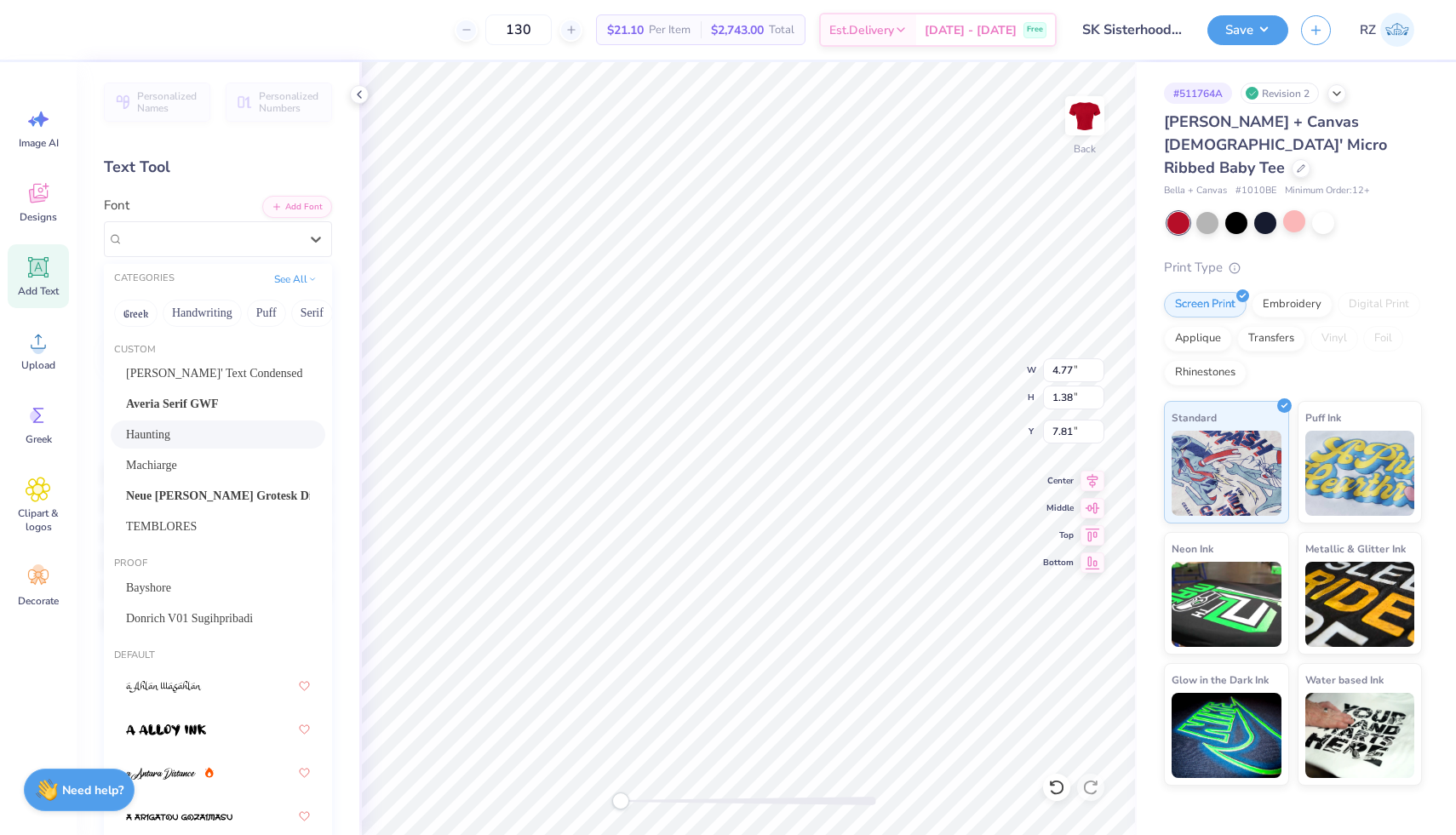
click at [182, 442] on div "Haunting" at bounding box center [218, 434] width 184 height 18
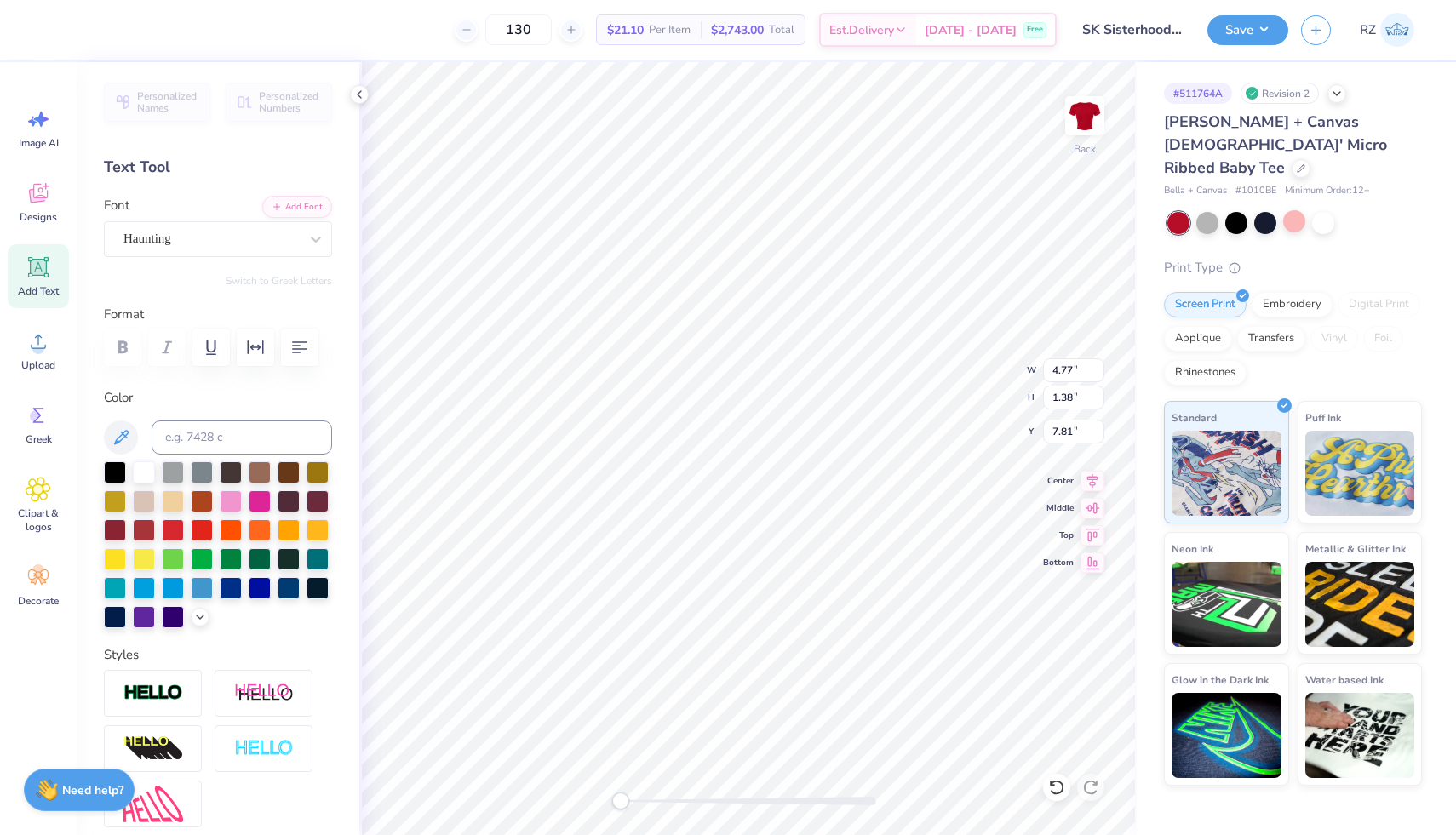
scroll to position [14, 3]
type textarea "T"
type textarea "Sigma kappa"
click at [84, 26] on div at bounding box center [77, 29] width 24 height 24
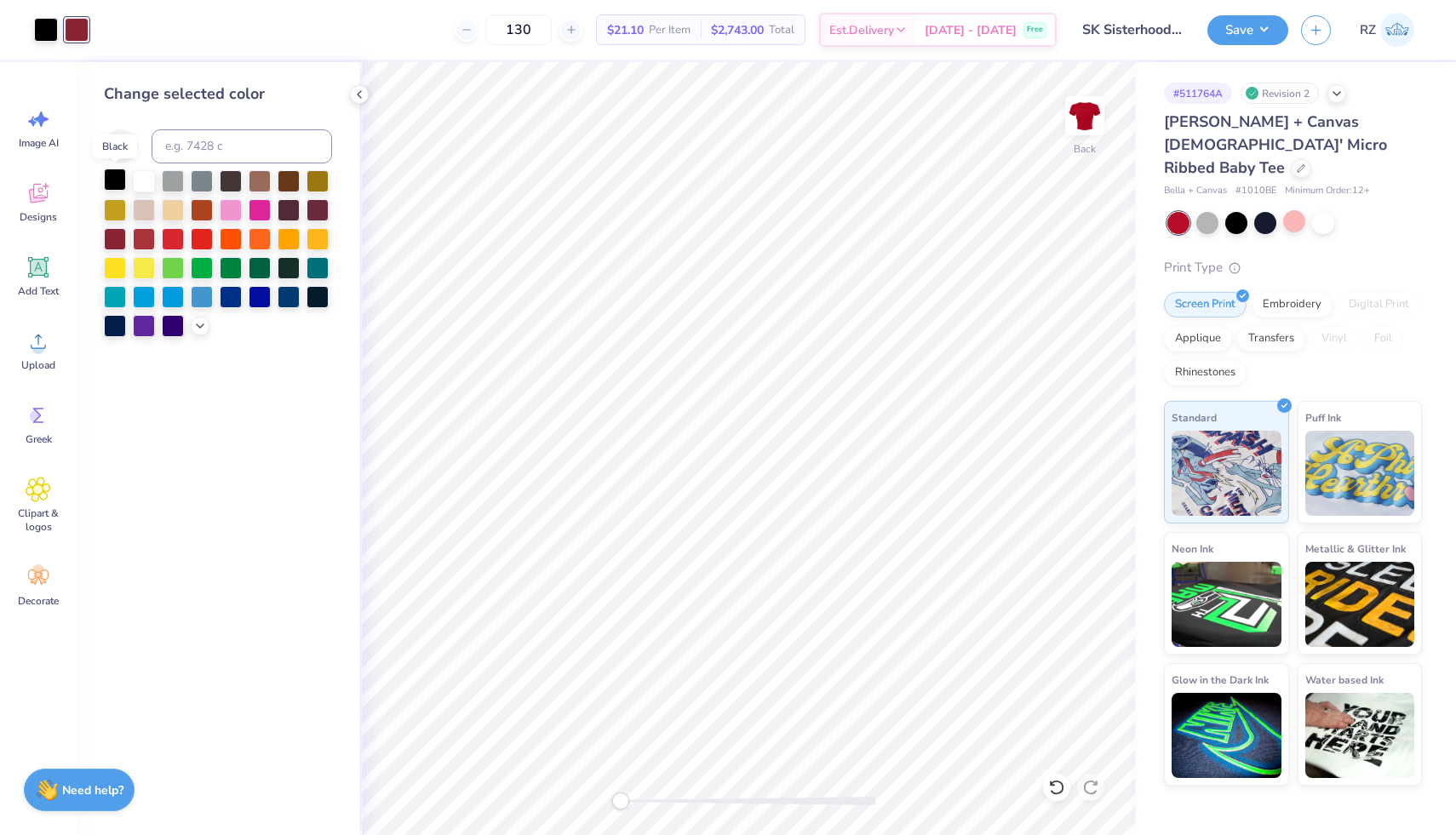
click at [115, 183] on div at bounding box center [115, 180] width 23 height 22
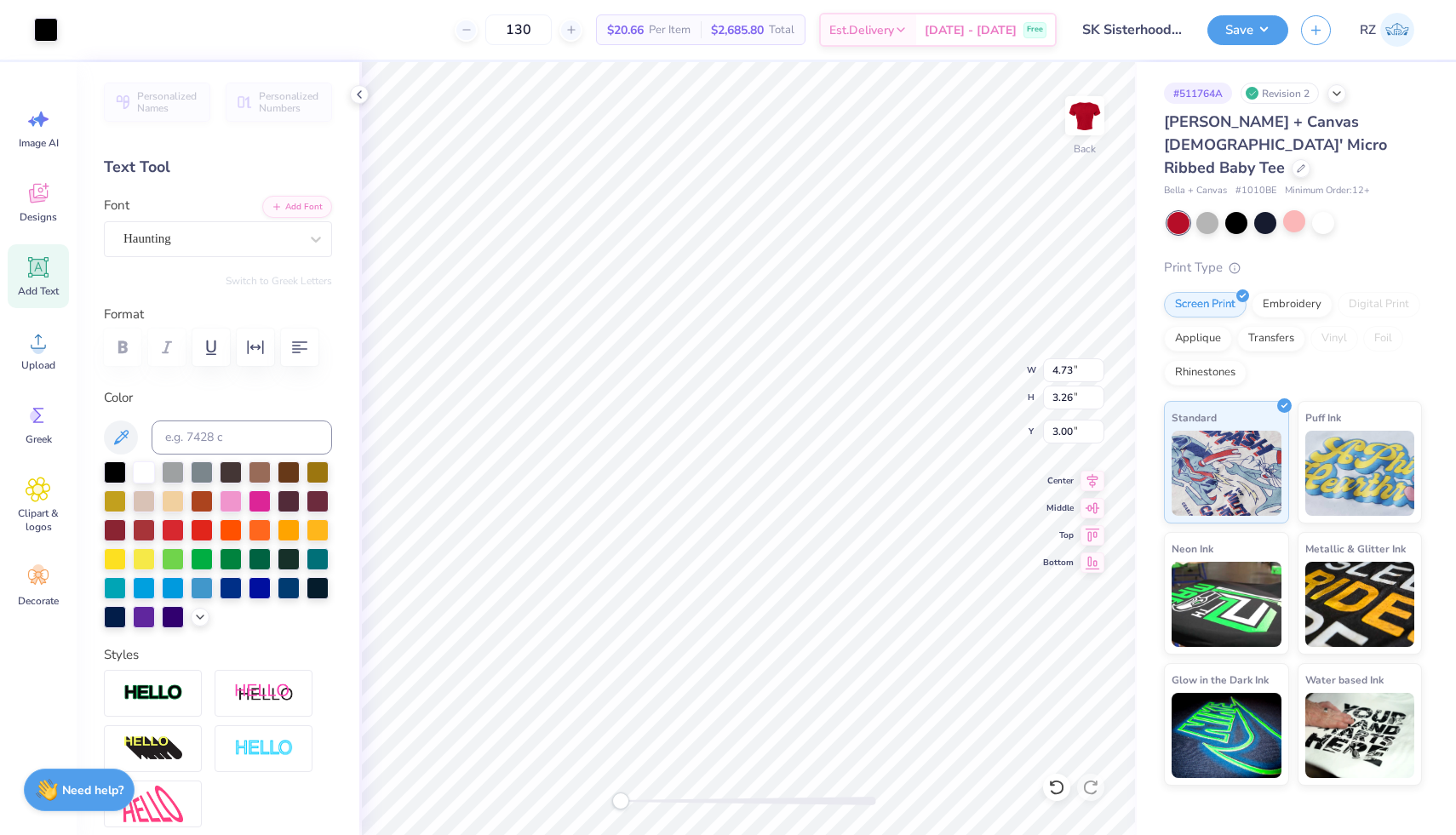
type input "5.70"
type input "3.75"
type input "3.00"
click at [46, 266] on icon at bounding box center [38, 267] width 21 height 21
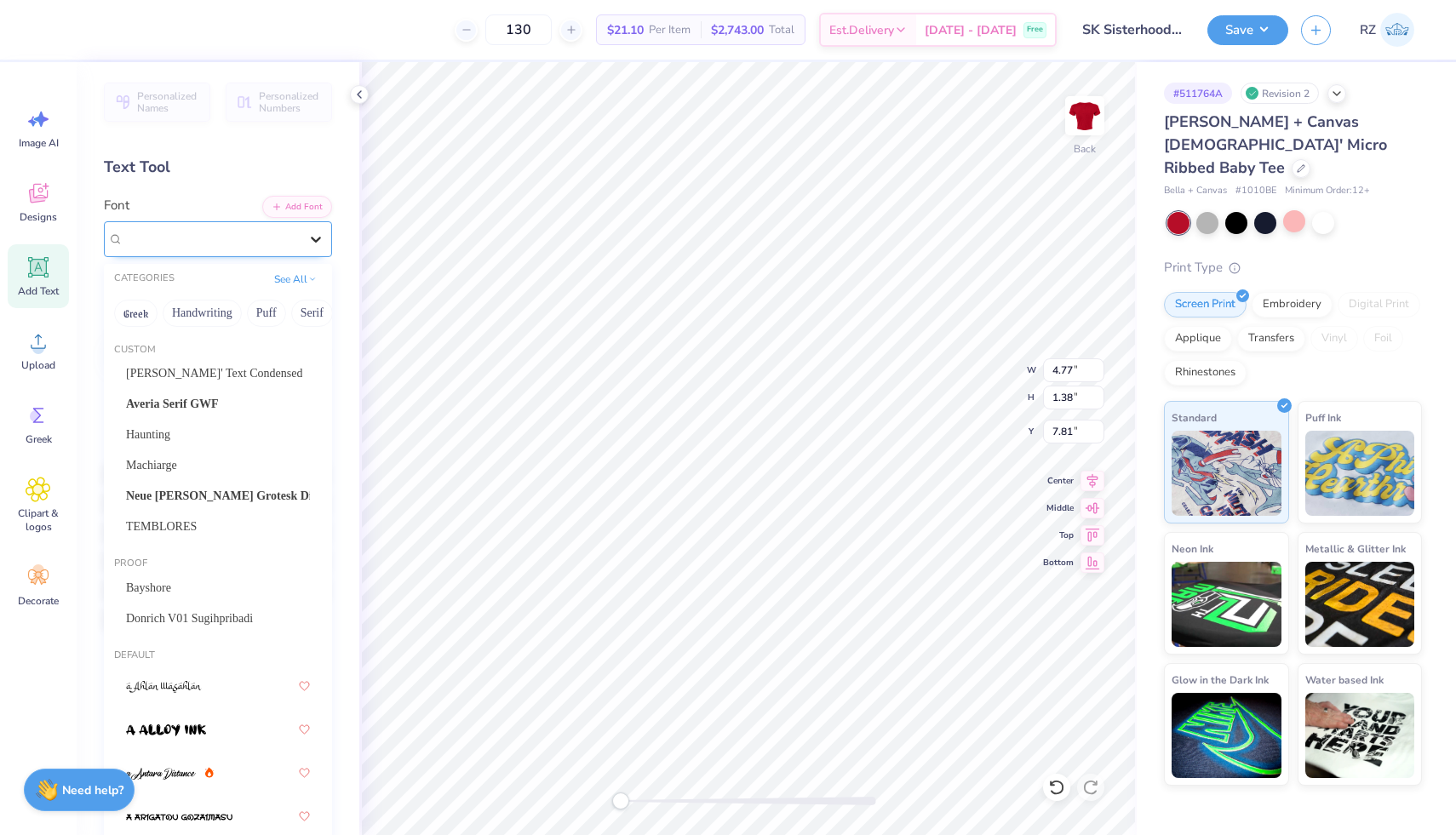
click at [300, 247] on div at bounding box center [315, 239] width 30 height 30
click at [199, 400] on span "Averia Serif GWF" at bounding box center [172, 403] width 93 height 18
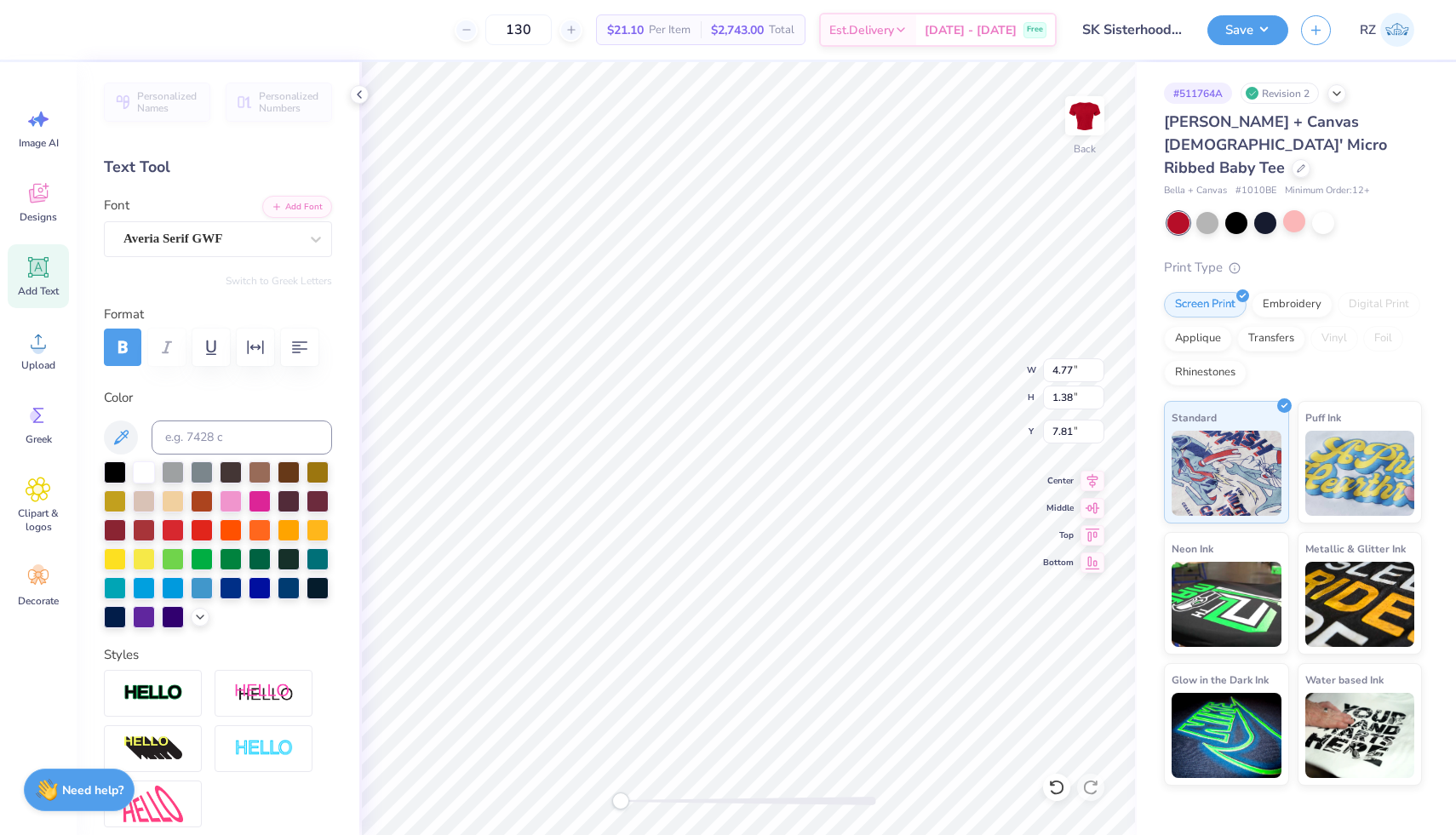
scroll to position [14, 2]
type textarea "T"
type textarea "Sisterhood Retreat"
click at [367, 93] on div at bounding box center [359, 94] width 19 height 19
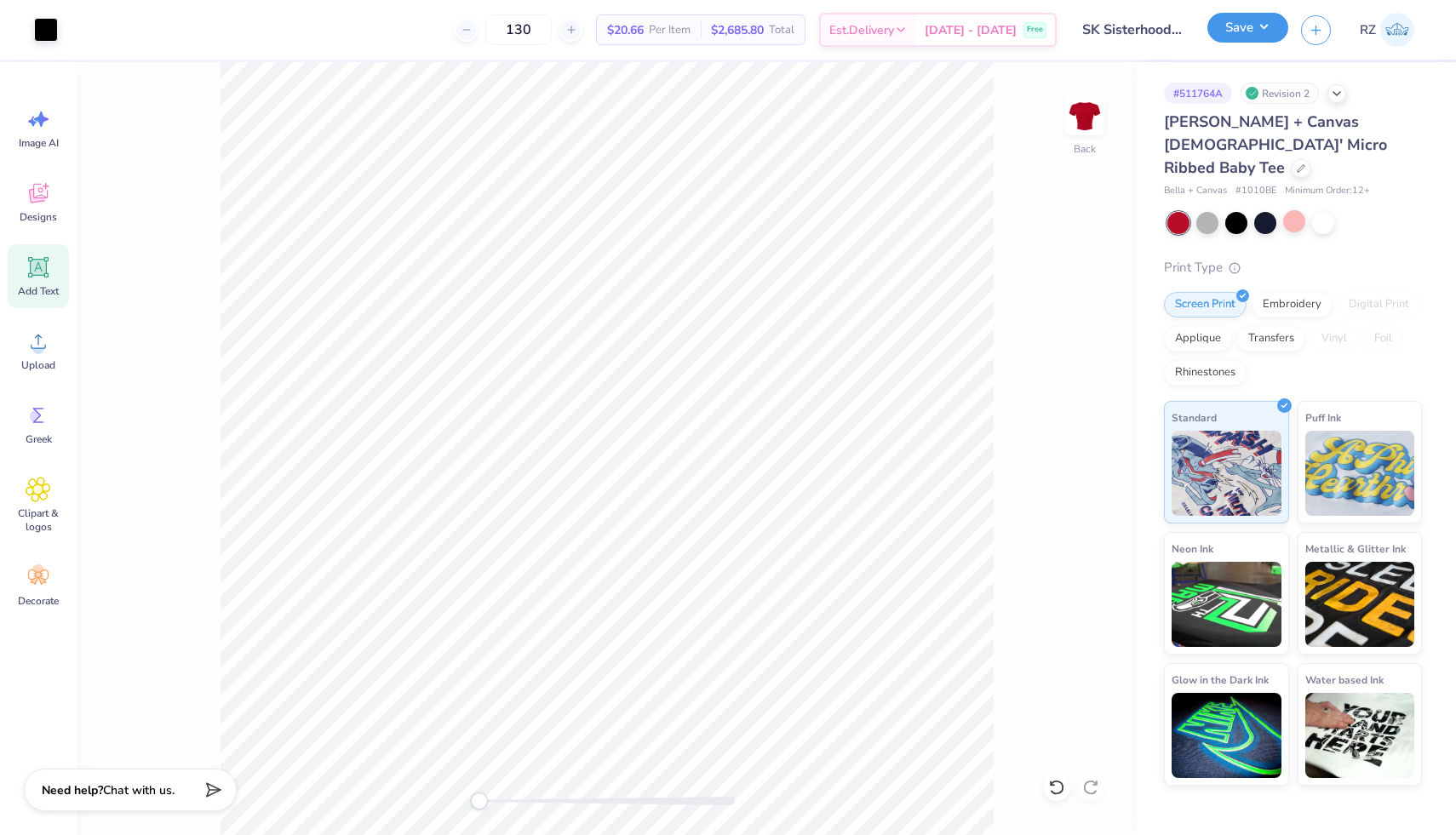
click at [1253, 29] on button "Save" at bounding box center [1247, 28] width 81 height 29
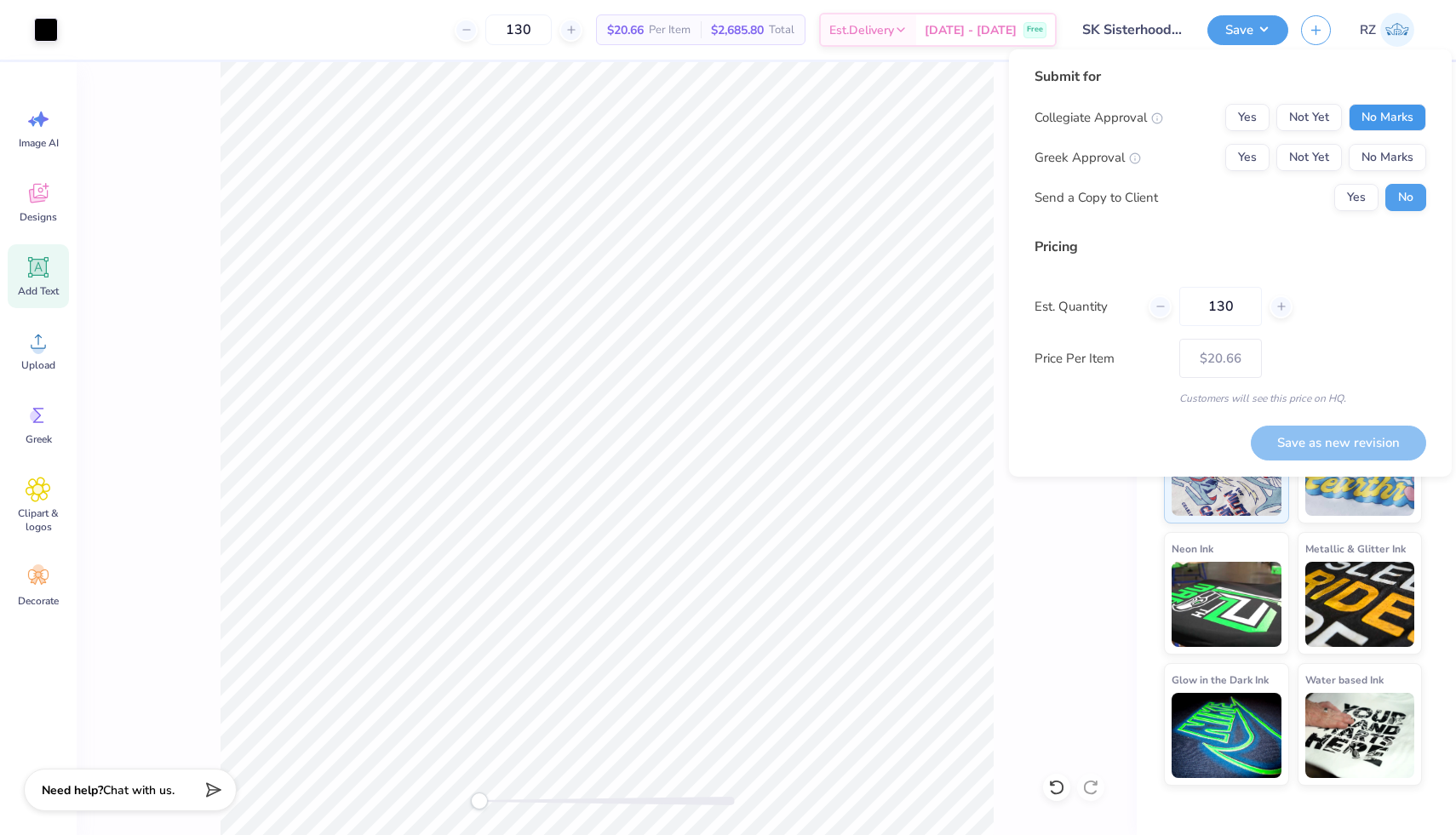
click at [1406, 112] on button "No Marks" at bounding box center [1388, 117] width 78 height 27
click at [1253, 149] on button "Yes" at bounding box center [1247, 157] width 44 height 27
click at [1346, 446] on button "Save as new revision" at bounding box center [1338, 443] width 176 height 35
type input "$20.66"
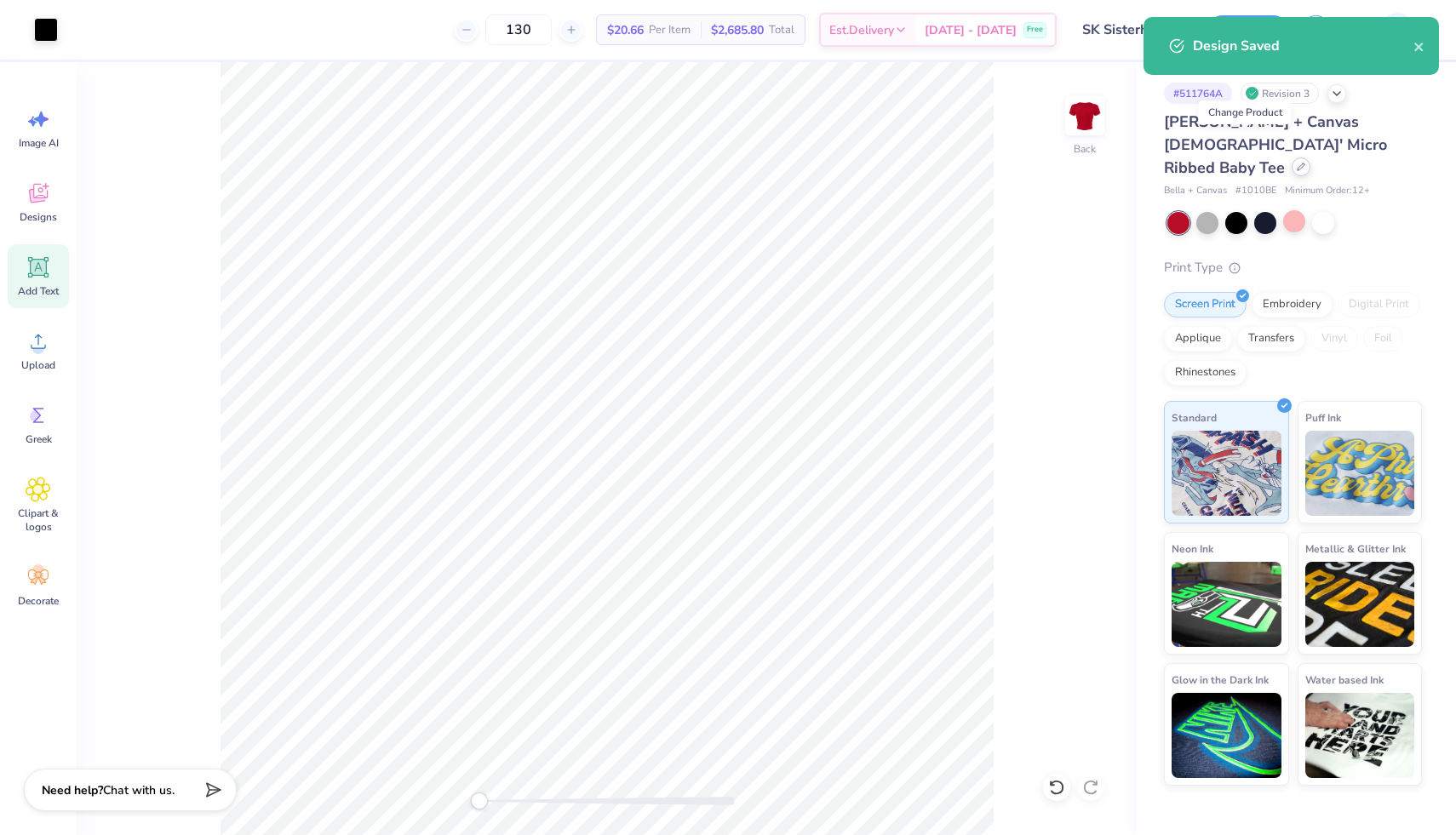
click at [1292, 157] on div at bounding box center [1301, 167] width 19 height 19
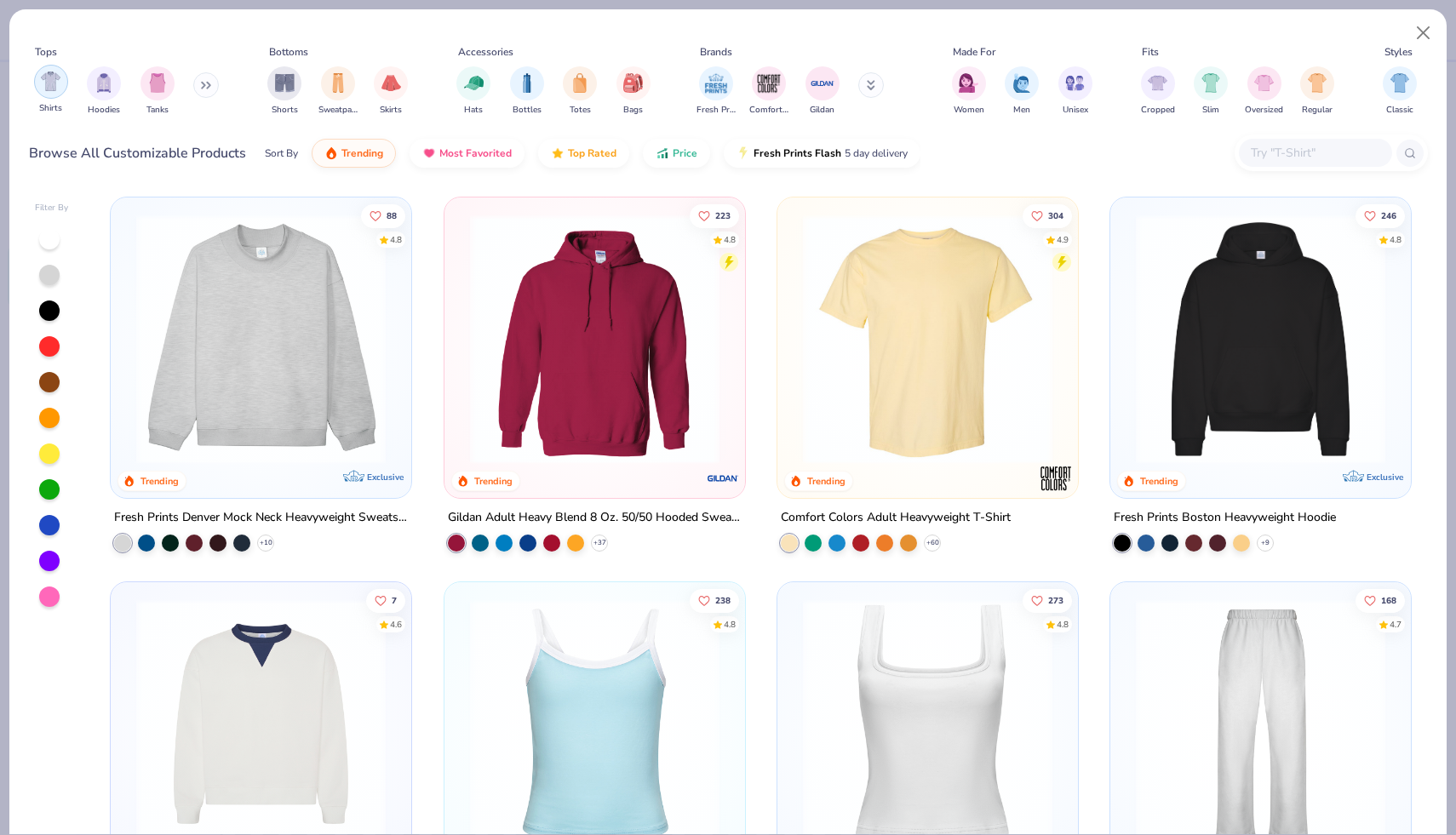
click at [47, 84] on img "filter for Shirts" at bounding box center [50, 81] width 20 height 20
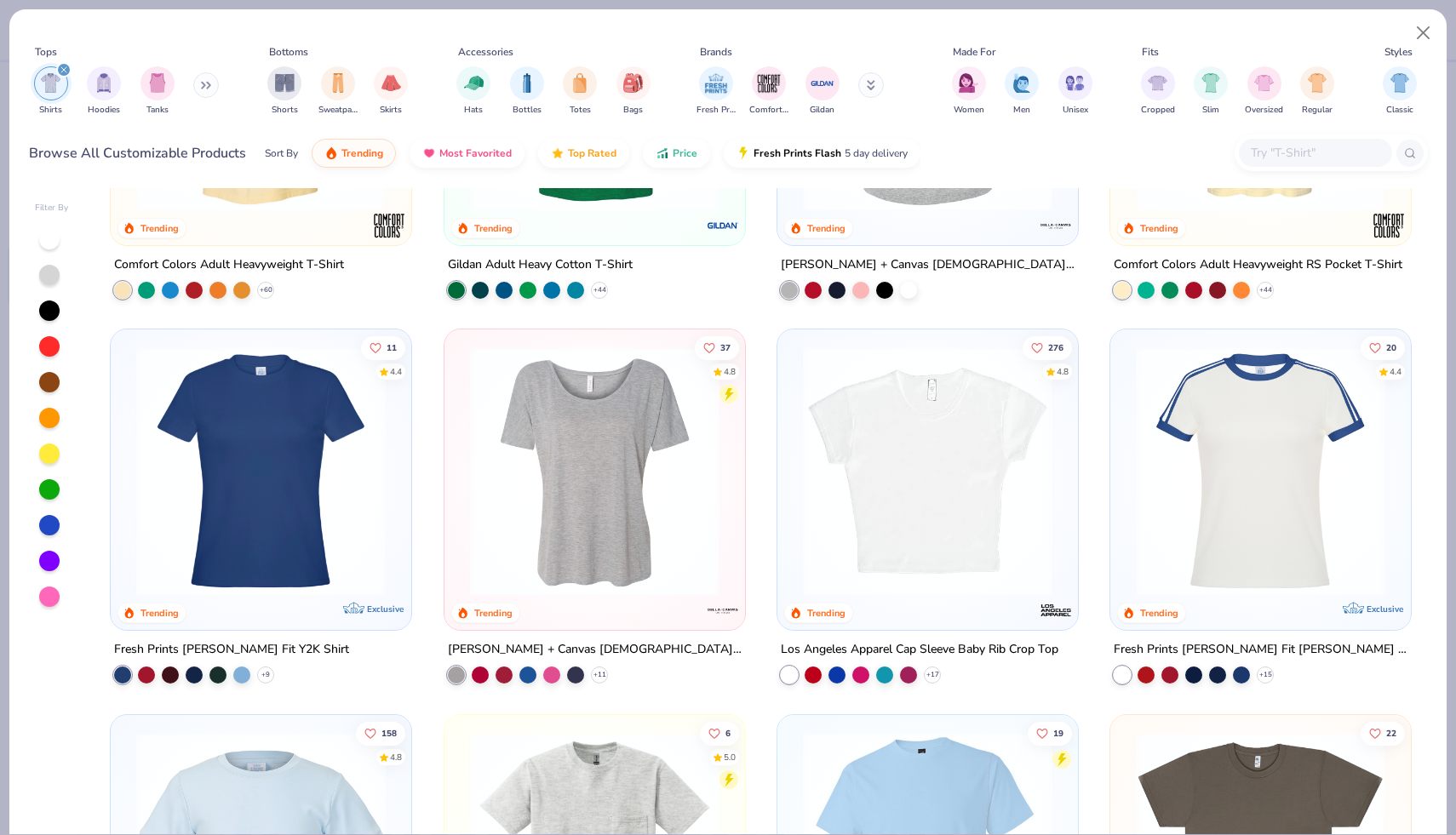
scroll to position [254, 0]
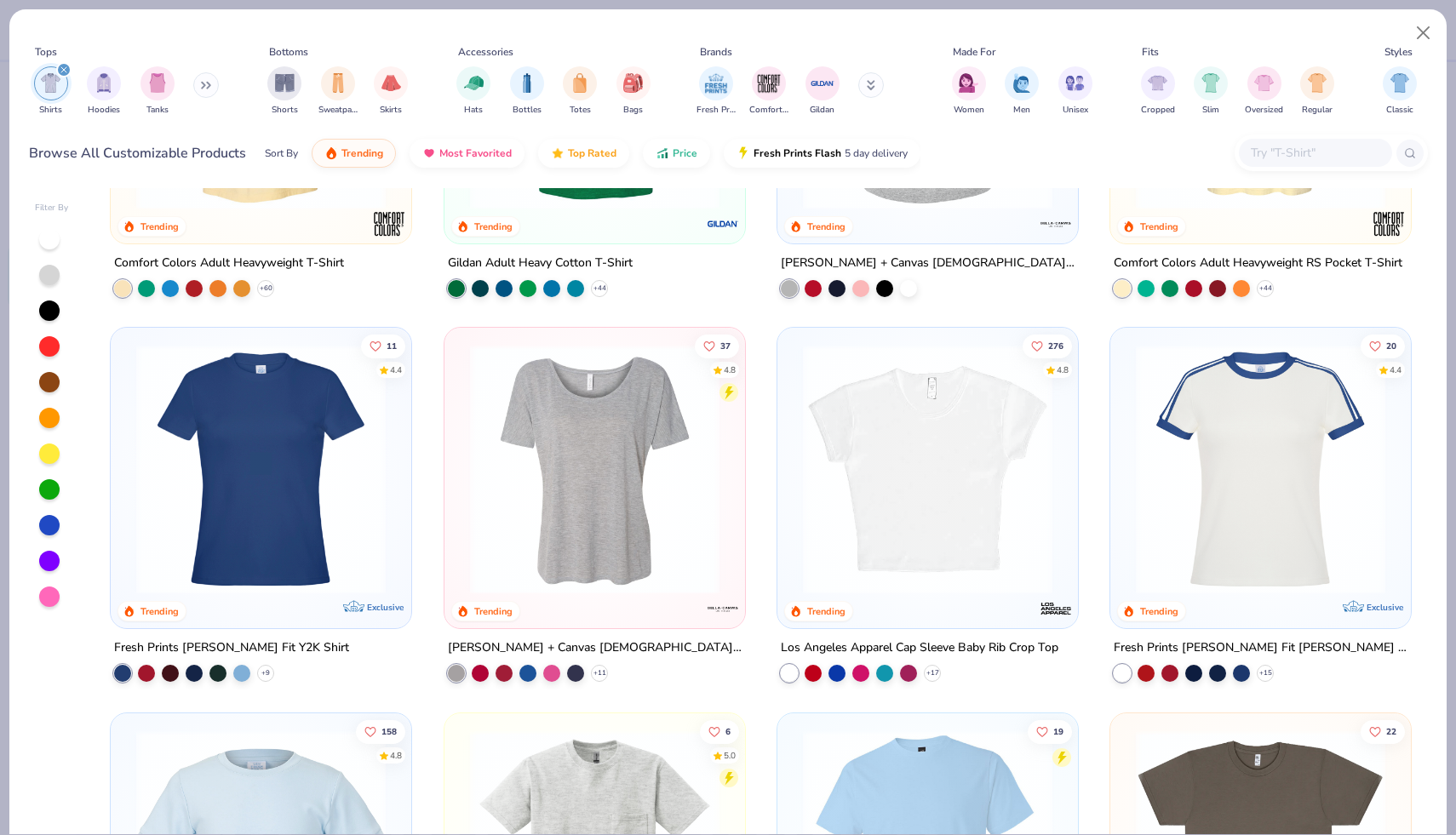
click at [312, 430] on img at bounding box center [261, 469] width 267 height 249
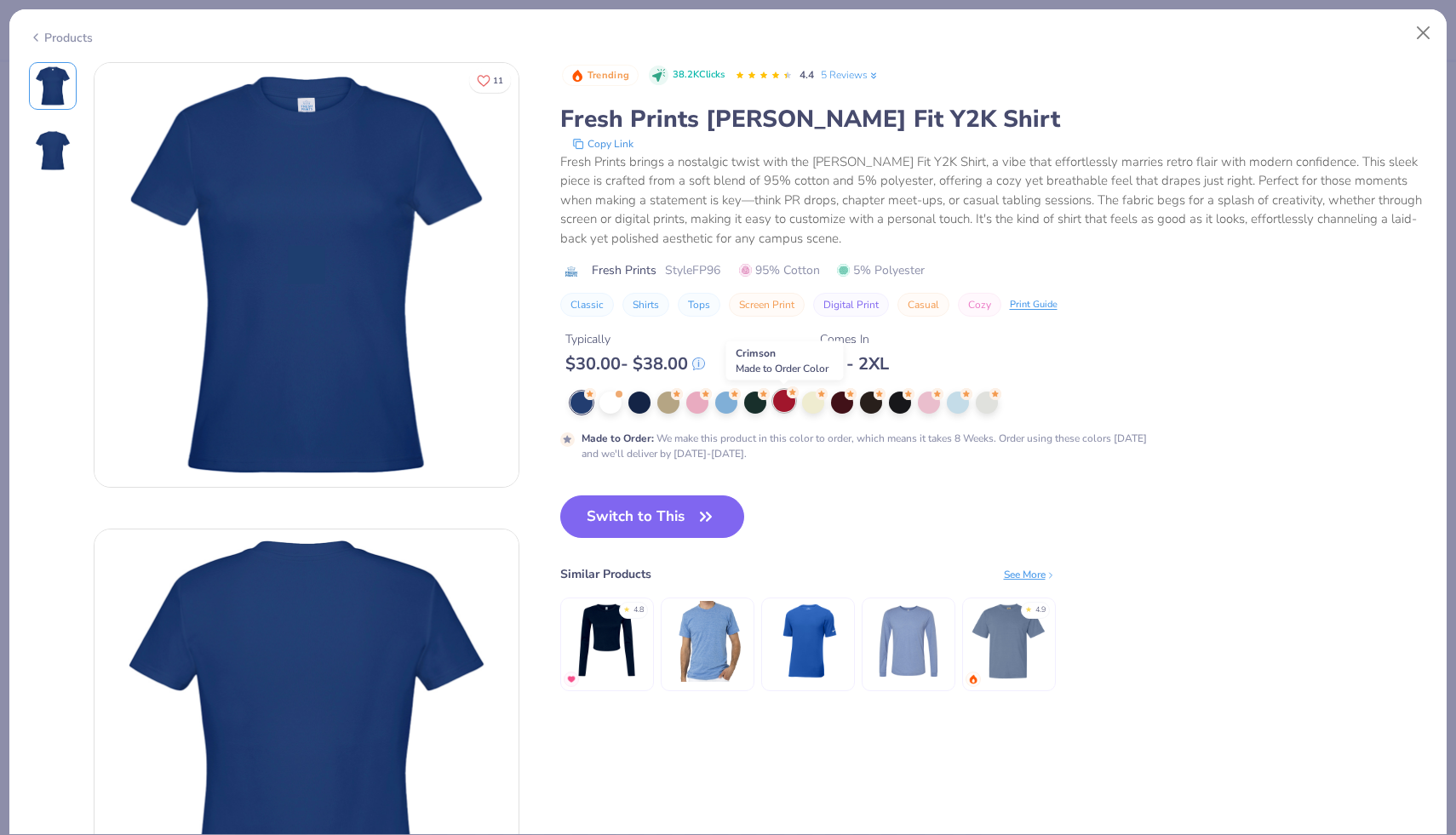
click at [785, 410] on div at bounding box center [784, 401] width 23 height 22
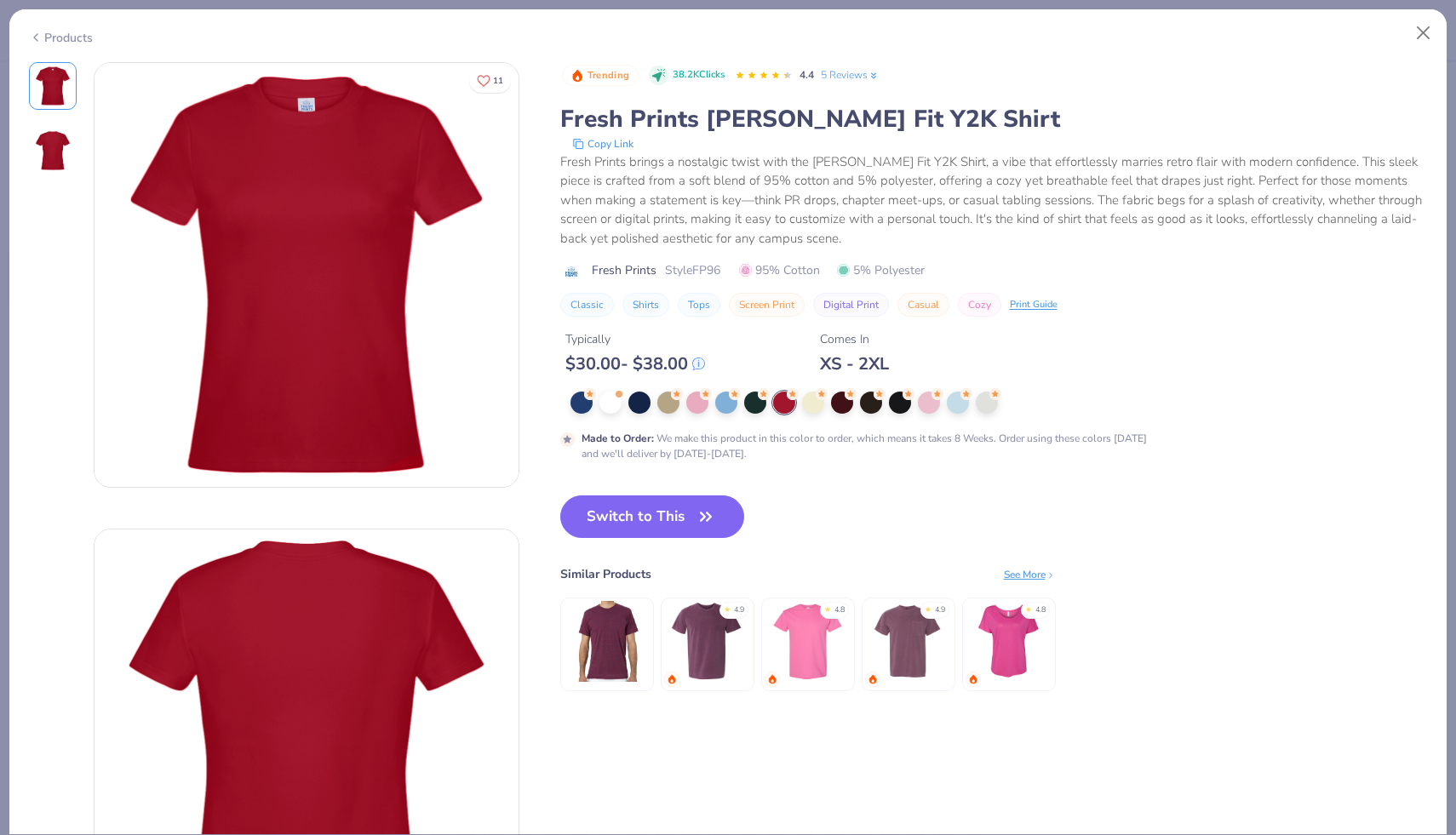
click at [30, 44] on div "Products" at bounding box center [728, 31] width 1437 height 44
click at [51, 39] on div "Products" at bounding box center [61, 37] width 64 height 18
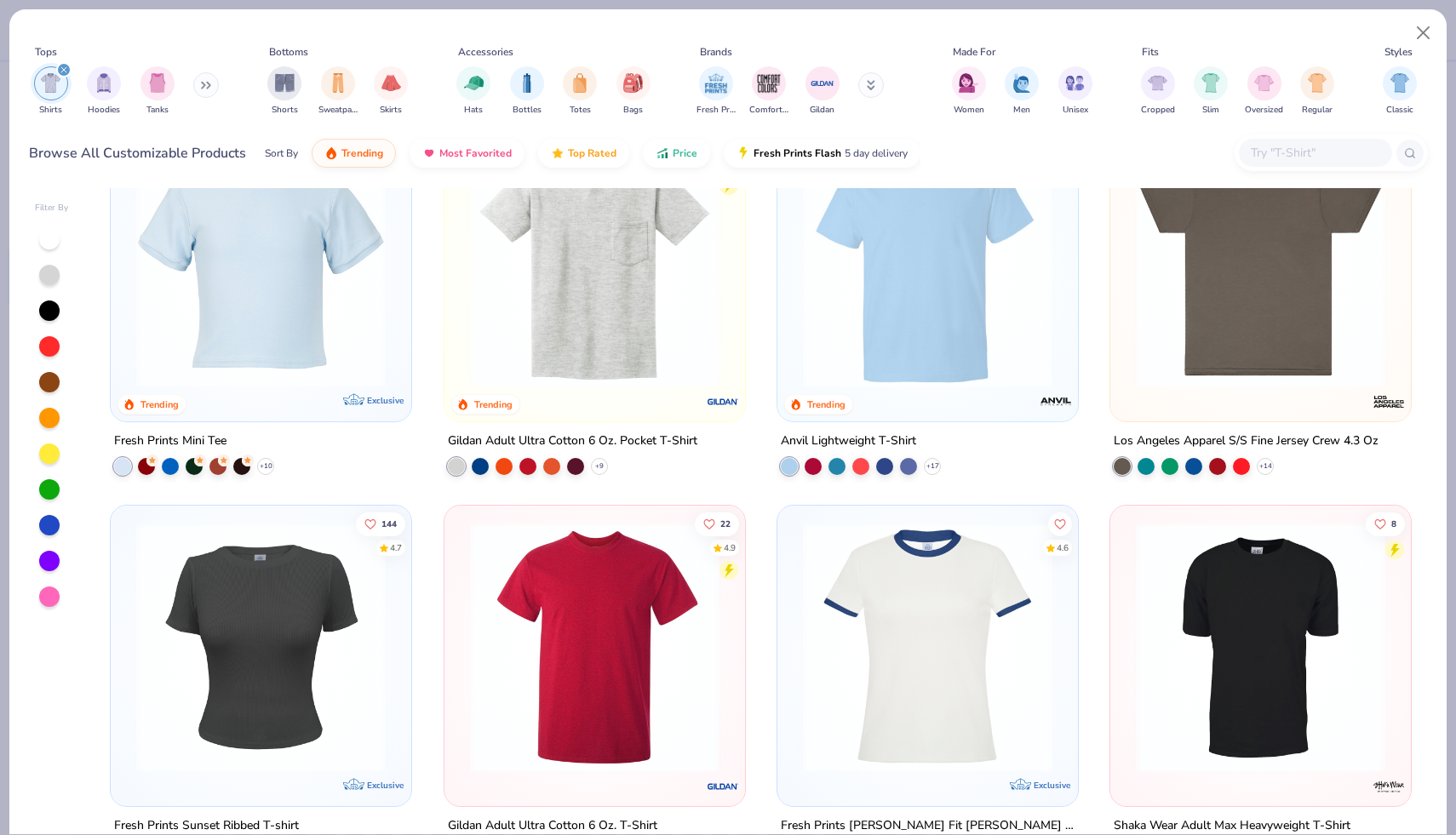
scroll to position [836, 0]
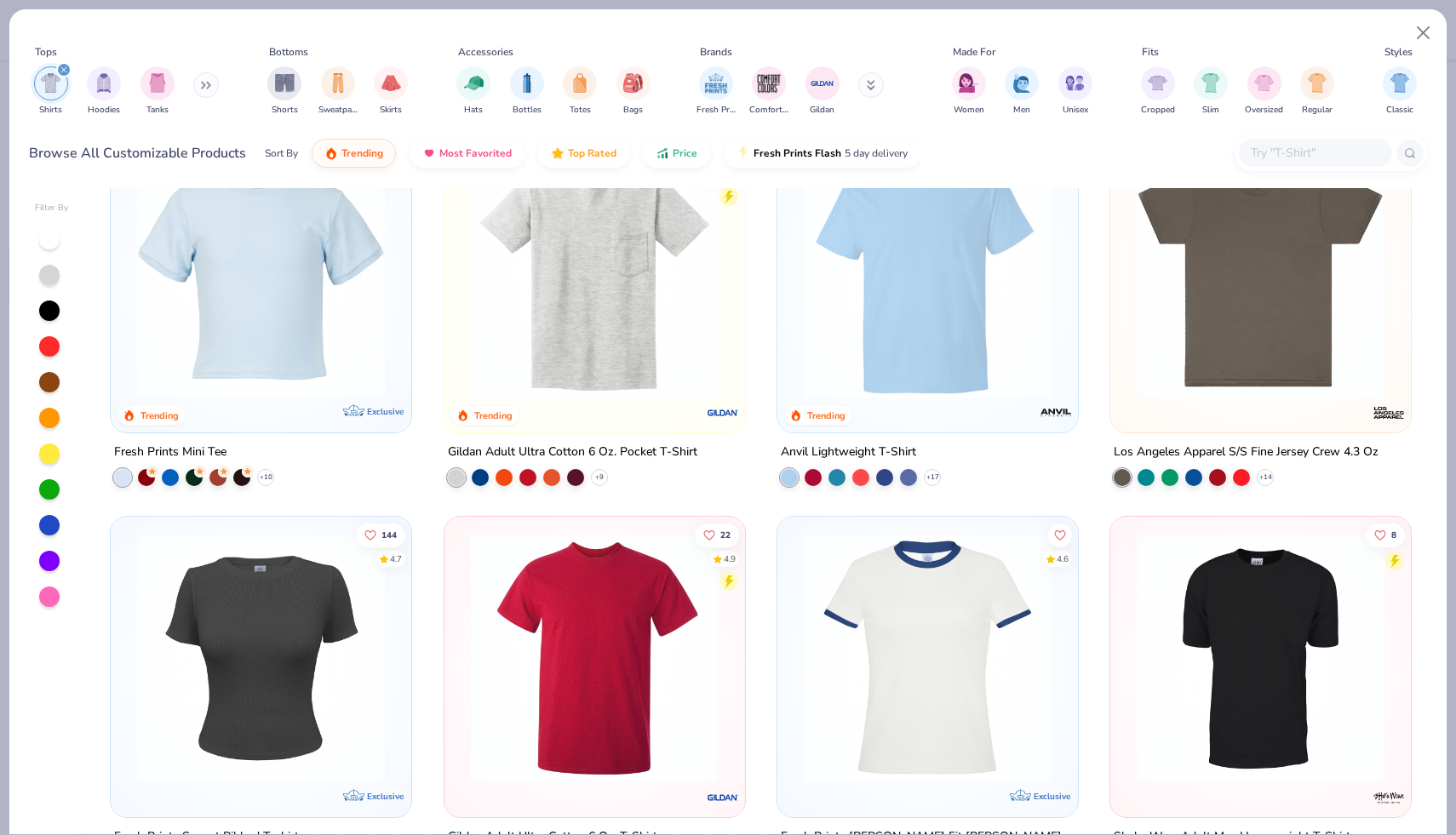
click at [854, 376] on img at bounding box center [928, 273] width 267 height 249
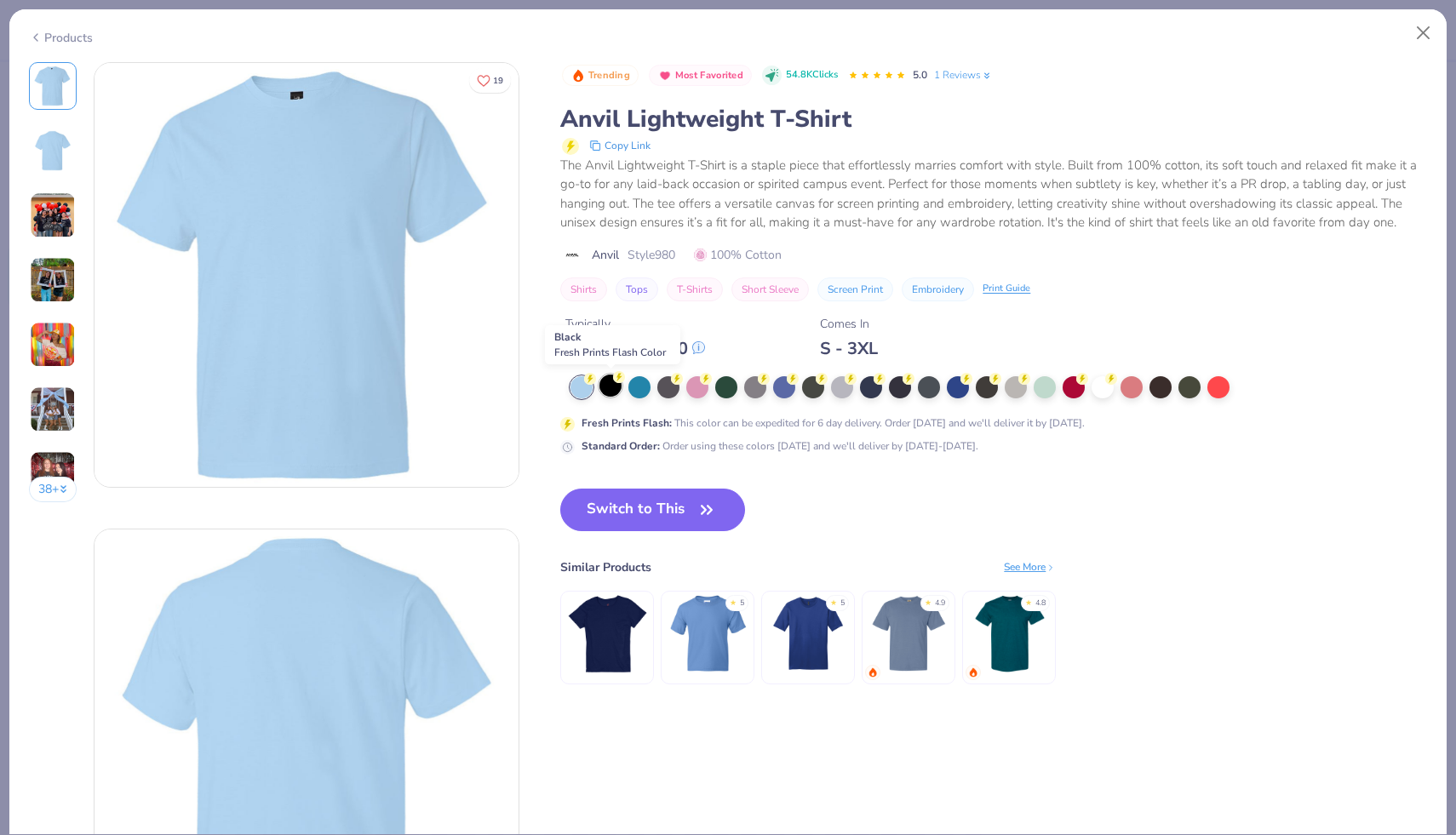
click at [615, 387] on div at bounding box center [611, 386] width 23 height 22
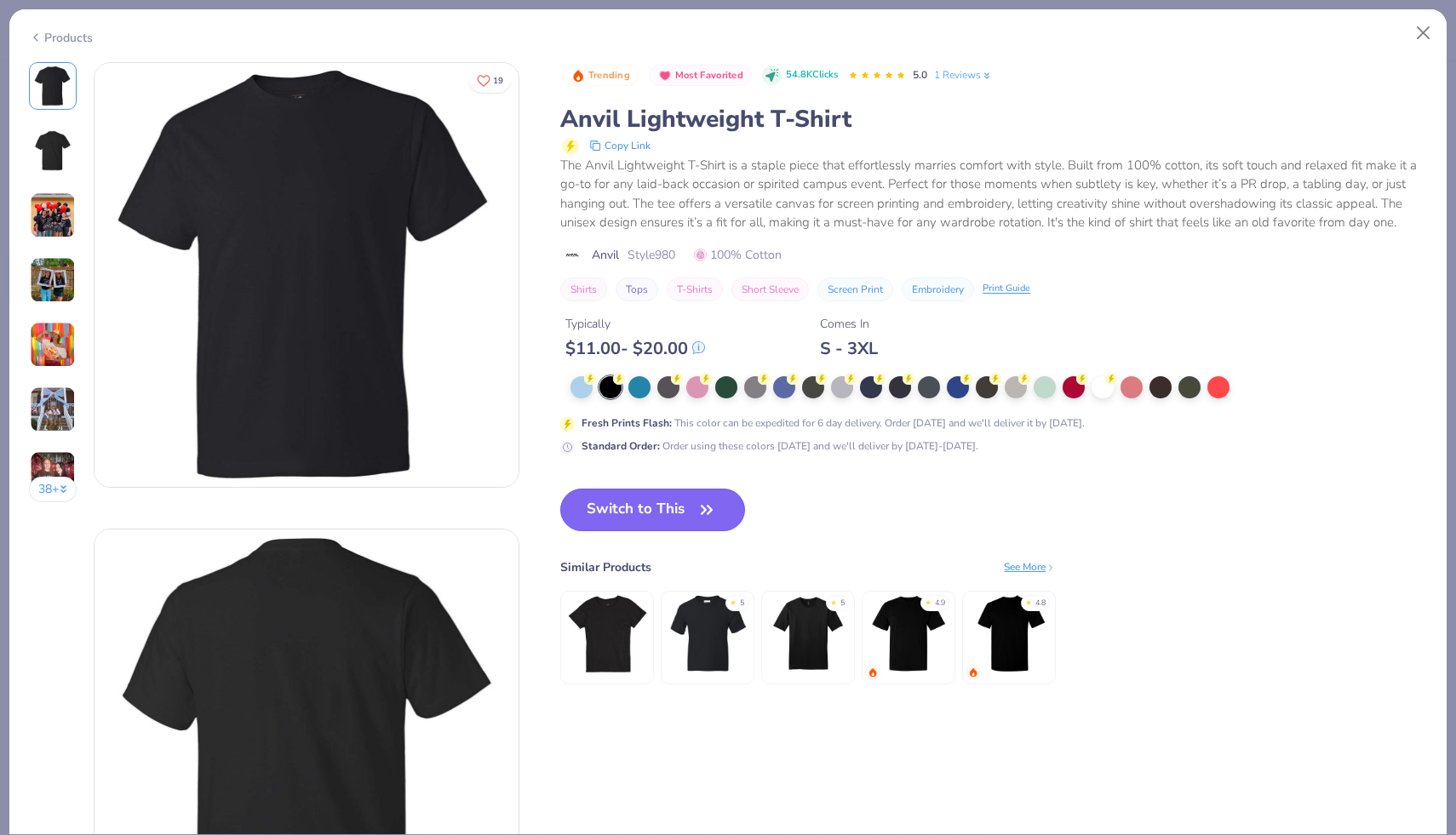
click at [622, 515] on button "Switch to This" at bounding box center [652, 510] width 184 height 42
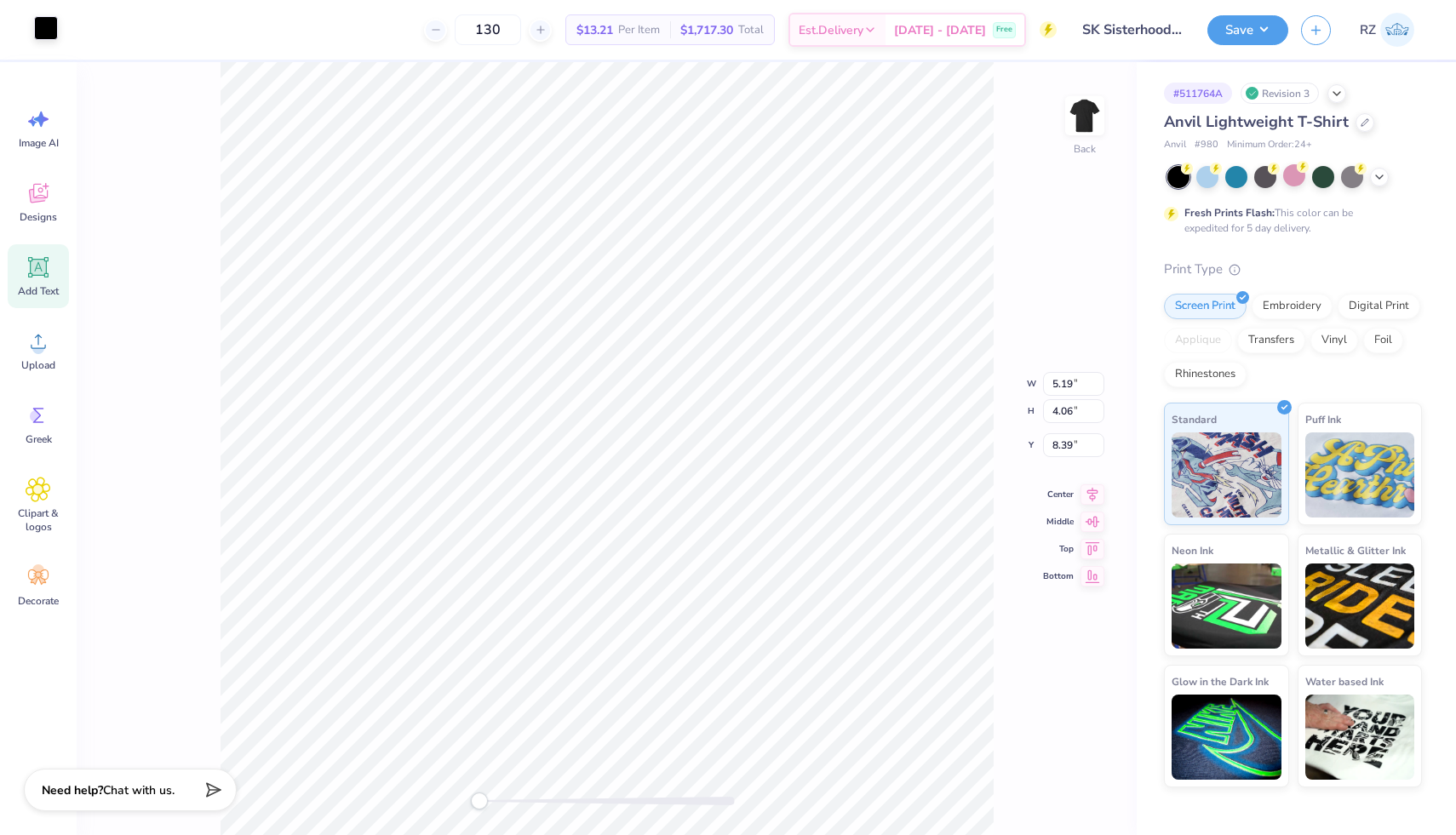
click at [48, 31] on div at bounding box center [46, 29] width 24 height 24
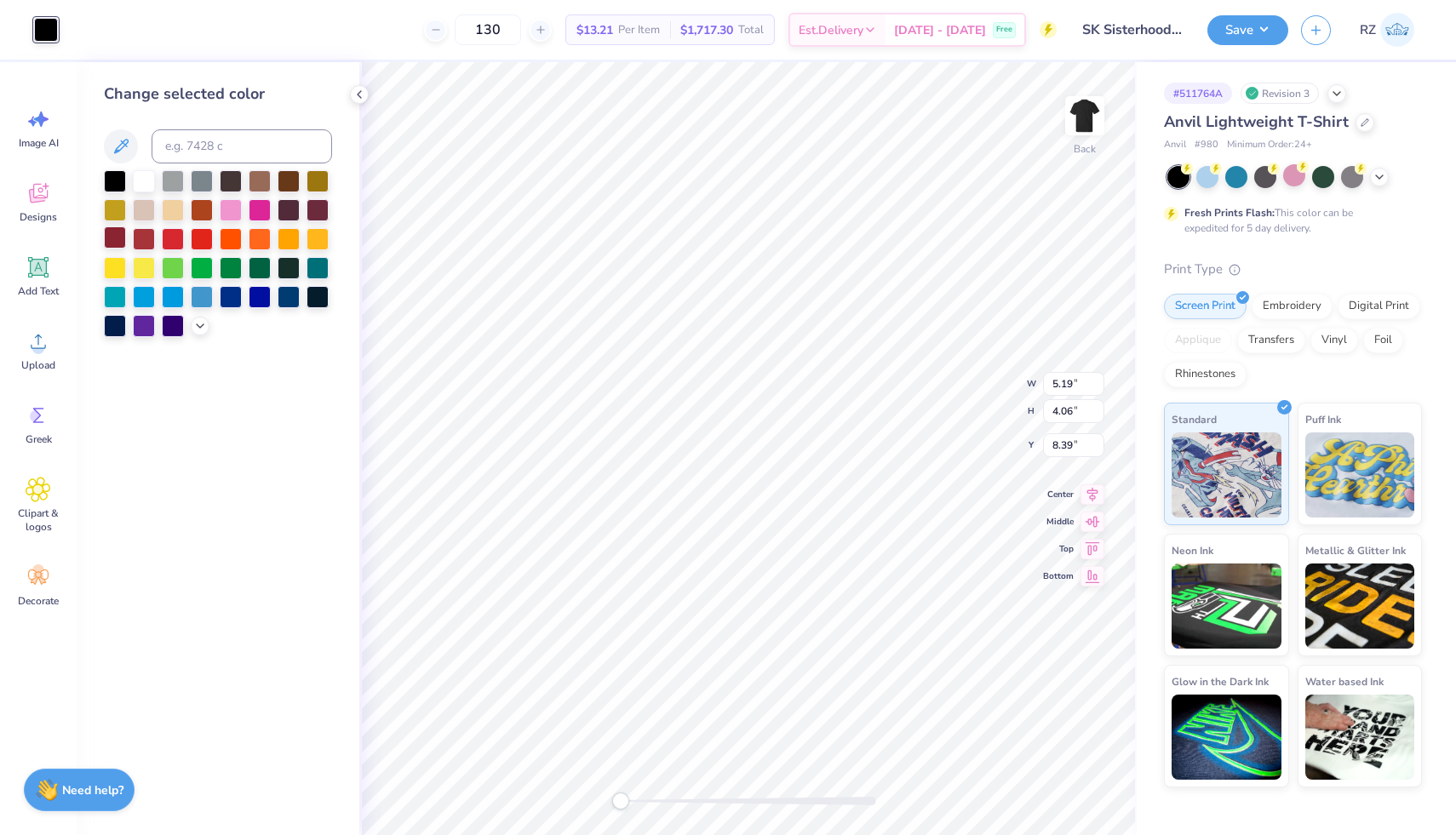
click at [122, 235] on div at bounding box center [115, 238] width 23 height 22
type input "3.00"
type input "11.69"
type input "7.10"
type input "2.08"
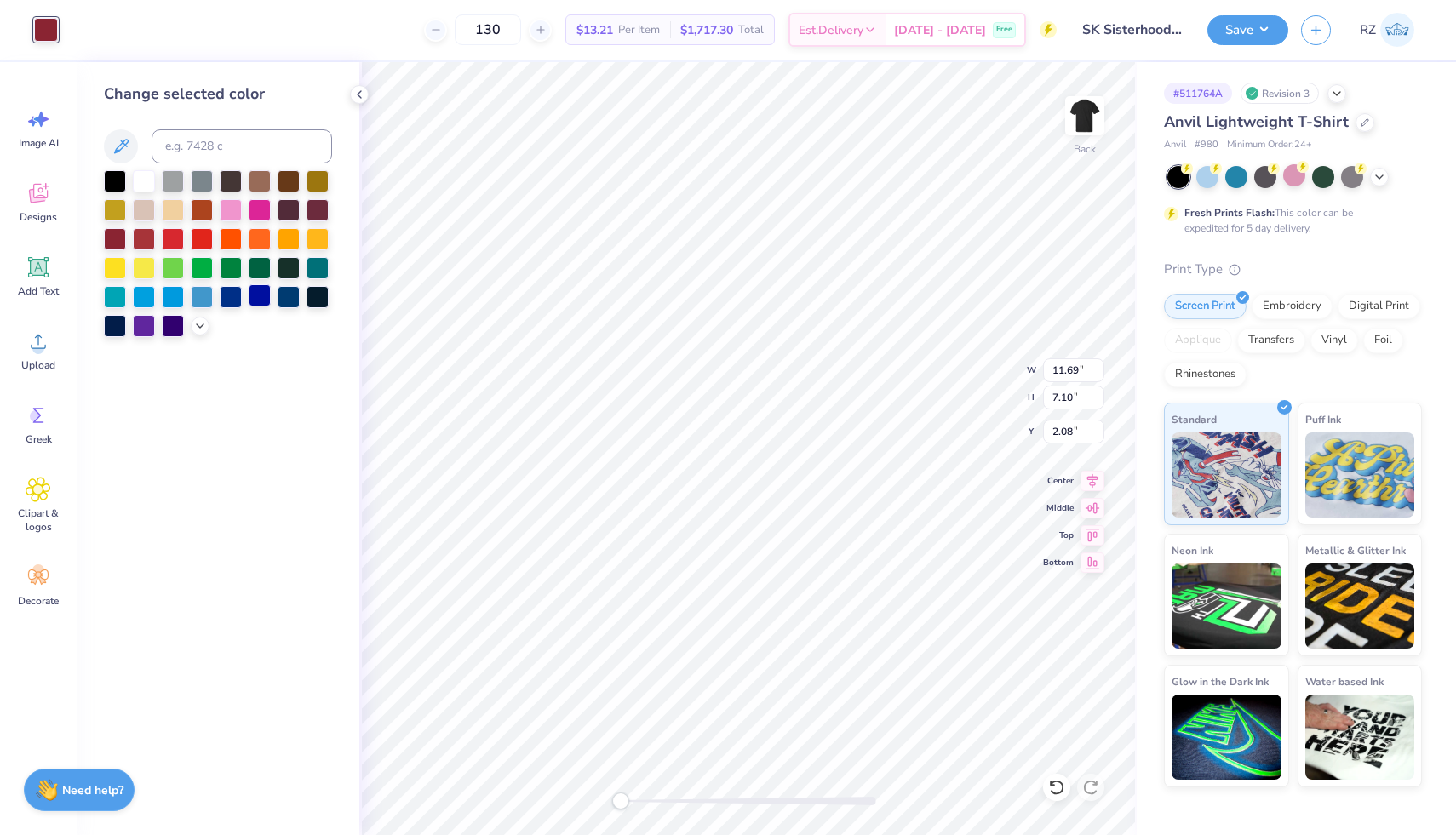
type input "7.64"
type input "5.27"
type input "3.00"
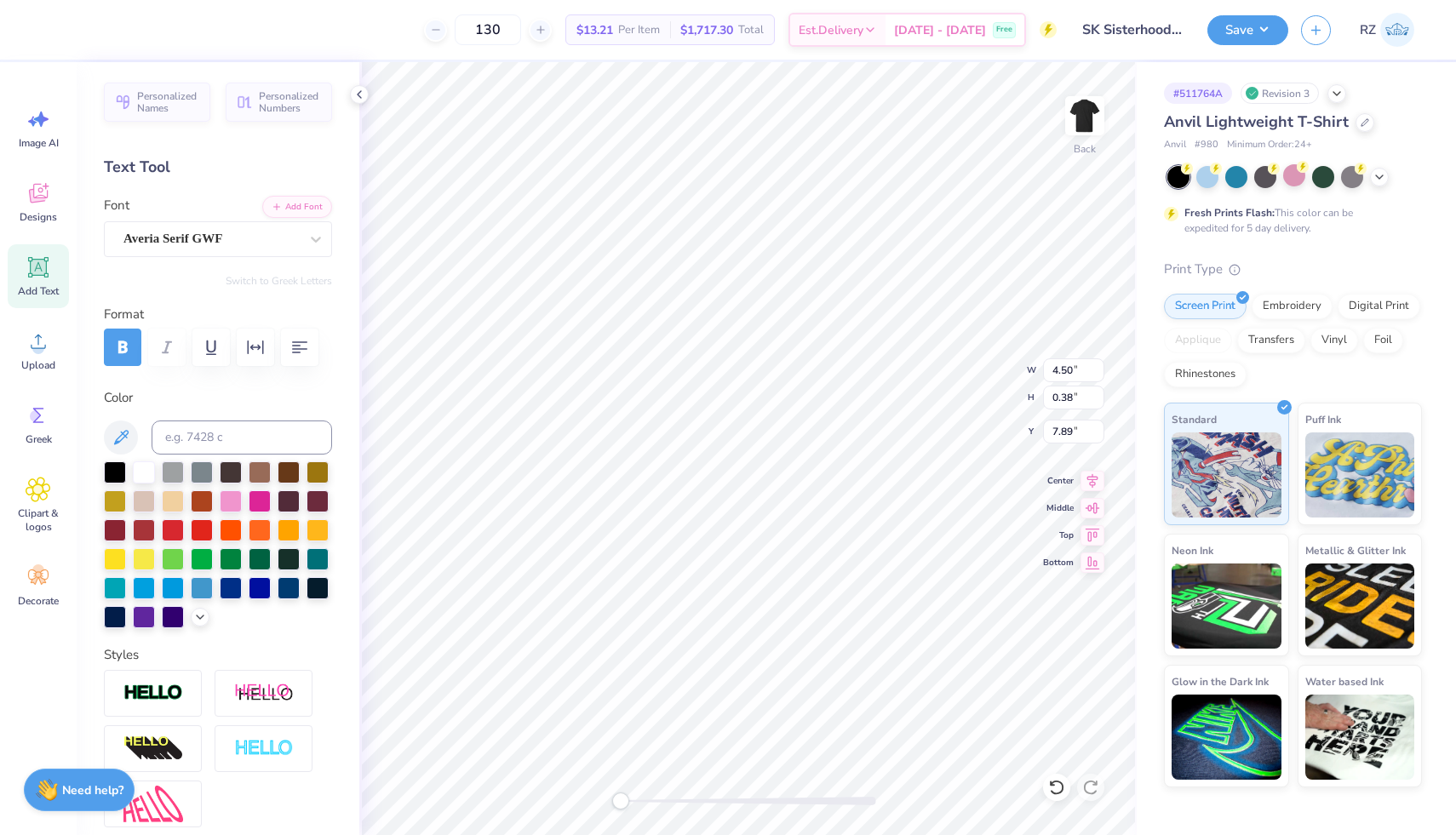
type input "7.64"
type input "1.22"
type input "6.67"
click at [1240, 28] on button "Save" at bounding box center [1247, 28] width 81 height 29
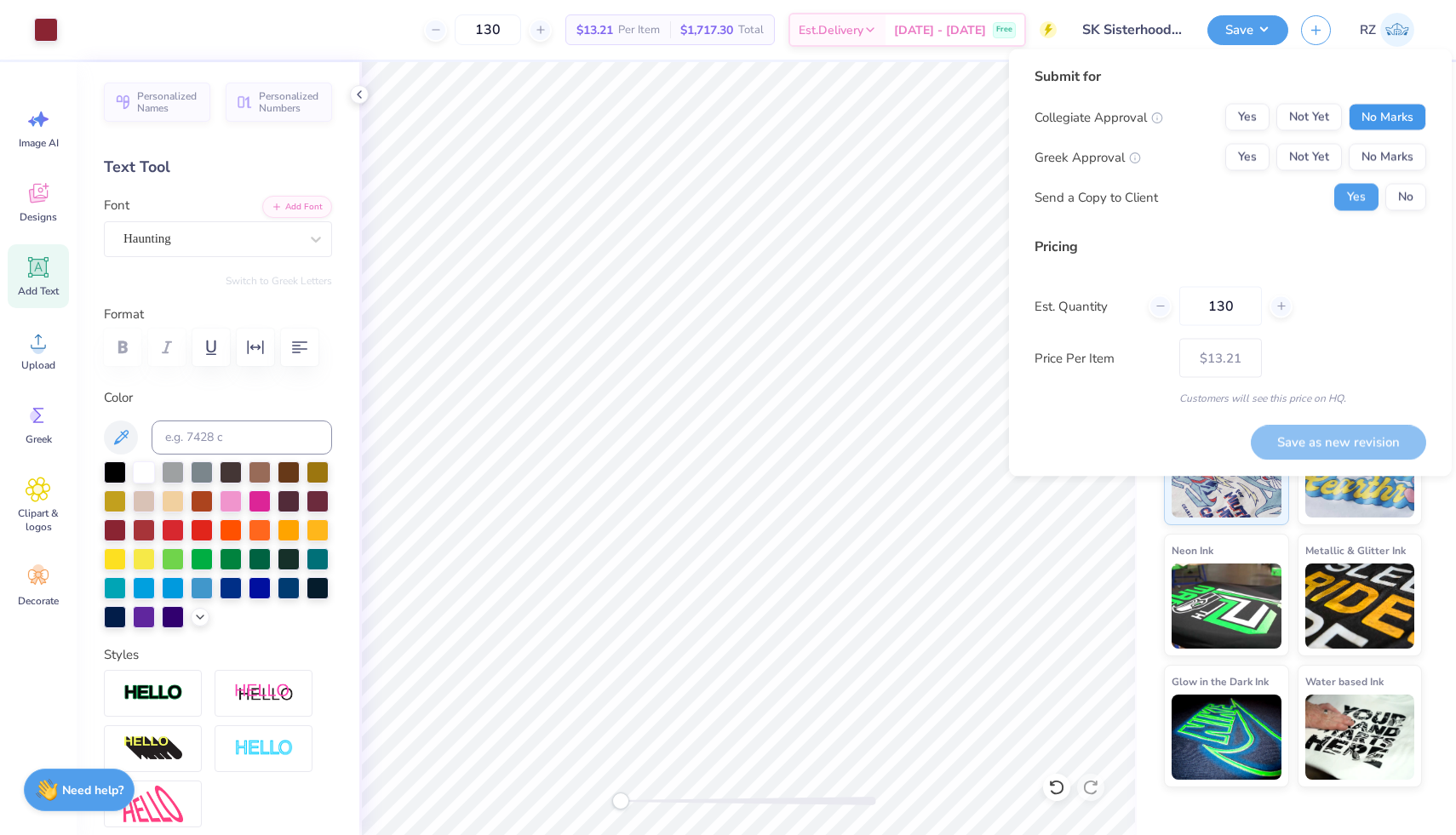
click at [1410, 111] on button "No Marks" at bounding box center [1388, 117] width 78 height 27
click at [1232, 155] on button "Yes" at bounding box center [1247, 157] width 44 height 27
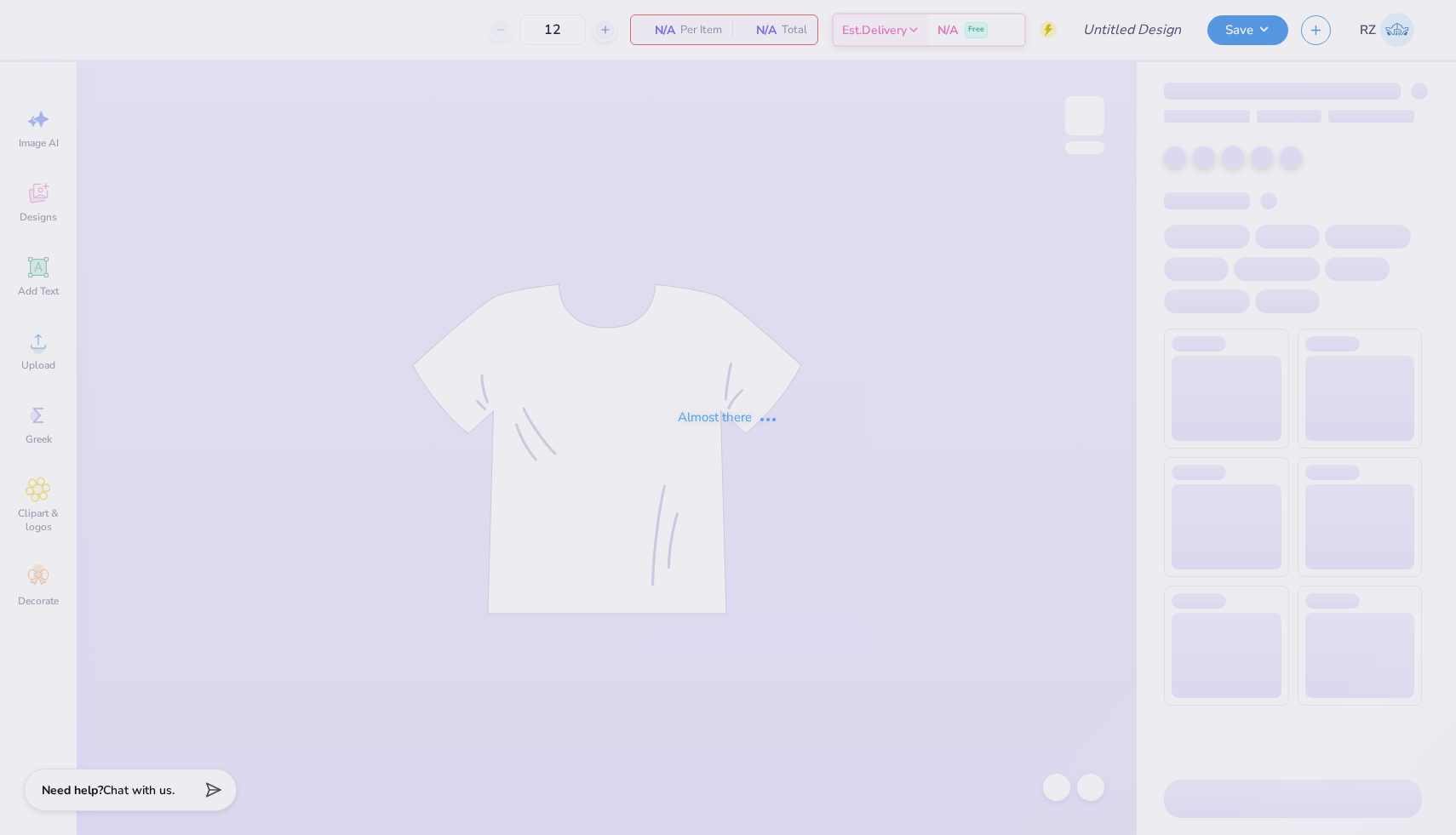
type input "SK Sisterhood Retreat"
type input "130"
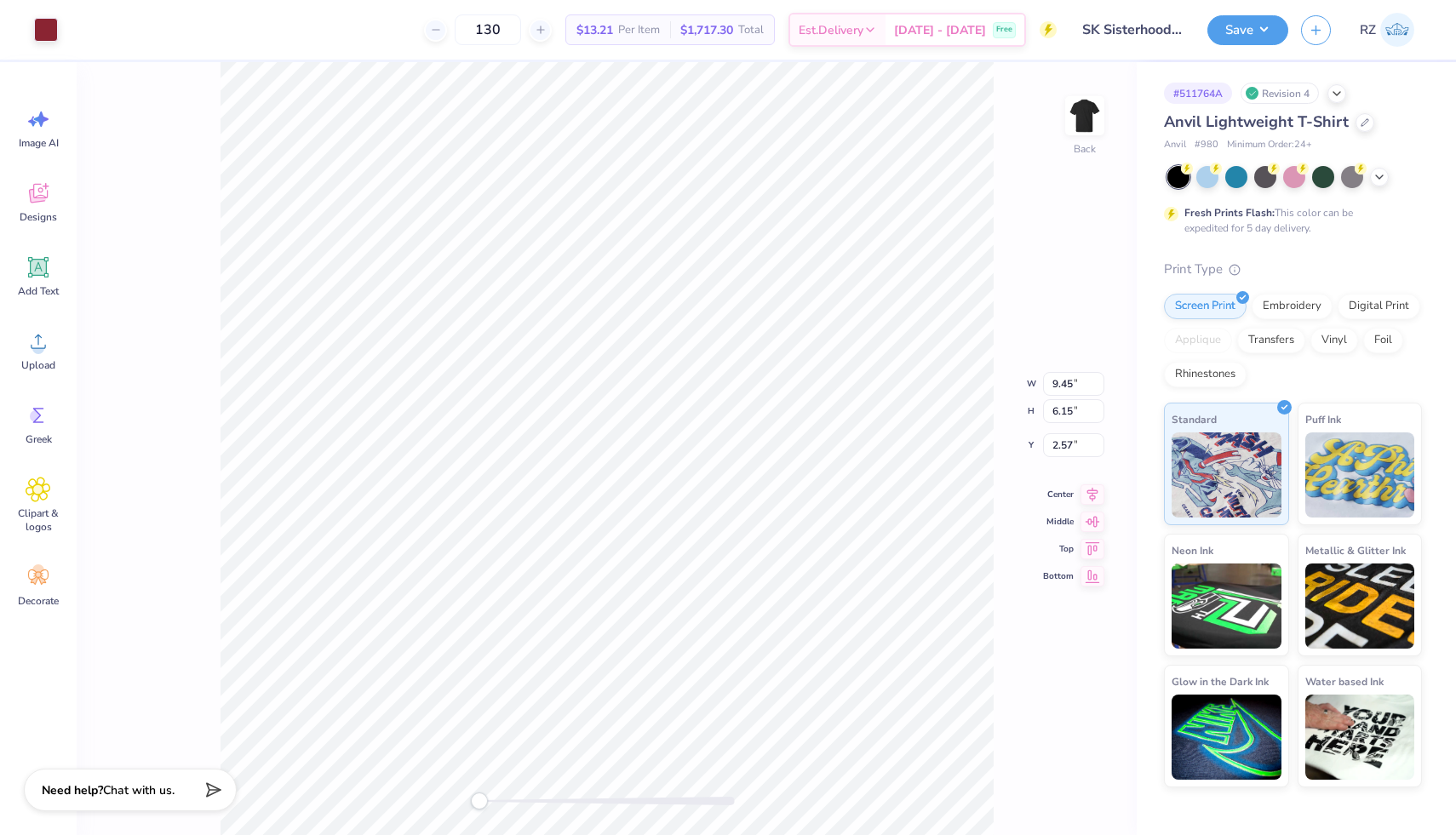
type input "7.45"
type input "5.21"
type input "3.00"
type input "3.94"
type input "3.39"
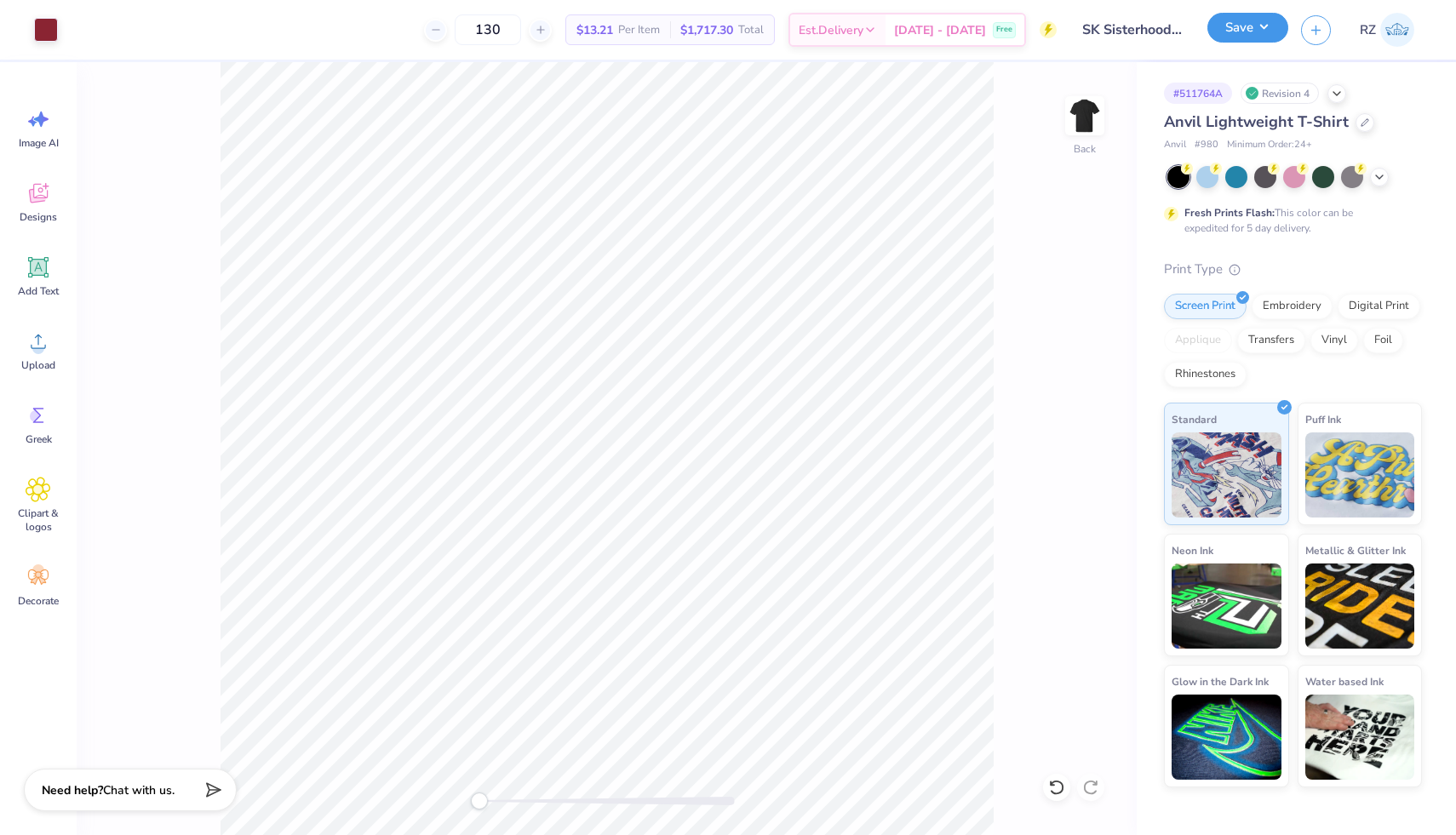
click at [1227, 39] on button "Save" at bounding box center [1247, 28] width 81 height 29
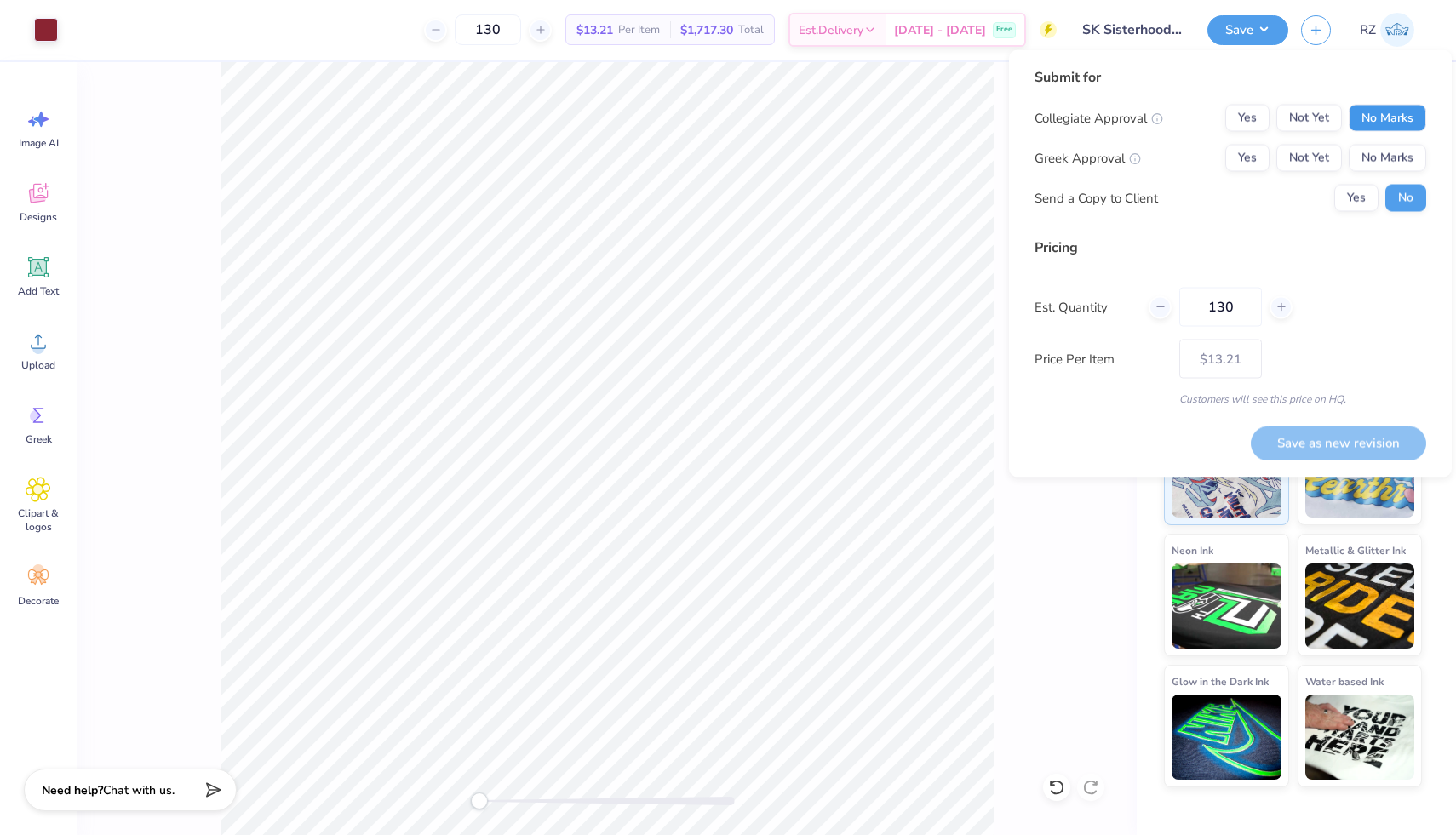
click at [1403, 123] on button "No Marks" at bounding box center [1388, 118] width 78 height 27
click at [1235, 154] on button "Yes" at bounding box center [1247, 157] width 44 height 27
click at [1331, 444] on button "Save as new revision" at bounding box center [1338, 443] width 176 height 35
type input "$13.21"
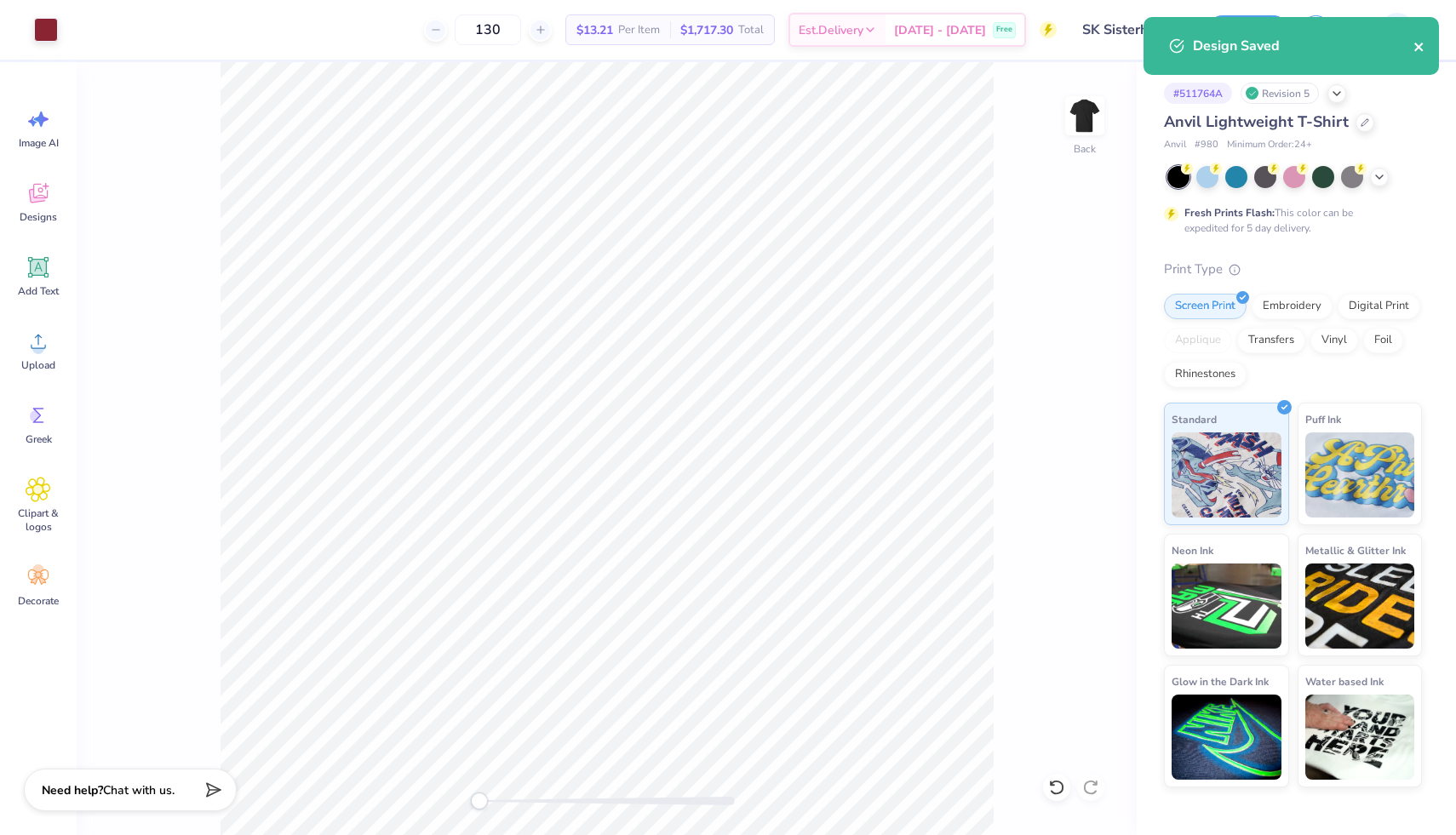
click at [1418, 43] on icon "close" at bounding box center [1420, 47] width 12 height 14
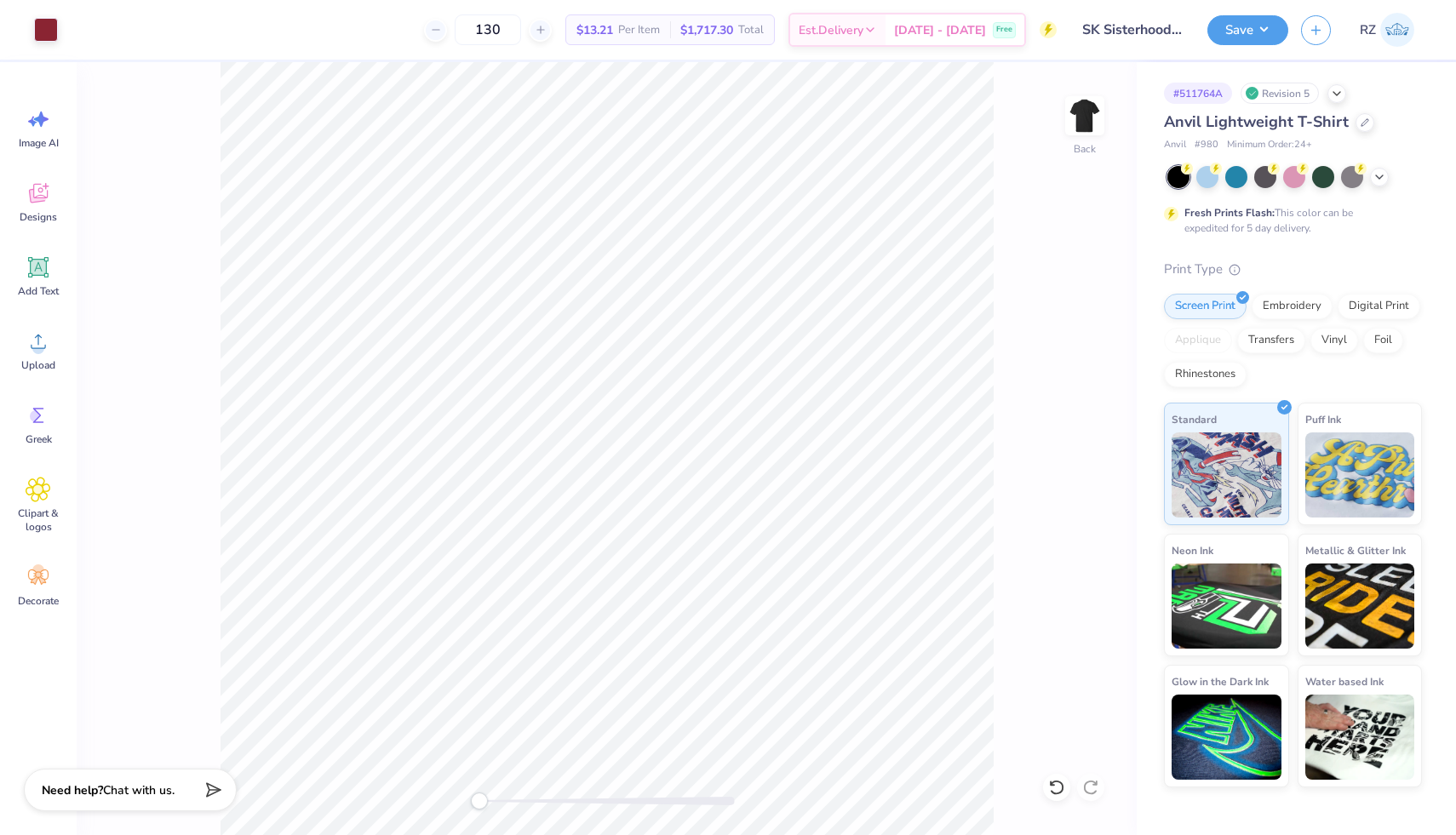
click at [1397, 33] on img at bounding box center [1397, 29] width 34 height 34
